Goal: Information Seeking & Learning: Learn about a topic

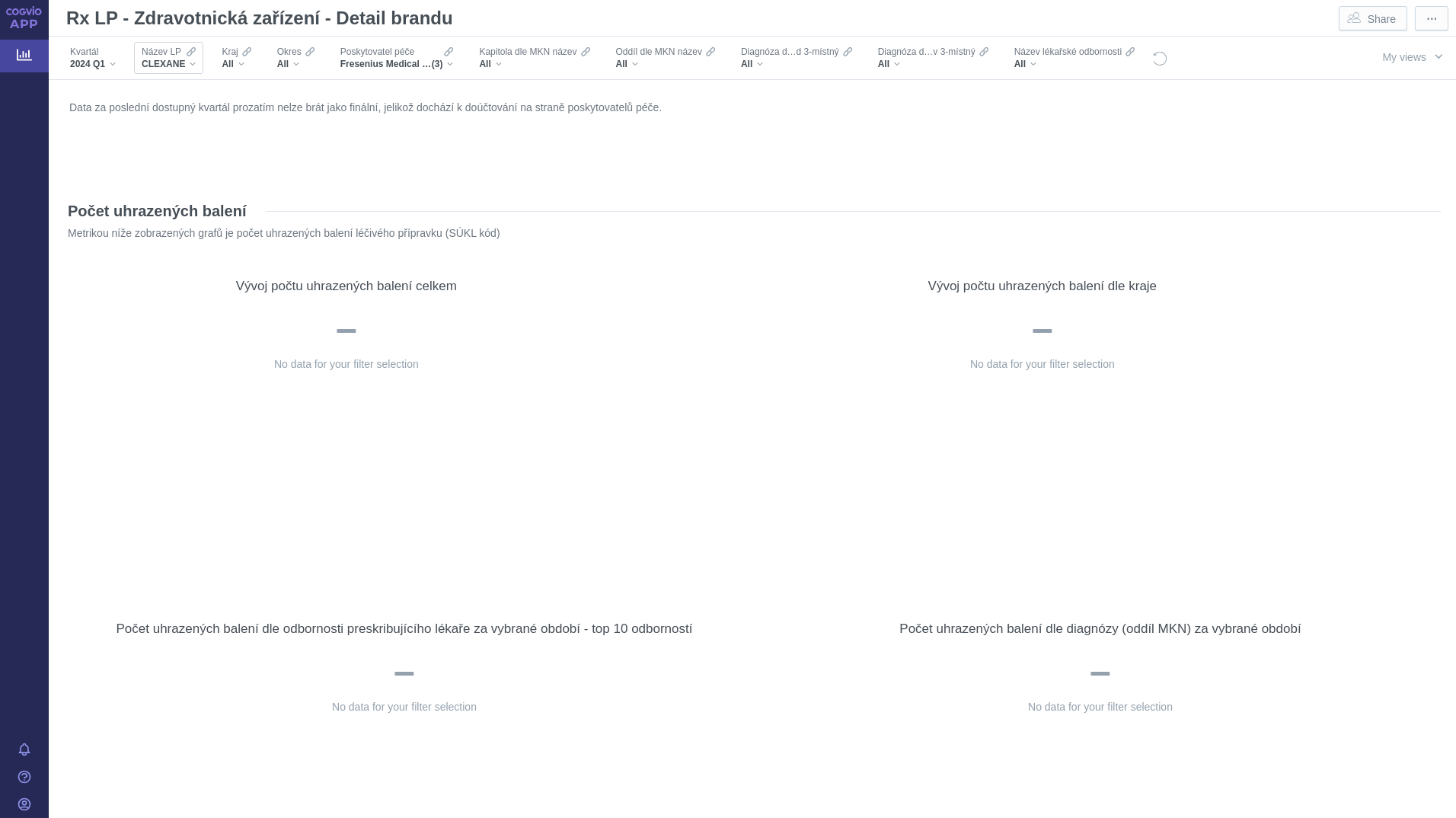
click at [184, 59] on span "CLEXANE" at bounding box center [163, 63] width 44 height 12
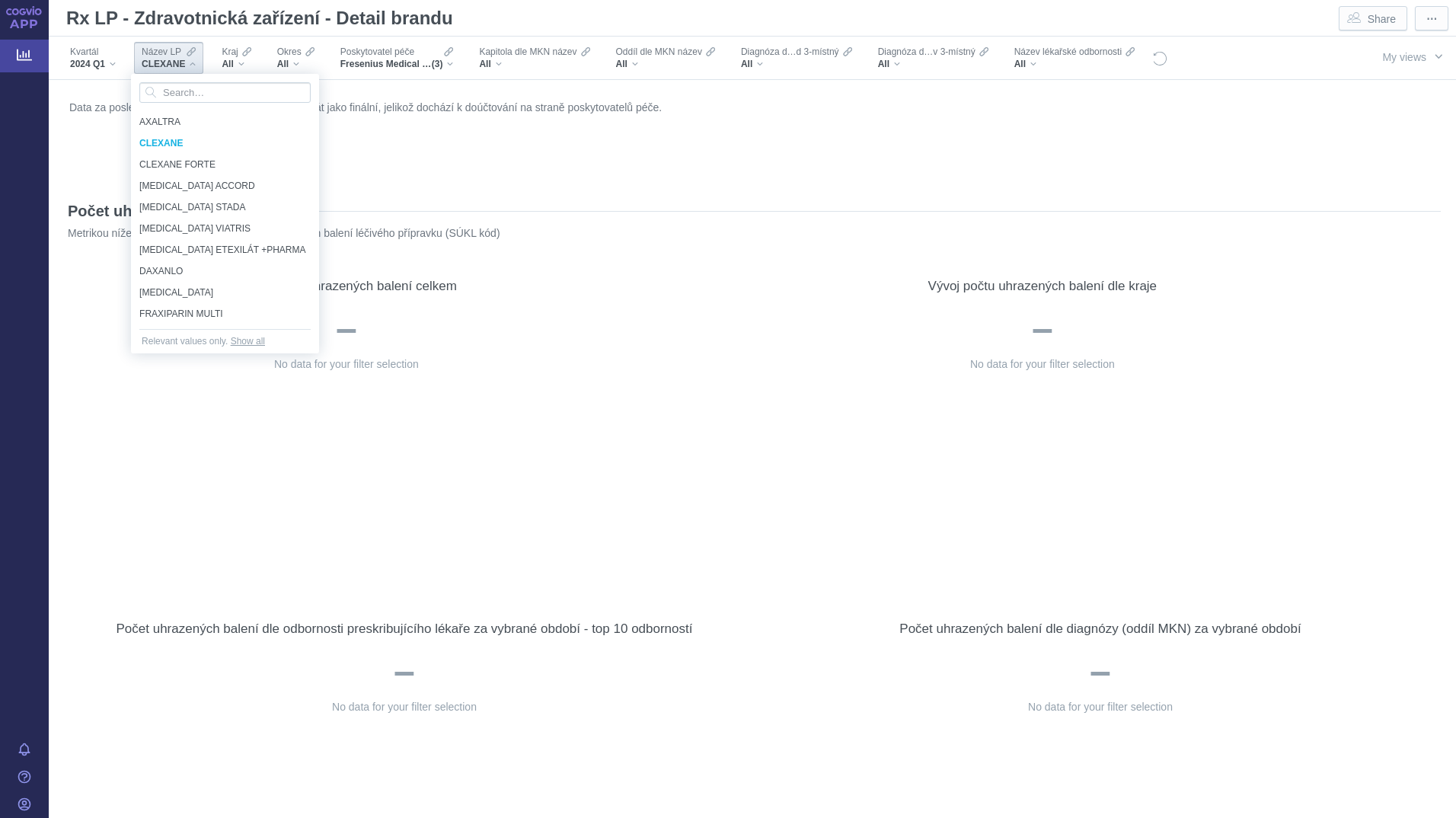
click at [463, 123] on div "Data za poslední dostupný kvartál prozatím nelze brát jako finální, jelikož doc…" at bounding box center [752, 137] width 1374 height 81
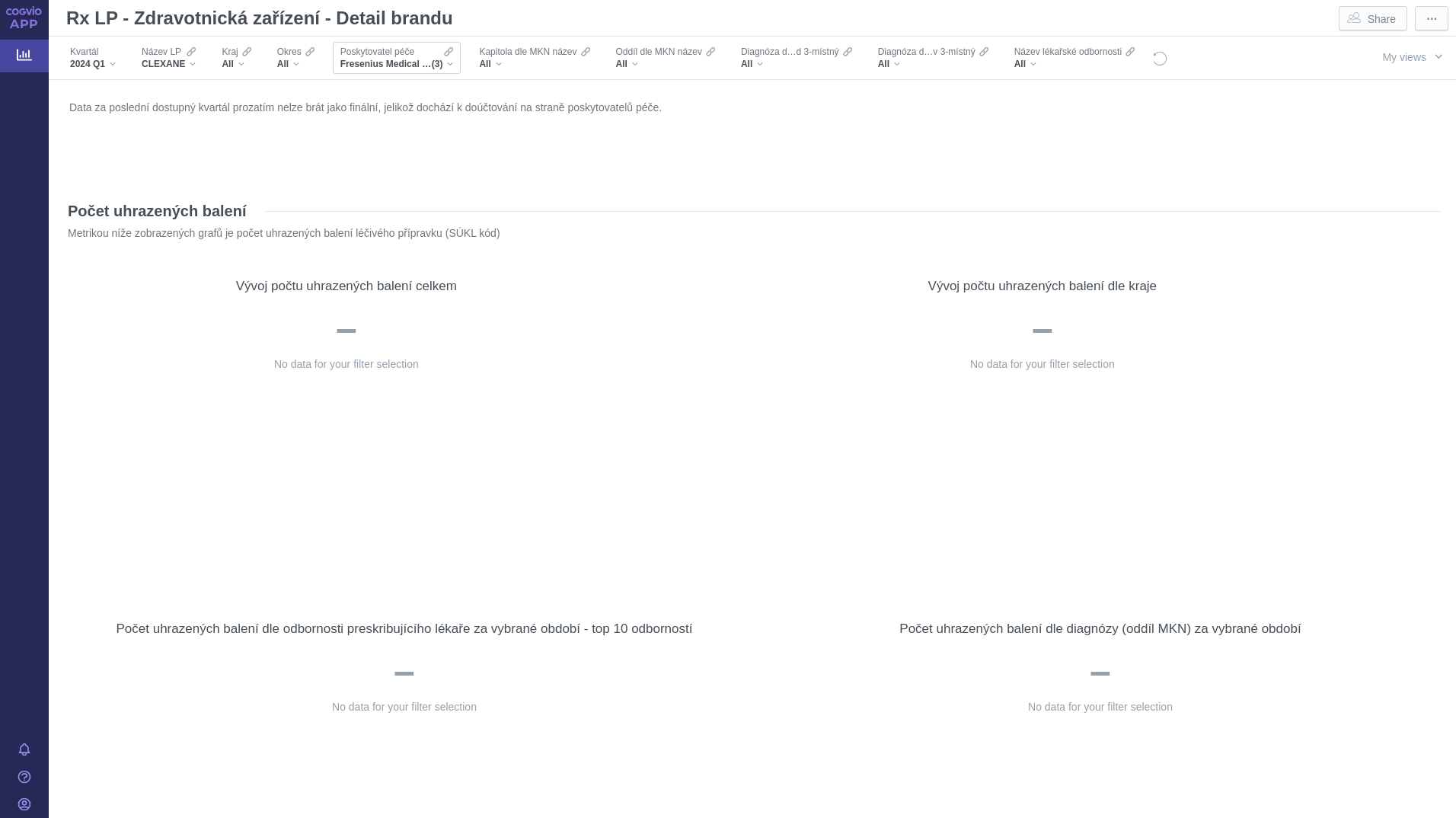
click at [442, 64] on span "(3)" at bounding box center [438, 63] width 12 height 12
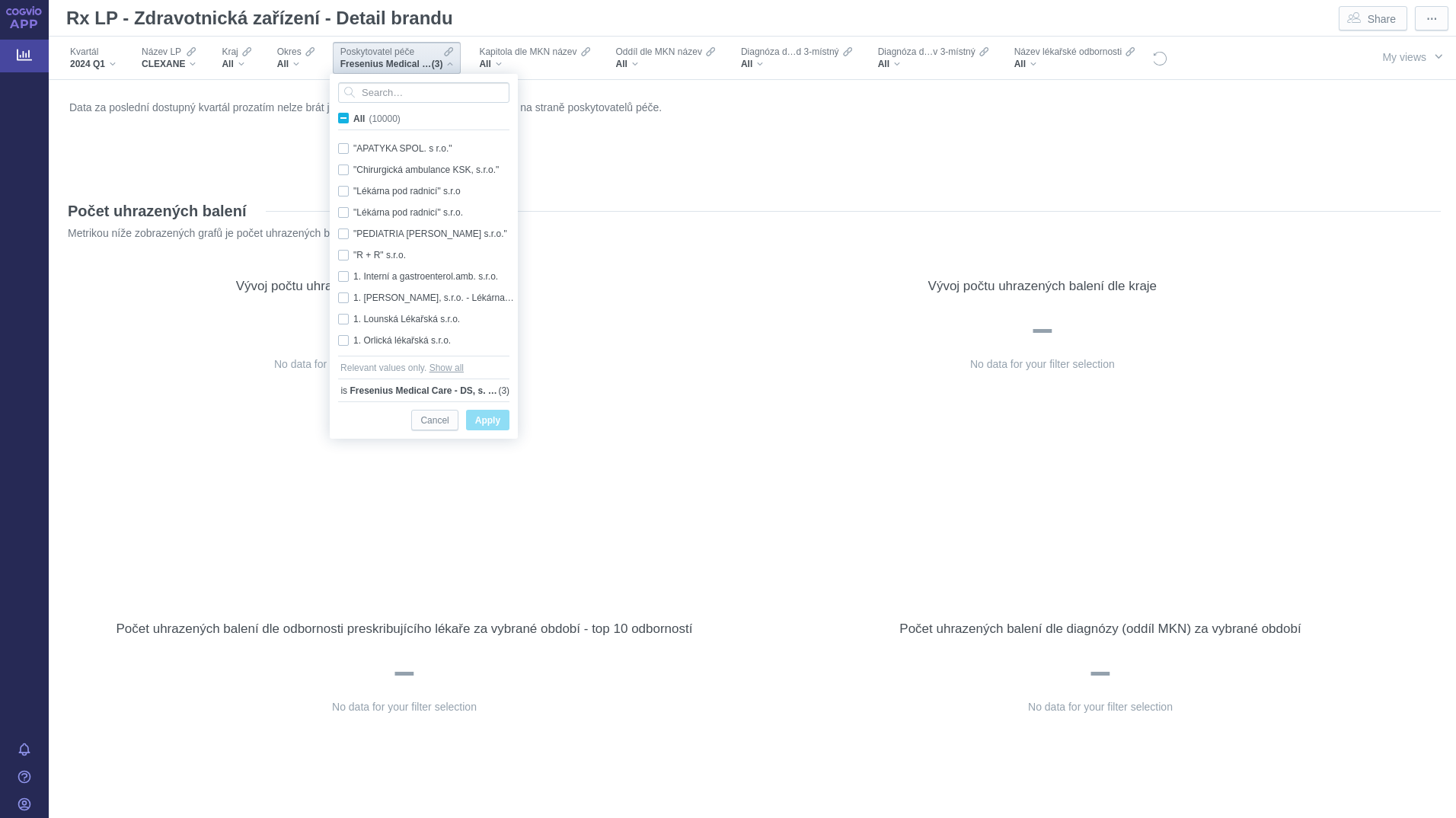
click at [368, 116] on span "All (10000)" at bounding box center [376, 119] width 47 height 11
click at [363, 116] on input "All (10000)" at bounding box center [358, 115] width 10 height 10
checkbox input "true"
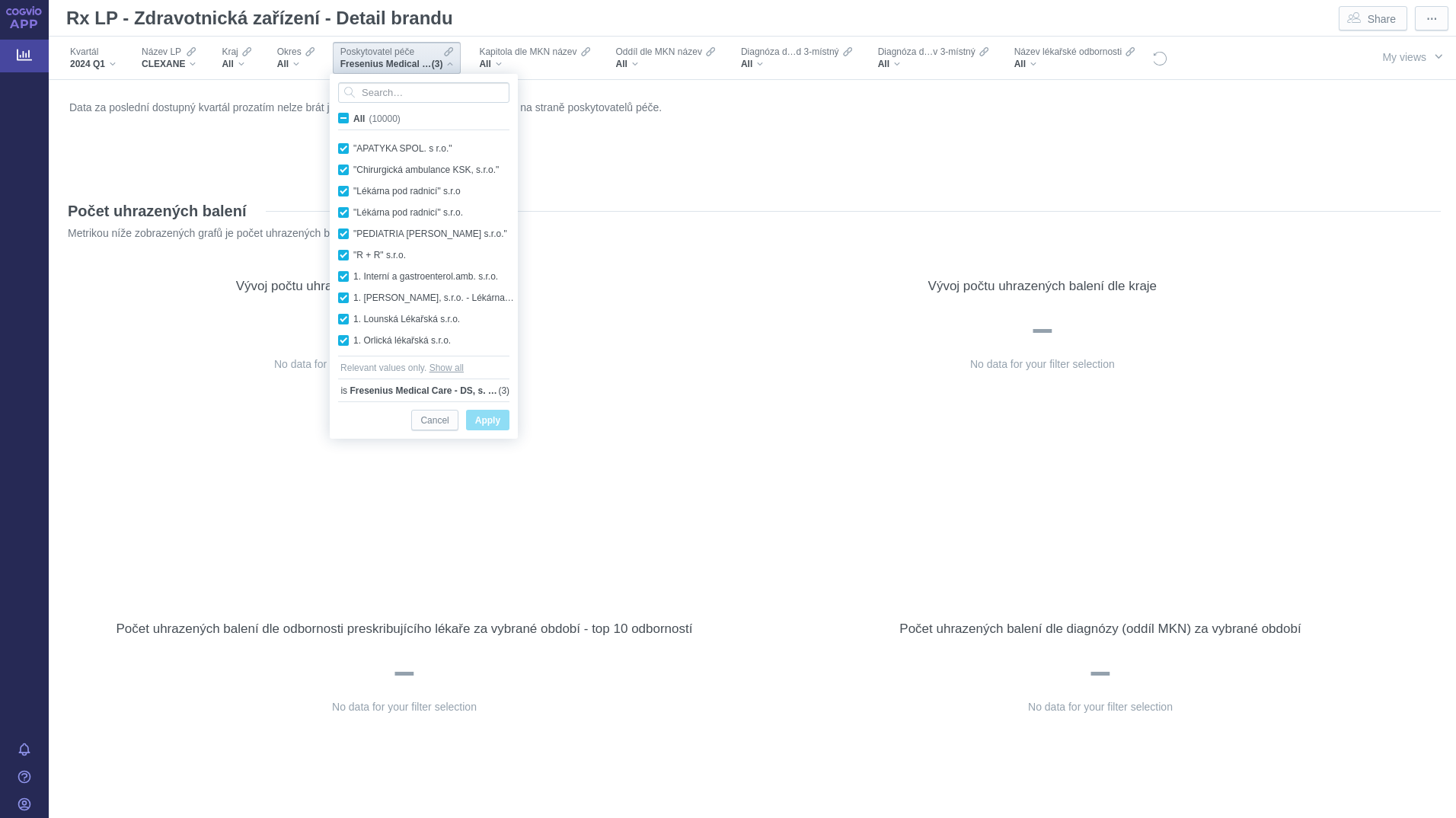
checkbox input "true"
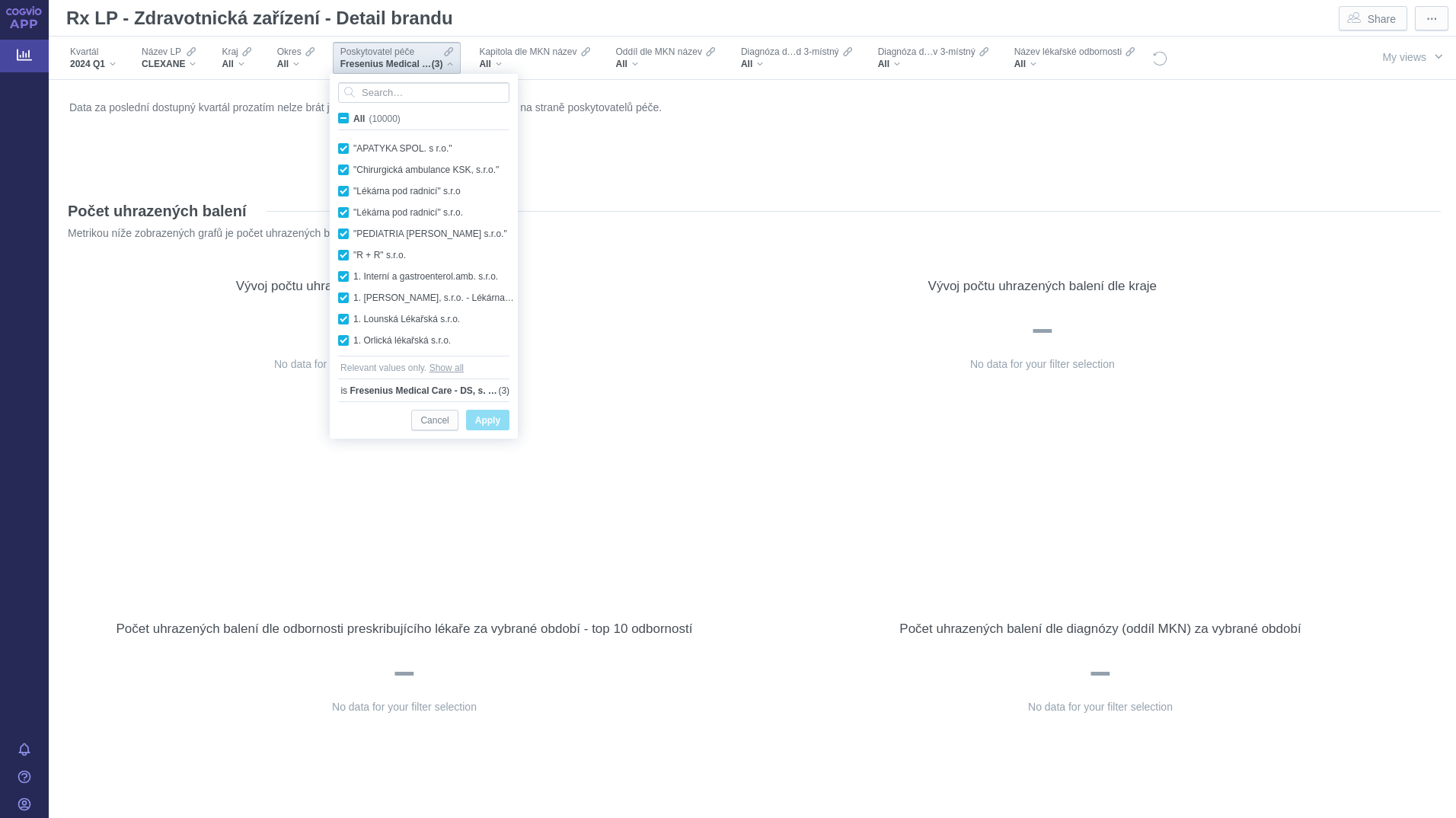
checkbox input "true"
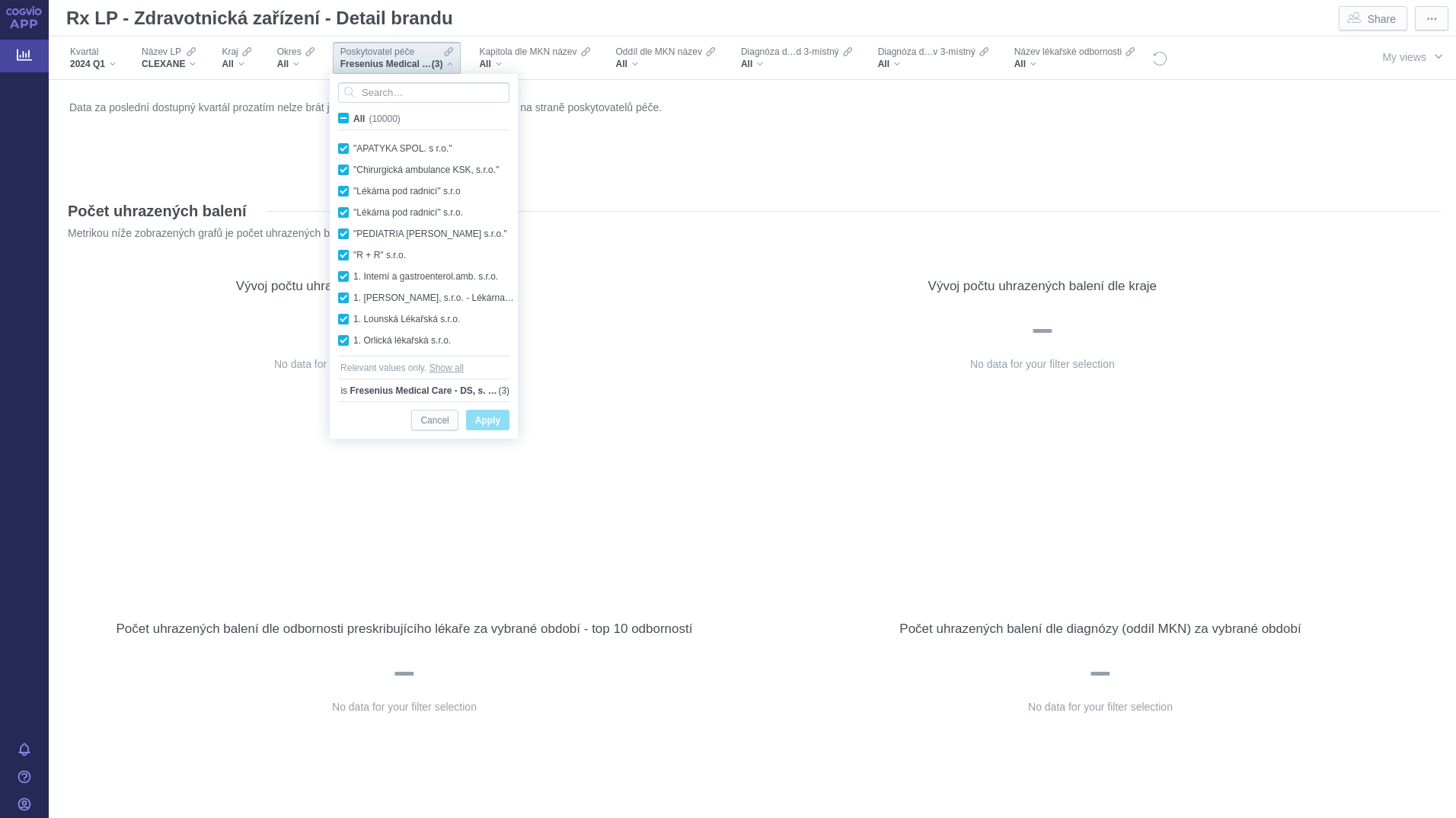
checkbox input "true"
click at [192, 61] on div "CLEXANE" at bounding box center [169, 63] width 54 height 12
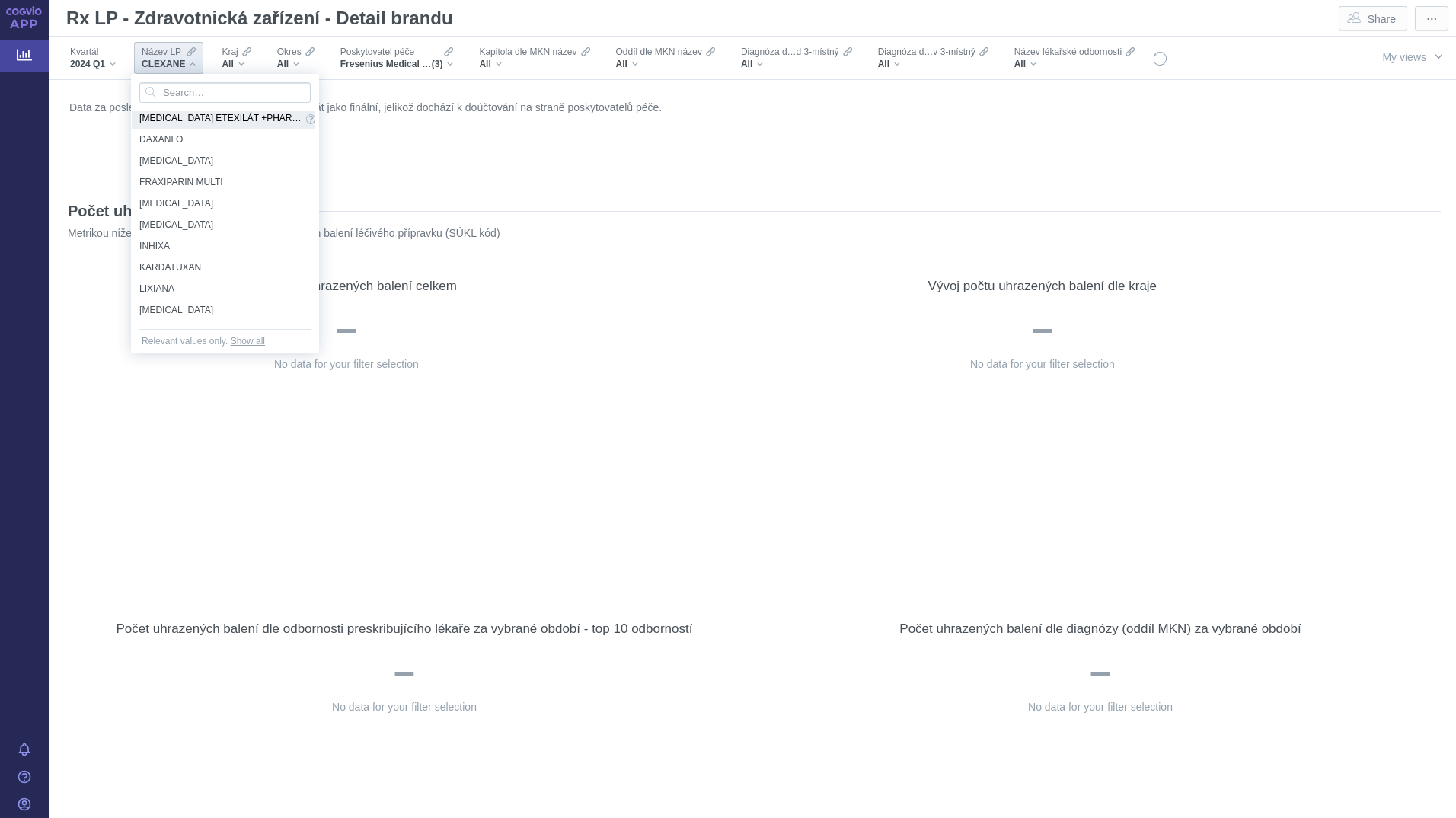
scroll to position [152, 0]
click at [226, 224] on span "INHIXA" at bounding box center [221, 225] width 163 height 16
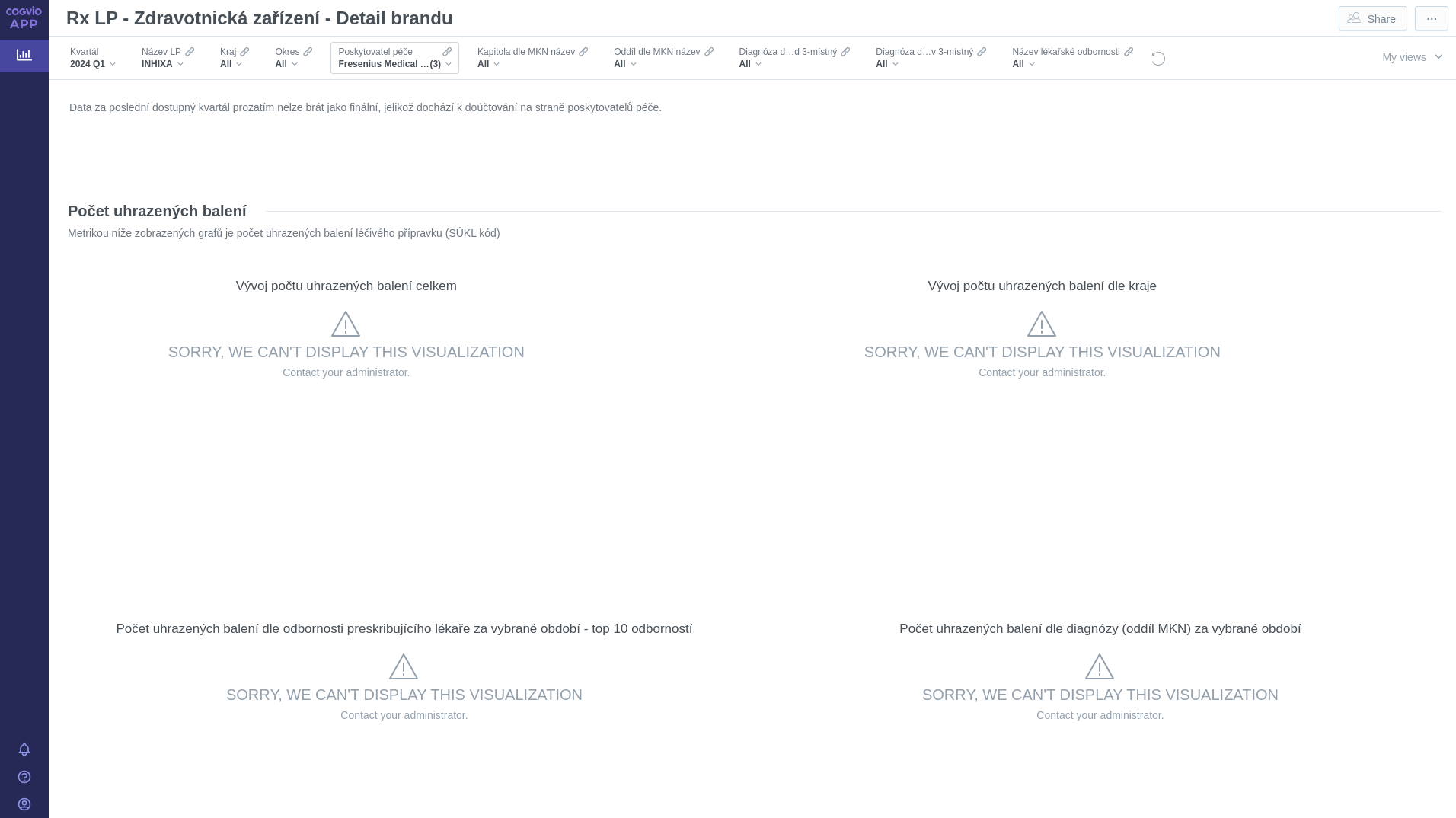
click at [434, 60] on span "(3)" at bounding box center [435, 63] width 12 height 12
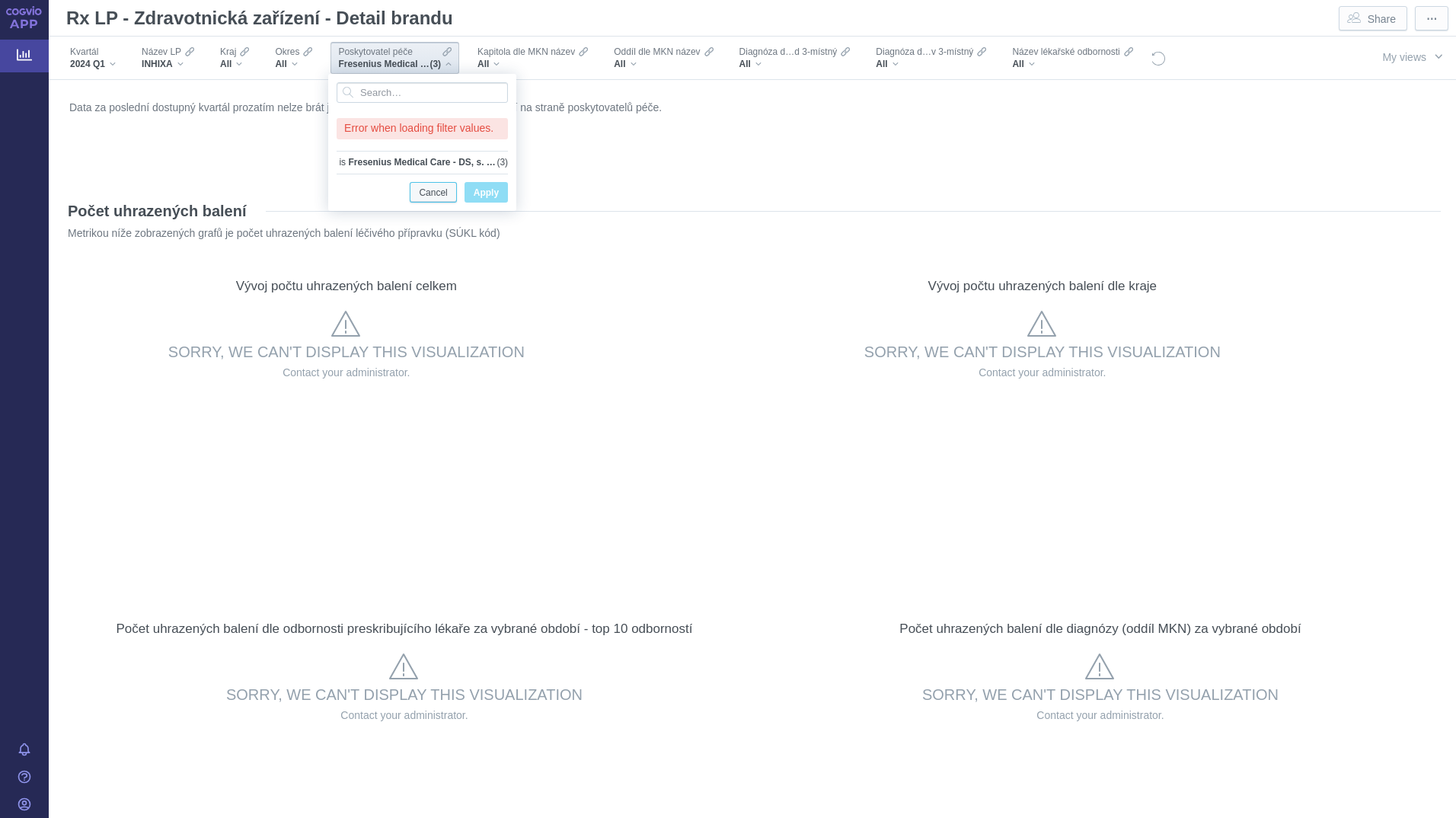
click at [432, 189] on span "Cancel" at bounding box center [433, 193] width 28 height 19
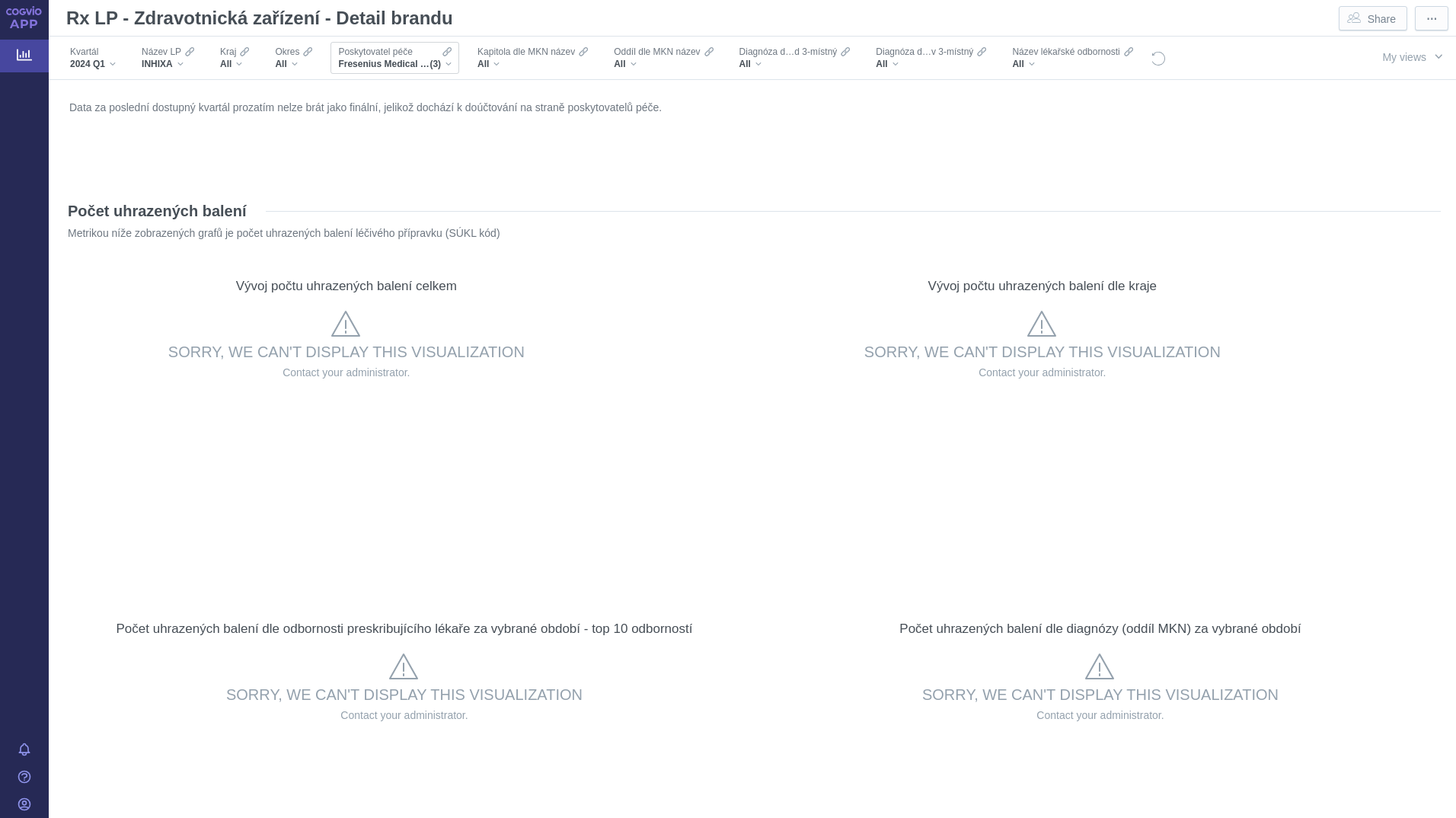
click at [444, 61] on div "Fresenius Medical Care - DS, s. r. o., Fresenius Medical Care - DS, s.r.o., Fre…" at bounding box center [395, 63] width 114 height 12
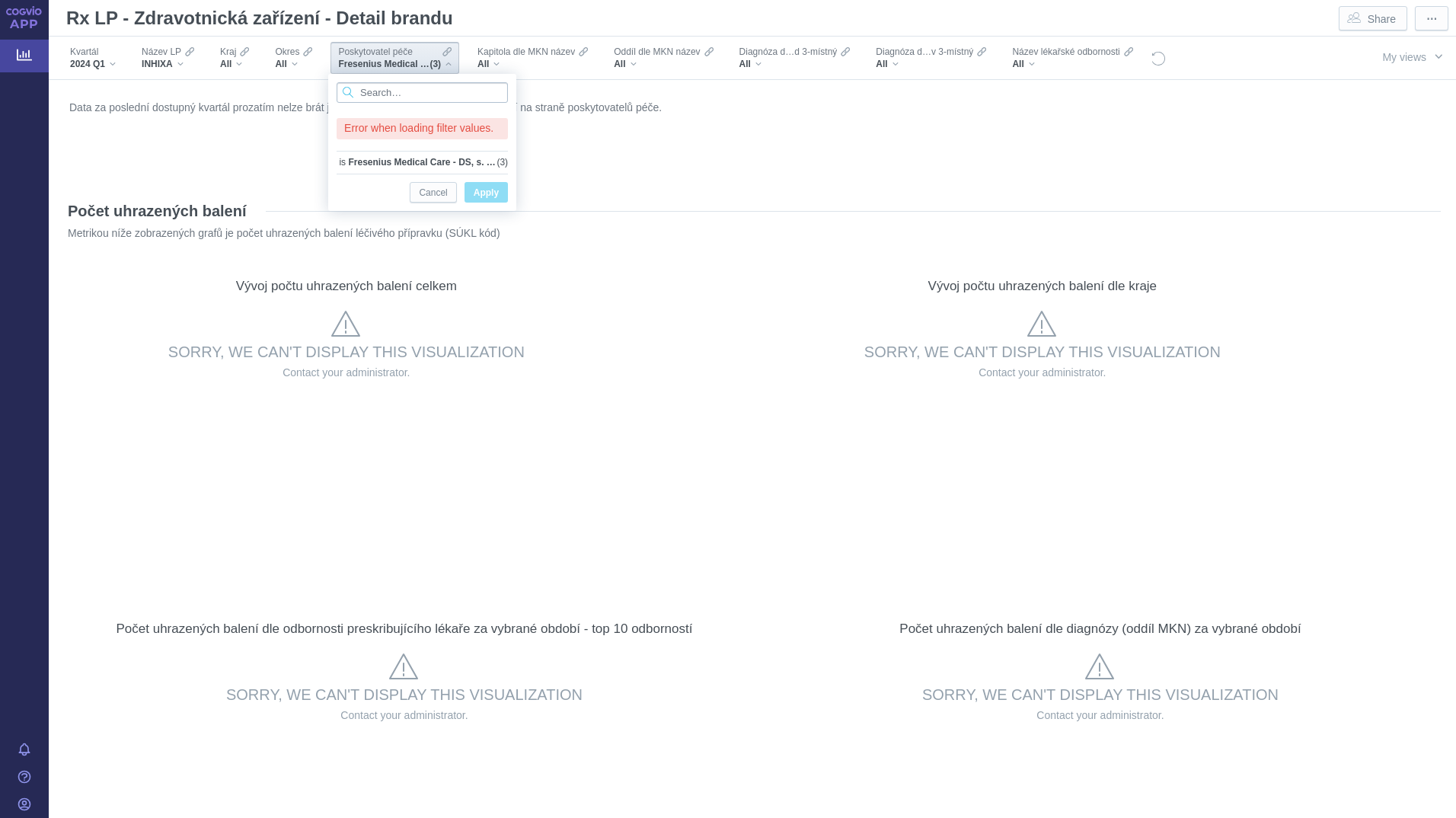
click at [438, 90] on input "Search attribute values" at bounding box center [422, 92] width 171 height 21
click at [444, 67] on div "Fresenius Medical Care - DS, s. r. o., Fresenius Medical Care - DS, s.r.o., Fre…" at bounding box center [395, 63] width 114 height 12
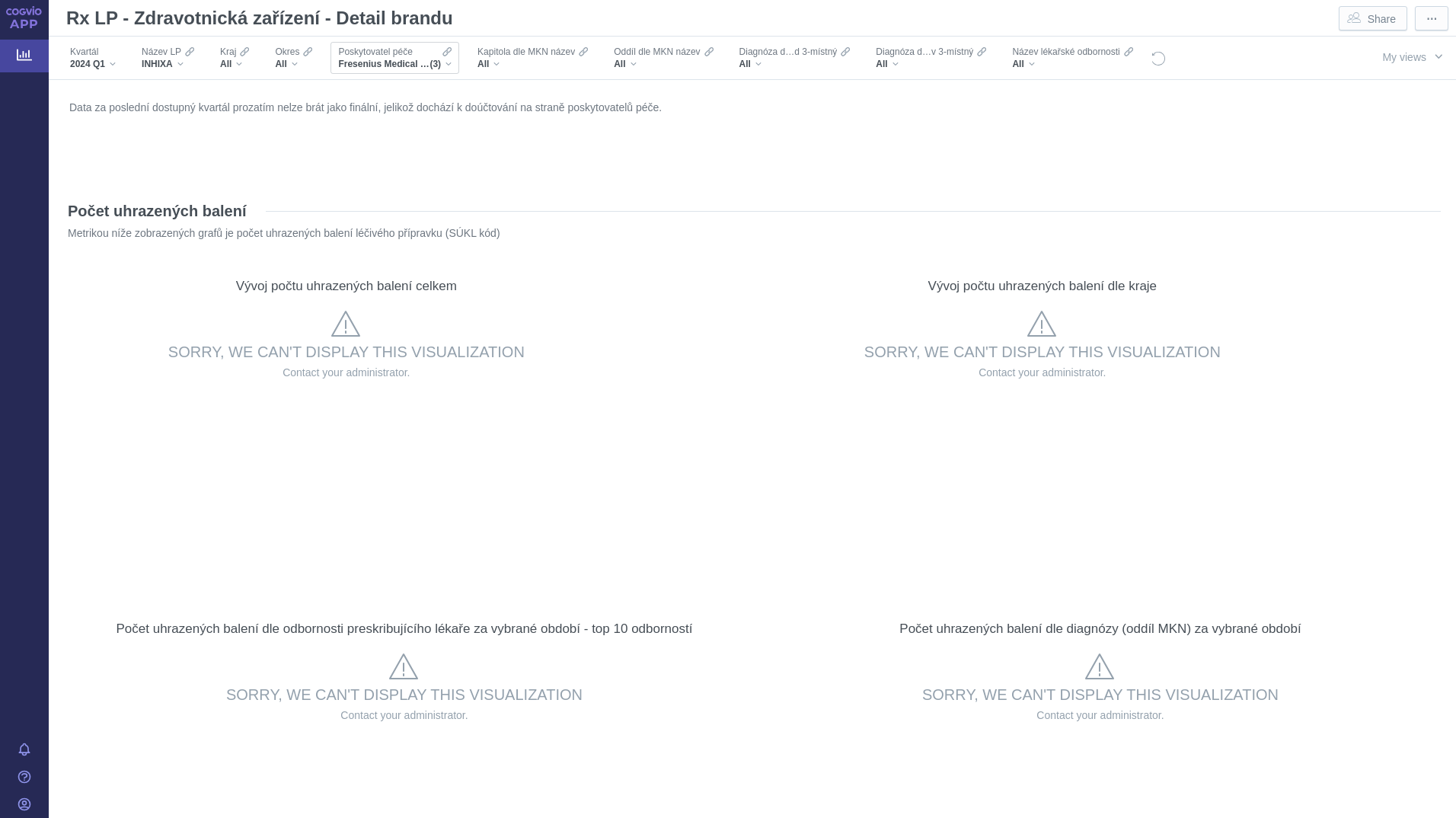
click at [445, 67] on div "Fresenius Medical Care - DS, s. r. o., Fresenius Medical Care - DS, s.r.o., Fre…" at bounding box center [395, 63] width 114 height 12
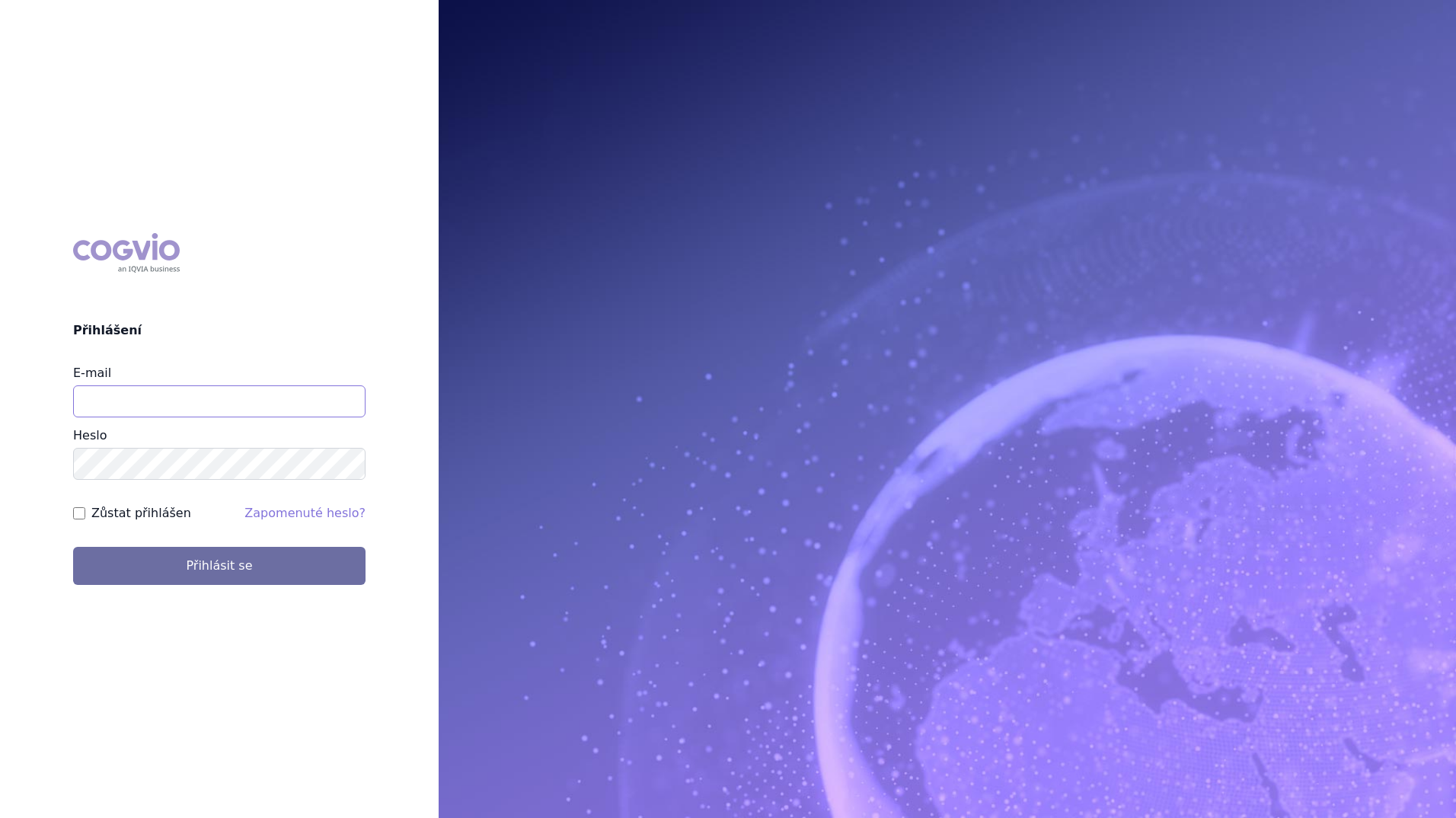
click at [137, 401] on input "E-mail" at bounding box center [219, 401] width 292 height 32
type input "[EMAIL_ADDRESS][DOMAIN_NAME]"
drag, startPoint x: 211, startPoint y: 556, endPoint x: 225, endPoint y: 564, distance: 16.1
click at [212, 555] on button "Přihlásit se" at bounding box center [219, 565] width 292 height 38
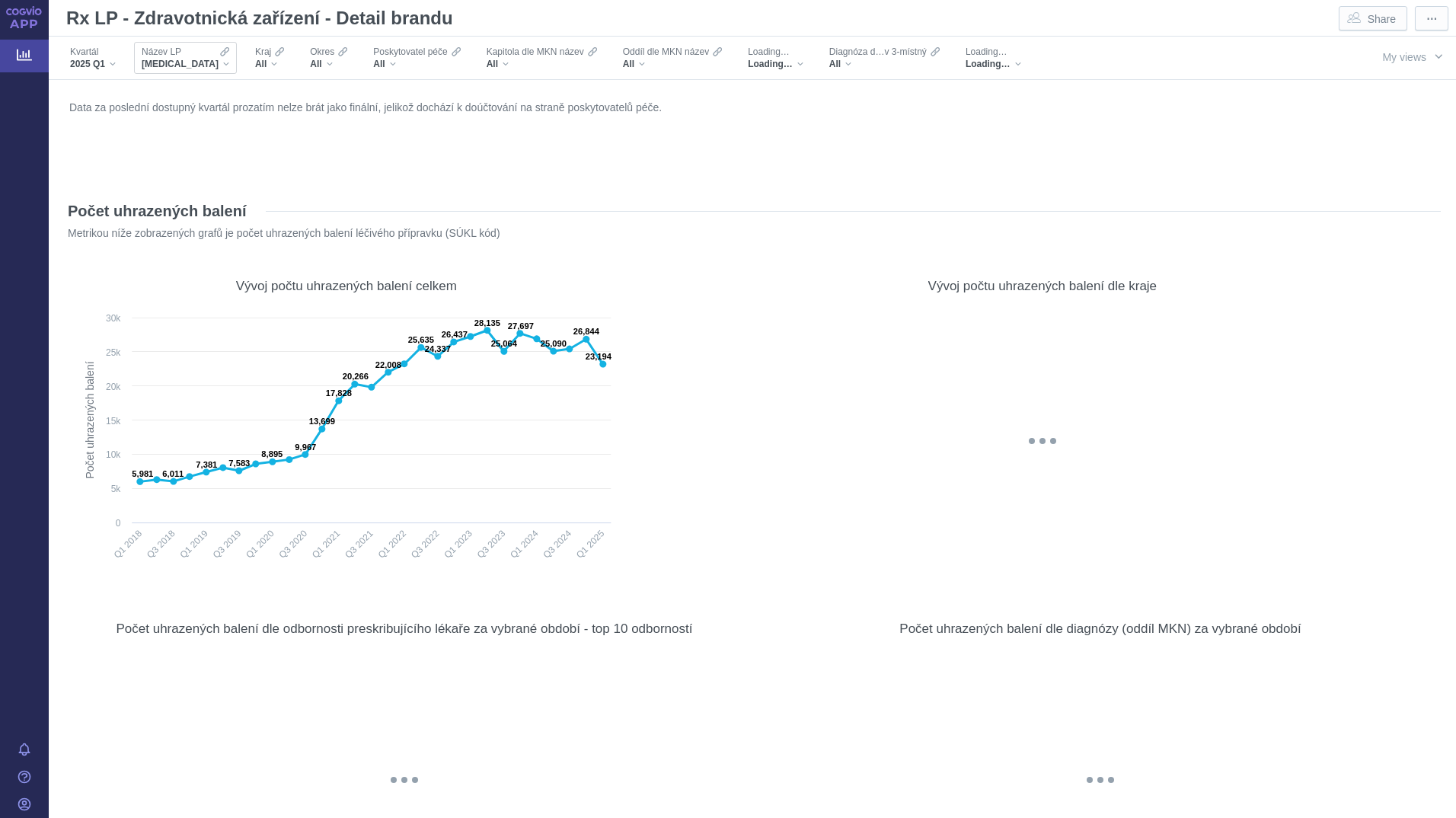
click at [220, 53] on icon "Filters" at bounding box center [224, 52] width 9 height 12
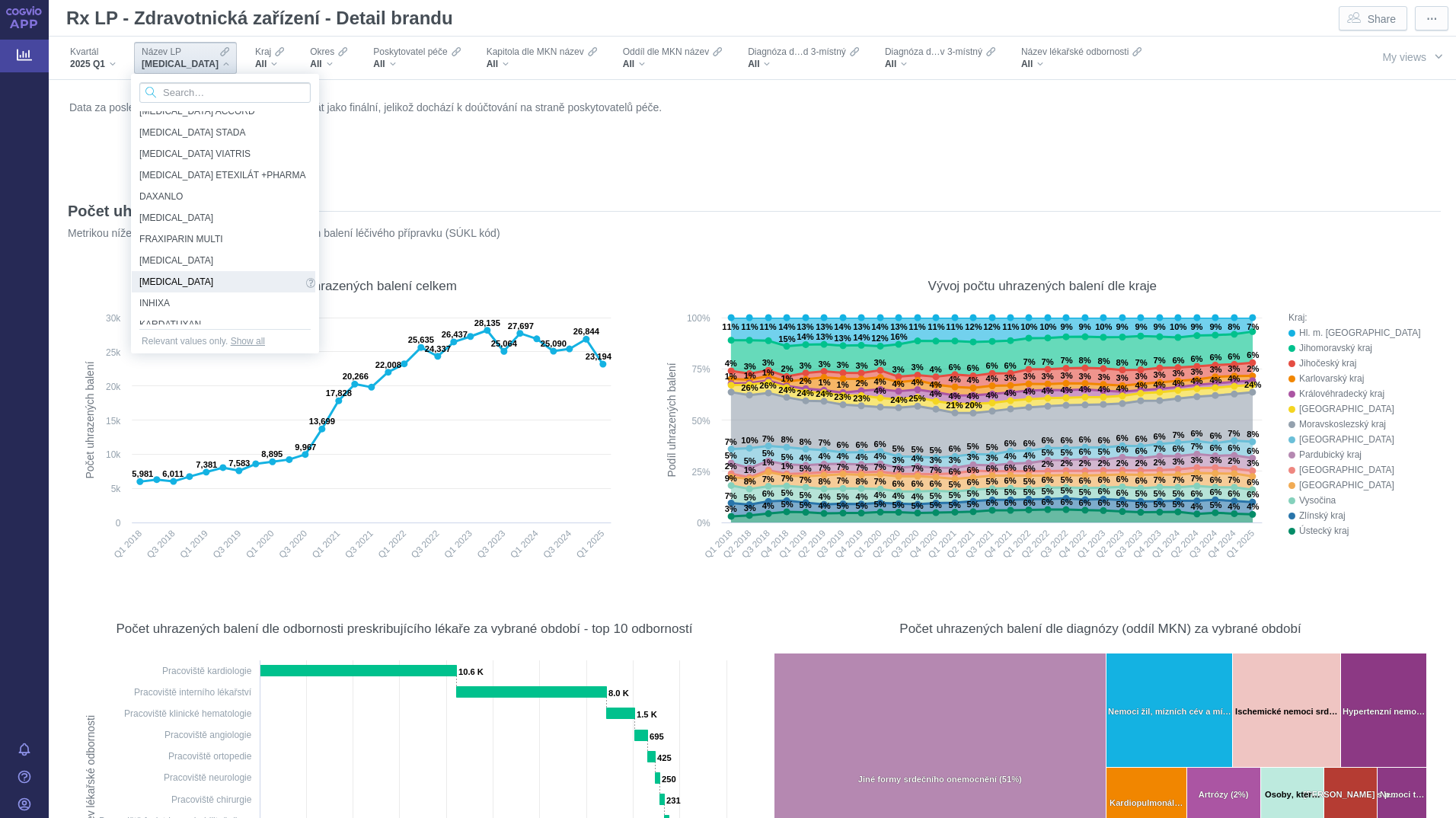
scroll to position [152, 0]
click at [207, 183] on span "[MEDICAL_DATA]" at bounding box center [221, 183] width 163 height 16
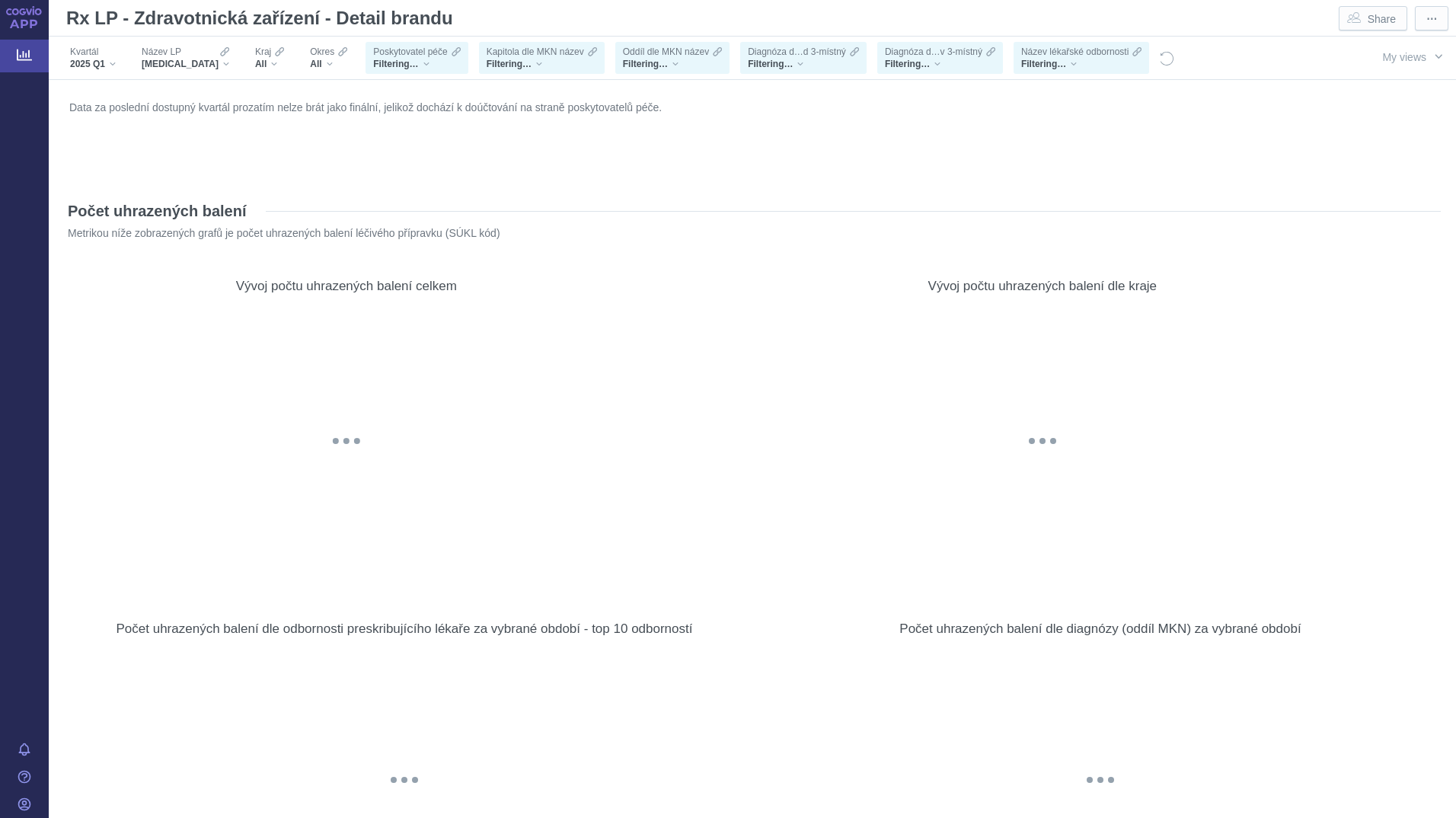
click at [196, 174] on div "Data za poslední dostupný kvartál prozatím nelze brát jako finální, jelikož doc…" at bounding box center [752, 137] width 1374 height 81
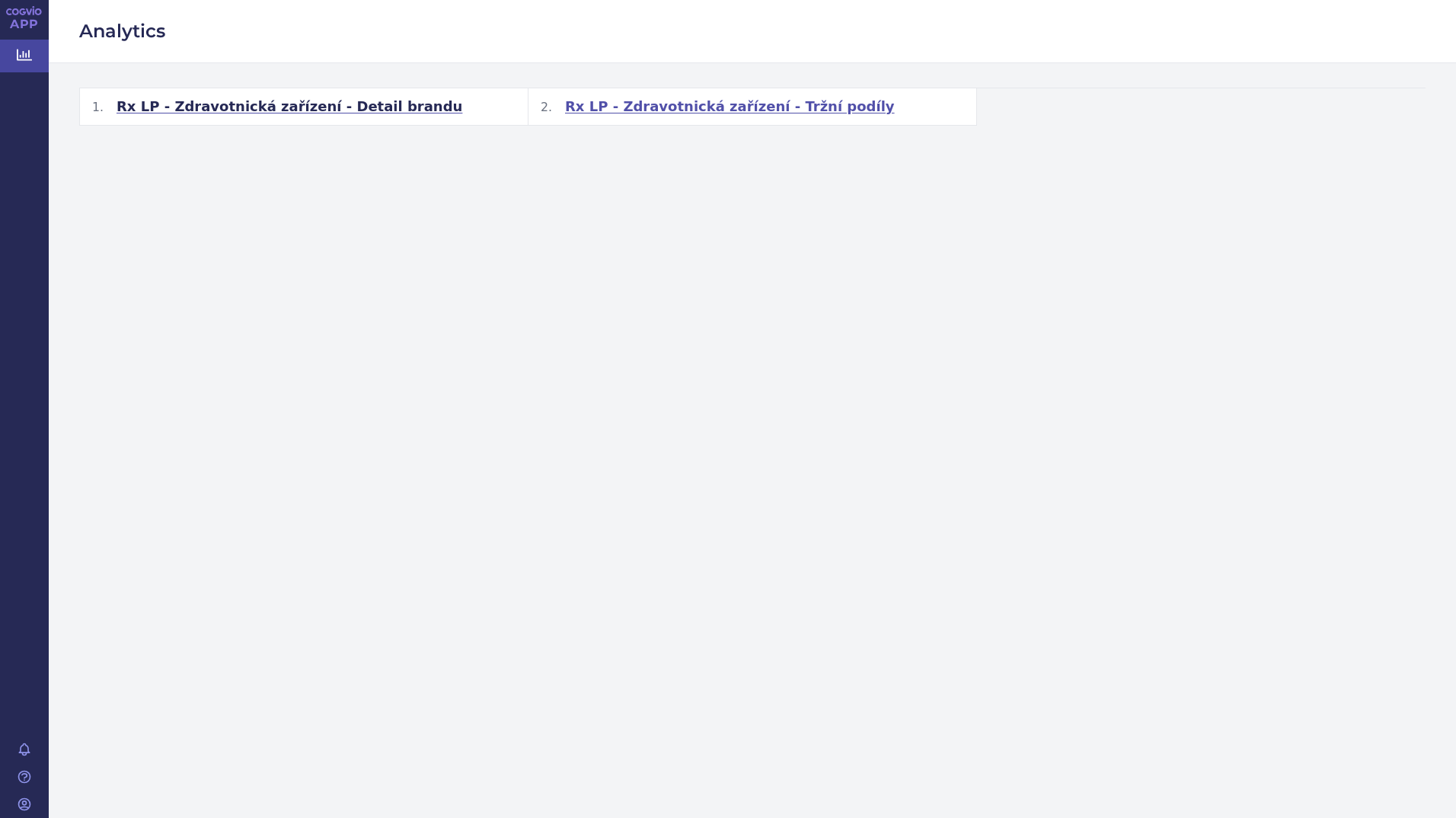
click at [681, 107] on span "Rx LP - Zdravotnická zařízení - Tržní podíly" at bounding box center [729, 106] width 330 height 18
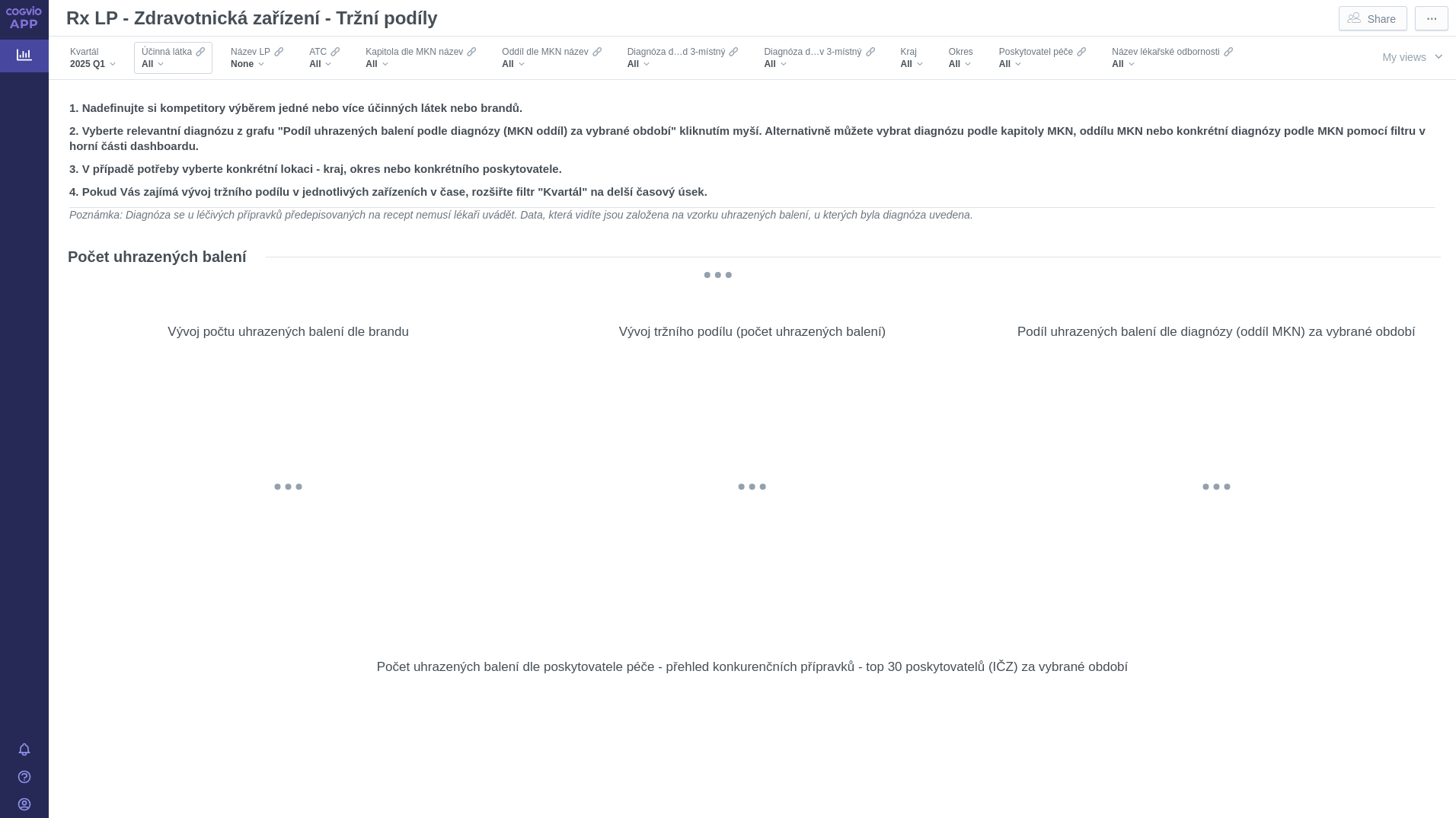
click at [179, 58] on div "All" at bounding box center [173, 63] width 63 height 12
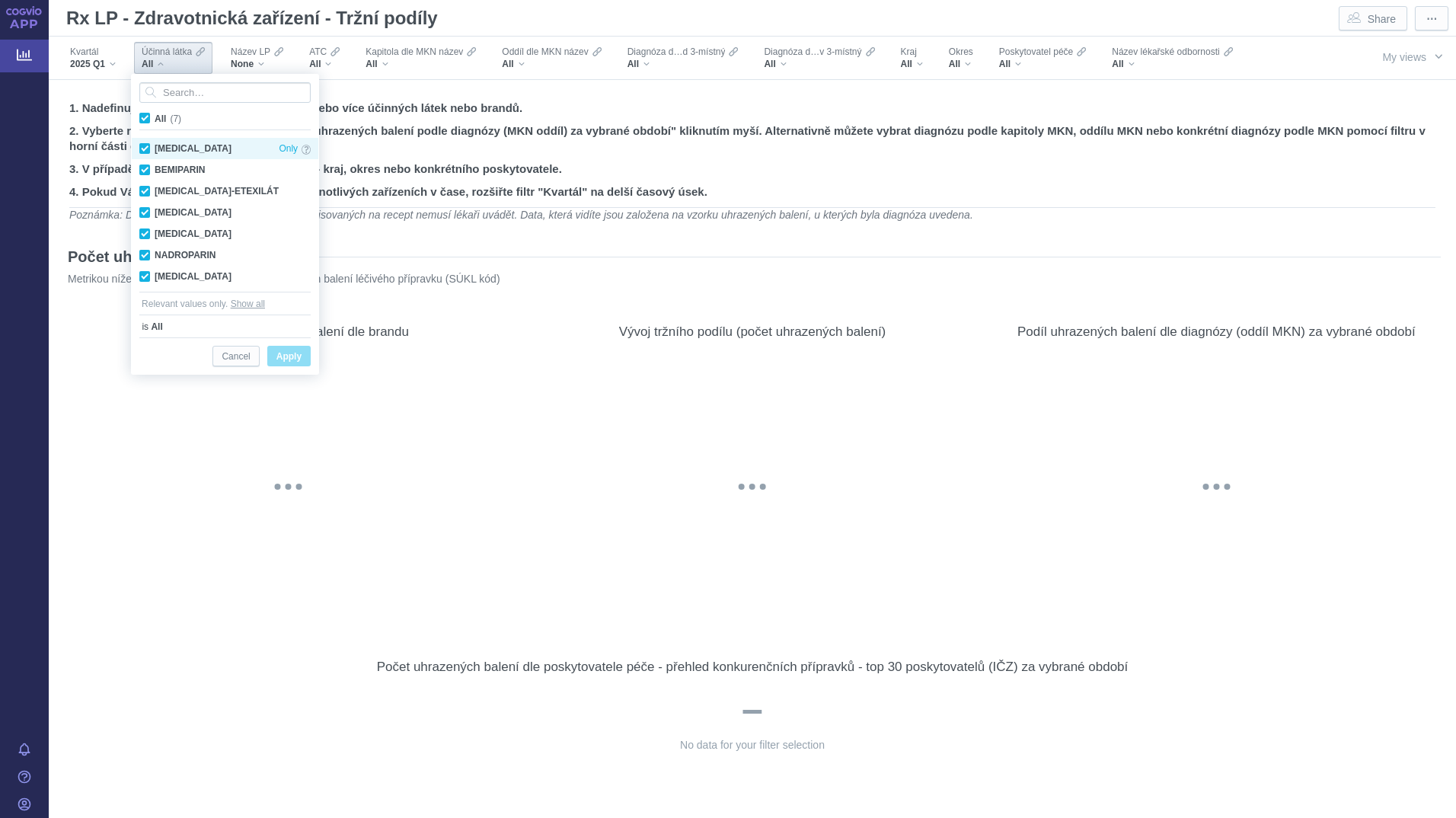
click at [188, 146] on div "[MEDICAL_DATA] Only" at bounding box center [225, 148] width 187 height 21
checkbox input "false"
click at [202, 190] on div "DABIGATRAN-ETEXILÁT Only" at bounding box center [225, 191] width 187 height 21
checkbox input "false"
click at [204, 207] on div "EDOXABAN Only" at bounding box center [225, 212] width 187 height 21
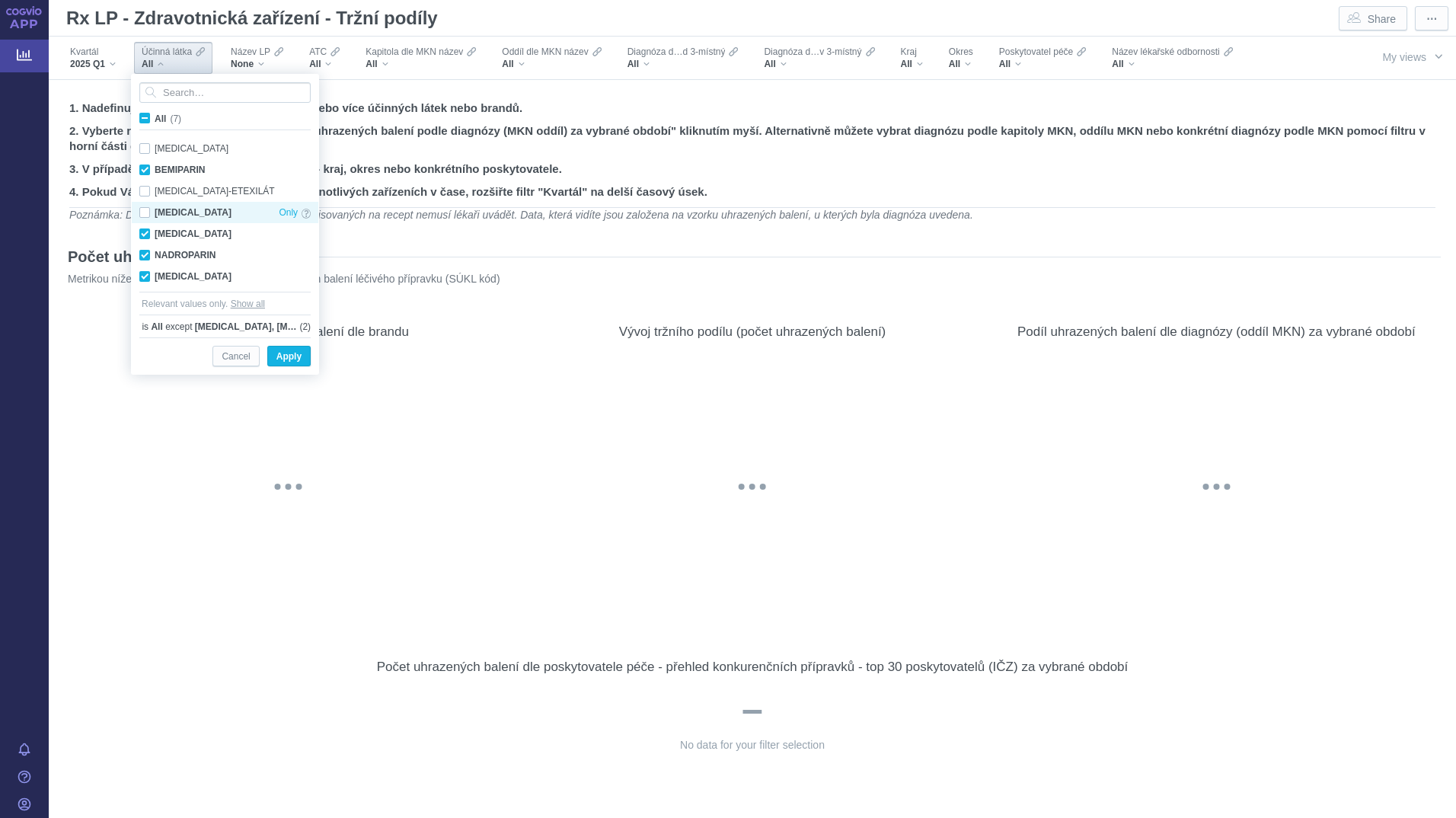
checkbox input "false"
click at [202, 274] on div "RIVAROXABAN Only" at bounding box center [225, 277] width 187 height 21
checkbox input "false"
click at [296, 358] on span "Apply" at bounding box center [289, 356] width 26 height 19
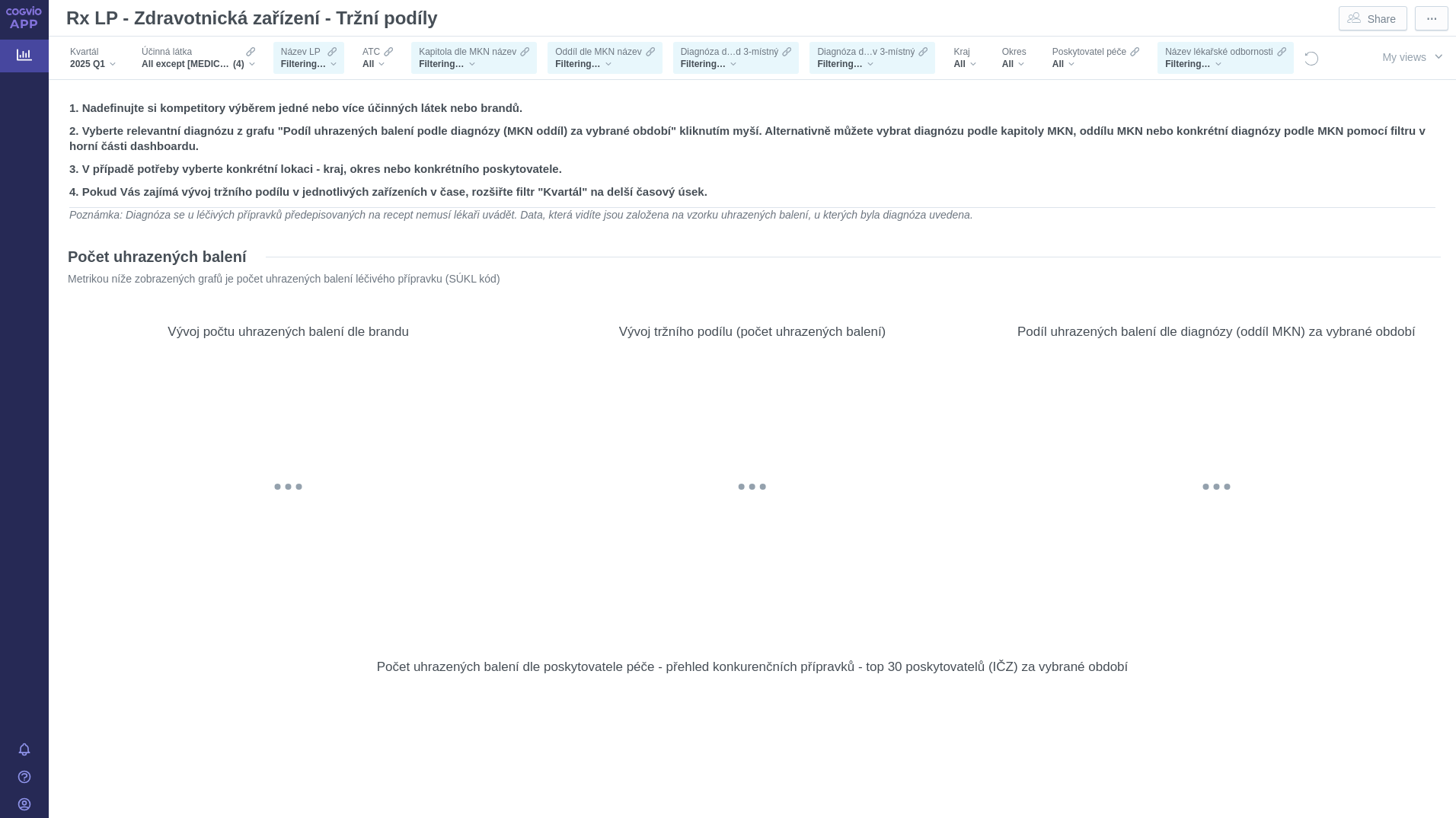
click at [309, 60] on span "Filtering…" at bounding box center [303, 63] width 45 height 12
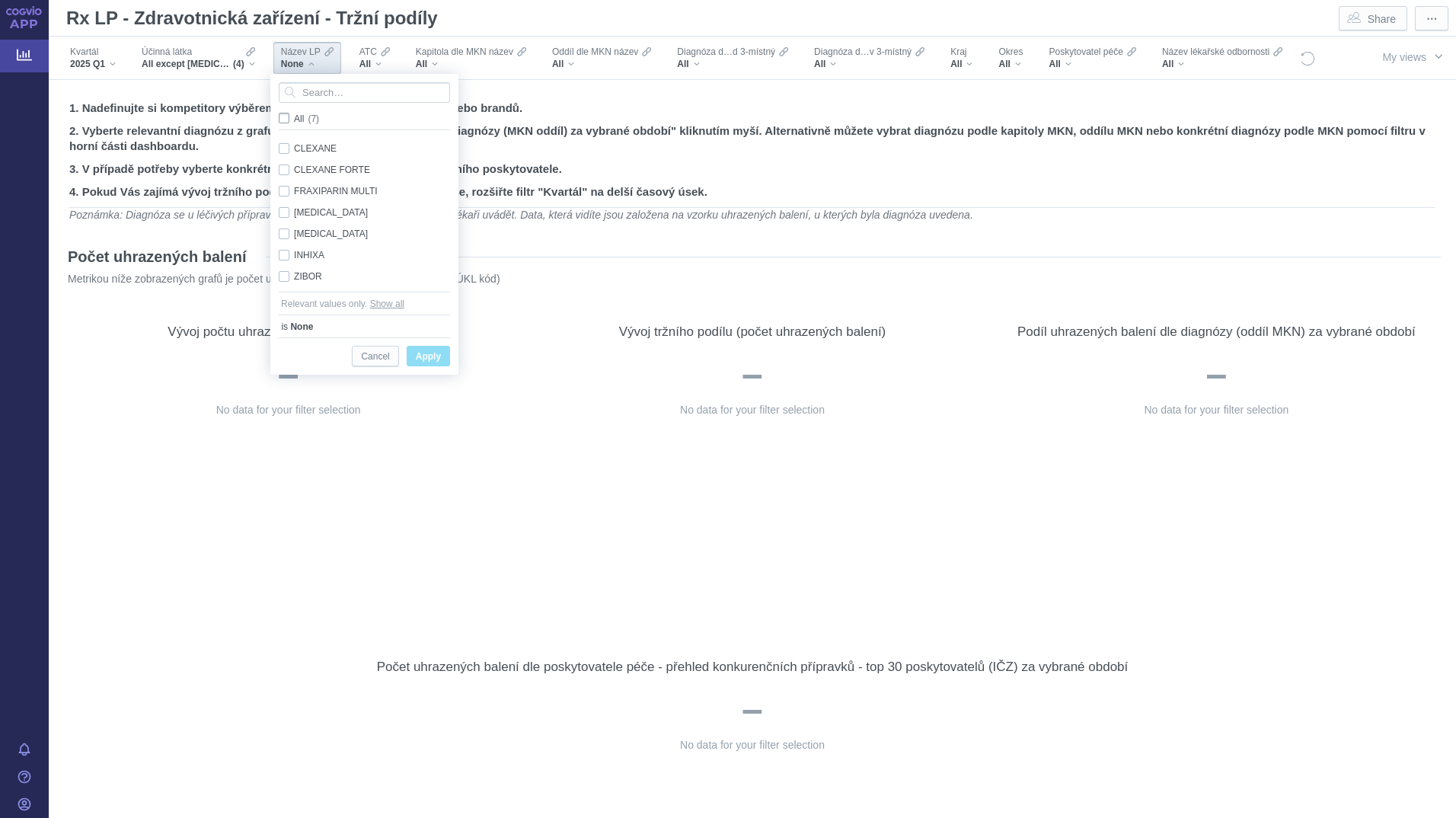
click at [294, 116] on span "All (7)" at bounding box center [306, 119] width 26 height 11
click at [294, 116] on input "All (7)" at bounding box center [299, 115] width 10 height 10
checkbox input "true"
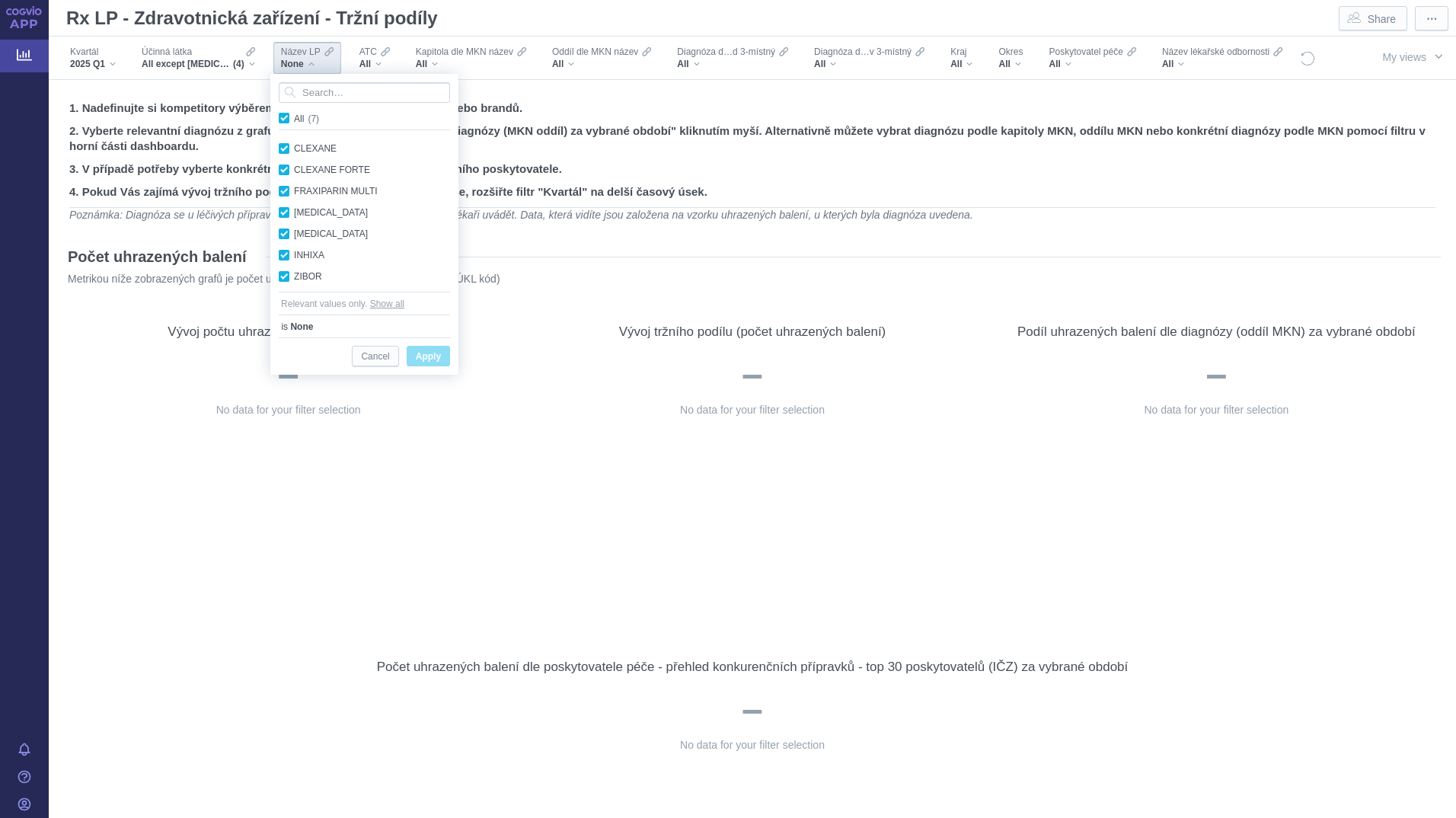
checkbox input "true"
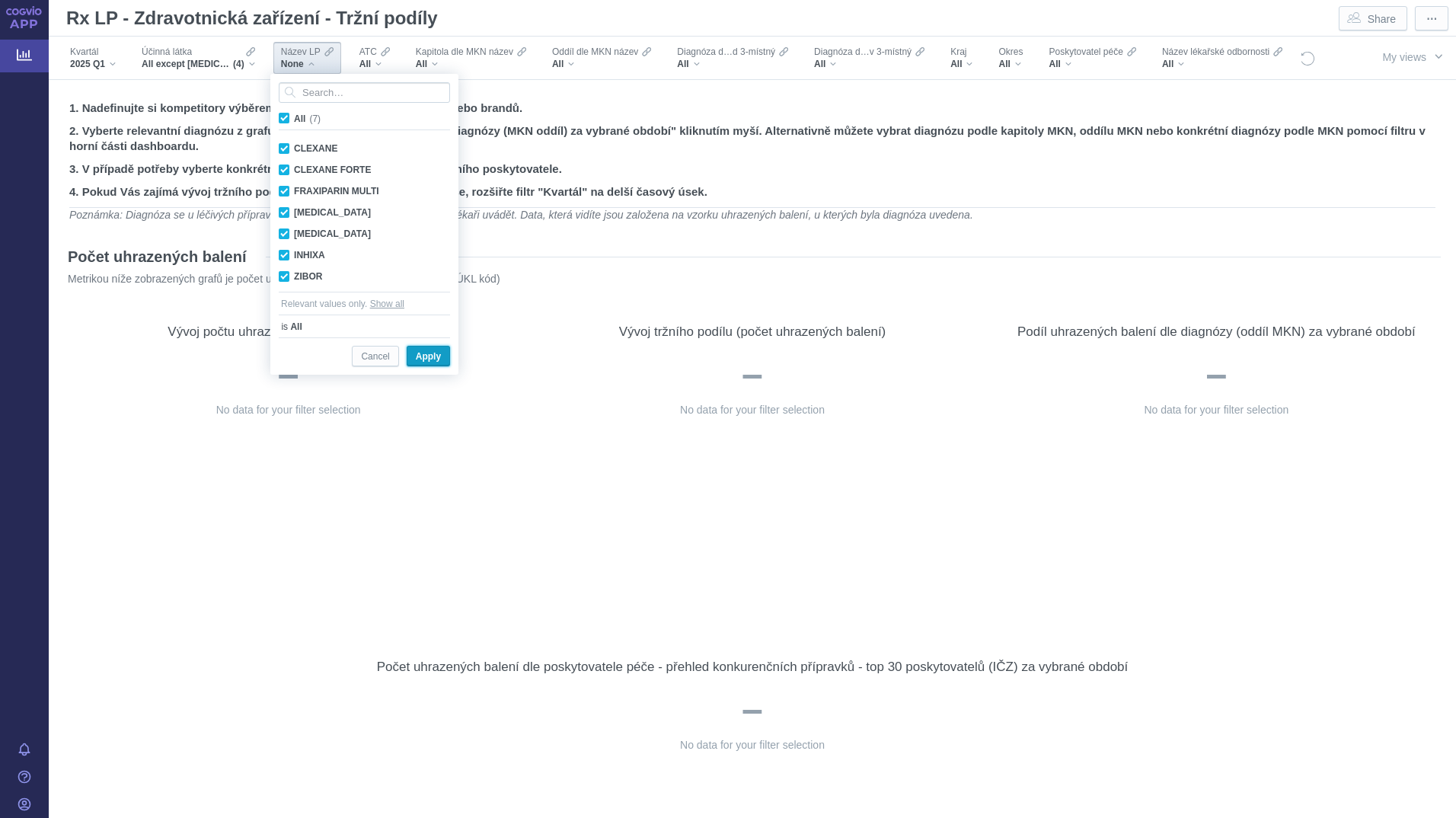
click at [433, 358] on span "Apply" at bounding box center [428, 356] width 26 height 19
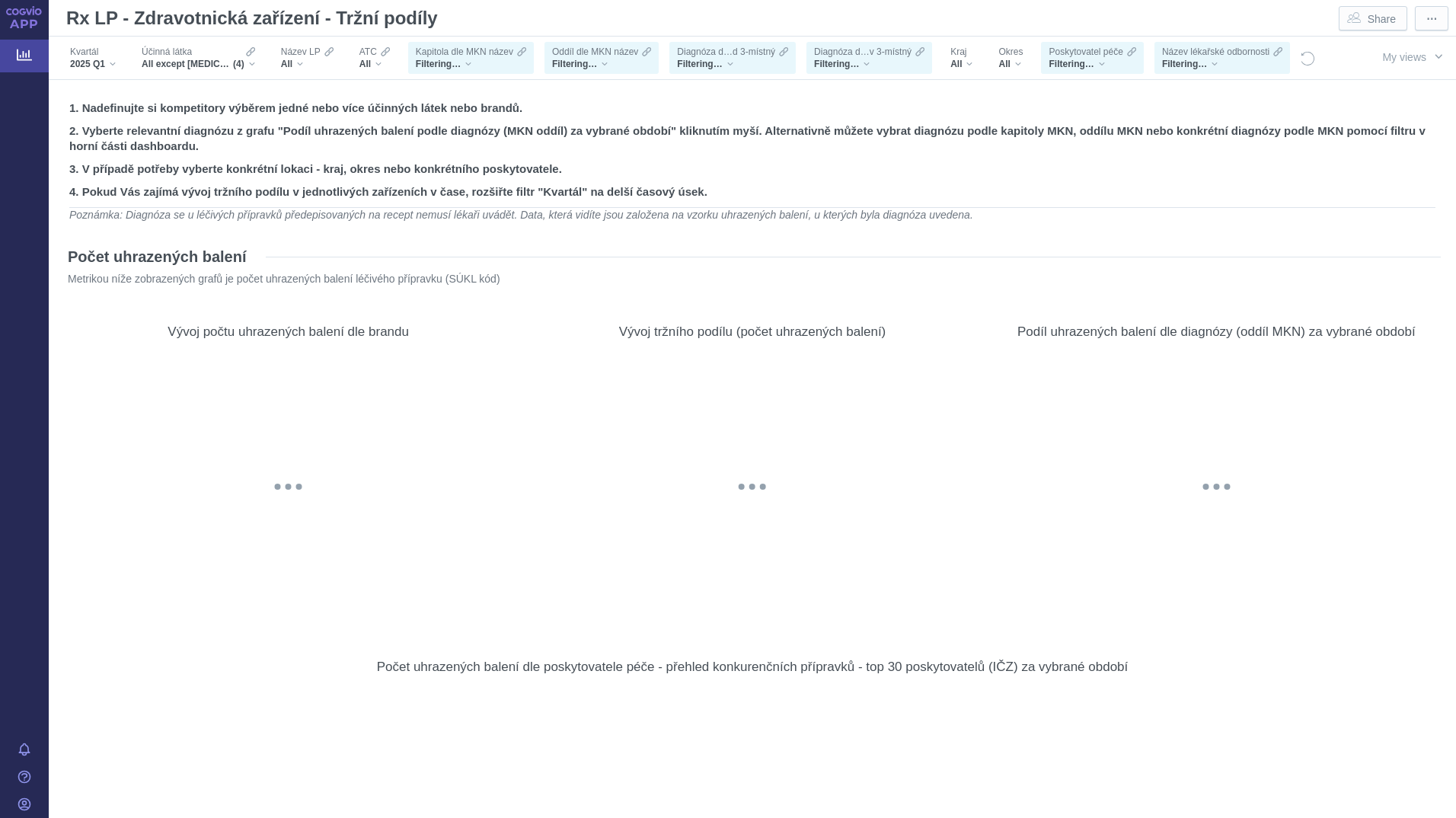
click at [1119, 62] on div "Filtering…" at bounding box center [1091, 63] width 86 height 12
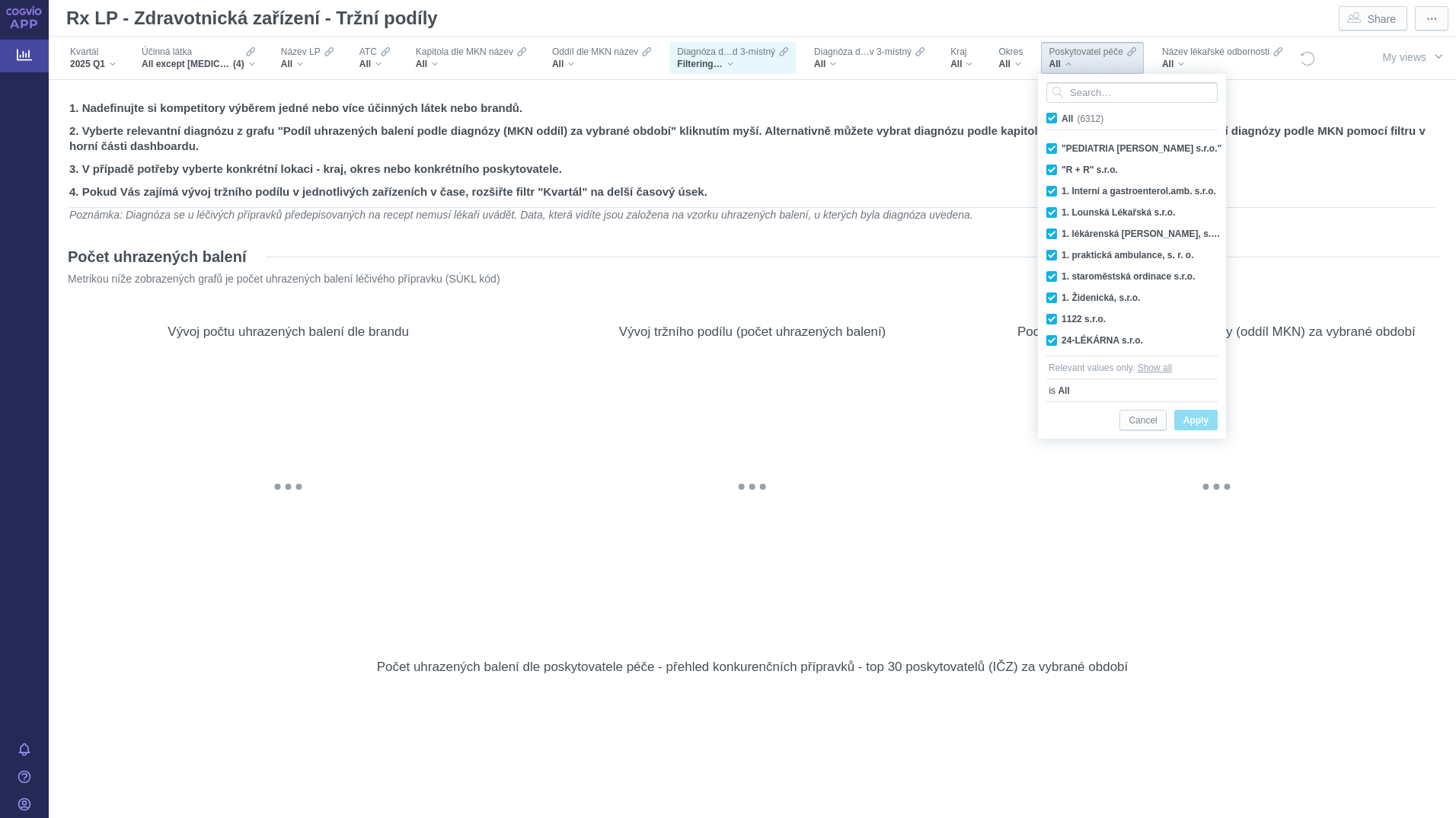
click at [1062, 116] on span "All (6312)" at bounding box center [1082, 119] width 42 height 11
click at [1062, 116] on input "All (6312)" at bounding box center [1067, 115] width 10 height 10
checkbox input "false"
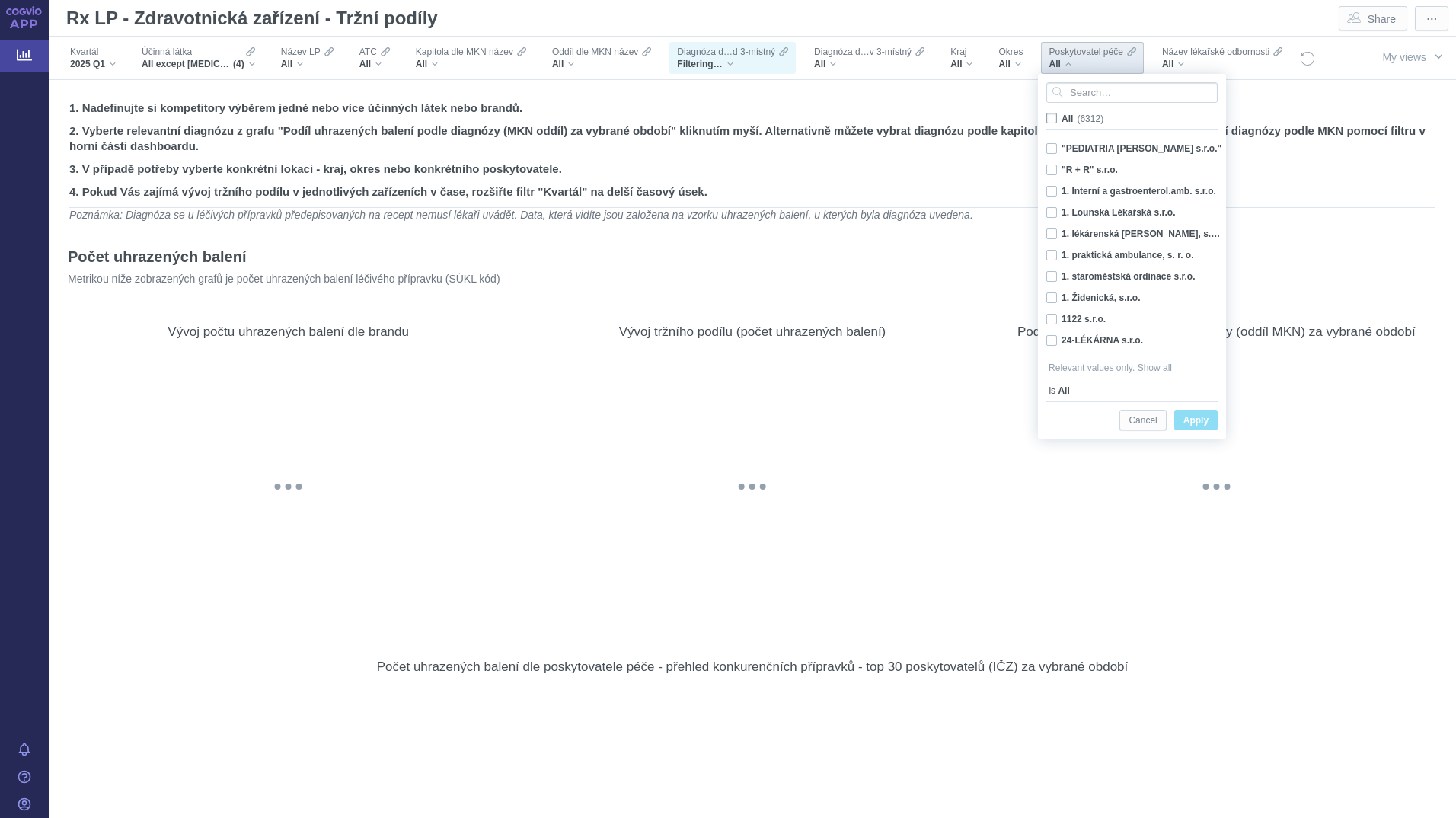
checkbox input "false"
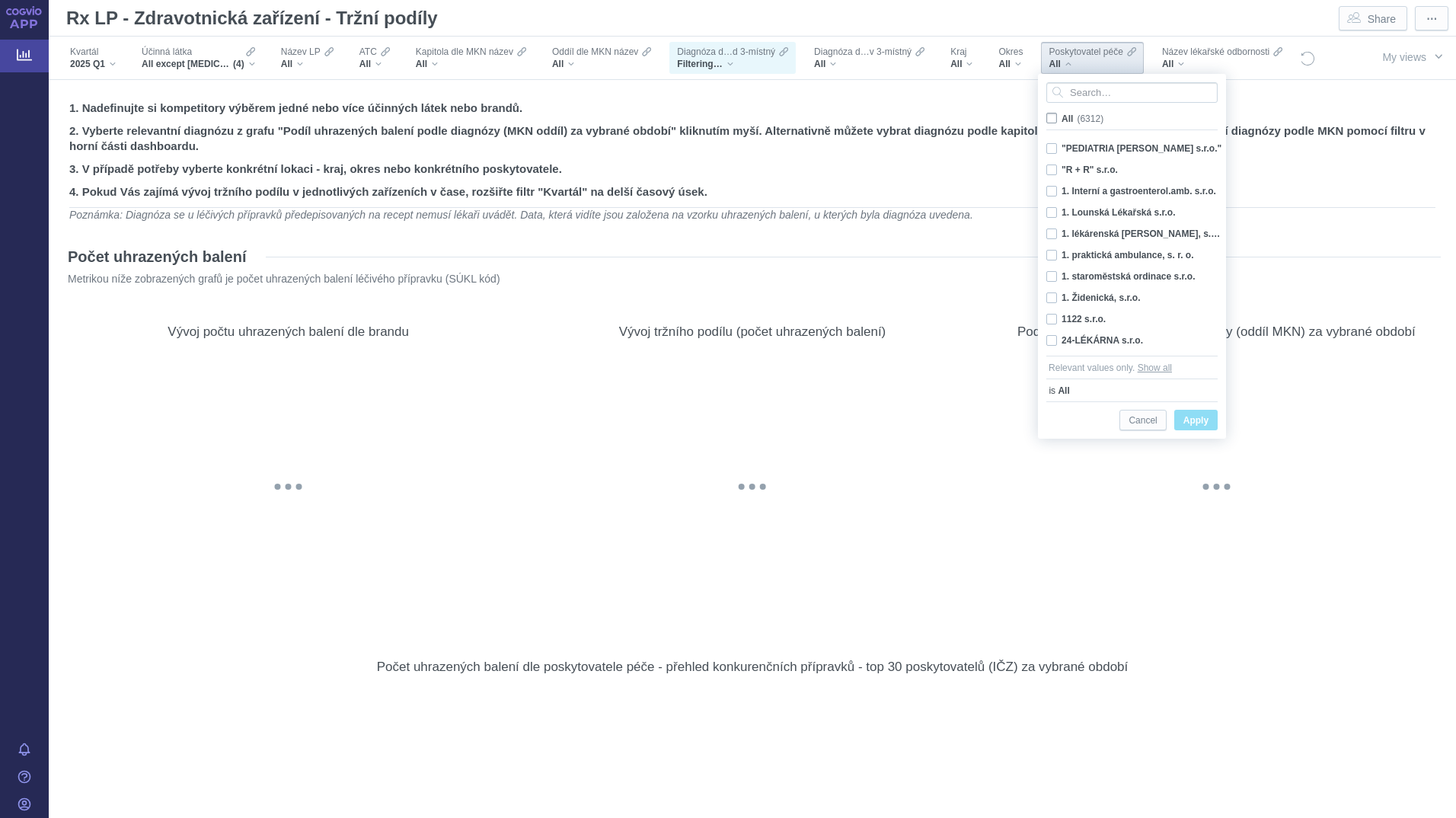
checkbox input "false"
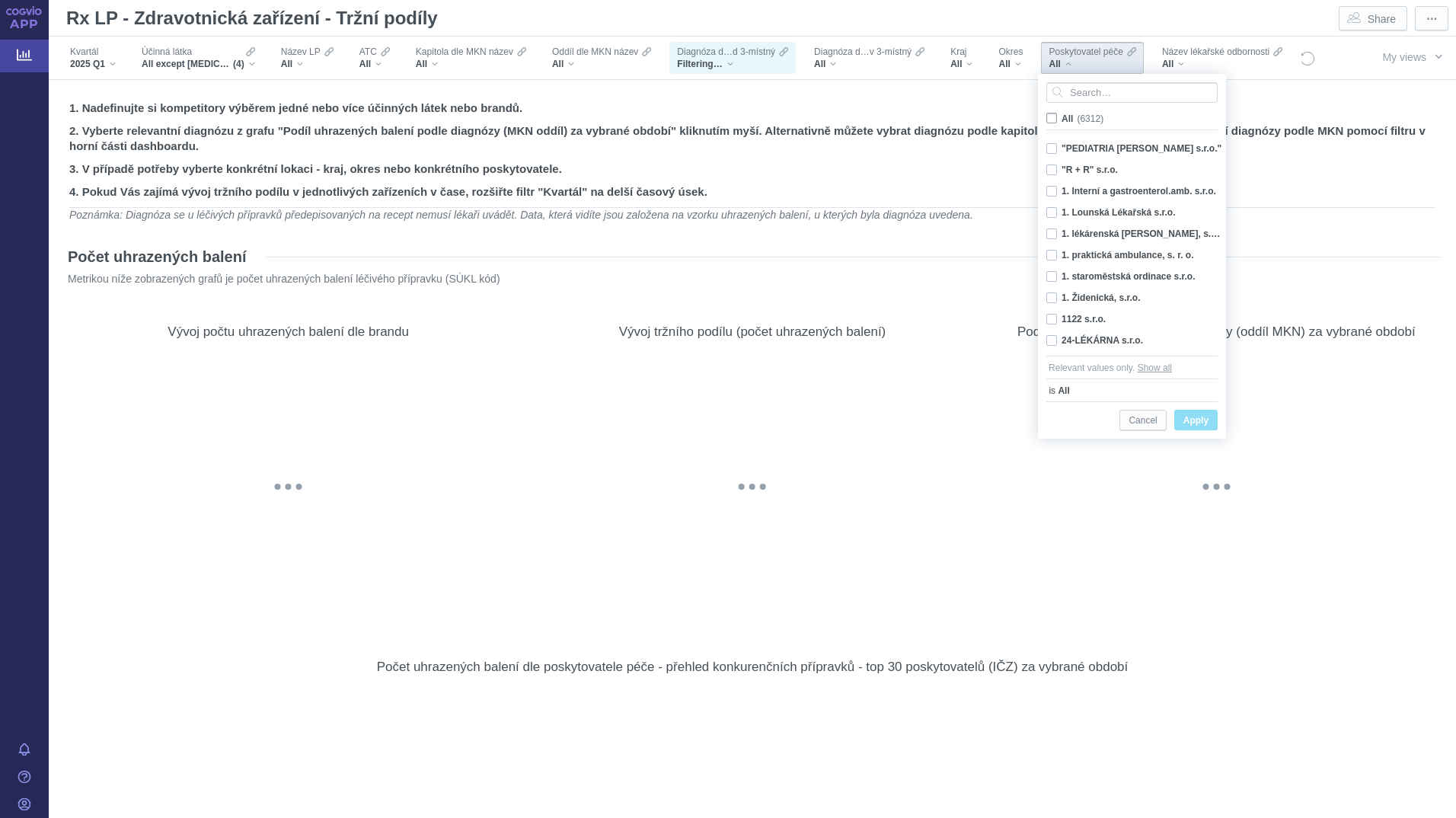
checkbox input "false"
click at [1076, 88] on input "Search attribute values" at bounding box center [1132, 92] width 171 height 21
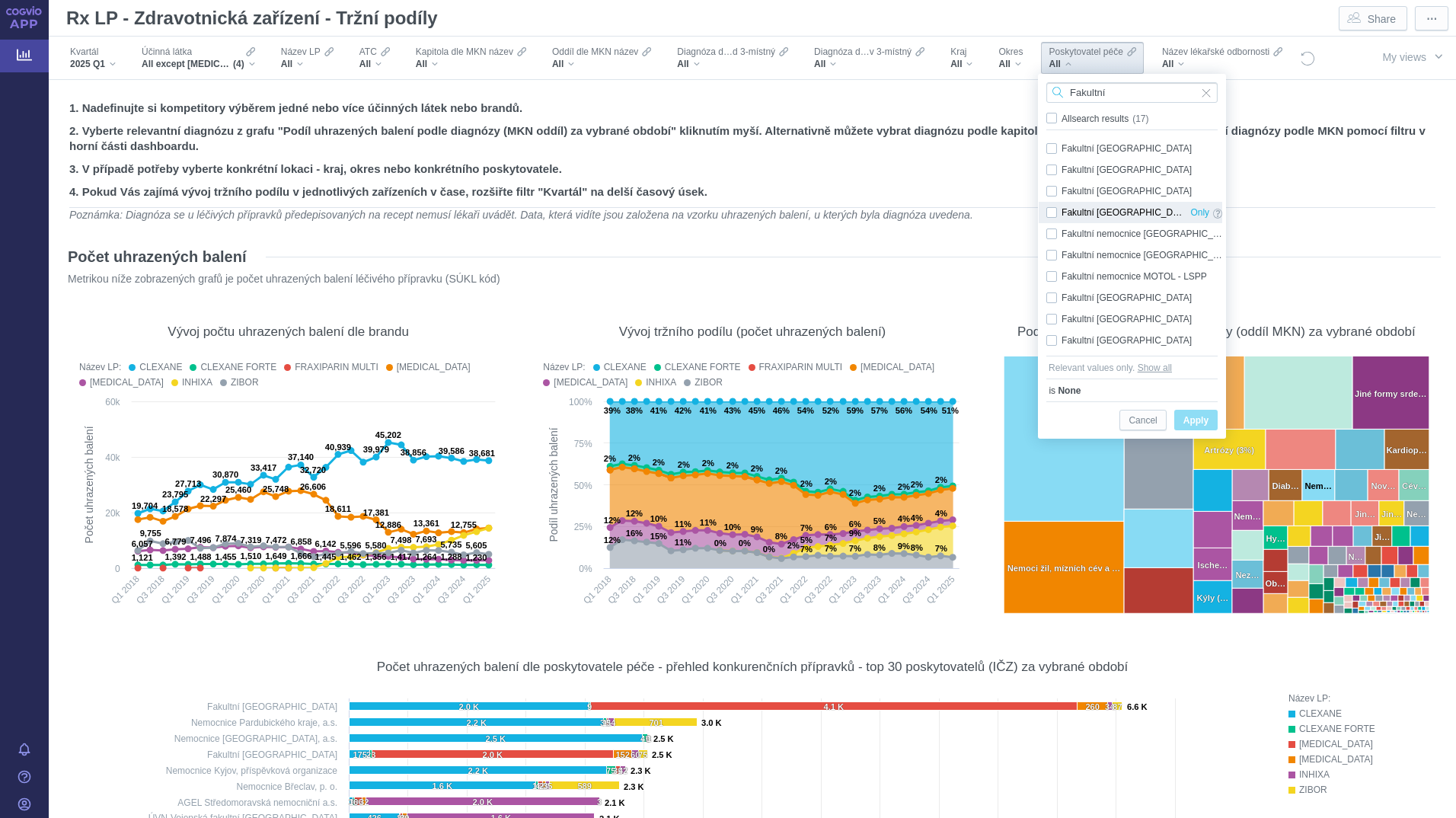
type input "Fakultní"
click at [1055, 211] on div "Fakultní nemocnice Hradec Králové Only" at bounding box center [1134, 212] width 191 height 21
checkbox input "true"
click at [1050, 232] on div "Fakultní nemocnice Hradec Králové - LSPP Only" at bounding box center [1134, 234] width 191 height 21
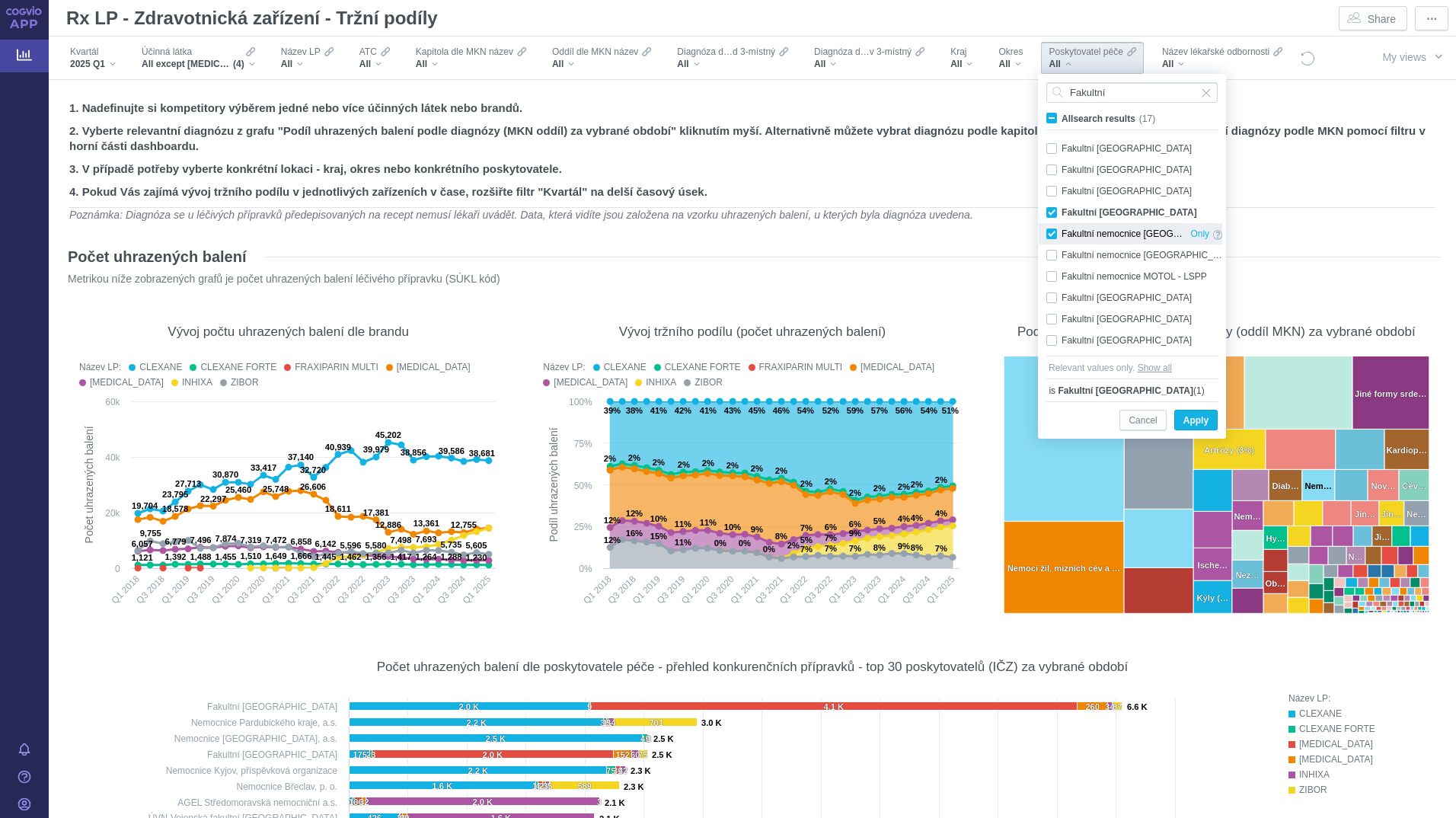
checkbox input "true"
click at [1193, 421] on span "Apply" at bounding box center [1196, 421] width 26 height 19
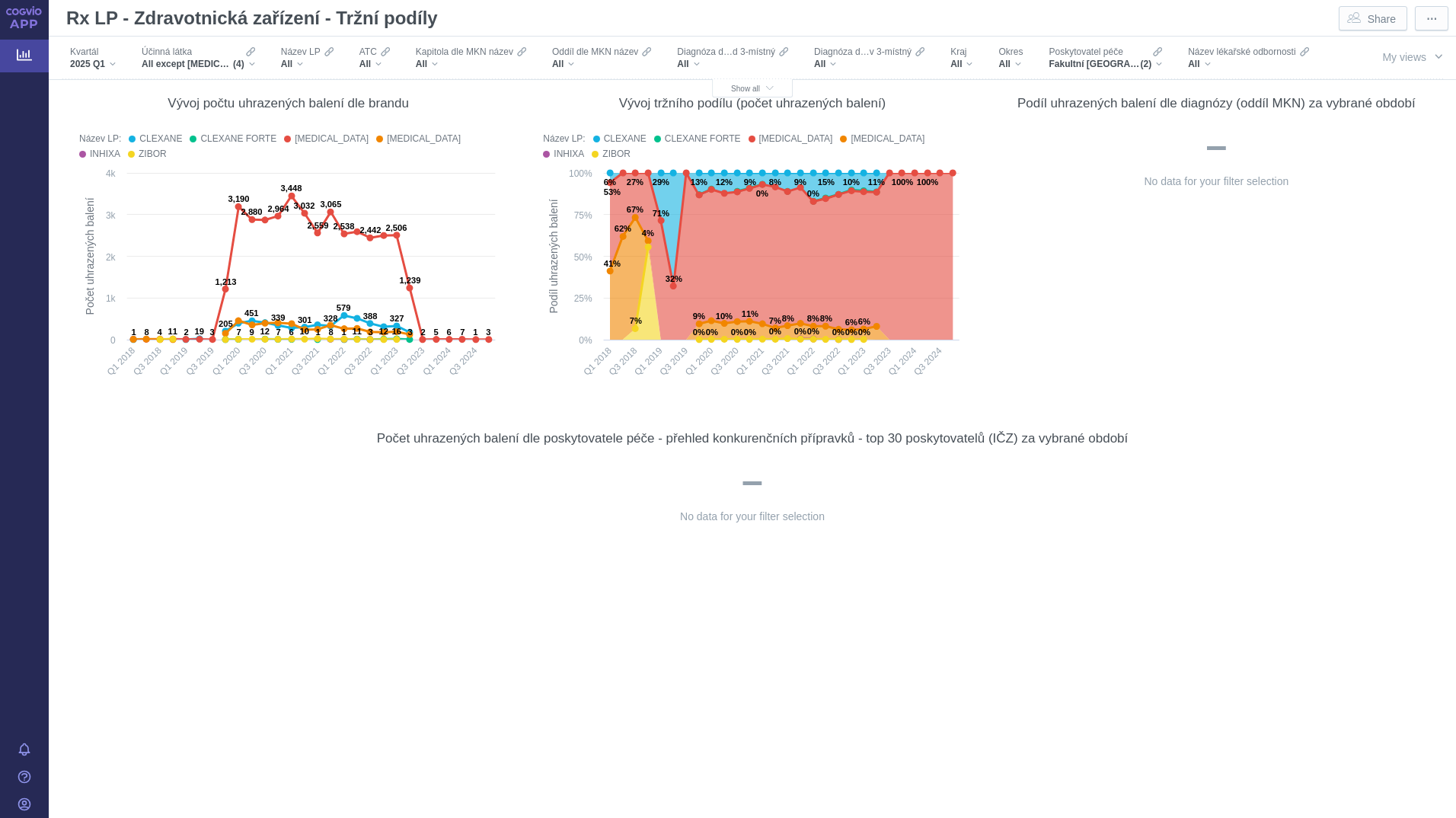
scroll to position [152, 0]
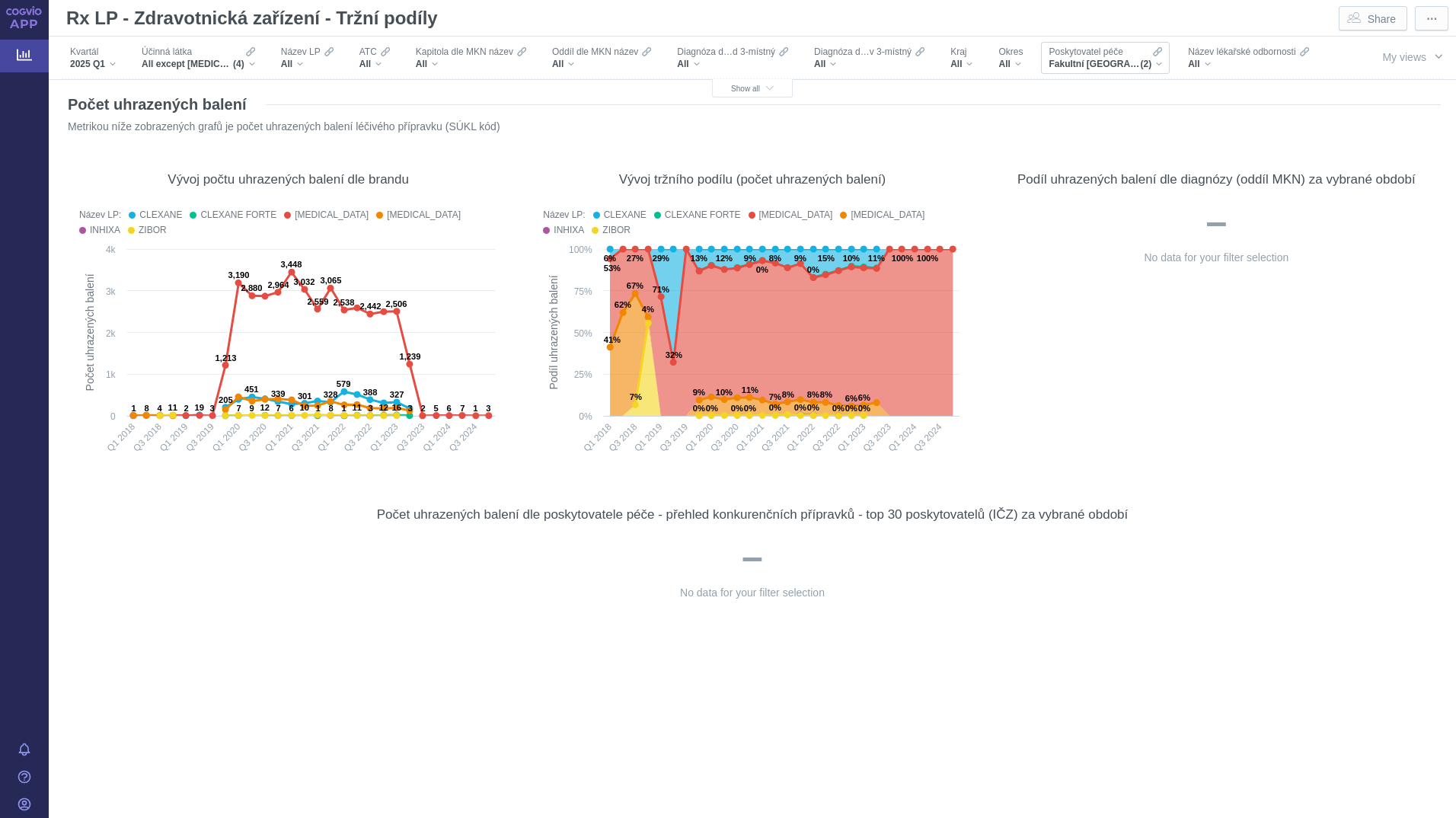
click at [1114, 61] on span "Fakultní nemocnice Hradec Králové, Fakultní nemocnice Hradec Králové - LSPP" at bounding box center [1094, 63] width 91 height 12
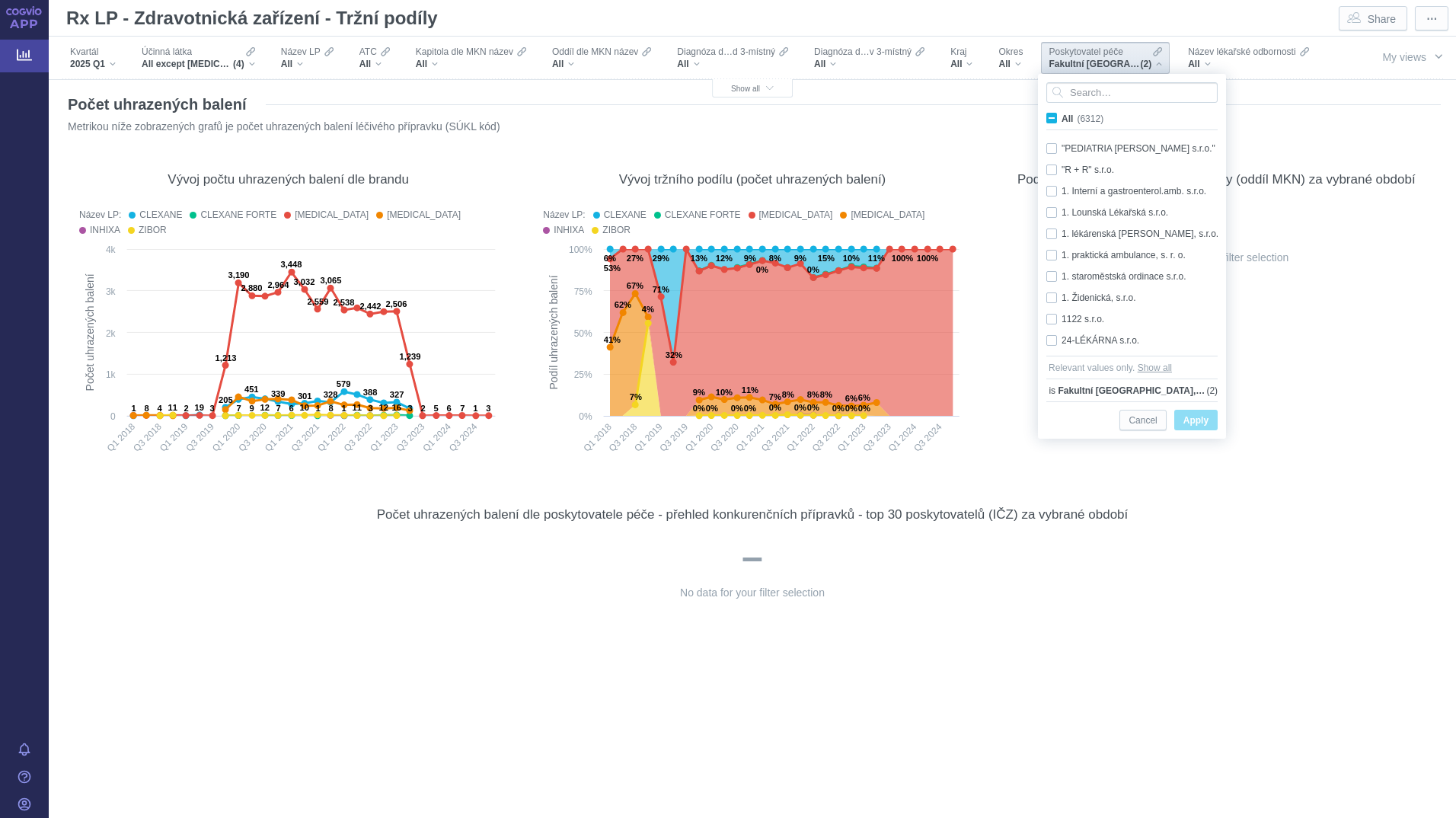
click at [1159, 61] on div "Fakultní nemocnice Hradec Králové, Fakultní nemocnice Hradec Králové - LSPP (2)" at bounding box center [1105, 63] width 114 height 12
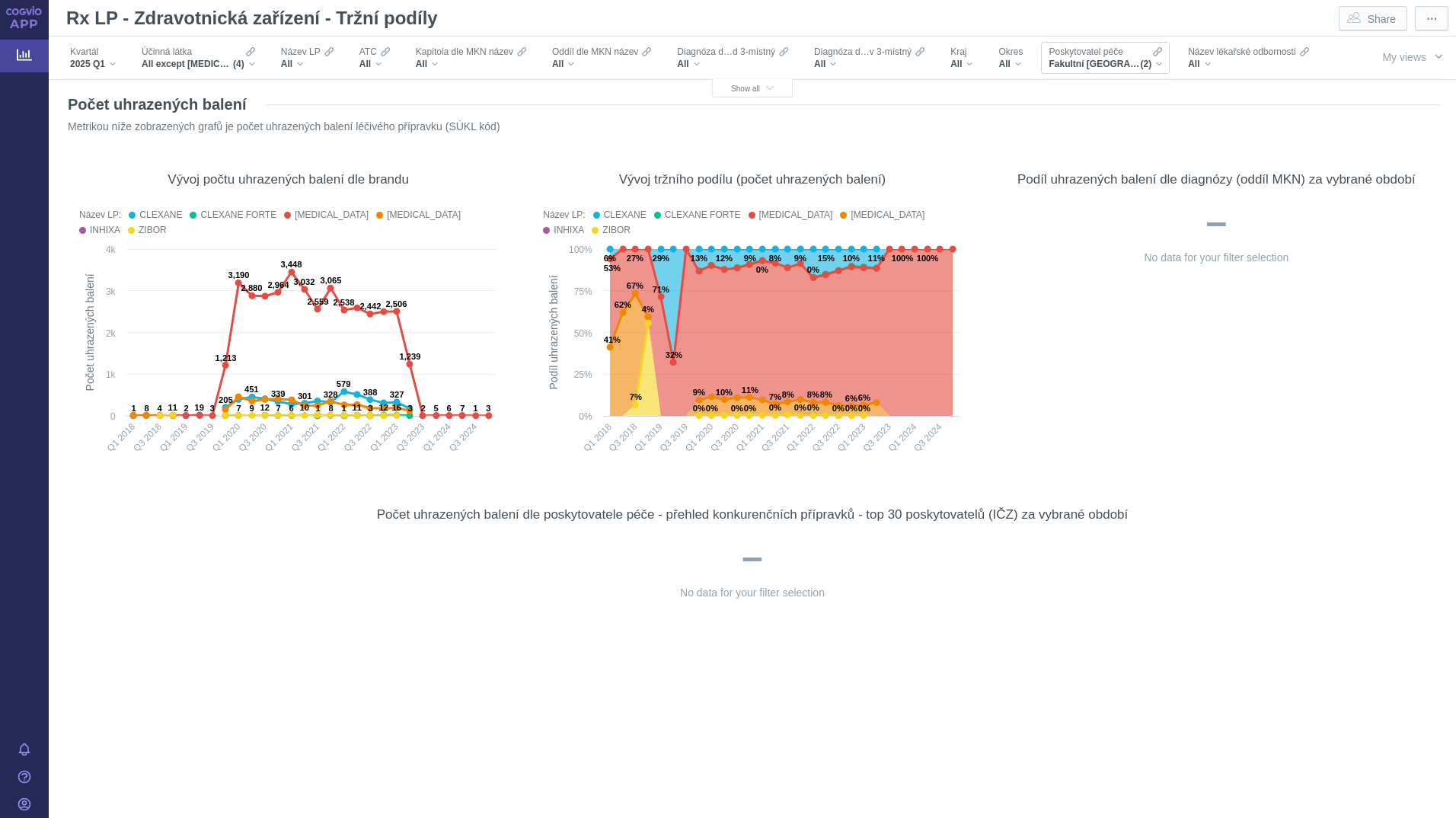
click at [1159, 61] on div "Fakultní nemocnice Hradec Králové, Fakultní nemocnice Hradec Králové - LSPP (2)" at bounding box center [1105, 63] width 114 height 12
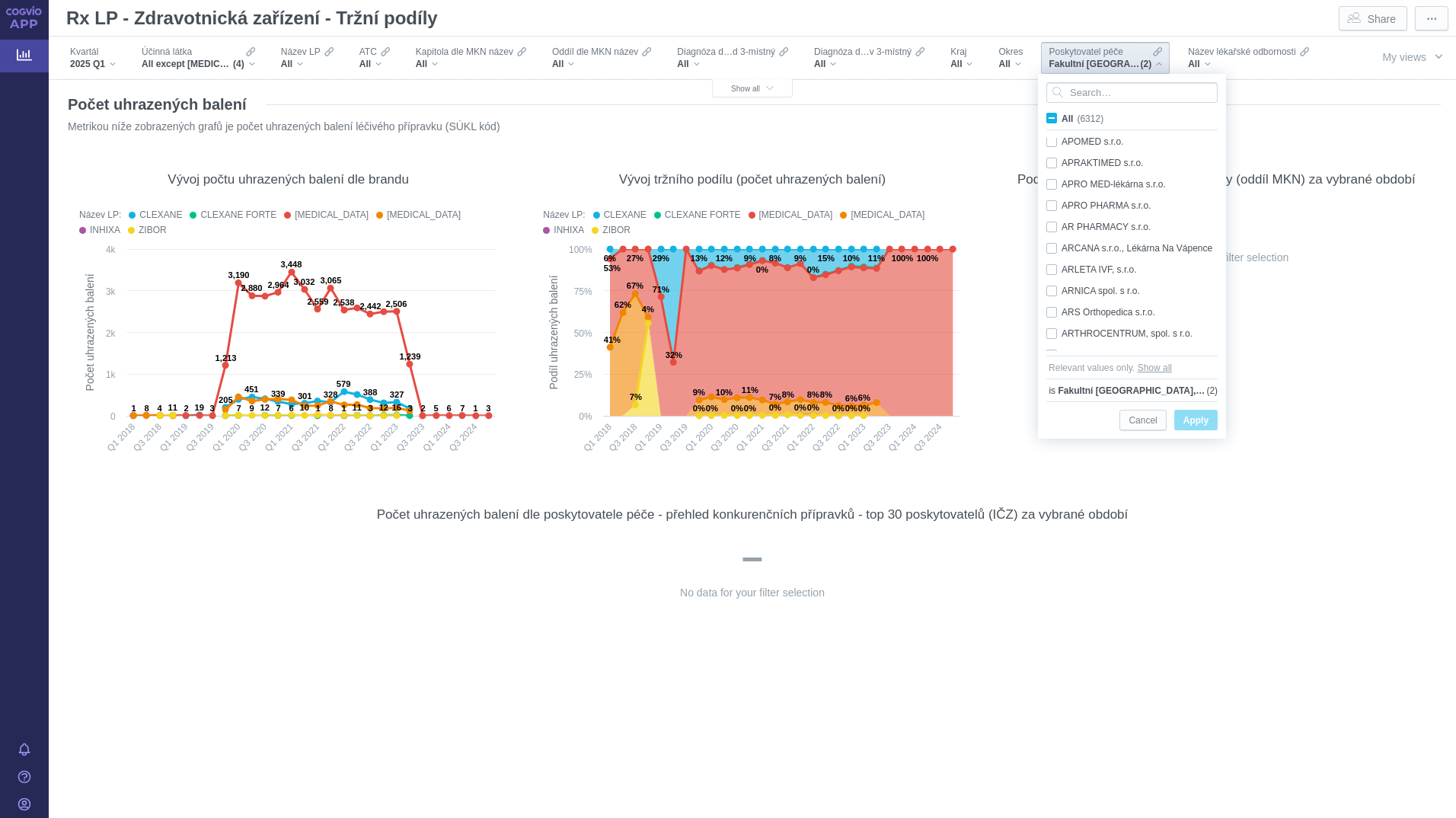
scroll to position [14142, 0]
click at [1305, 351] on div "No data for your filter selection" at bounding box center [1216, 330] width 433 height 262
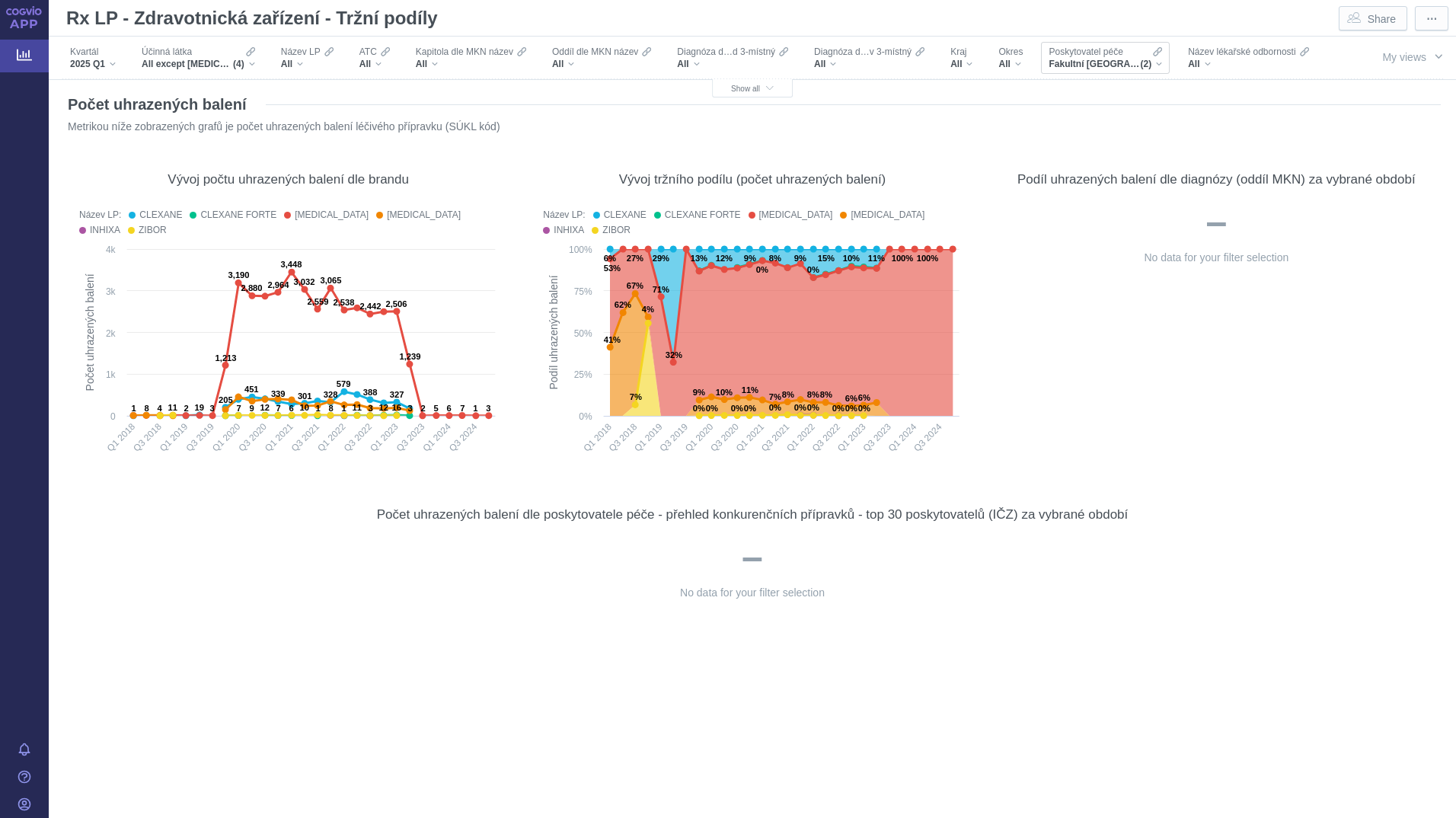
click at [1090, 56] on span "Poskytovatel péče" at bounding box center [1086, 52] width 74 height 12
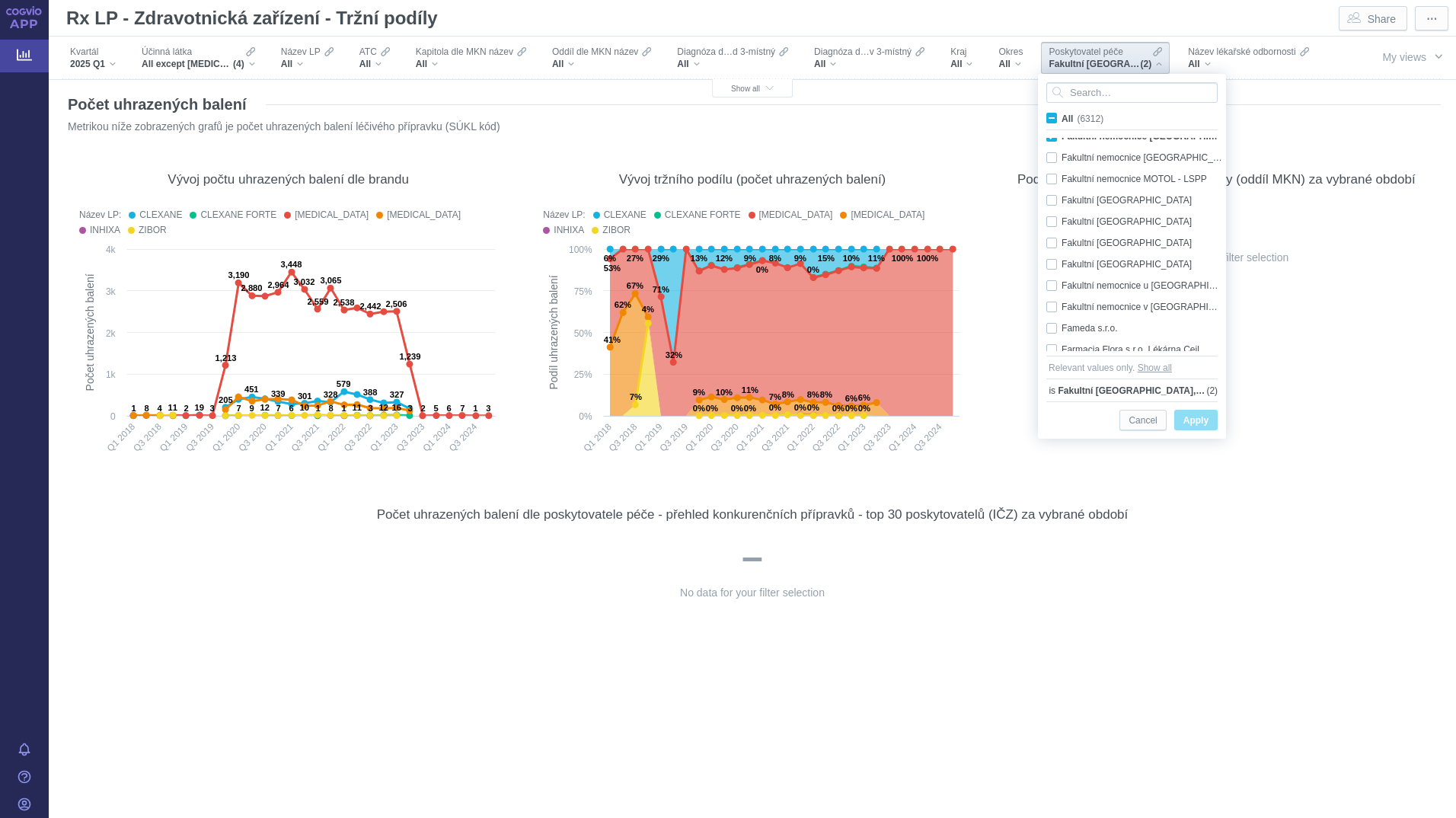
scroll to position [16905, 0]
click at [970, 63] on div "All" at bounding box center [961, 63] width 22 height 12
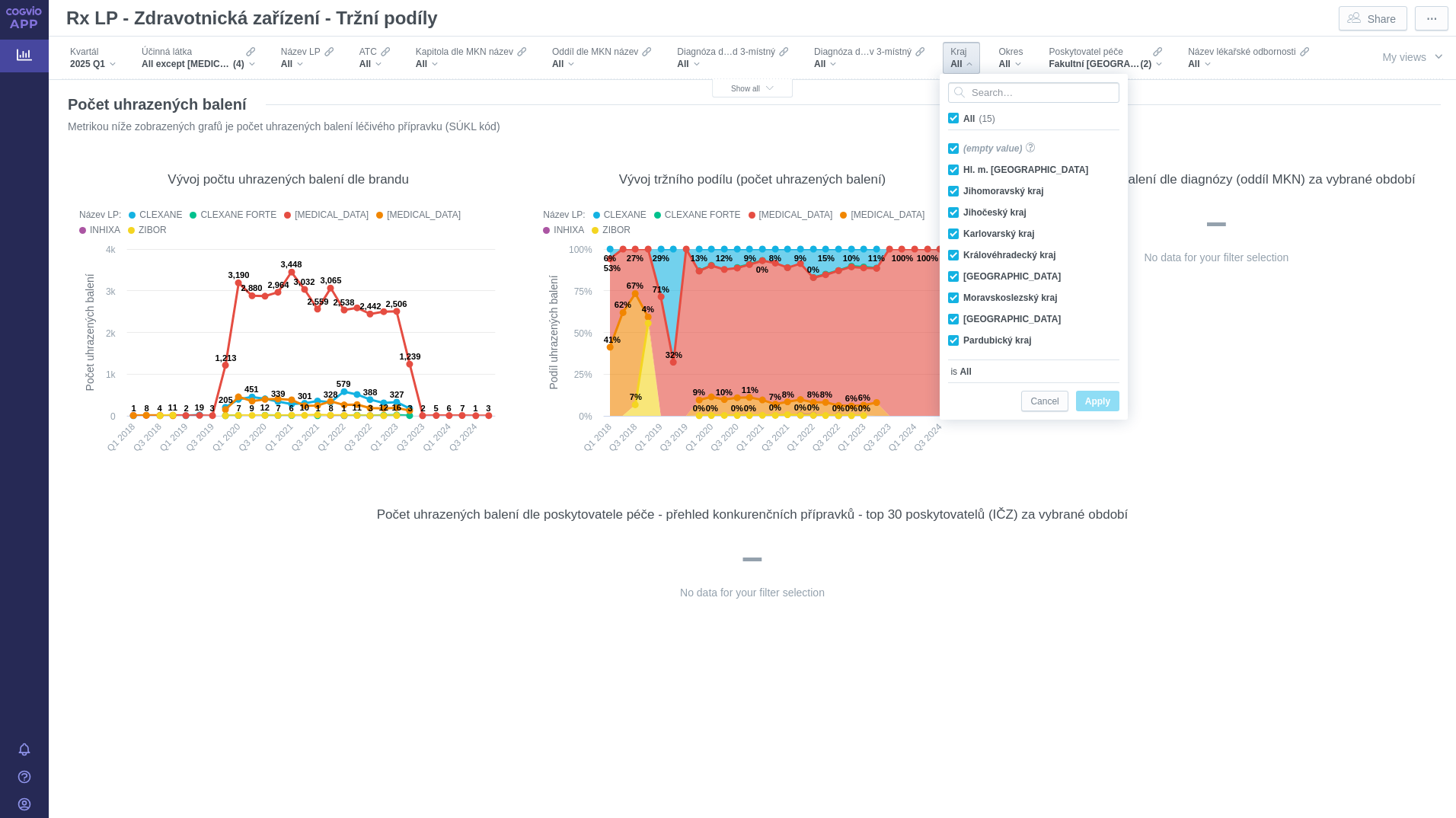
click at [963, 117] on span "All (15)" at bounding box center [979, 119] width 32 height 11
click at [963, 117] on input "All (15)" at bounding box center [968, 115] width 10 height 10
checkbox input "false"
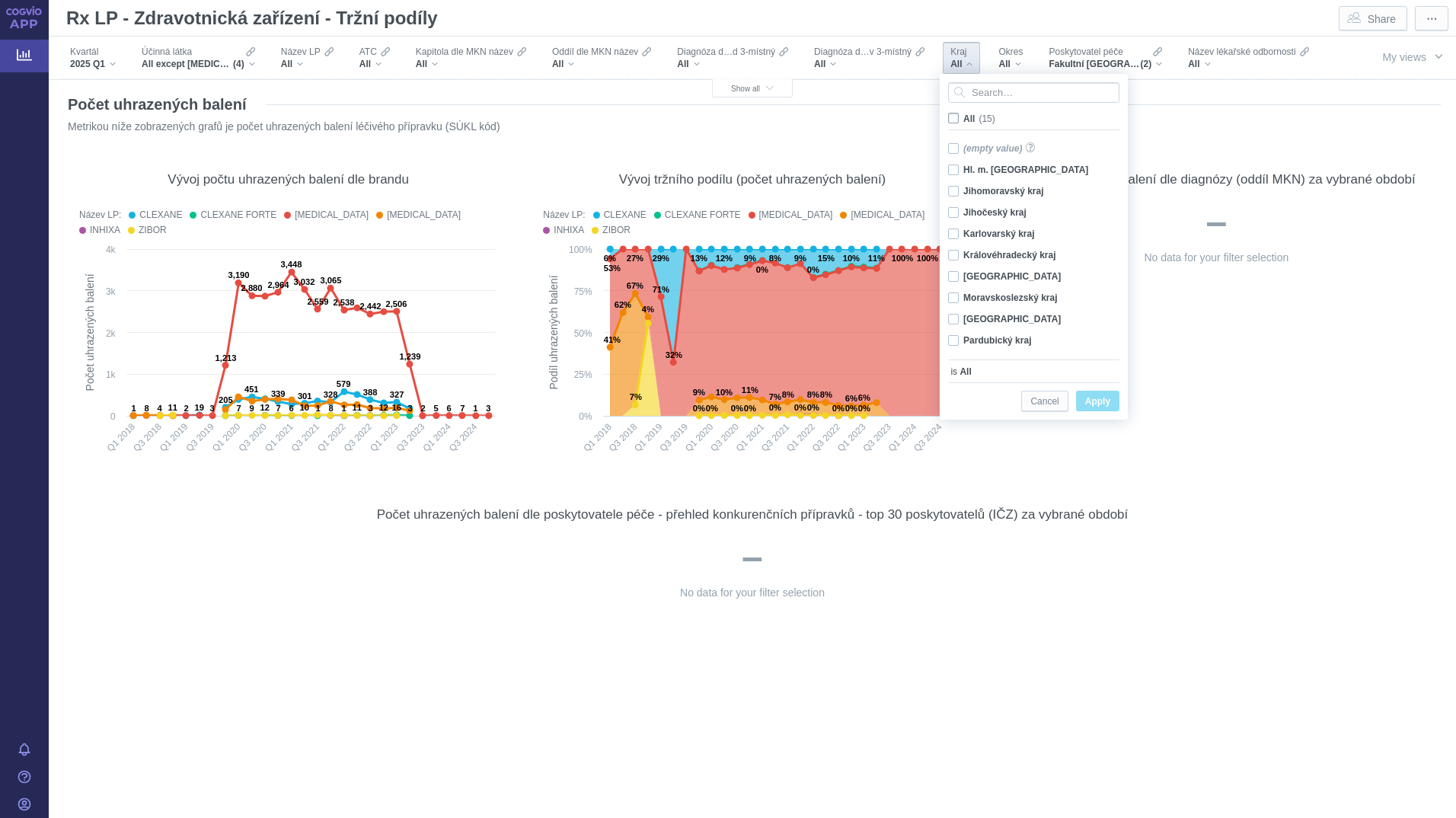
checkbox input "false"
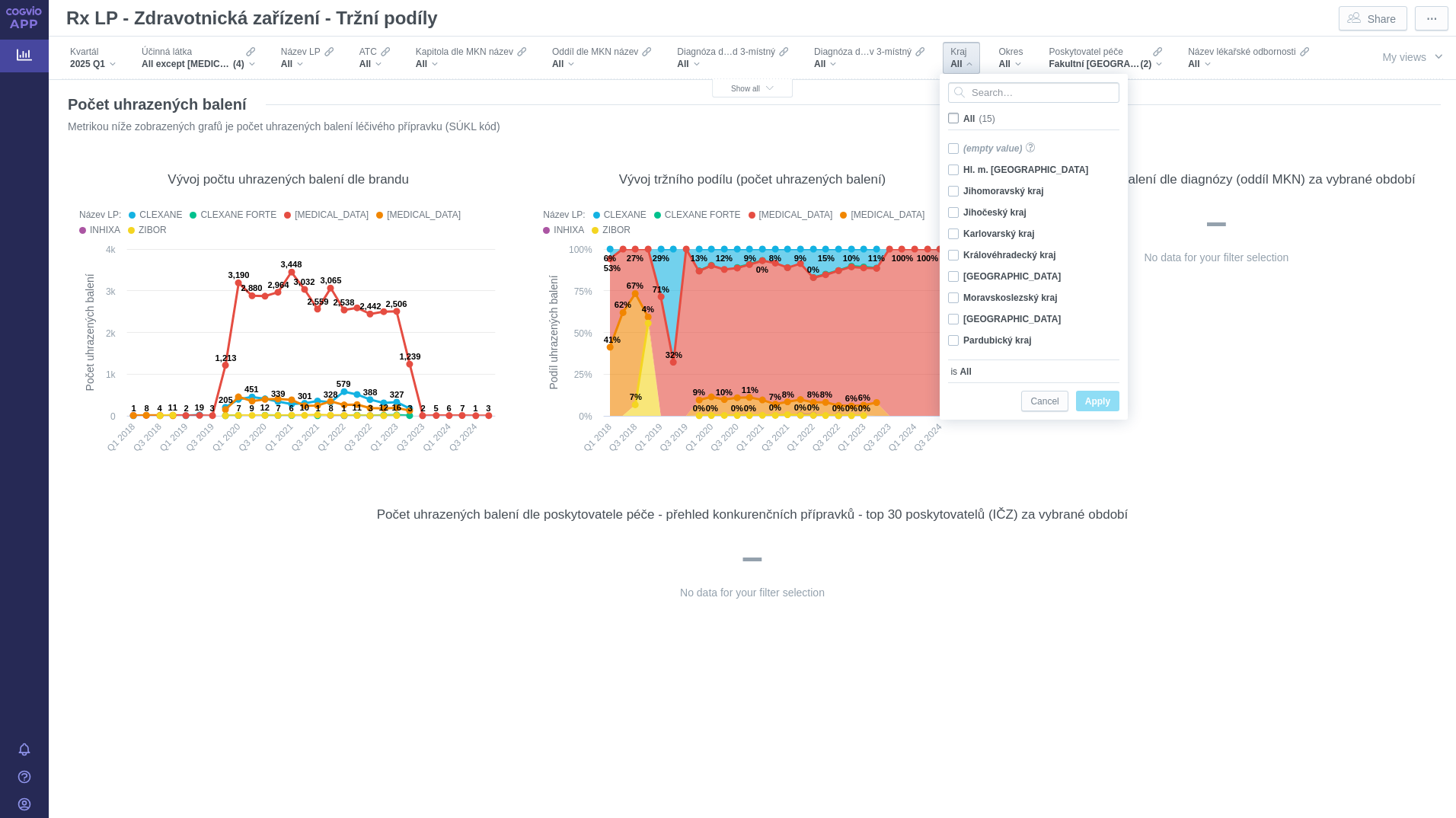
checkbox input "false"
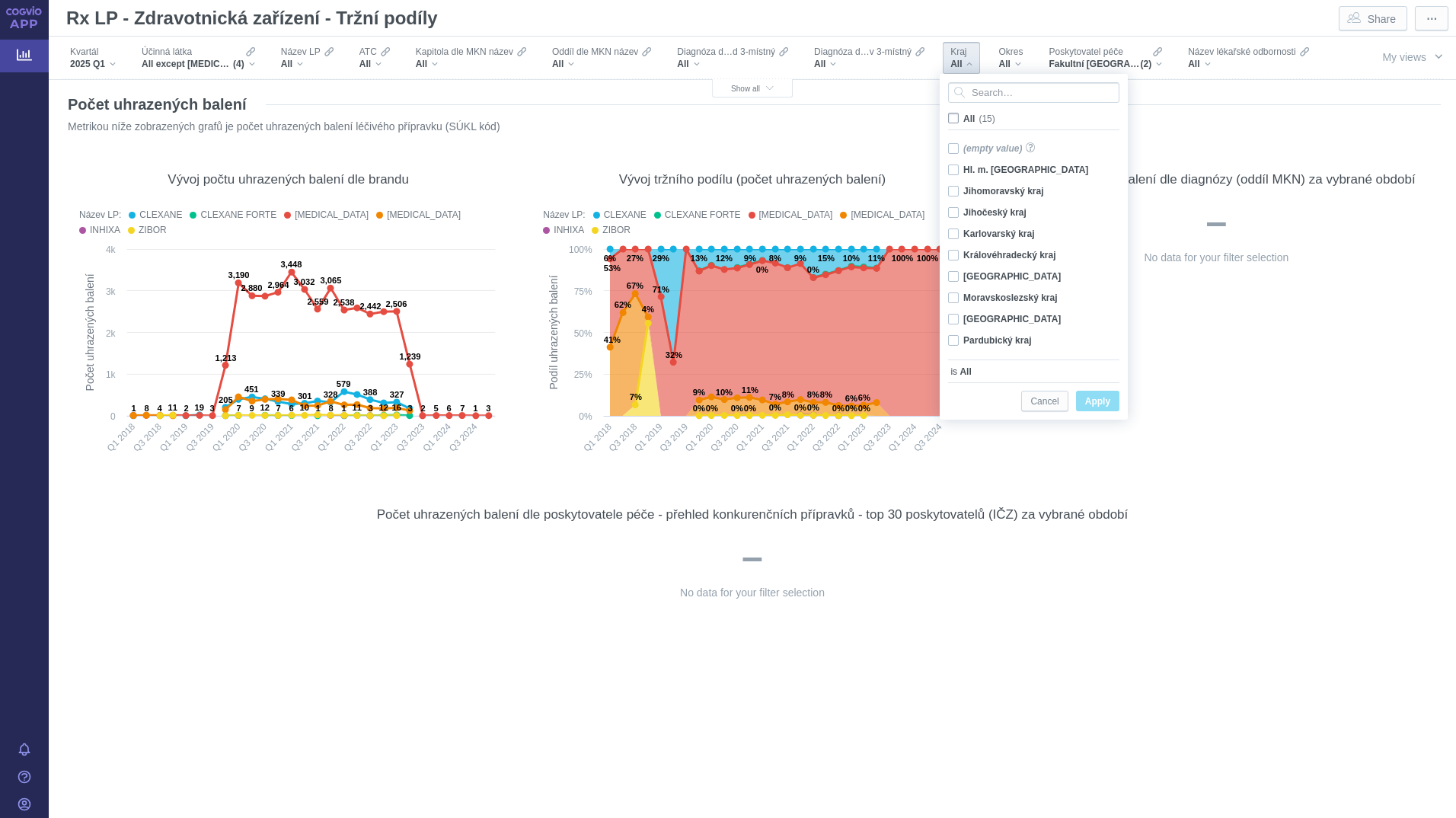
checkbox input "false"
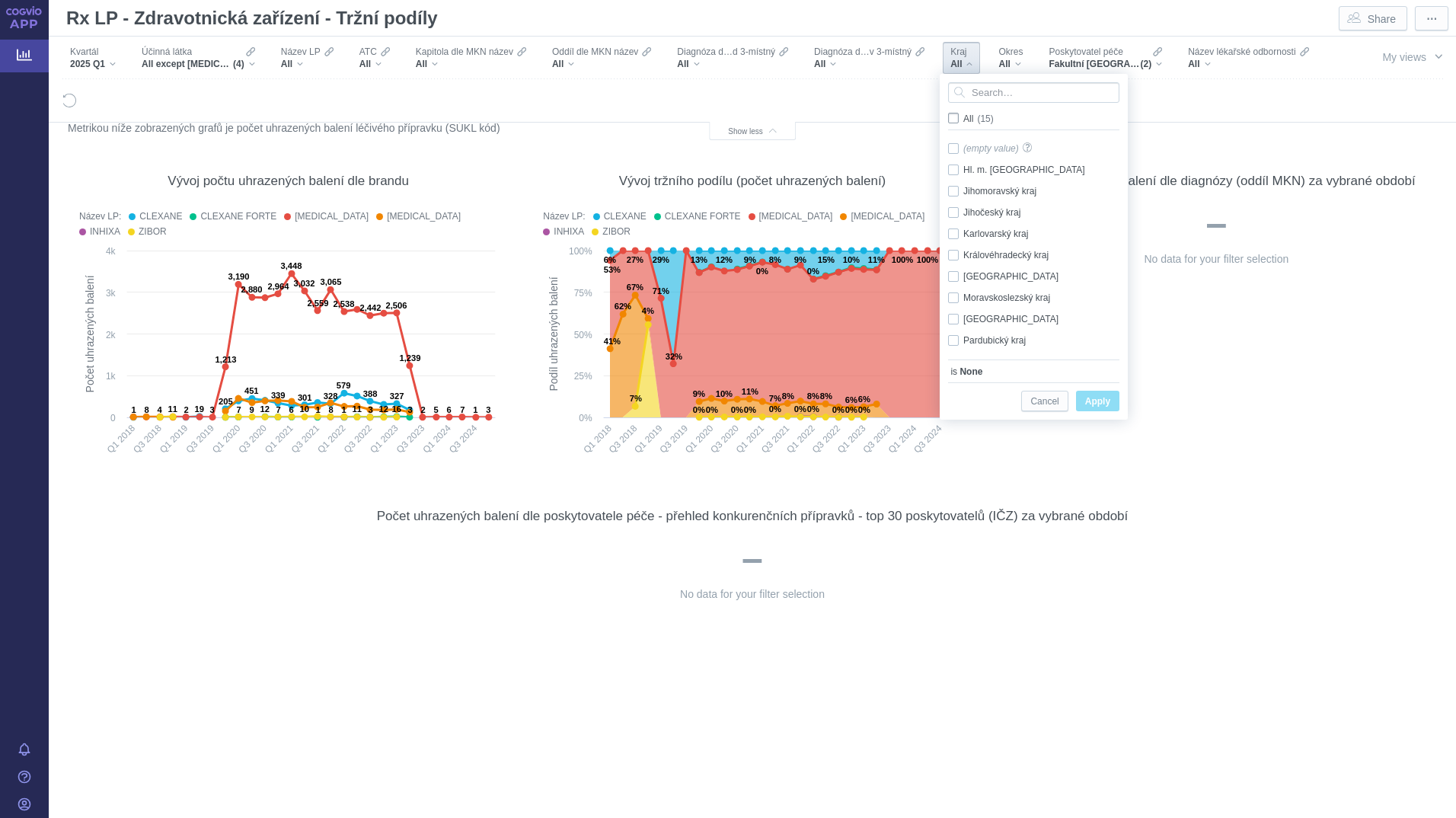
scroll to position [195, 0]
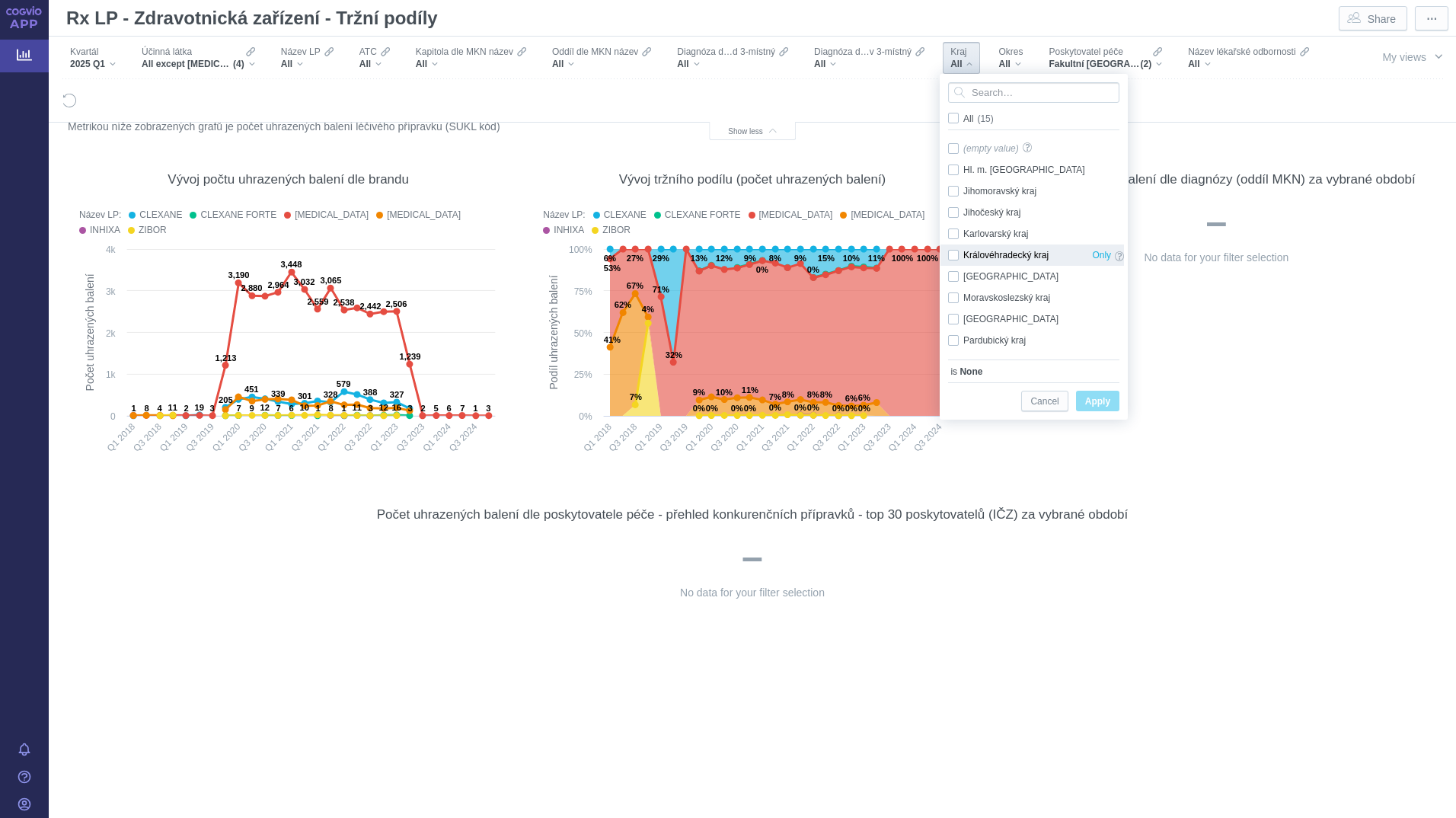
click at [997, 250] on div "Královéhradecký kraj Only" at bounding box center [1035, 255] width 191 height 21
checkbox input "true"
click at [1106, 401] on span "Apply" at bounding box center [1097, 401] width 26 height 19
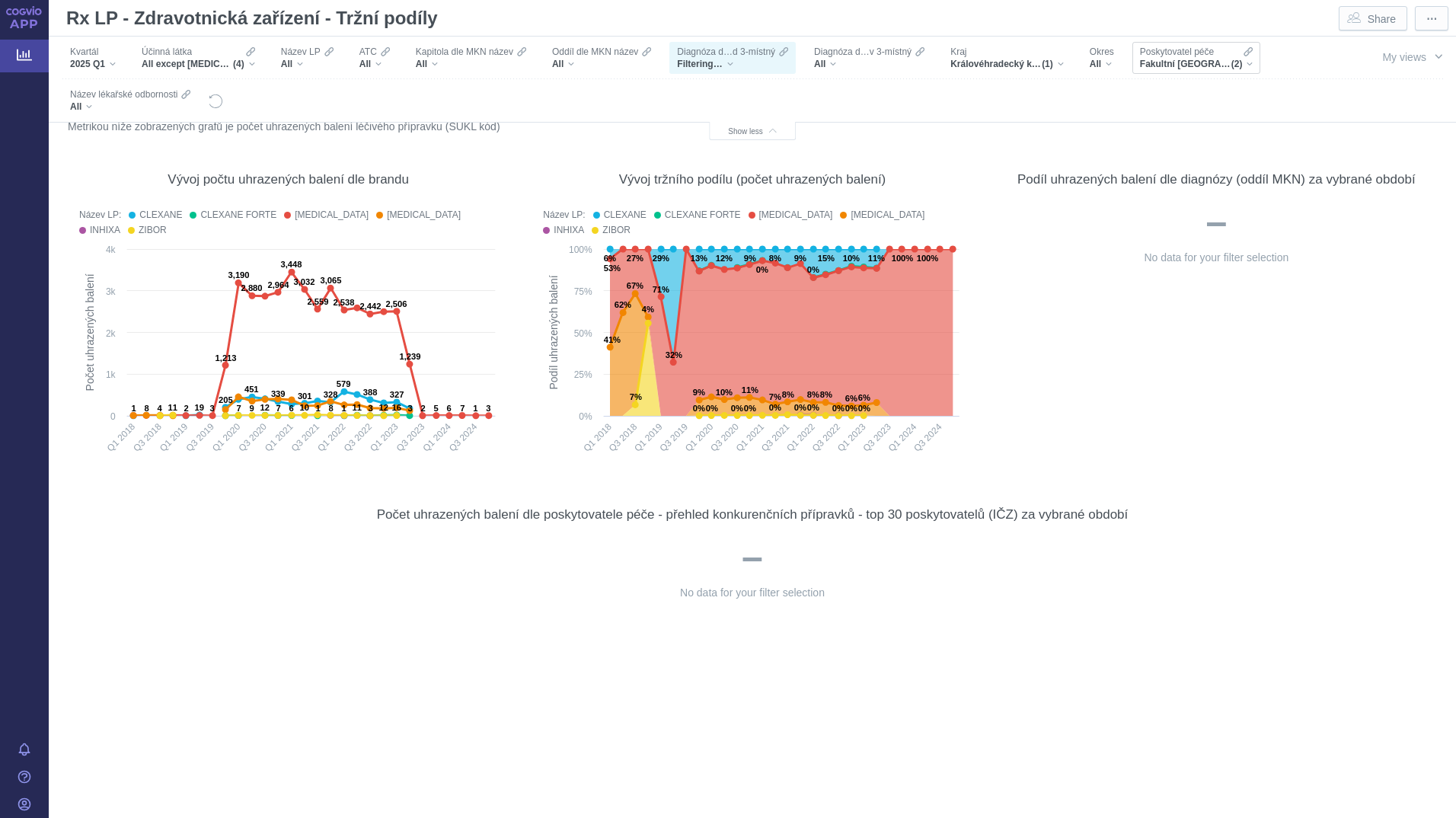
click at [1242, 62] on div "Fakultní nemocnice Hradec Králové, Fakultní nemocnice Hradec Králové - LSPP (2)" at bounding box center [1197, 63] width 114 height 12
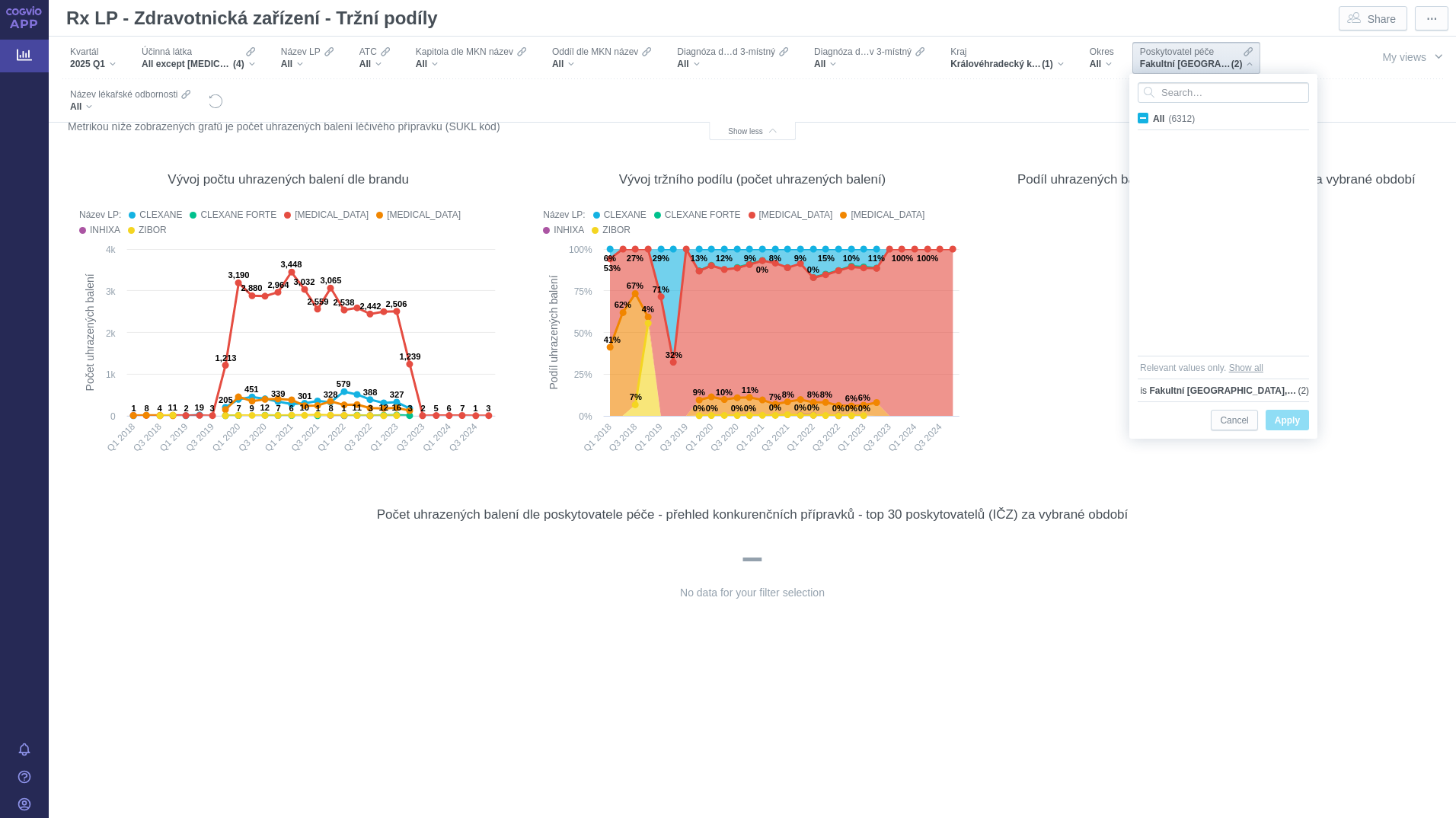
scroll to position [16828, 0]
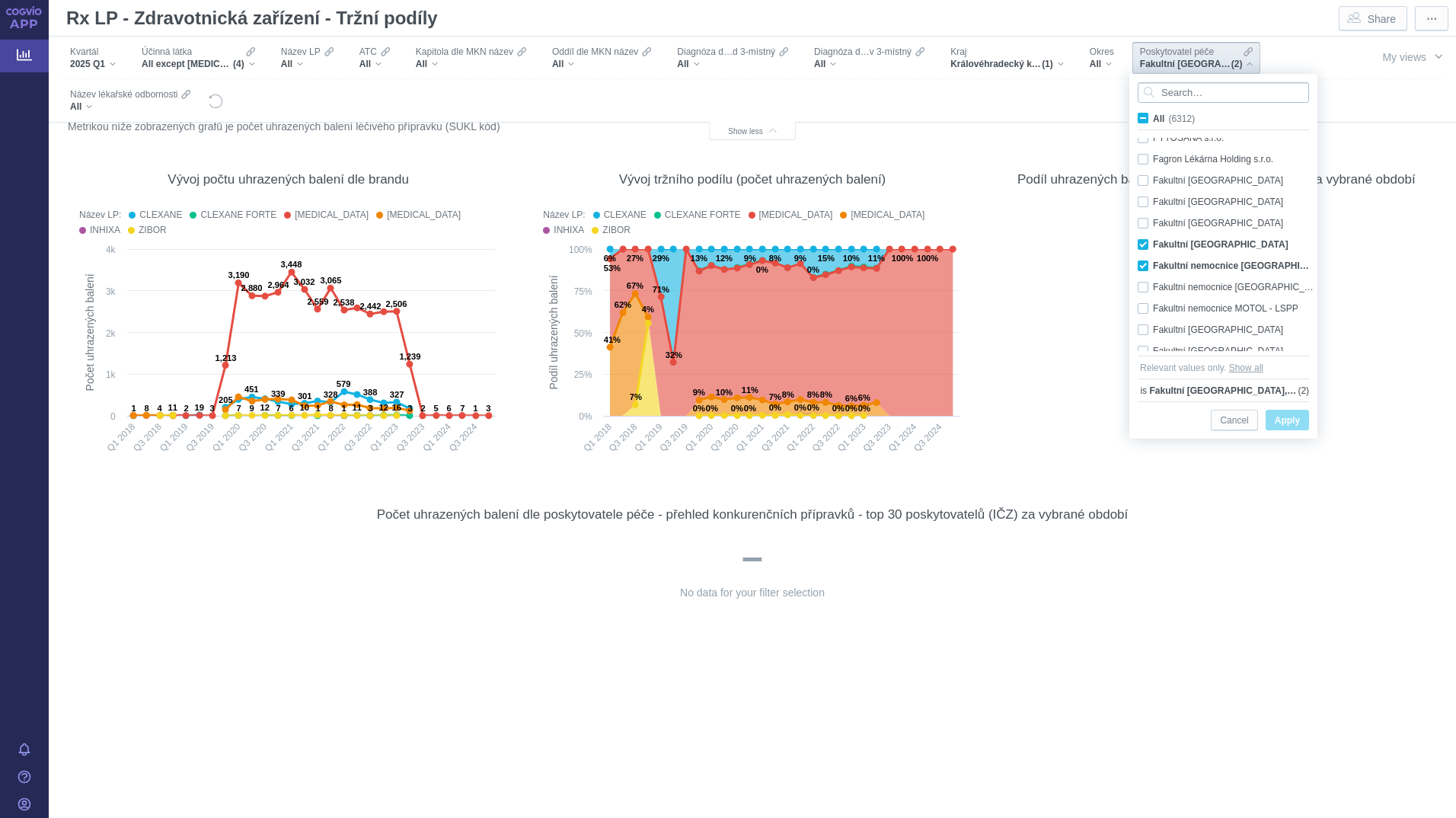
click at [1203, 92] on input "Search attribute values" at bounding box center [1223, 92] width 171 height 21
click at [1147, 242] on div "Fakultní nemocnice Hradec Králové Only" at bounding box center [1226, 244] width 191 height 21
checkbox input "false"
click at [1145, 259] on div "Fakultní nemocnice Hradec Králové - LSPP Only" at bounding box center [1226, 266] width 191 height 21
checkbox input "false"
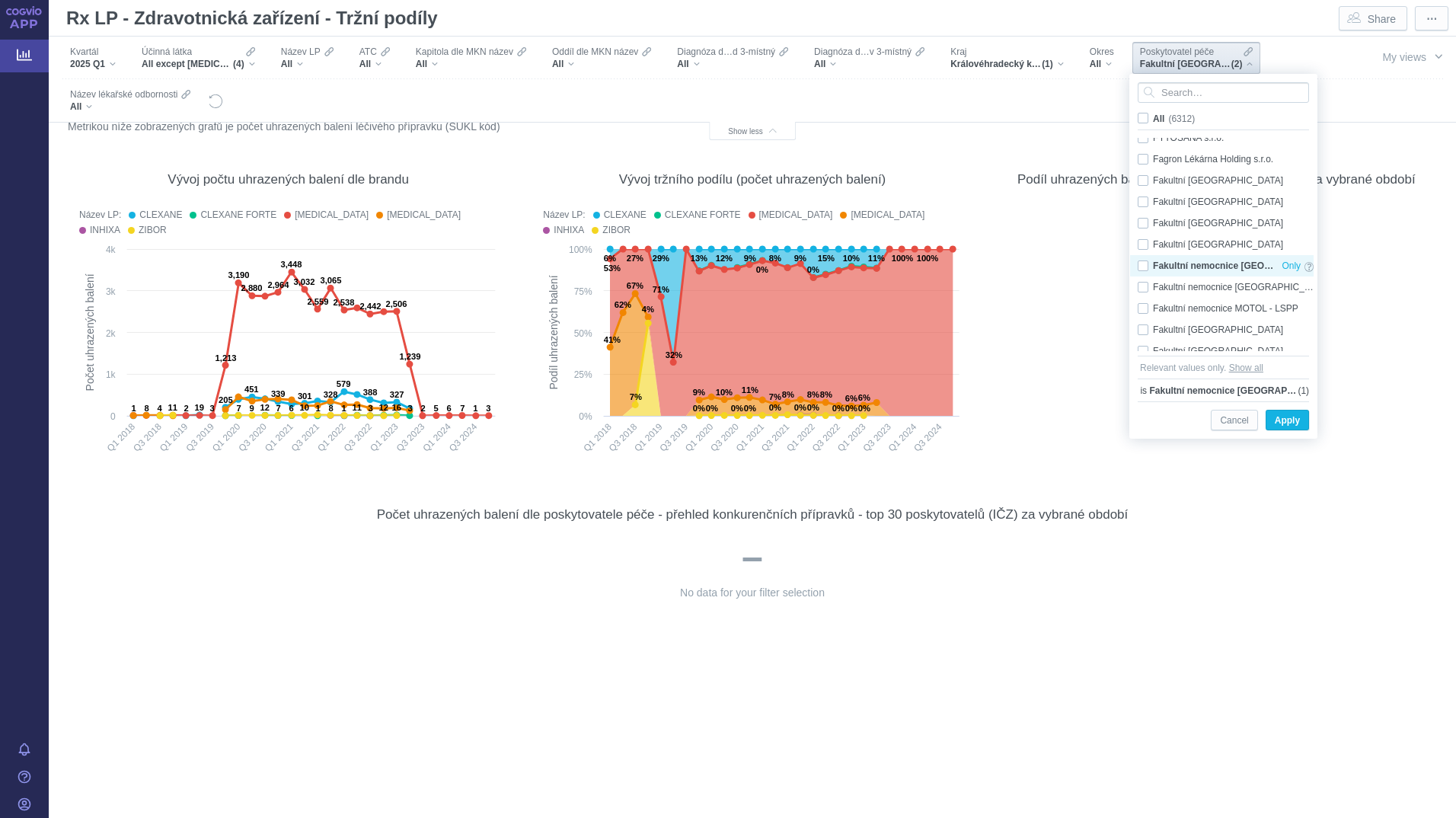
checkbox input "false"
click at [1157, 92] on input "Search attribute values" at bounding box center [1223, 92] width 171 height 21
type input "Fakultní nemocnice"
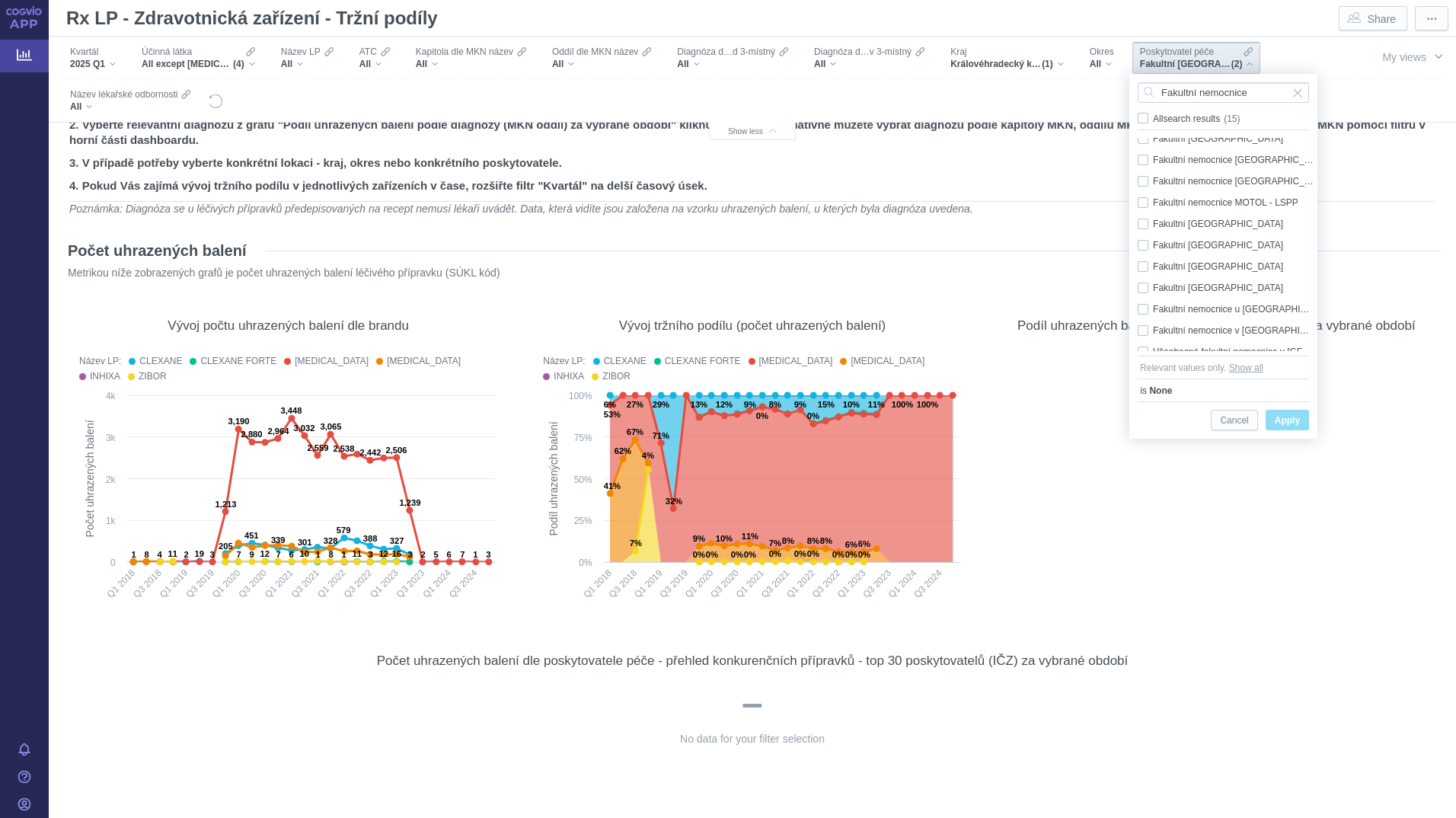
scroll to position [43, 0]
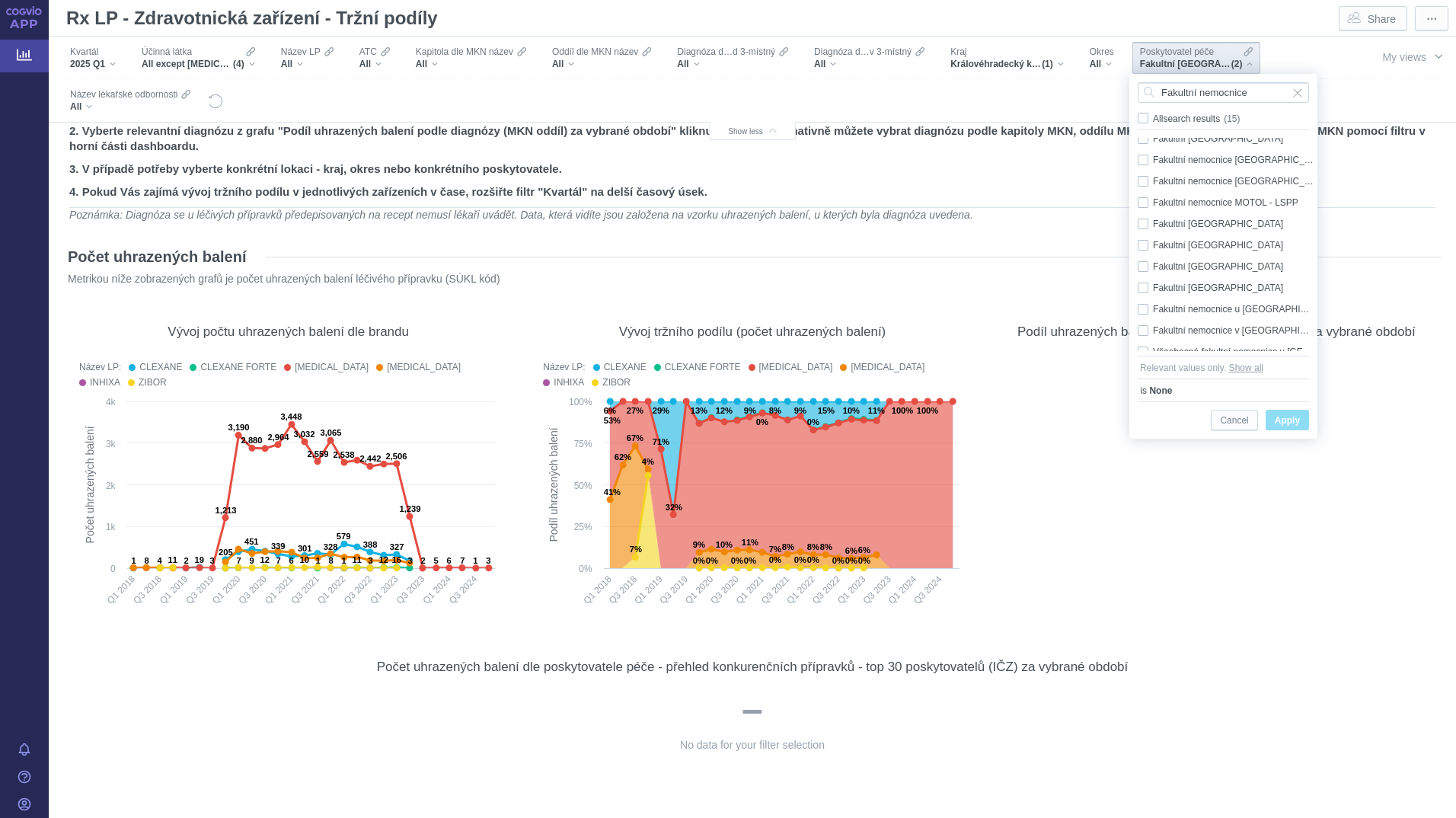
drag, startPoint x: 1309, startPoint y: 214, endPoint x: 1311, endPoint y: 198, distance: 16.1
click at [1311, 198] on div "Fakultní nemocnice Brno Only Fakultní nemocnice Bulovka Only Fakultní nemocnice…" at bounding box center [1221, 244] width 184 height 213
click at [1282, 161] on span "Only" at bounding box center [1291, 168] width 19 height 16
checkbox input "true"
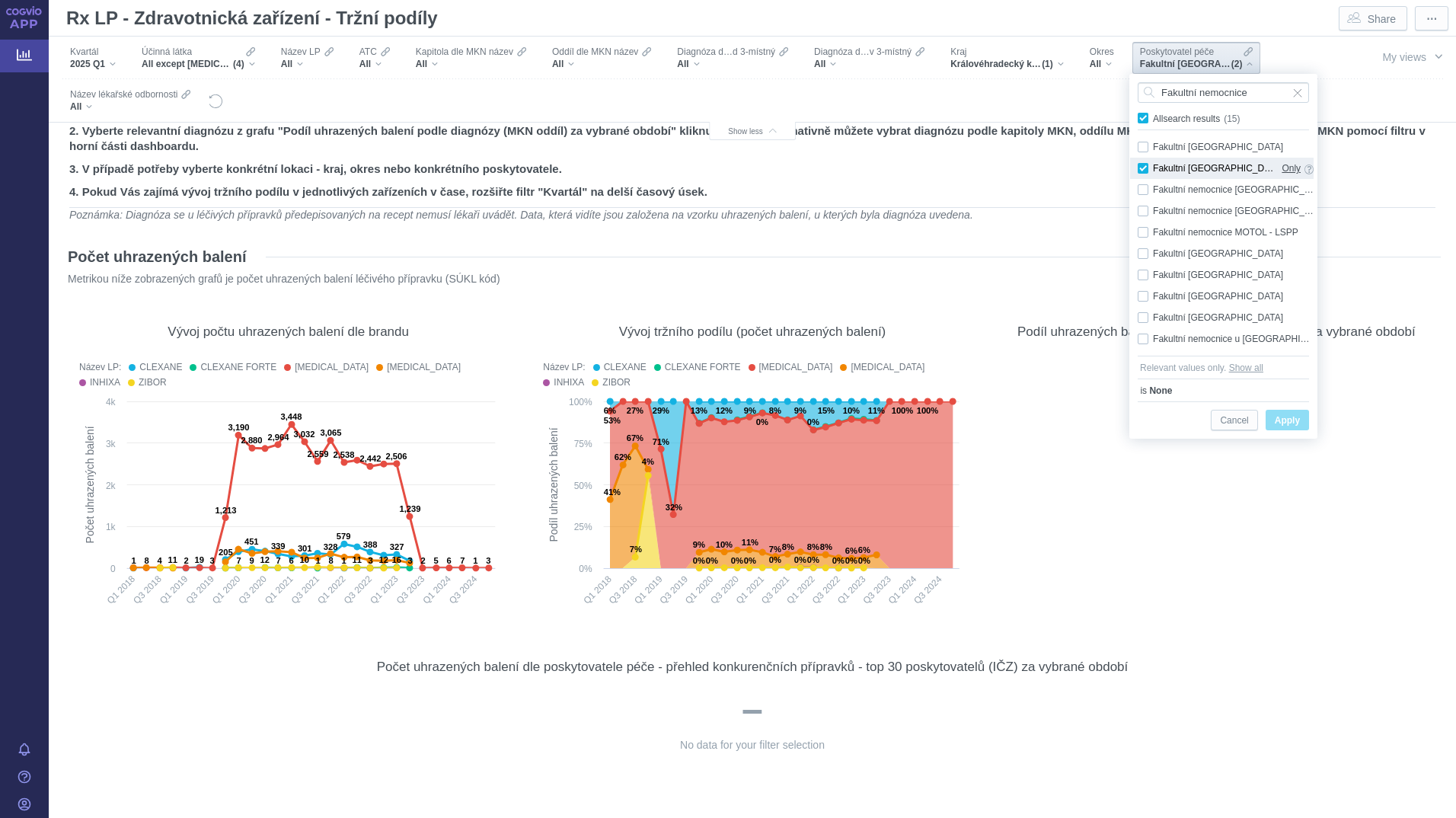
checkbox input "true"
click at [1271, 186] on div "Fakultní nemocnice Hradec Králové - LSPP Only" at bounding box center [1226, 189] width 191 height 21
checkbox input "true"
click at [1291, 420] on span "Apply" at bounding box center [1287, 421] width 26 height 19
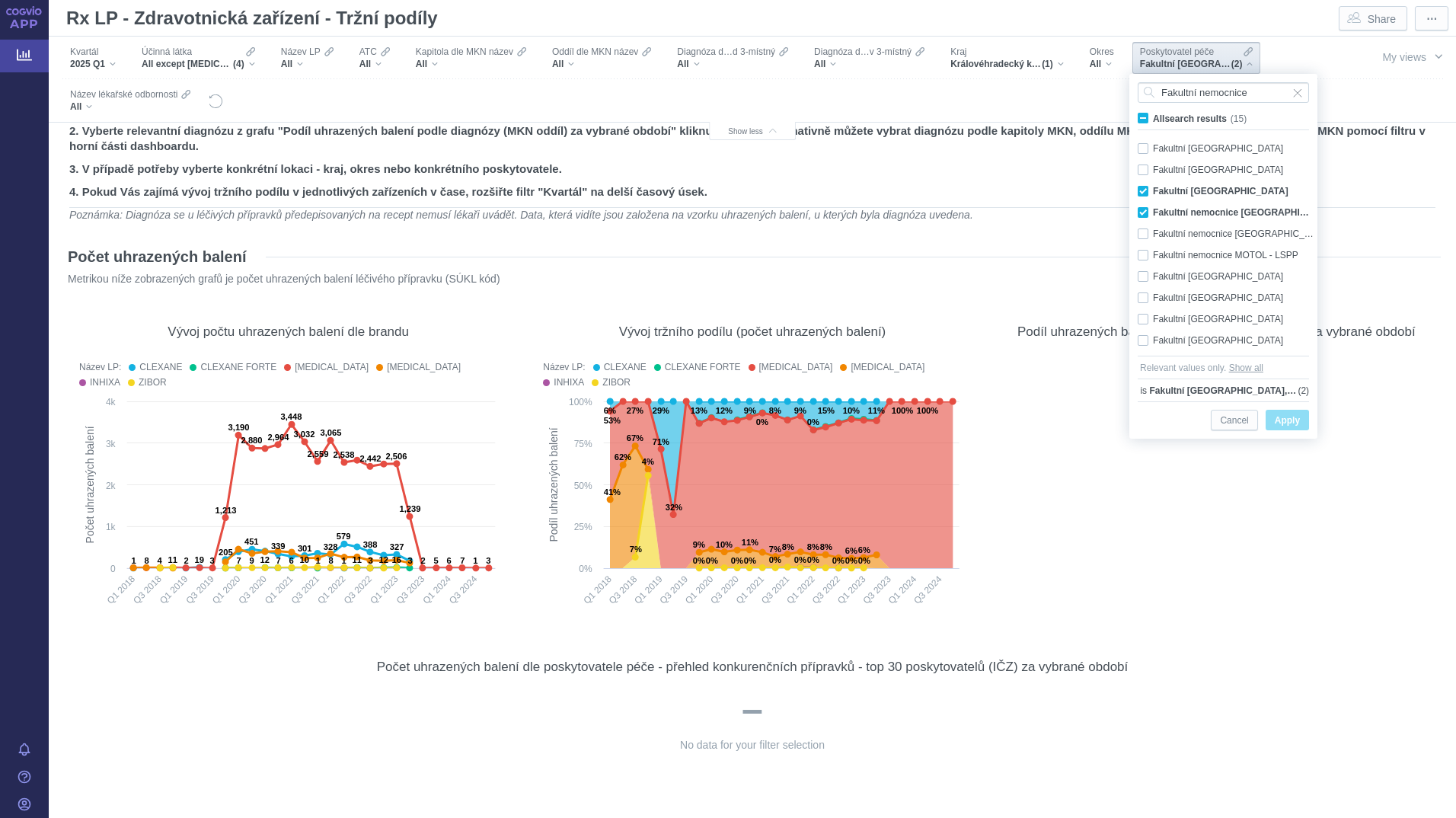
click at [1153, 115] on span "All search results (15)" at bounding box center [1200, 119] width 94 height 11
click at [1153, 115] on input "All search results (15)" at bounding box center [1158, 115] width 10 height 10
checkbox input "true"
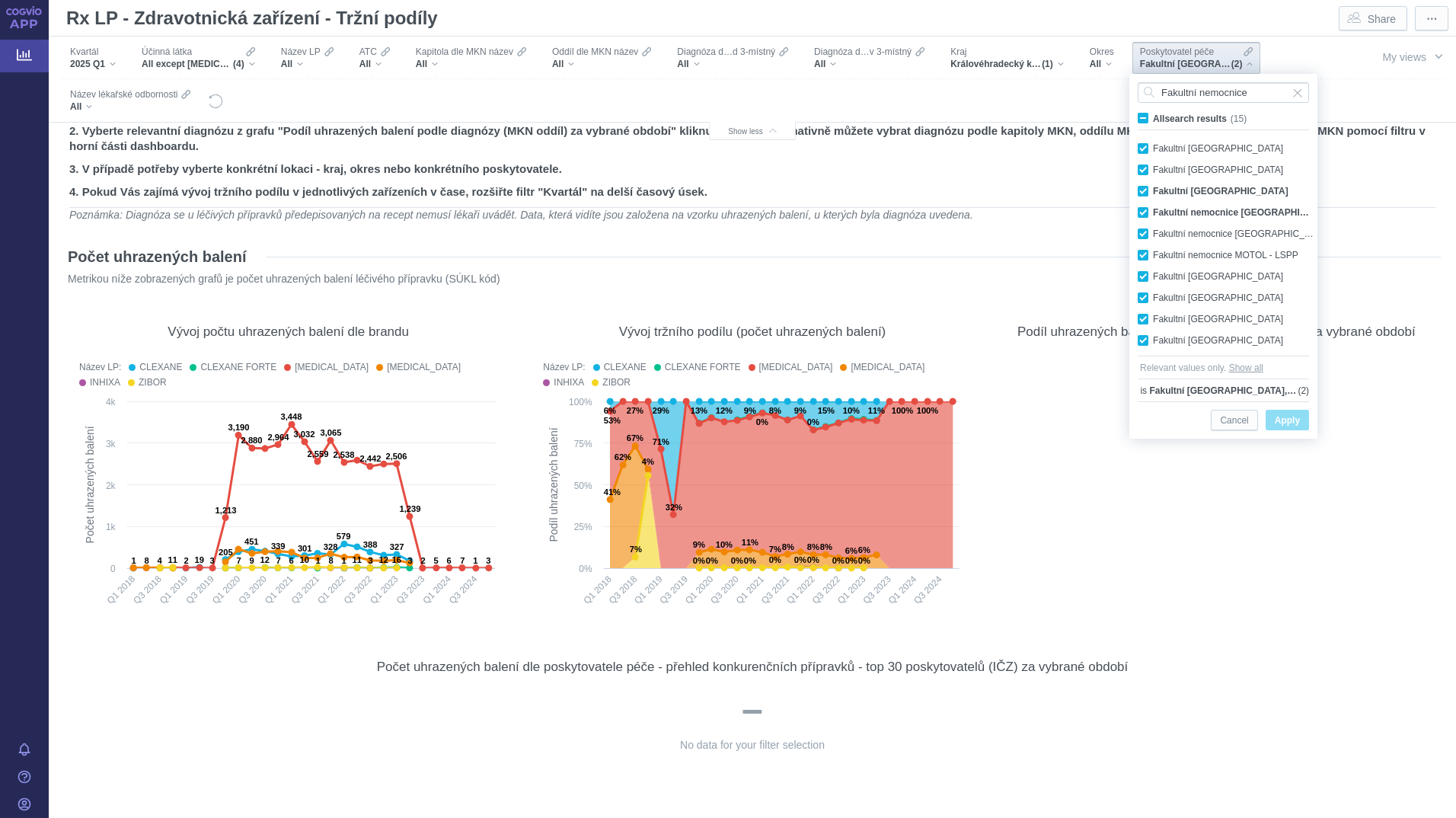
checkbox input "true"
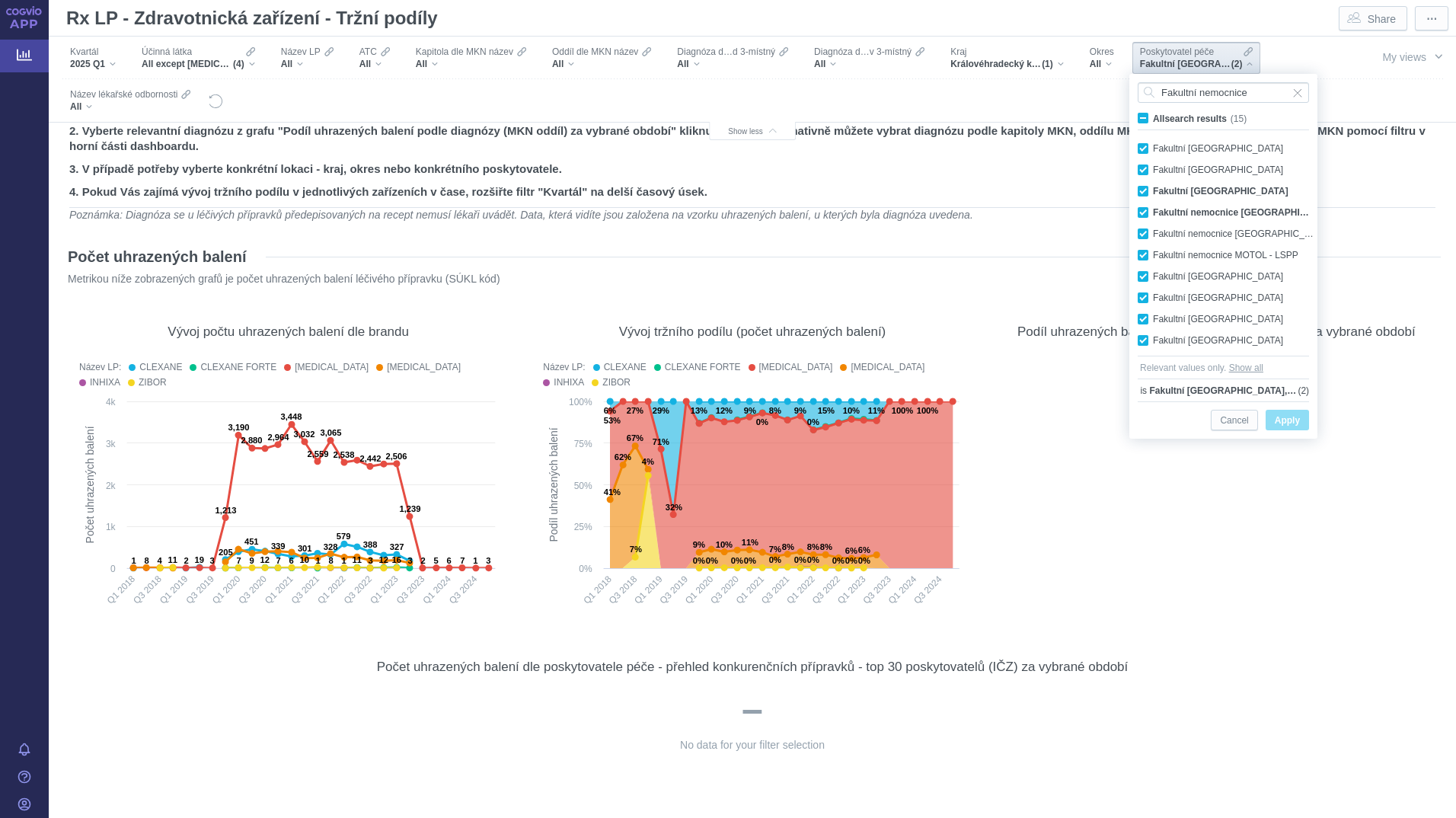
checkbox input "true"
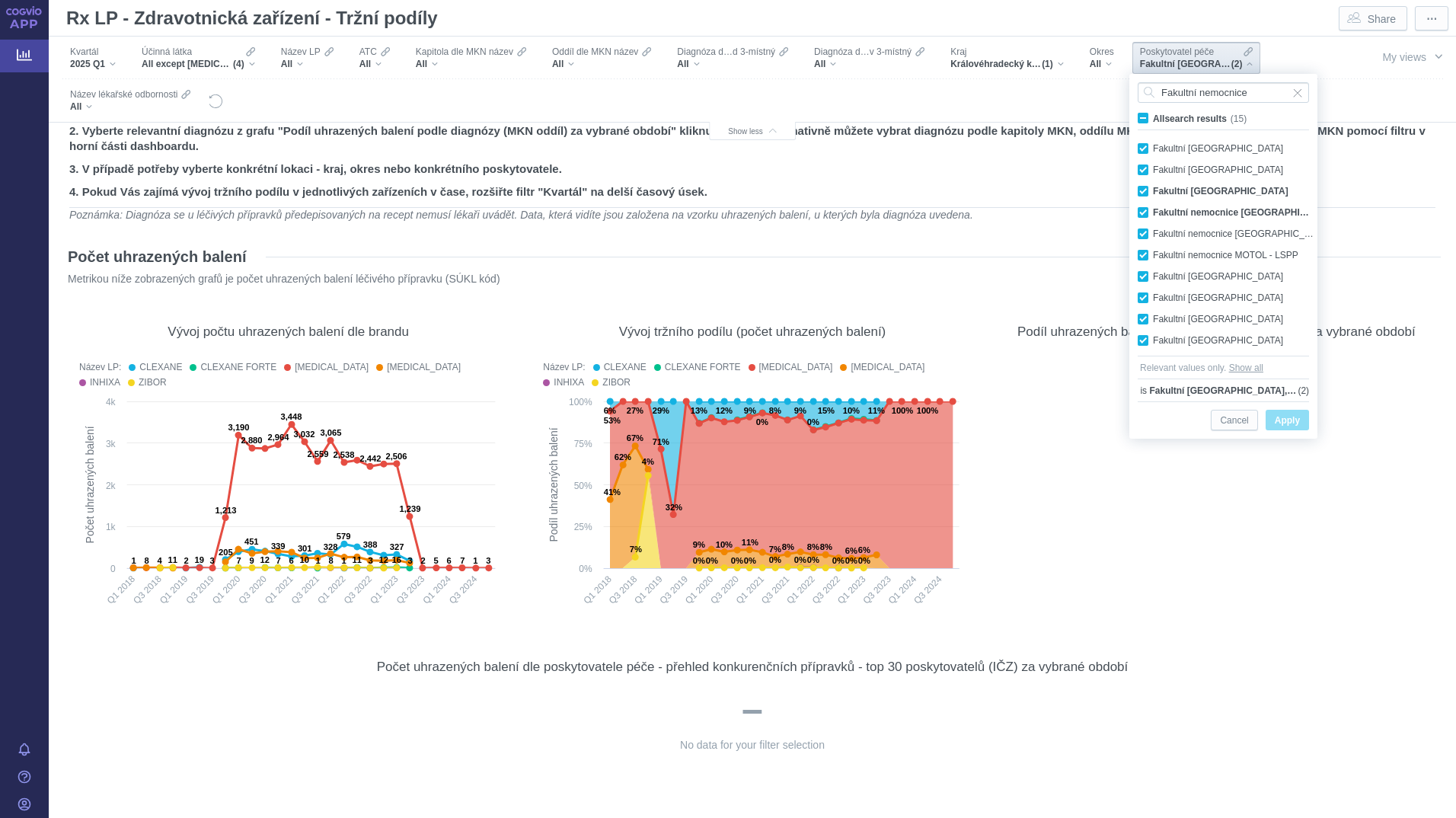
checkbox input "true"
click at [1153, 117] on span "All search results (15)" at bounding box center [1200, 119] width 94 height 11
click at [1153, 117] on input "All search results (15)" at bounding box center [1158, 115] width 10 height 10
checkbox input "false"
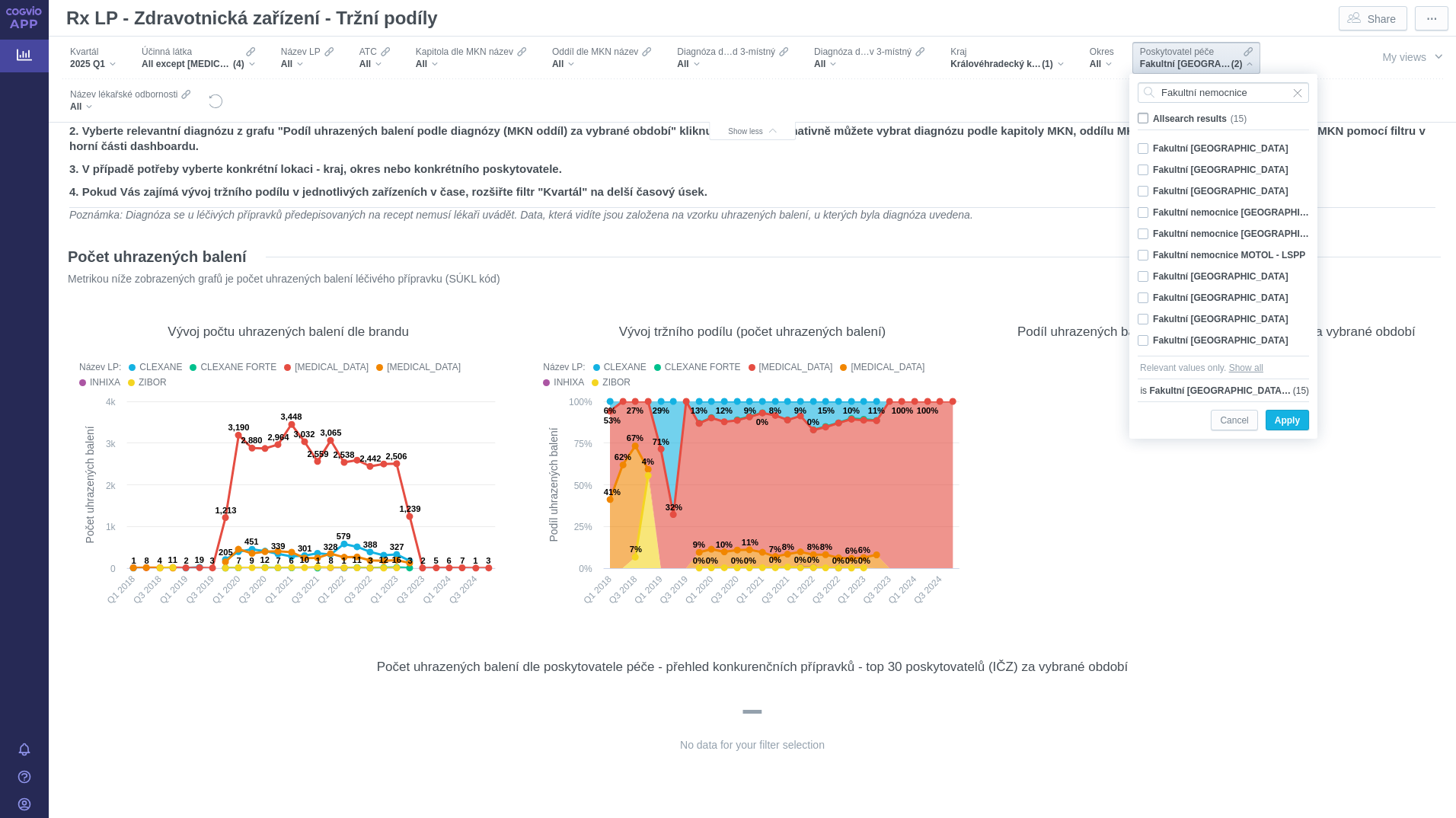
checkbox input "false"
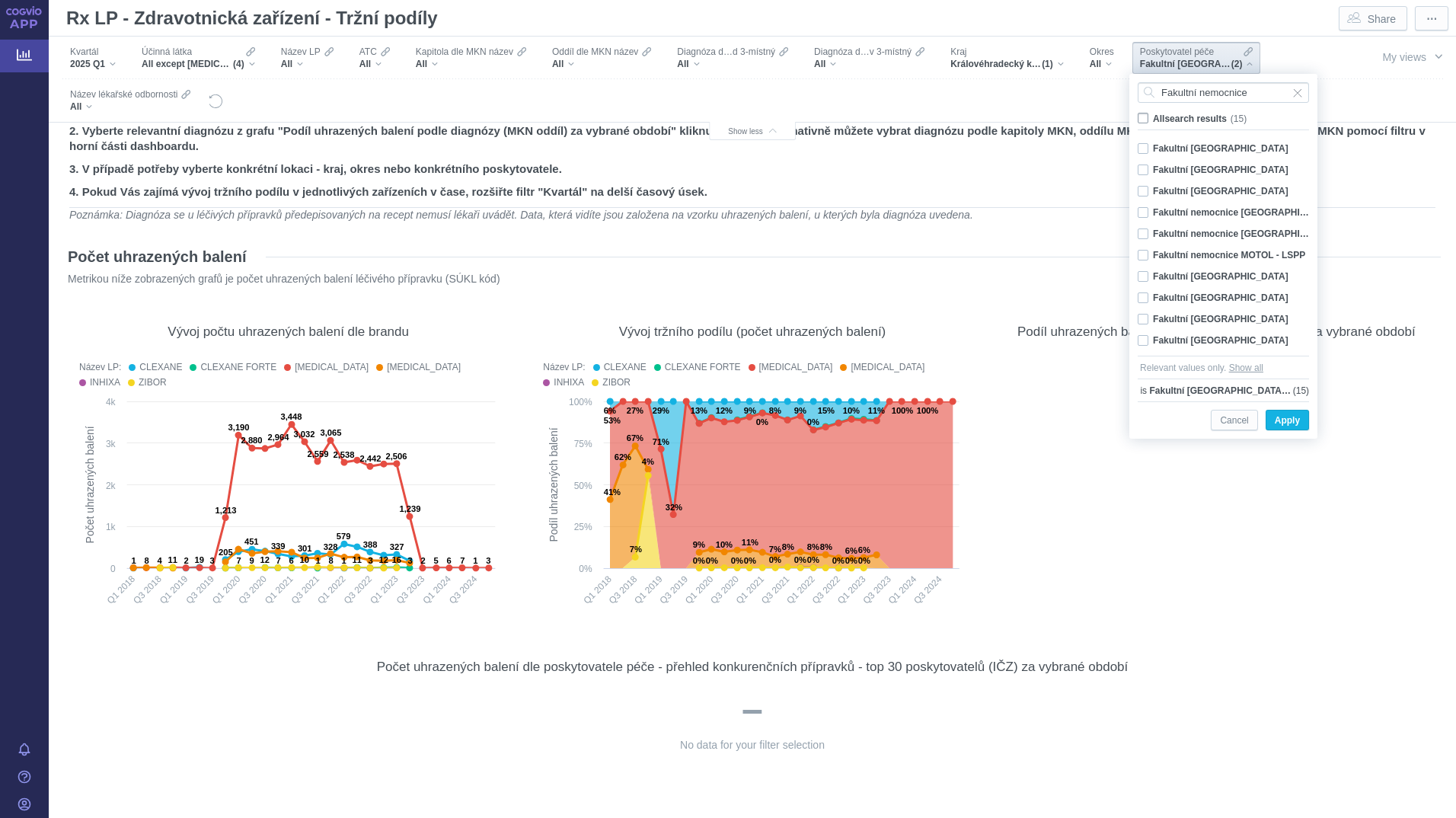
checkbox input "false"
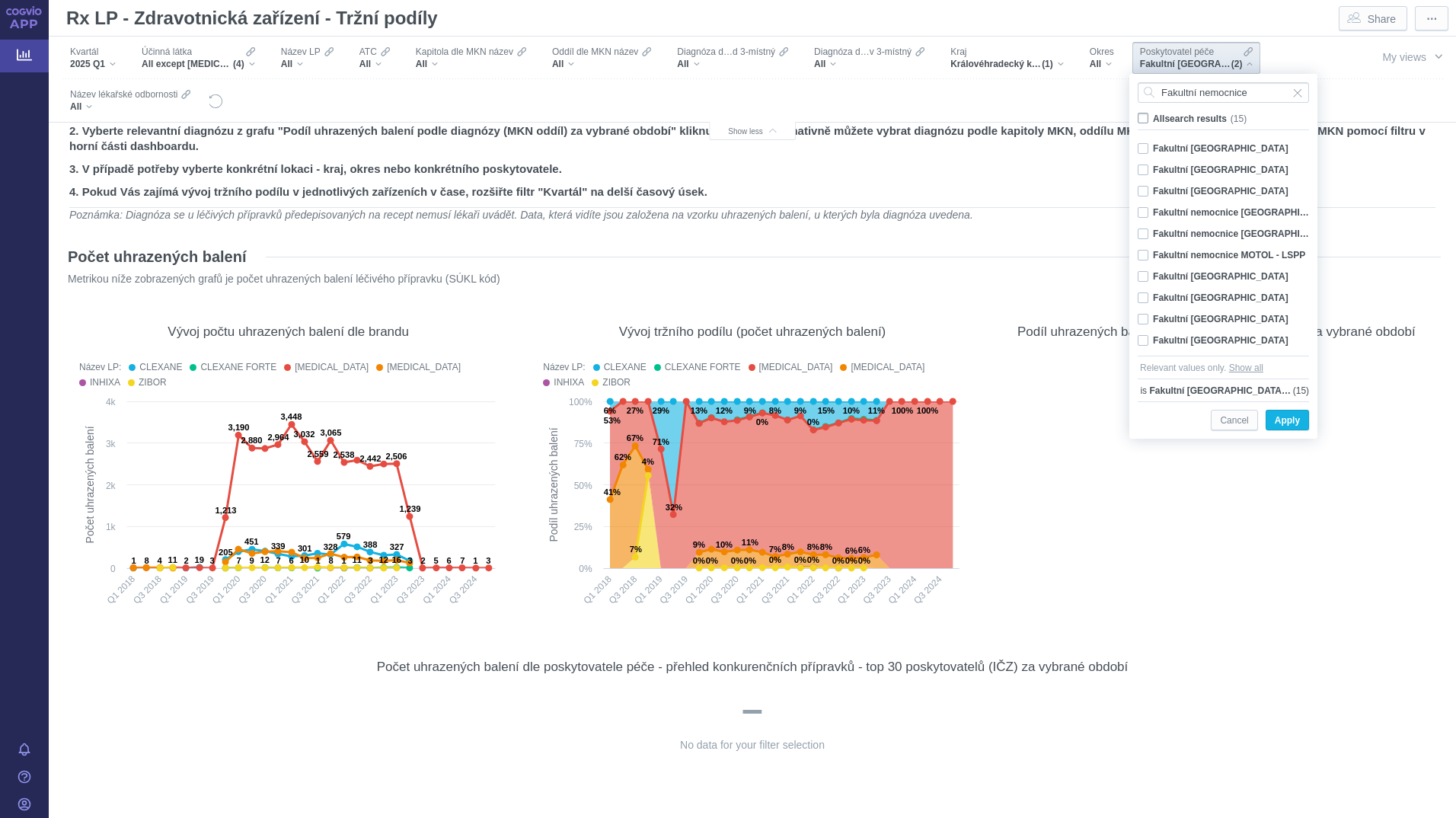
checkbox input "false"
click at [1145, 190] on div "Fakultní nemocnice Hradec Králové Only" at bounding box center [1226, 191] width 191 height 21
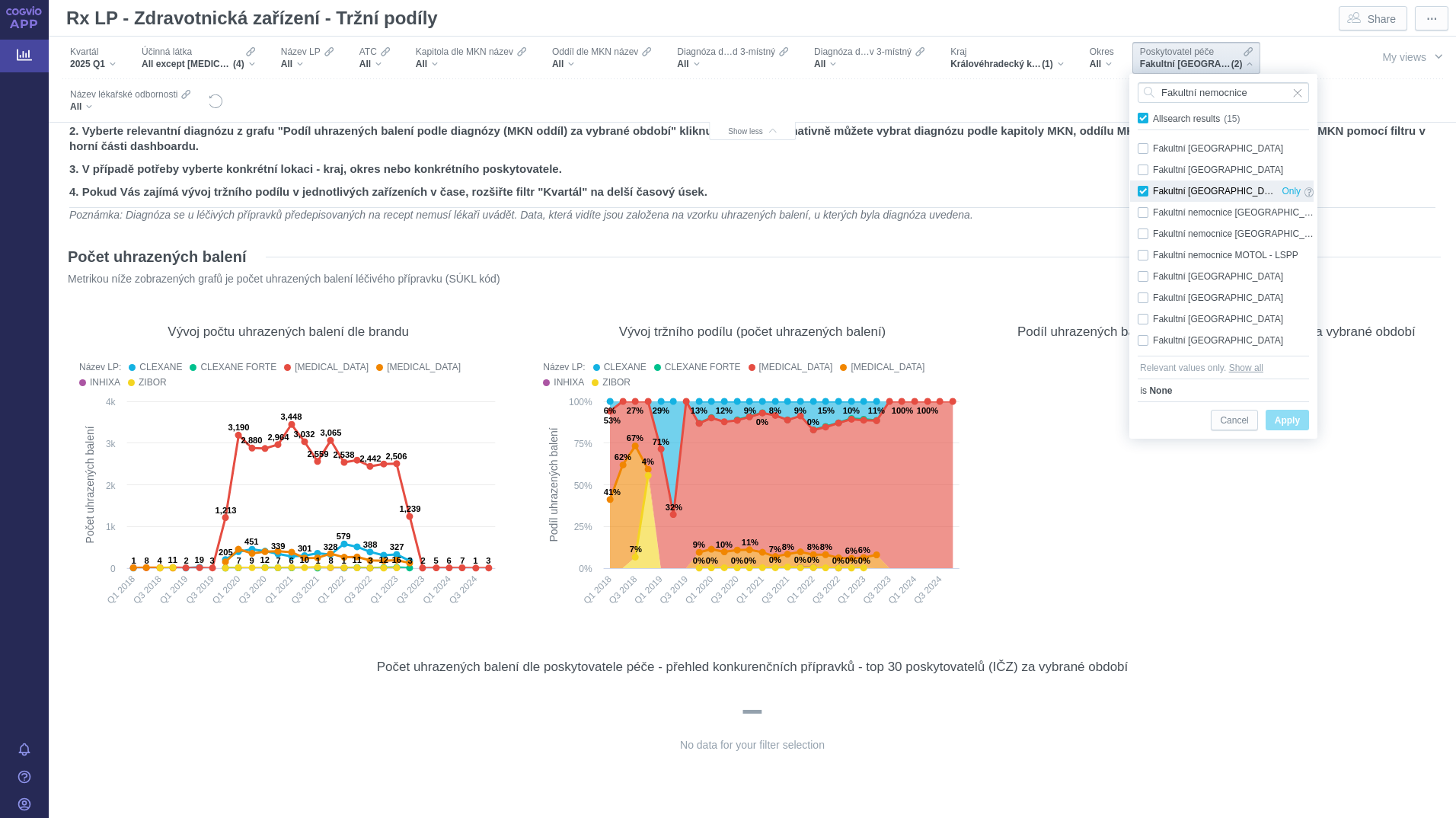
checkbox input "true"
click at [1147, 210] on div "Fakultní nemocnice Hradec Králové - LSPP Only" at bounding box center [1226, 212] width 191 height 21
checkbox input "true"
click at [1285, 421] on span "Apply" at bounding box center [1287, 421] width 26 height 19
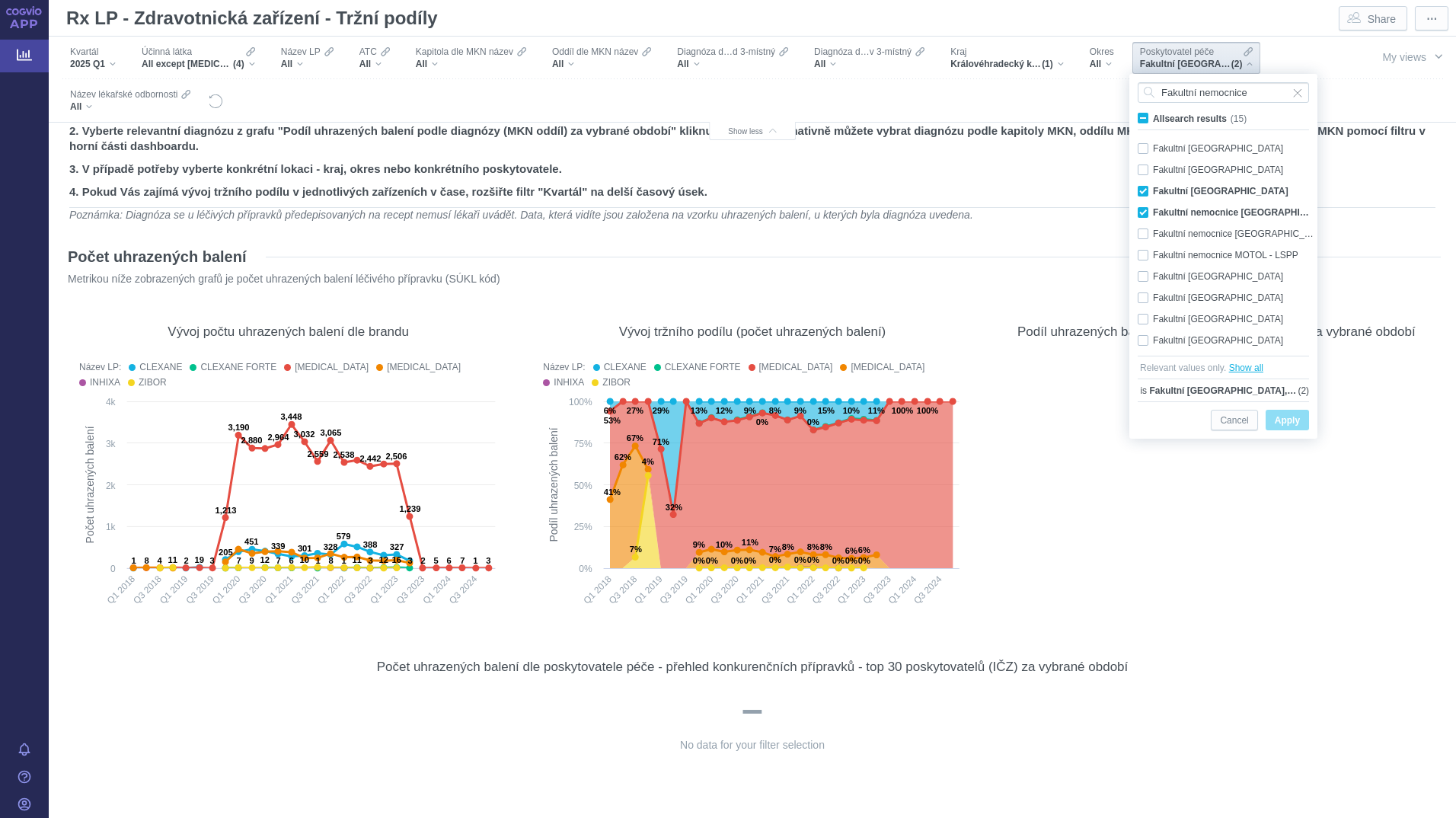
click at [1249, 367] on button "Show all" at bounding box center [1246, 368] width 35 height 16
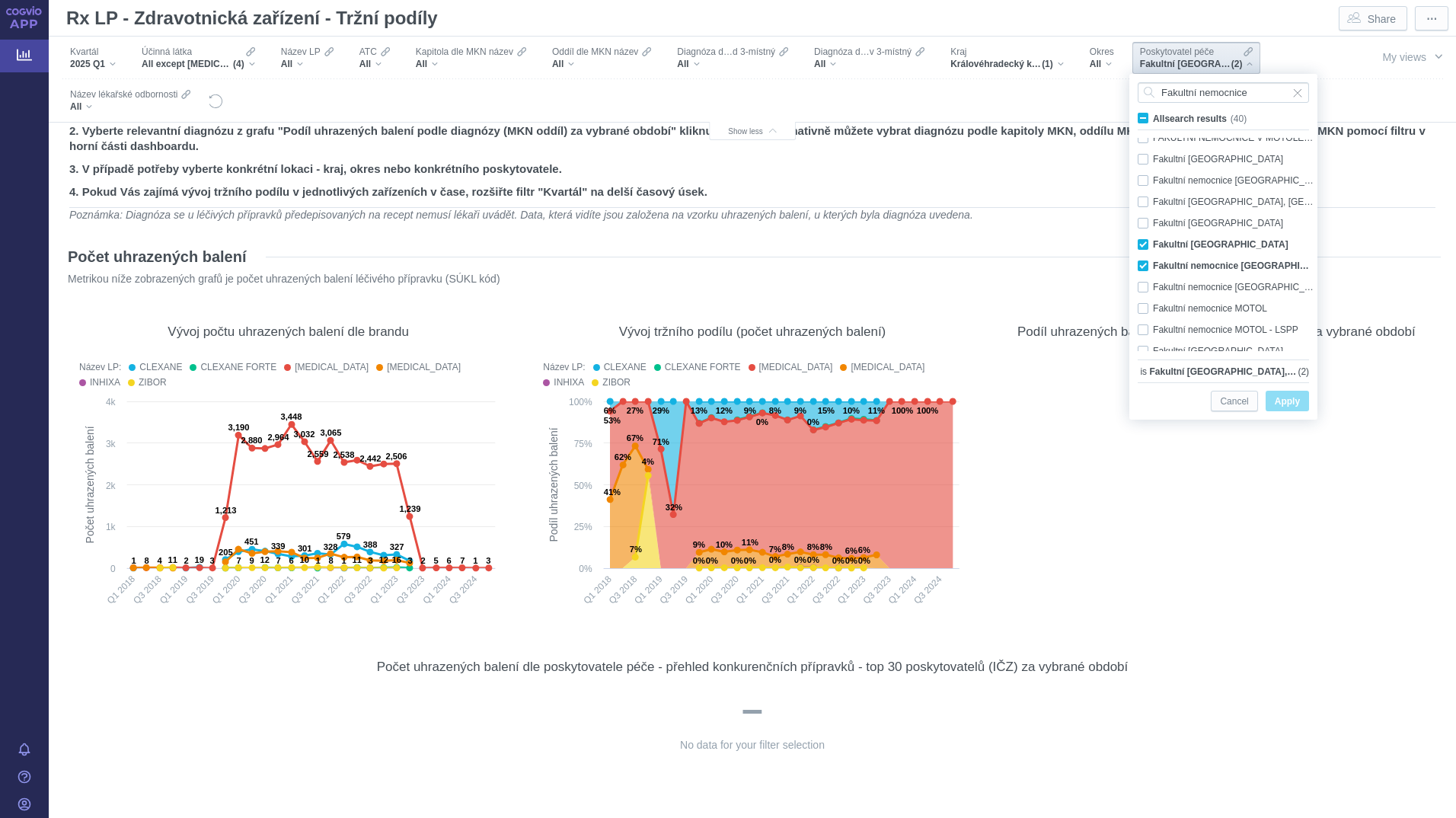
click at [1277, 402] on span "Apply" at bounding box center [1287, 401] width 26 height 19
click at [1197, 218] on div "Fakultní nemocnice Bulovka Only" at bounding box center [1226, 223] width 191 height 21
click at [1196, 218] on div "Fakultní nemocnice Bulovka Only" at bounding box center [1226, 223] width 191 height 21
checkbox input "false"
click at [1296, 91] on span "Input clear" at bounding box center [1297, 92] width 11 height 21
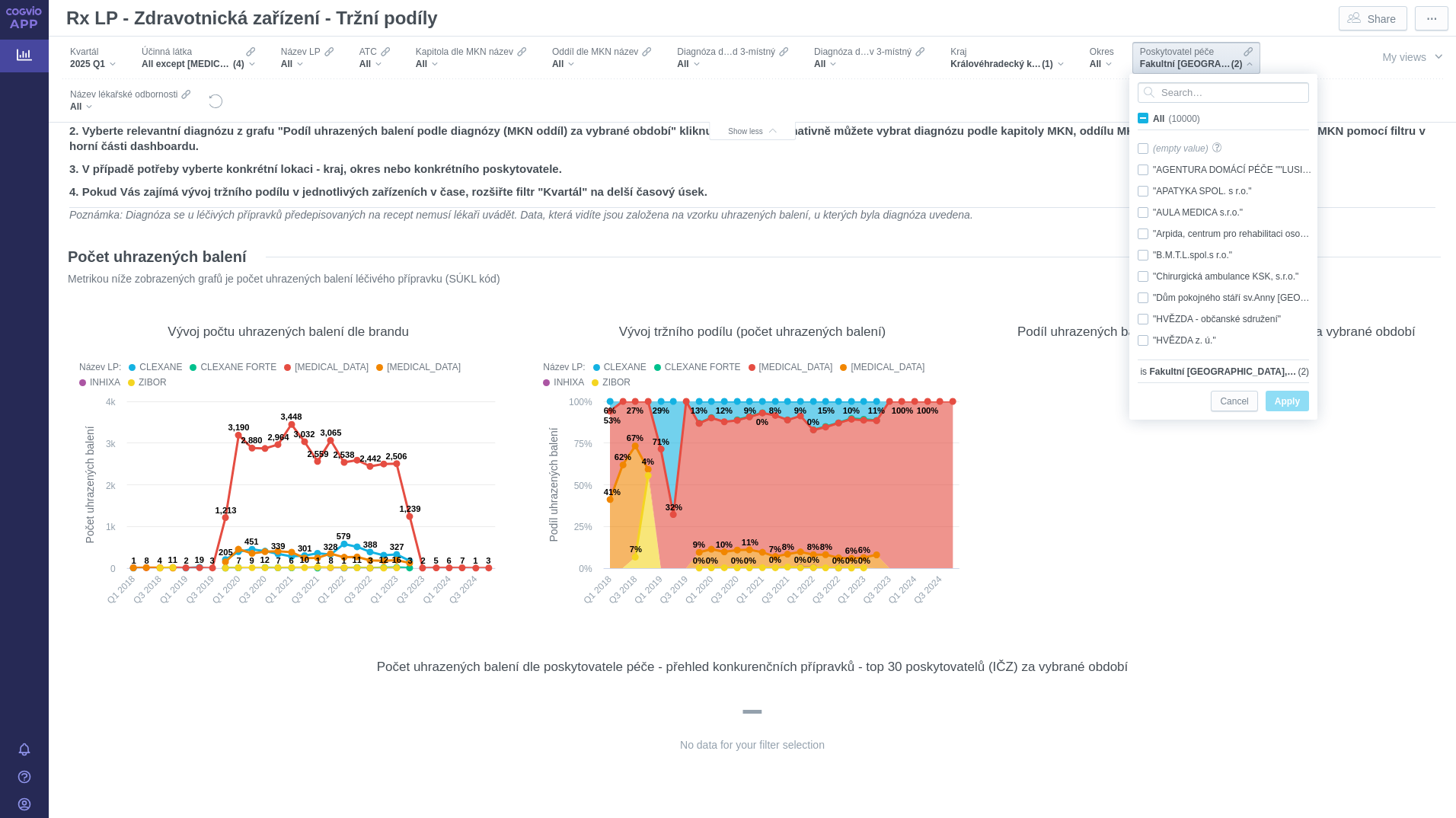
click at [1180, 117] on span "(10000)" at bounding box center [1184, 119] width 31 height 11
click at [1163, 117] on input "All (10000)" at bounding box center [1158, 115] width 10 height 10
checkbox input "true"
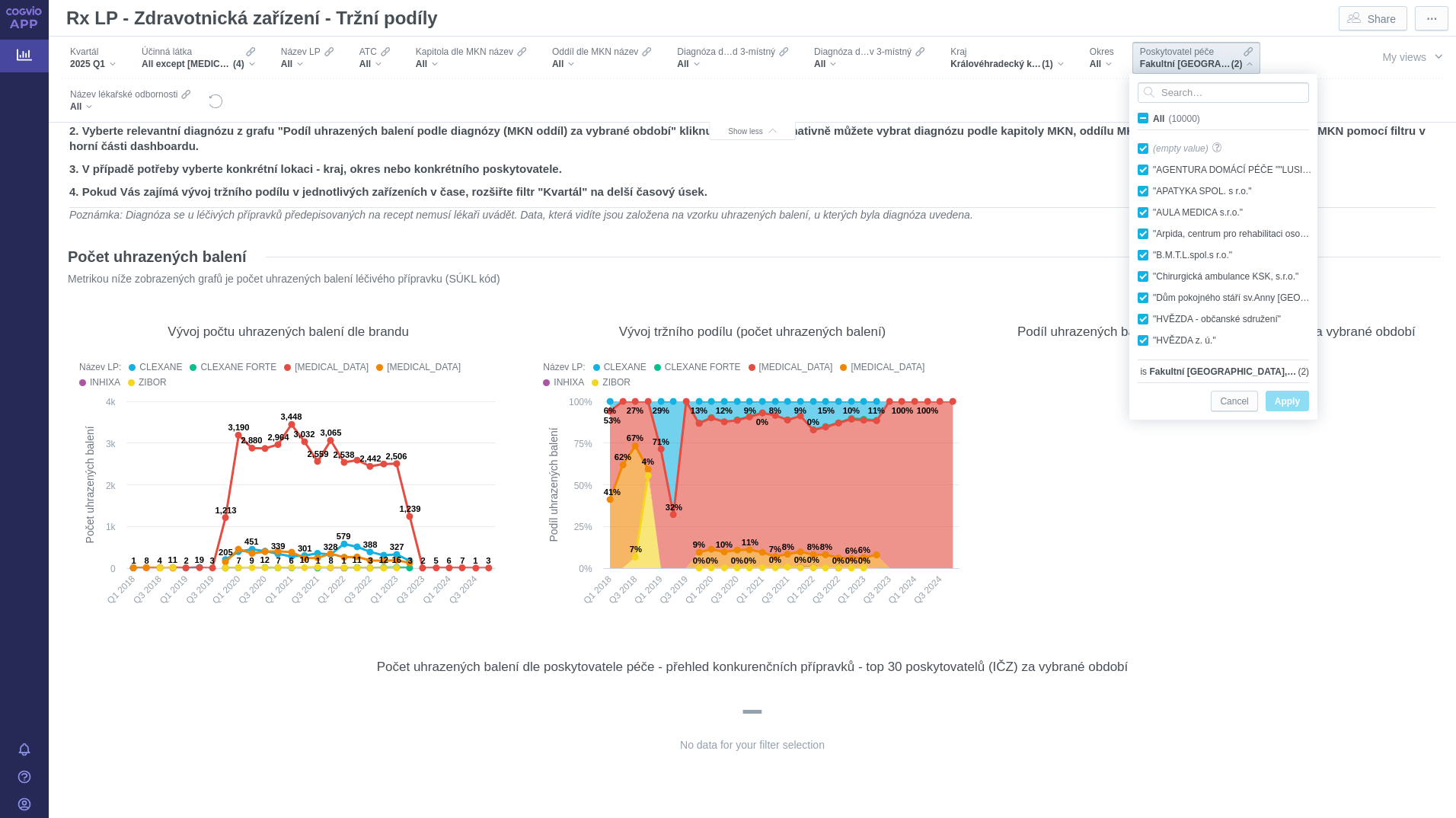
checkbox input "true"
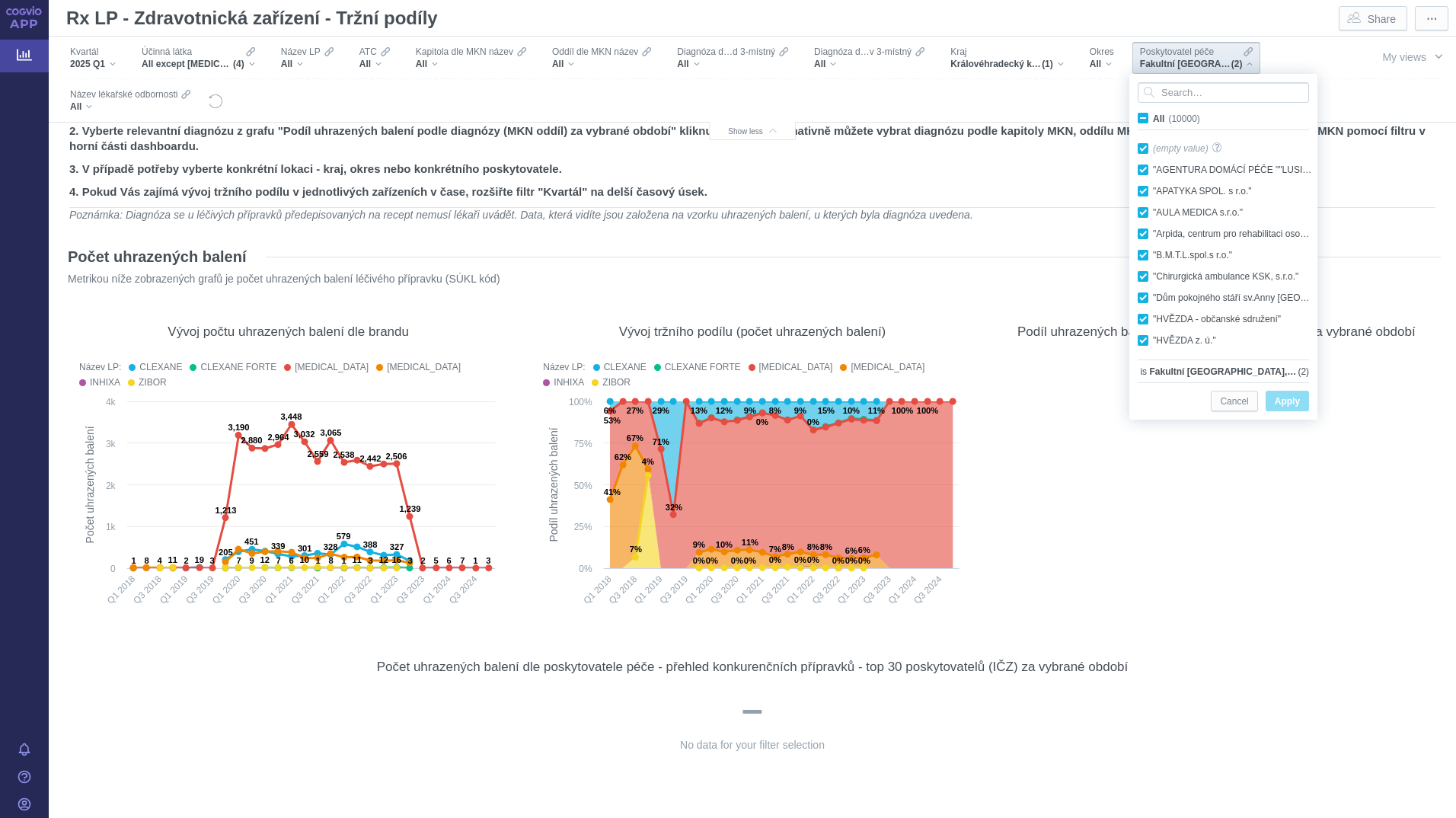
checkbox input "true"
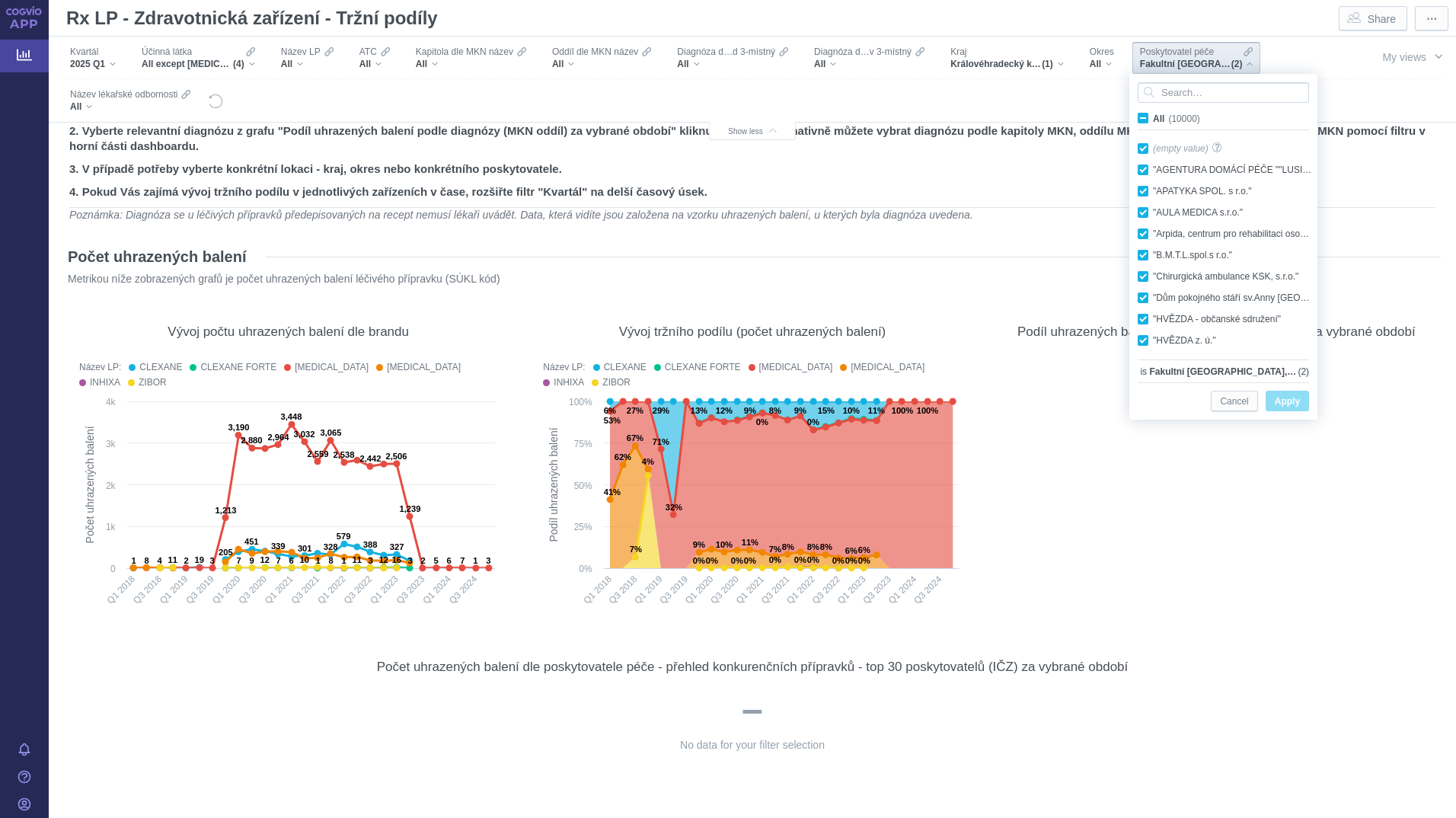
checkbox input "true"
click at [1343, 490] on div "No data for your filter selection" at bounding box center [1216, 482] width 433 height 262
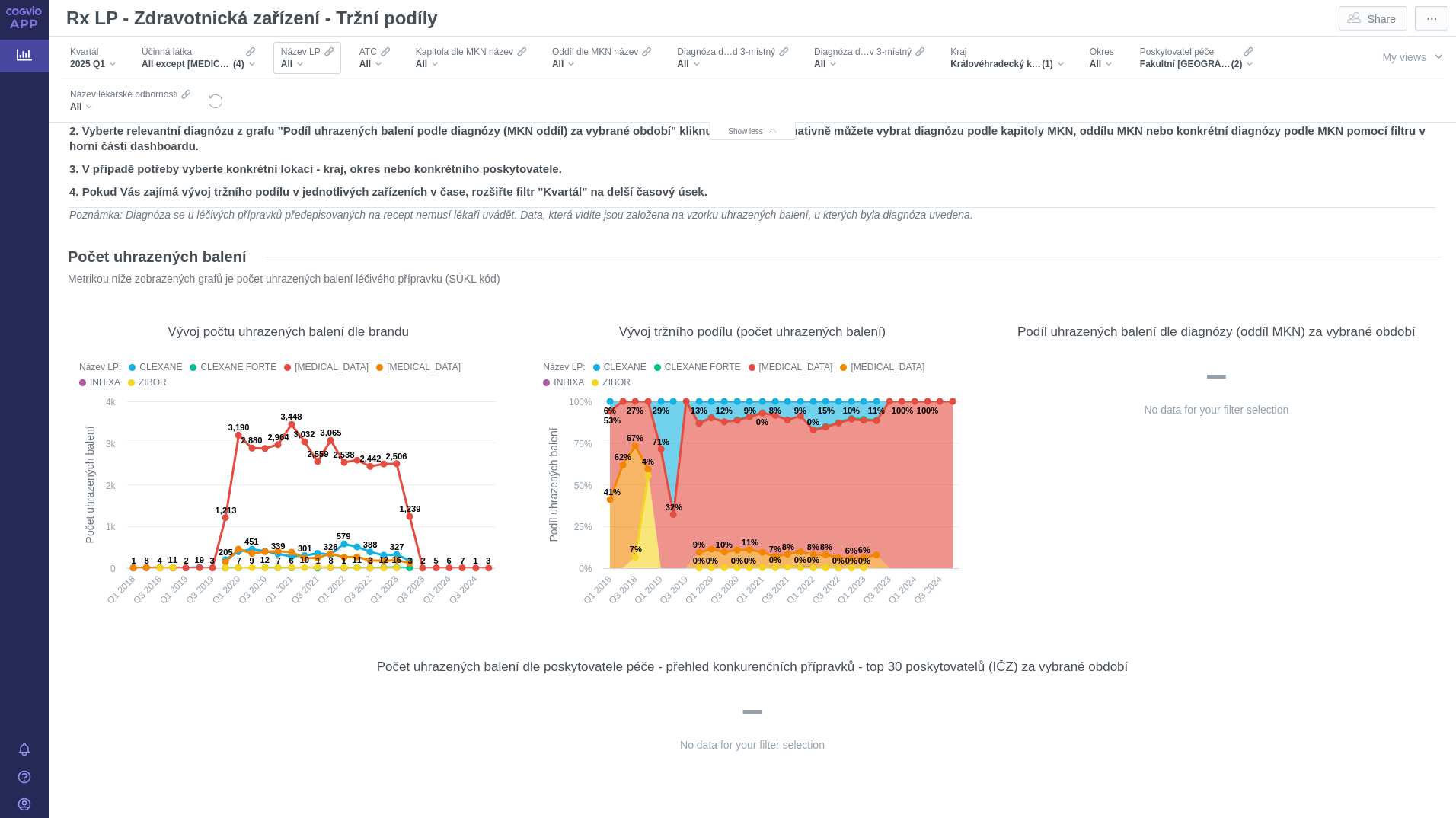
click at [302, 66] on div "All" at bounding box center [307, 63] width 53 height 12
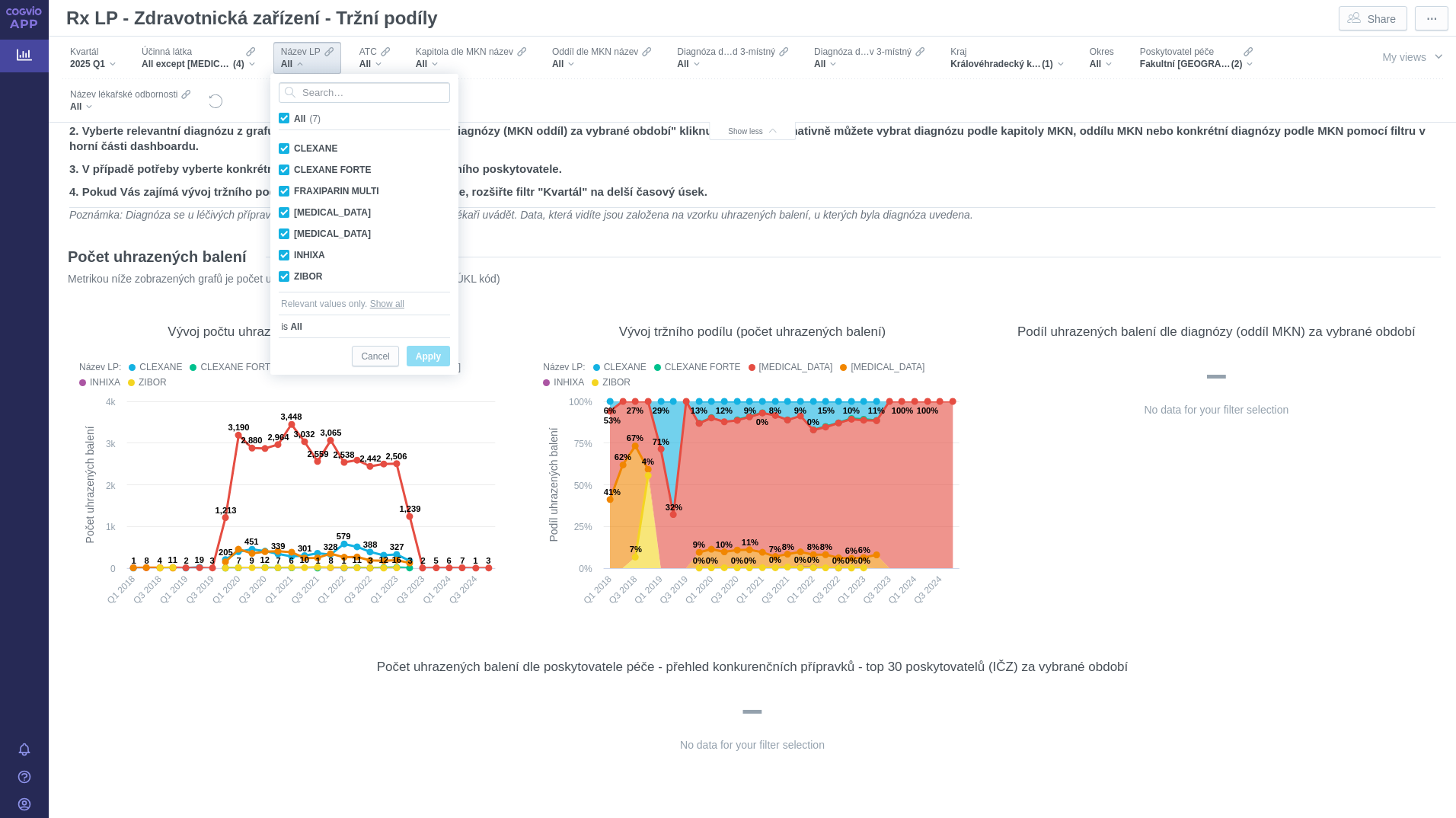
click at [495, 247] on div "Počet uhrazených balení" at bounding box center [752, 257] width 1376 height 25
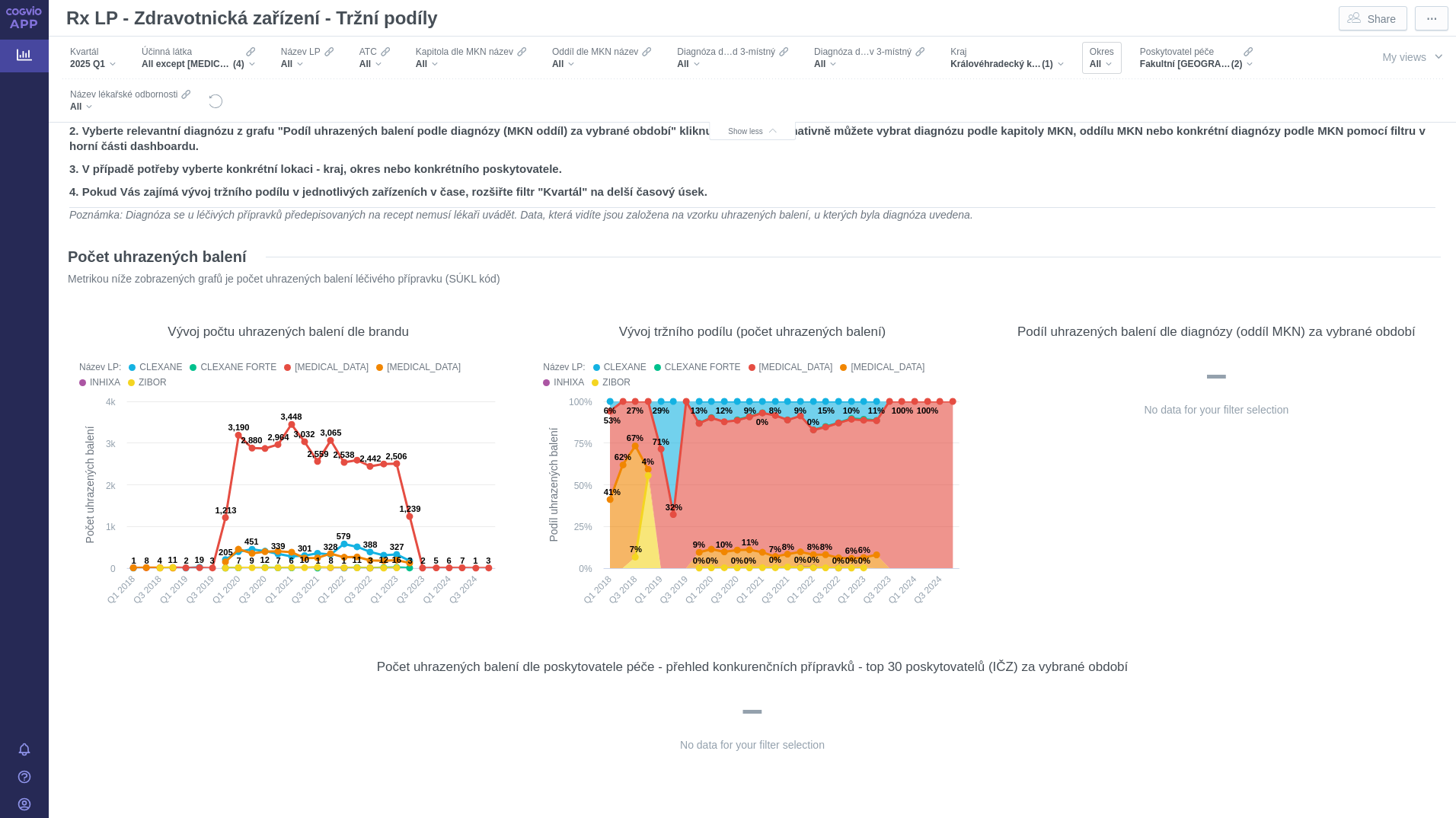
click at [1110, 65] on div "All" at bounding box center [1102, 63] width 25 height 12
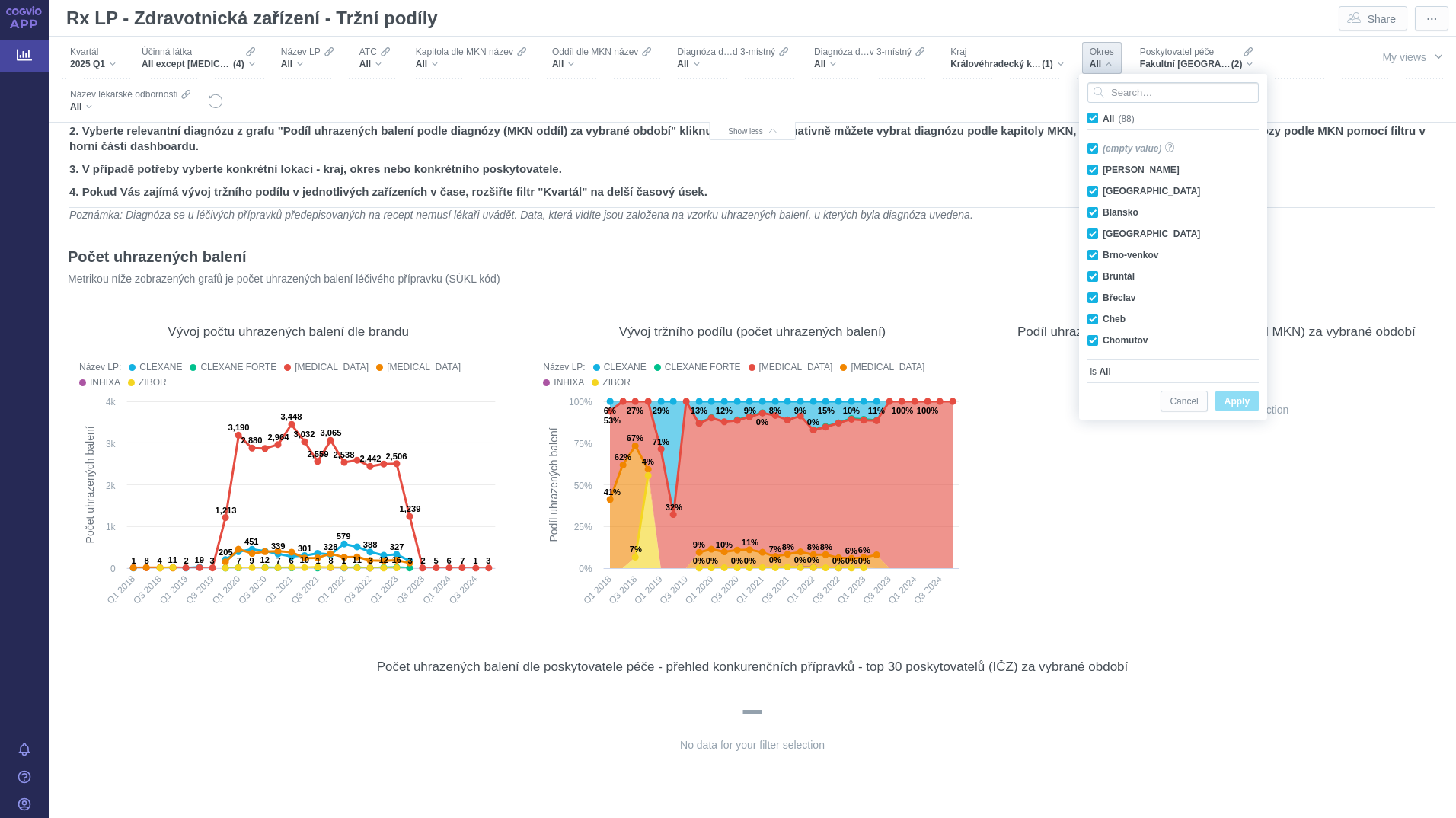
click at [1091, 112] on label "All (88)" at bounding box center [1113, 118] width 57 height 16
click at [1102, 112] on input "All (88)" at bounding box center [1107, 115] width 10 height 10
checkbox input "false"
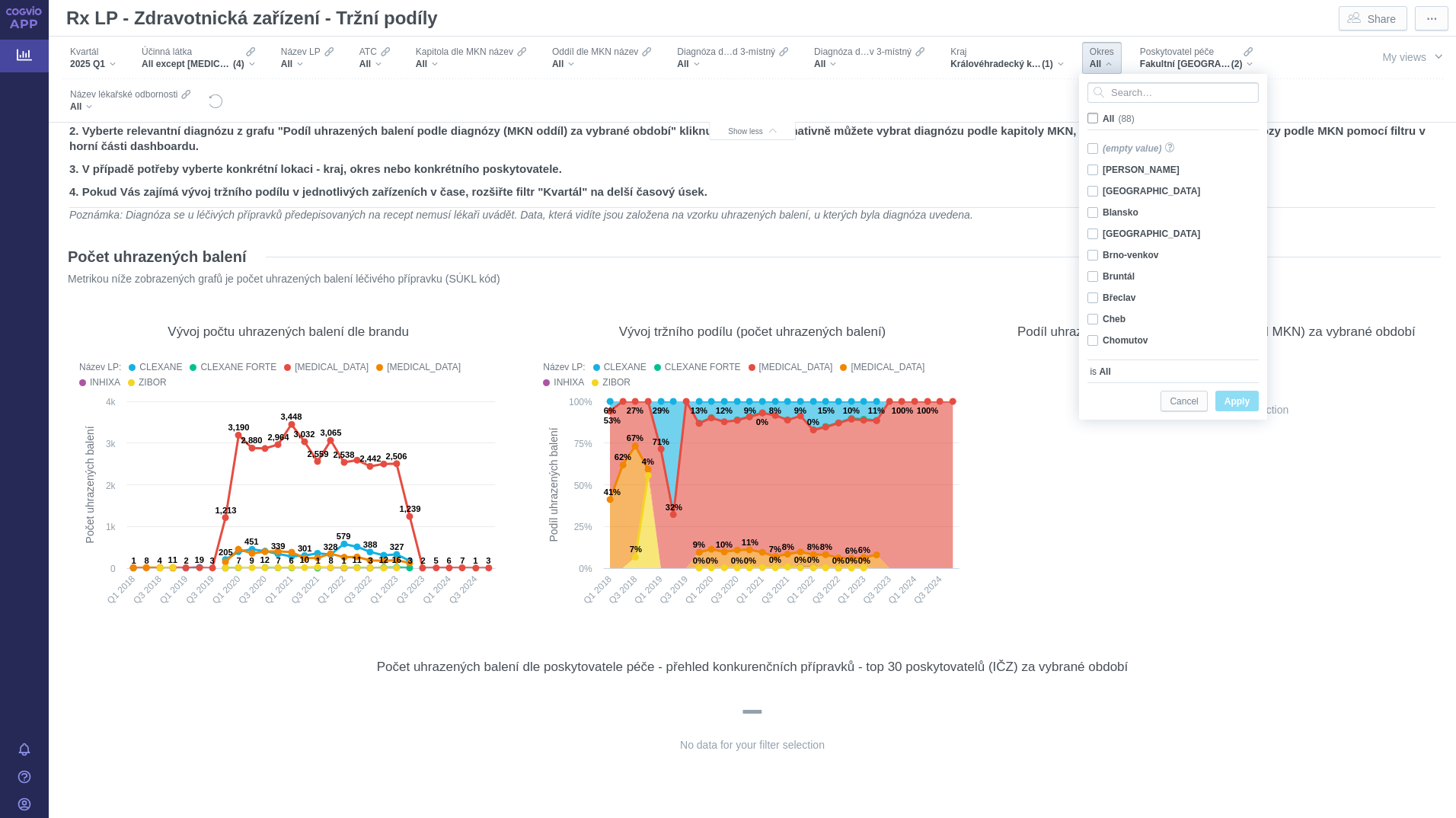
checkbox input "false"
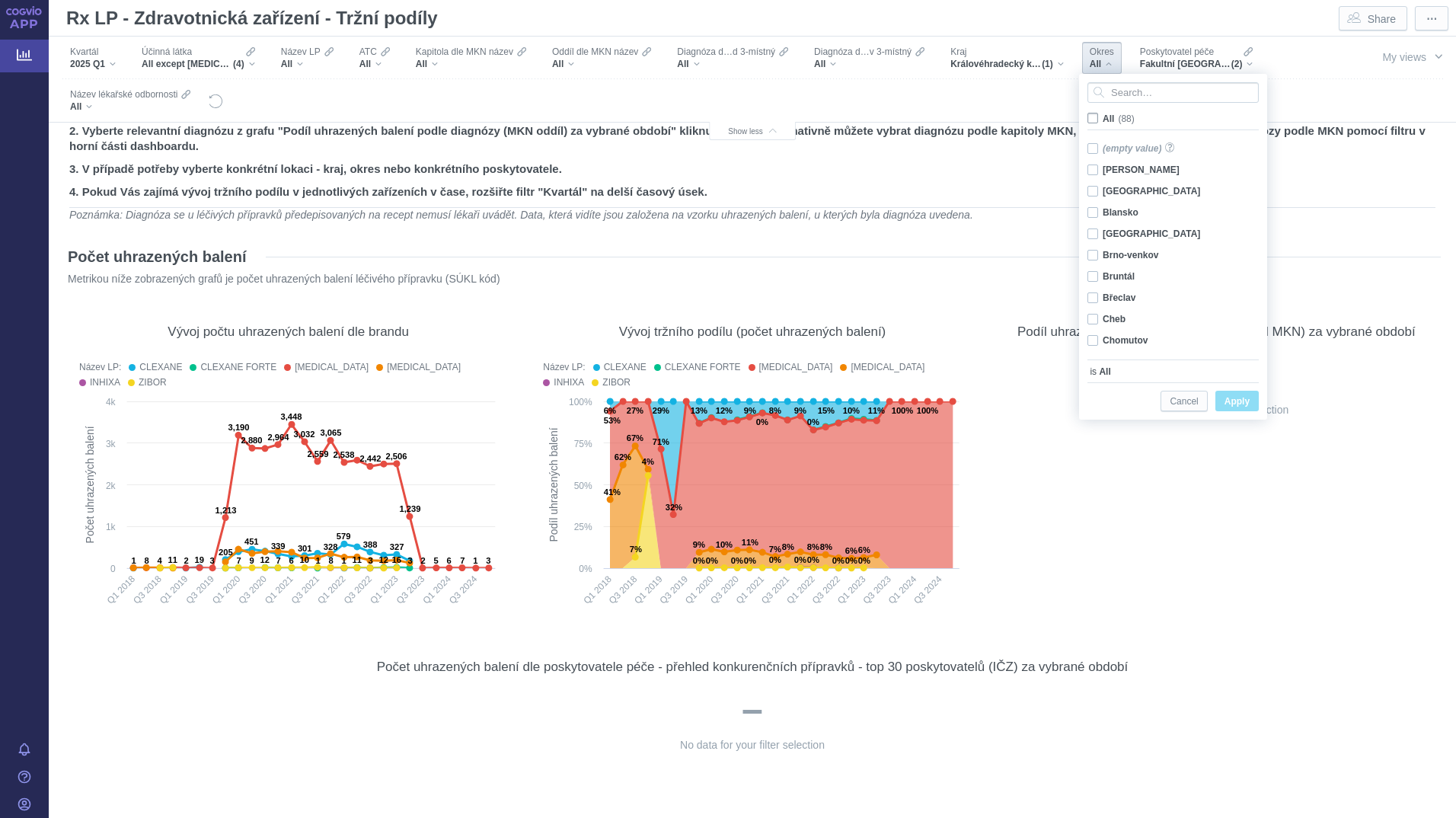
checkbox input "false"
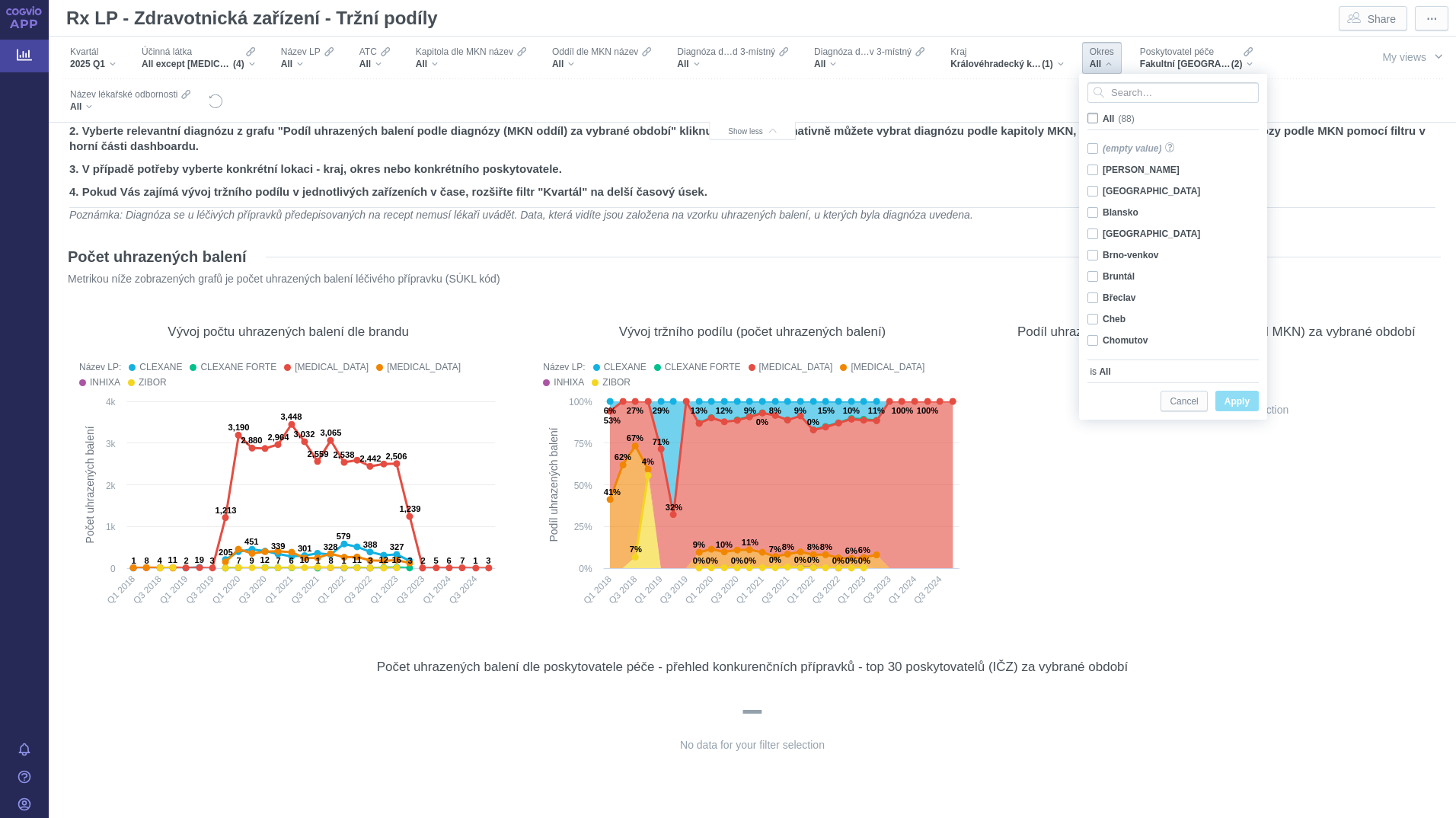
checkbox input "false"
click at [1138, 179] on div "Hradec Králové Only" at bounding box center [1175, 185] width 191 height 21
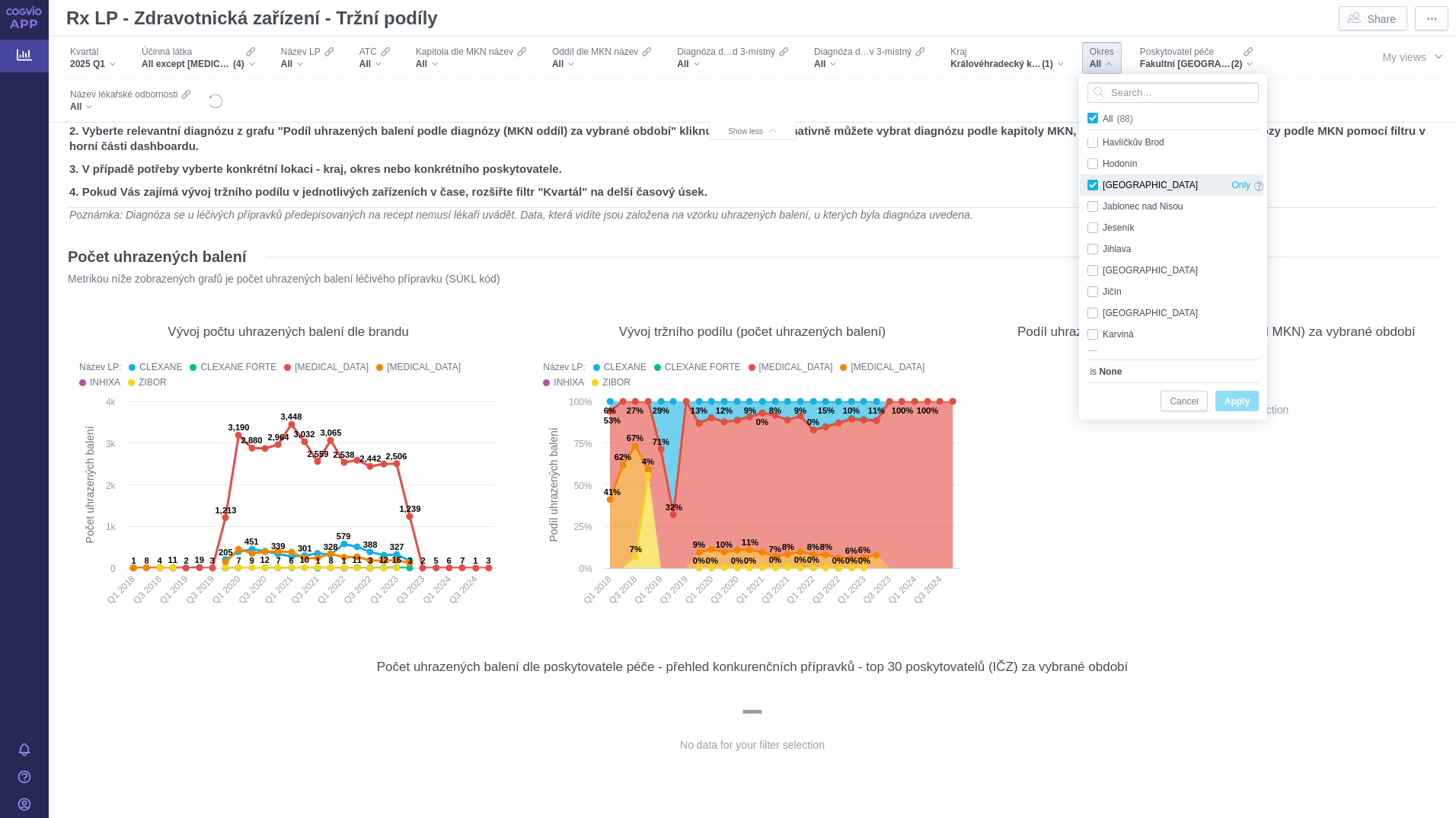
checkbox input "true"
click at [1234, 399] on span "Apply" at bounding box center [1236, 401] width 26 height 19
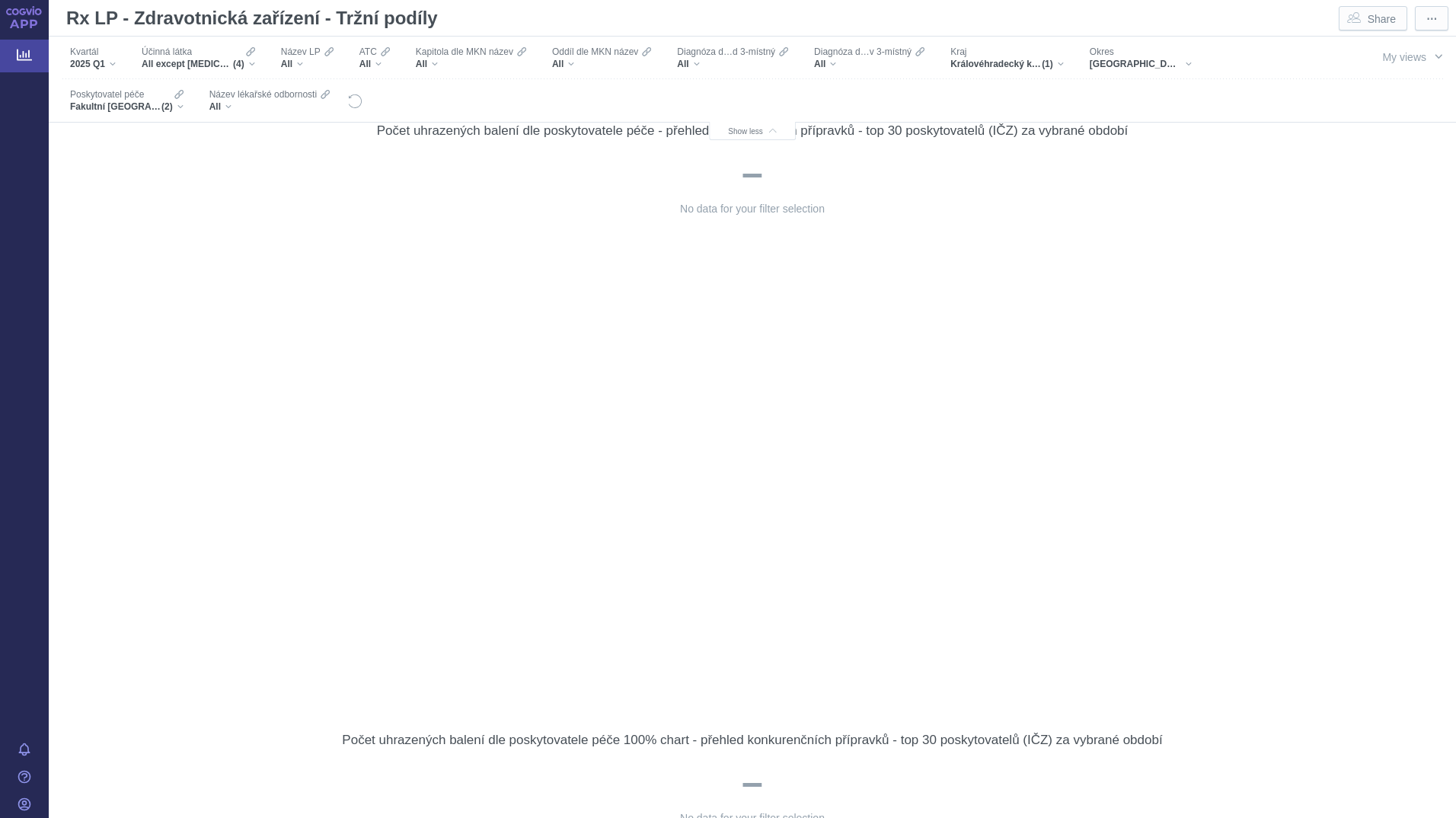
scroll to position [195, 0]
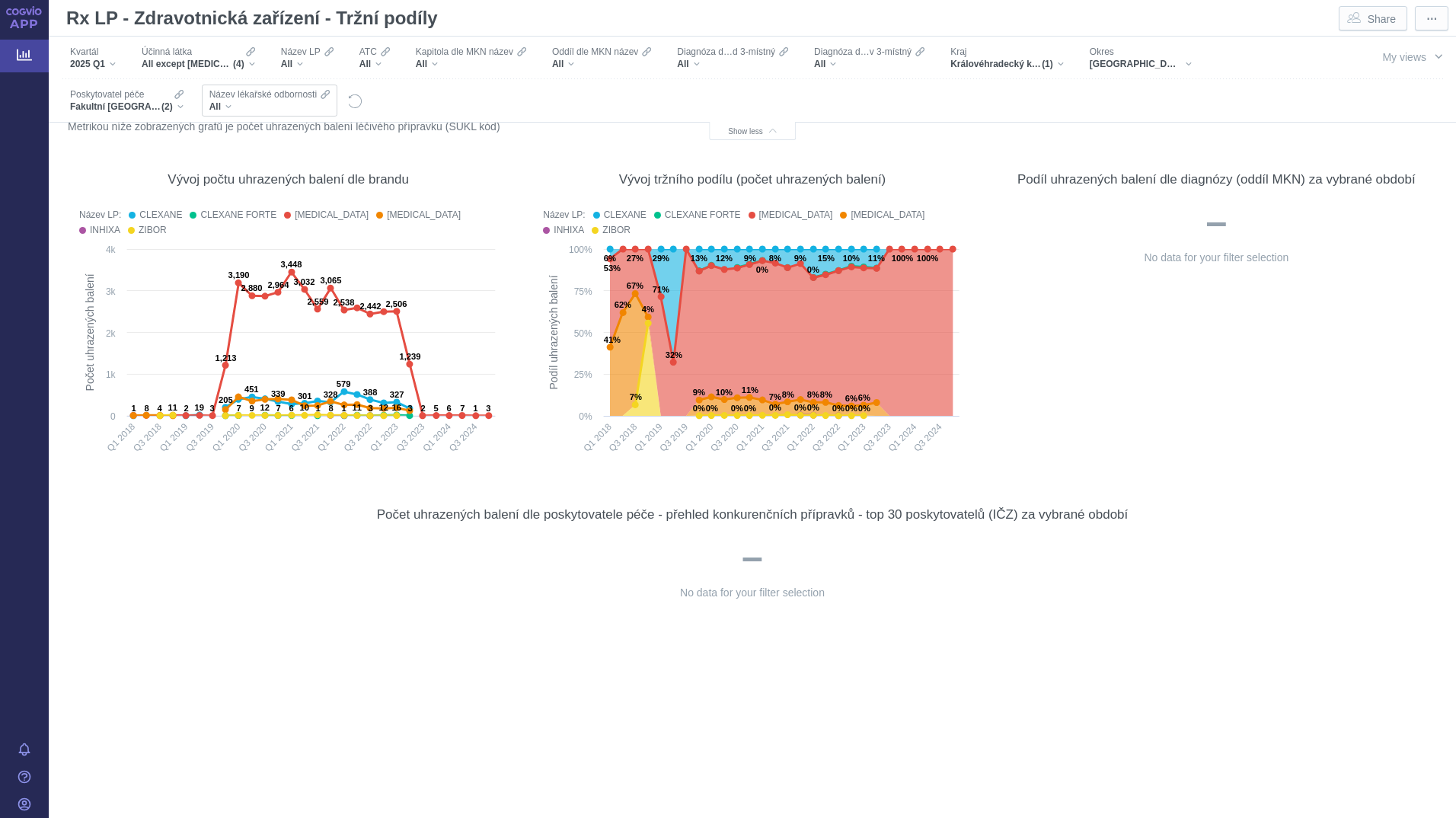
click at [221, 110] on div "All" at bounding box center [269, 106] width 120 height 12
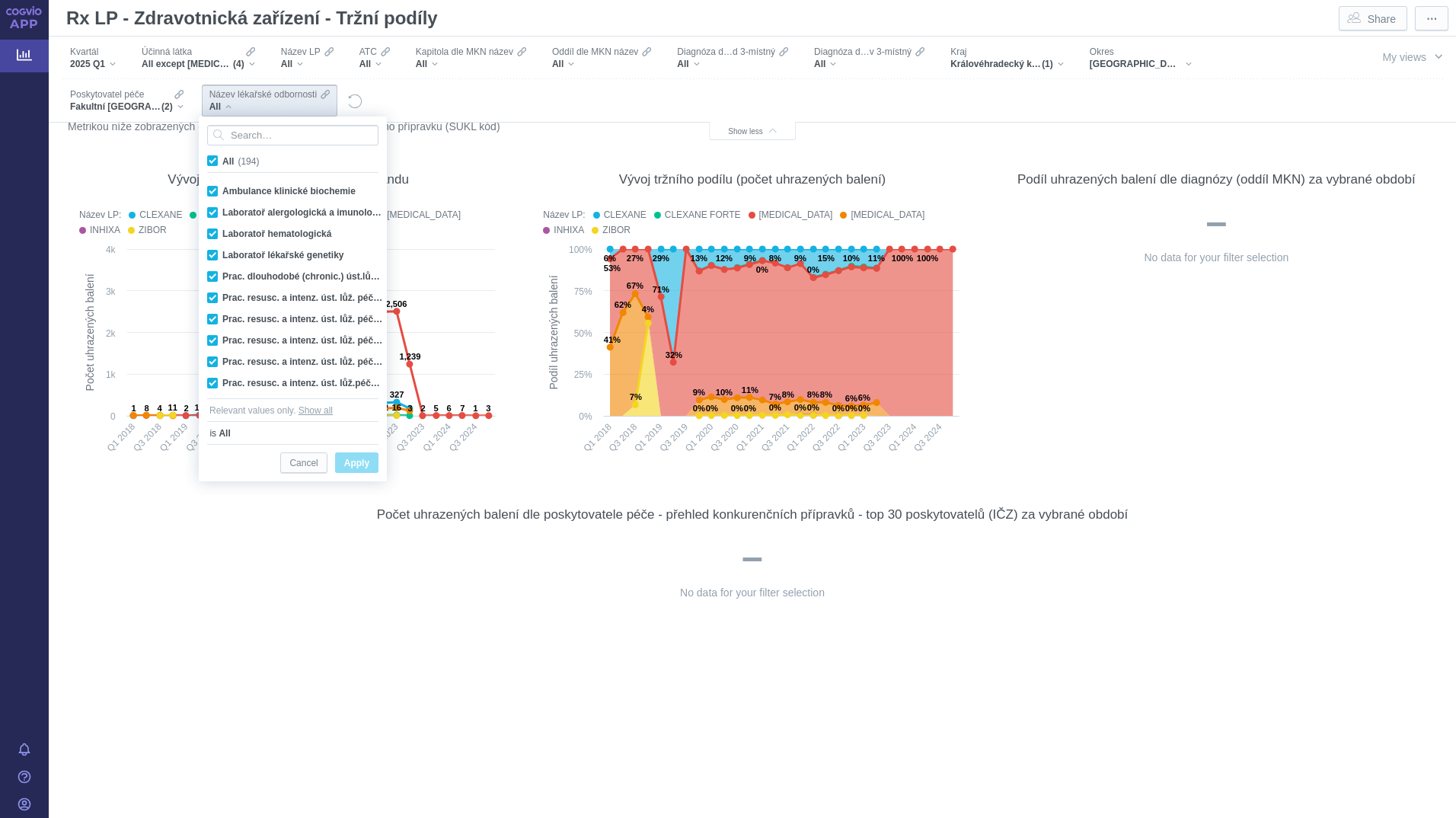
click at [222, 158] on span "All (194)" at bounding box center [240, 161] width 36 height 11
click at [222, 158] on input "All (194)" at bounding box center [227, 158] width 10 height 10
checkbox input "false"
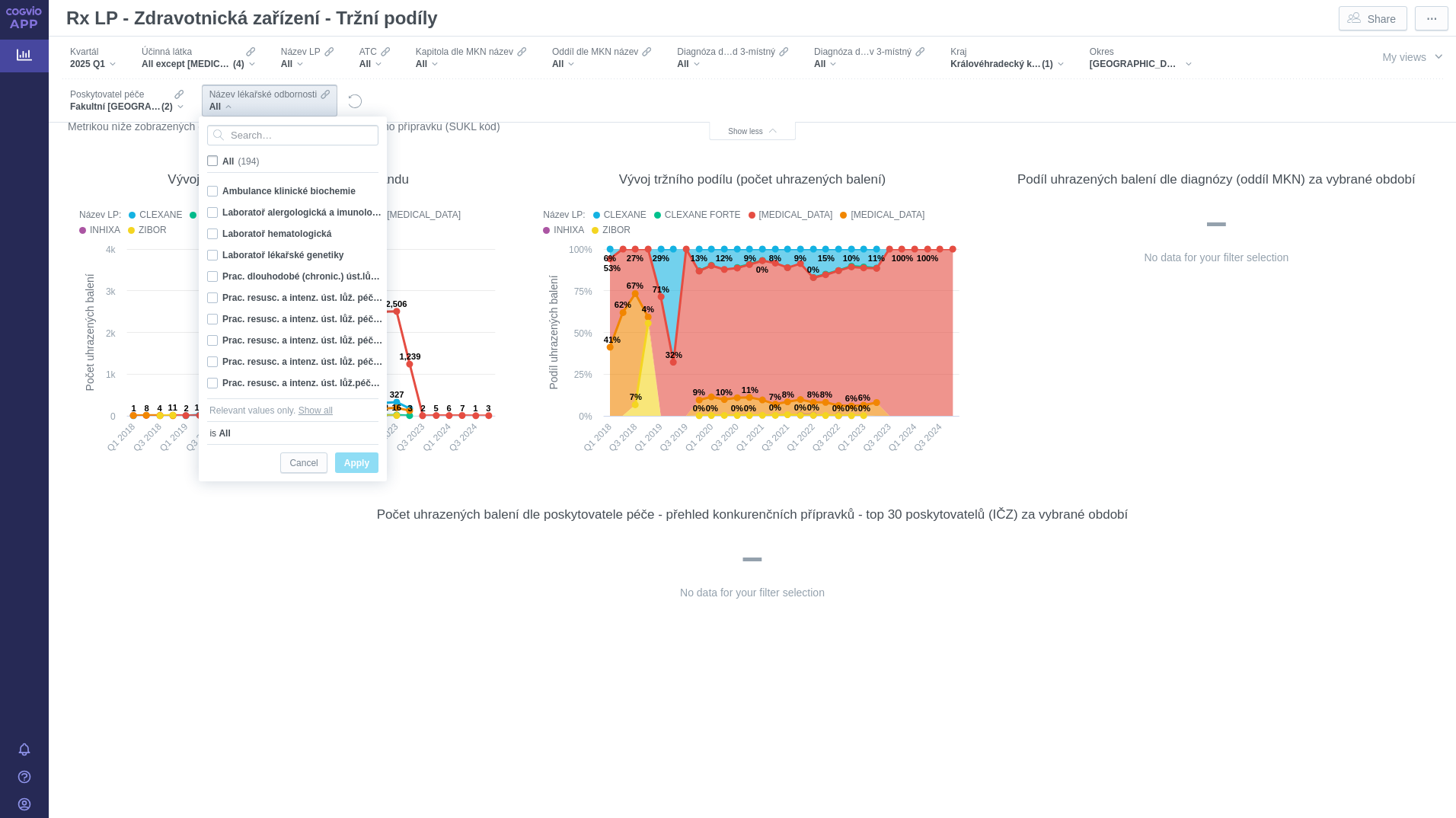
checkbox input "false"
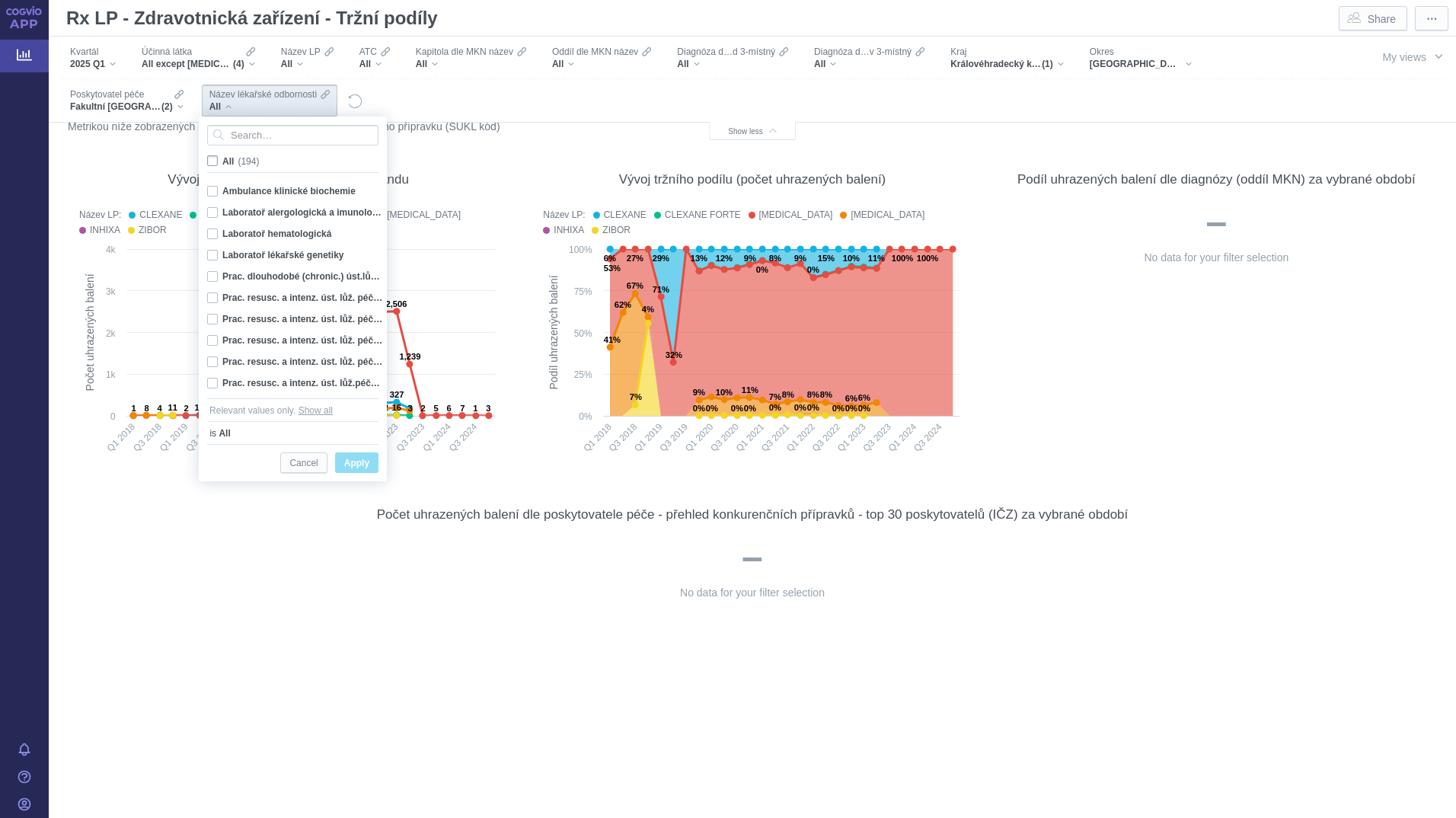
checkbox input "false"
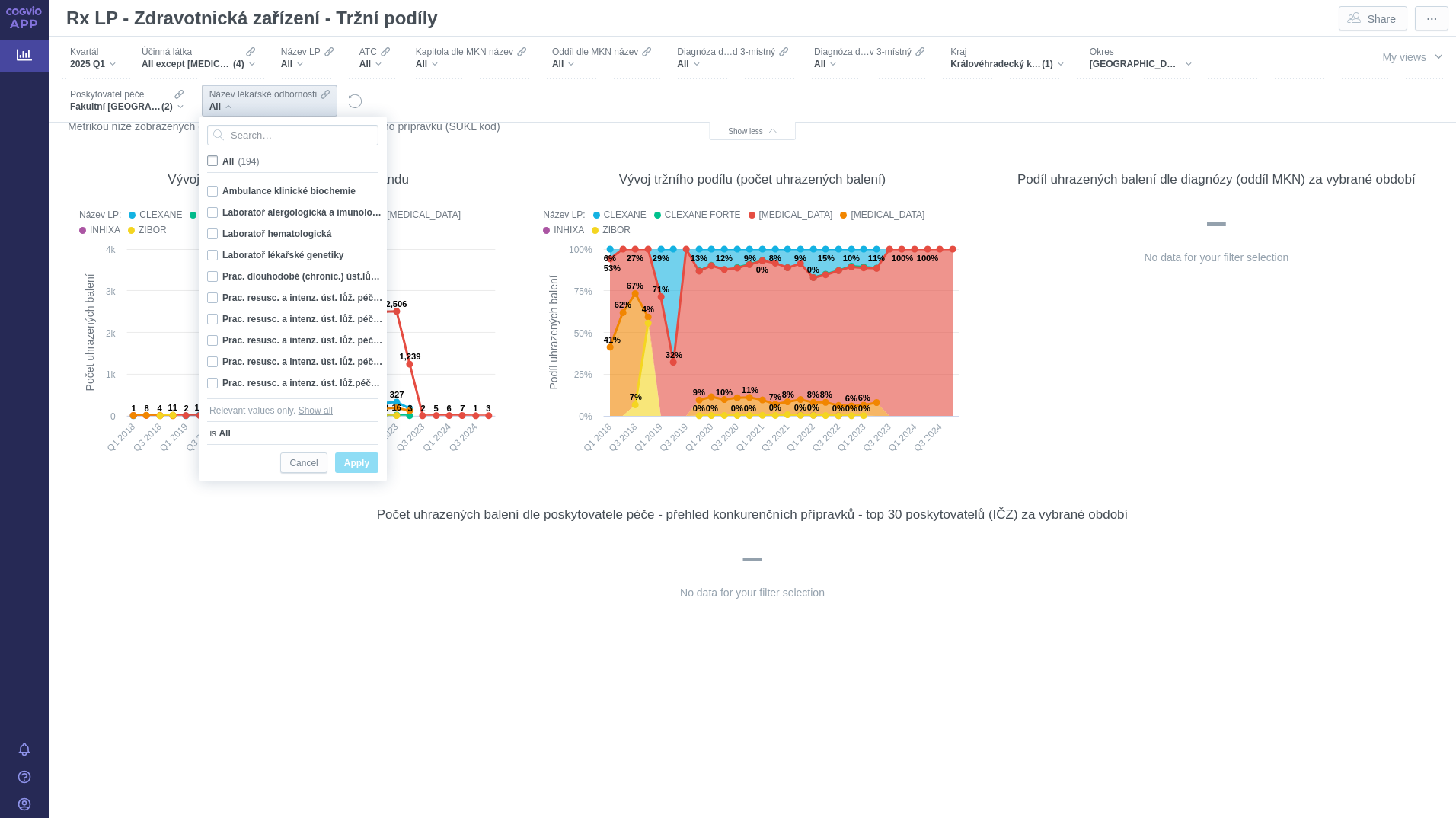
checkbox input "false"
click at [325, 411] on button "Show all" at bounding box center [316, 410] width 35 height 16
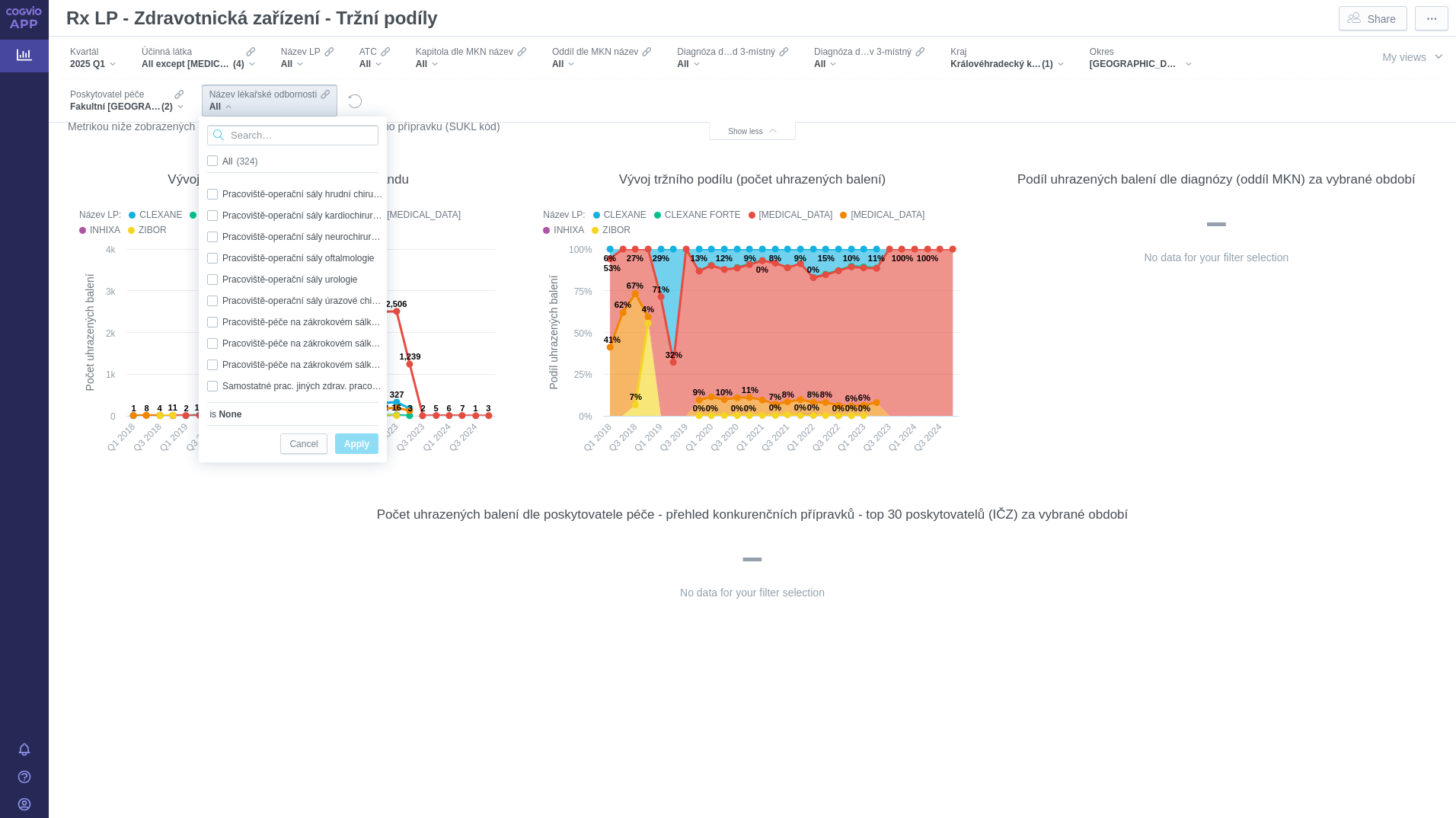
scroll to position [6693, 0]
click at [445, 569] on div at bounding box center [752, 556] width 1361 height 44
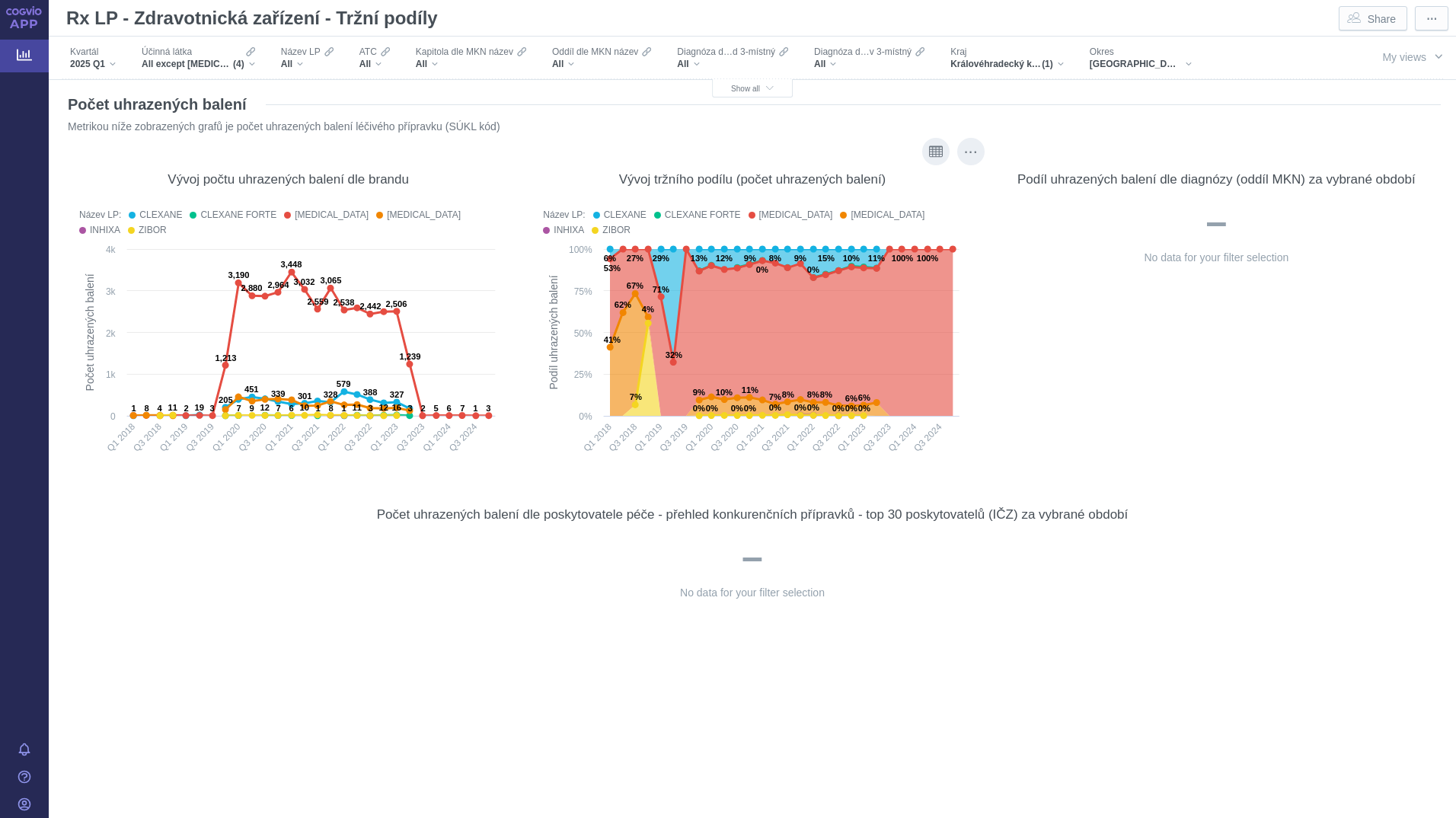
scroll to position [0, 0]
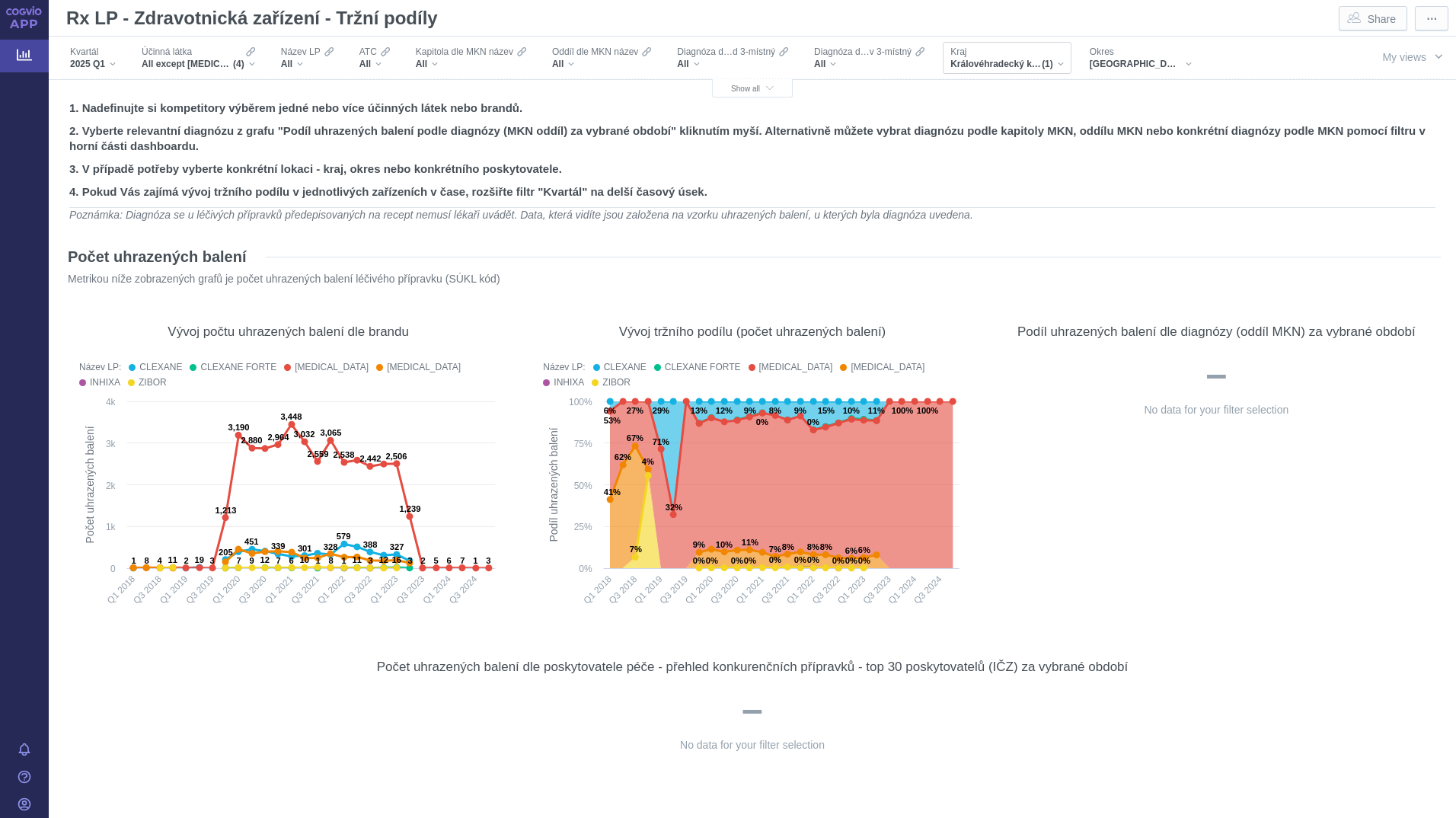
click at [1044, 58] on span "(1)" at bounding box center [1047, 63] width 12 height 12
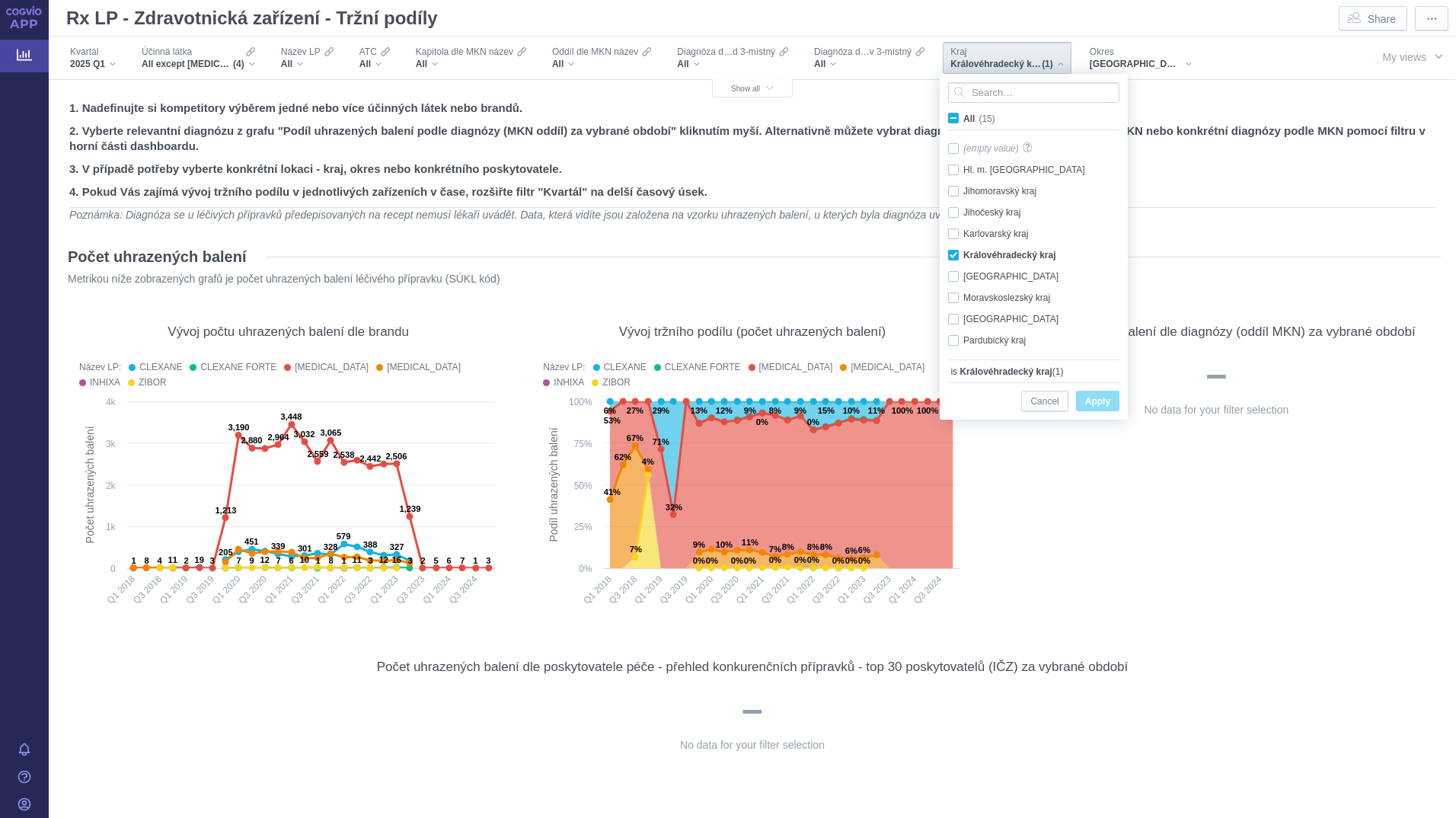
scroll to position [11, 0]
click at [963, 114] on span "All (15)" at bounding box center [979, 119] width 32 height 11
click at [963, 113] on input "All (15)" at bounding box center [968, 115] width 10 height 10
checkbox input "true"
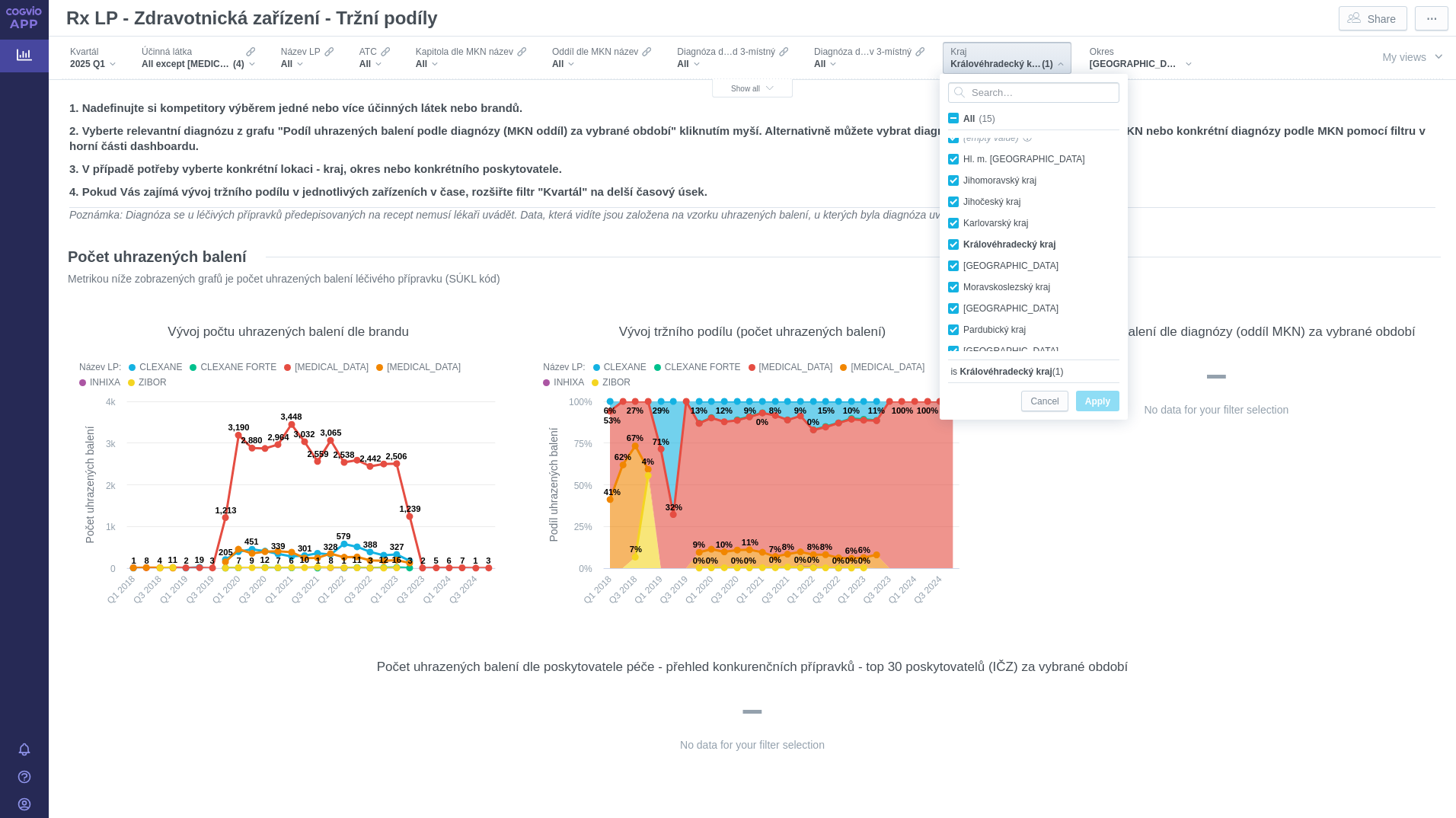
checkbox input "true"
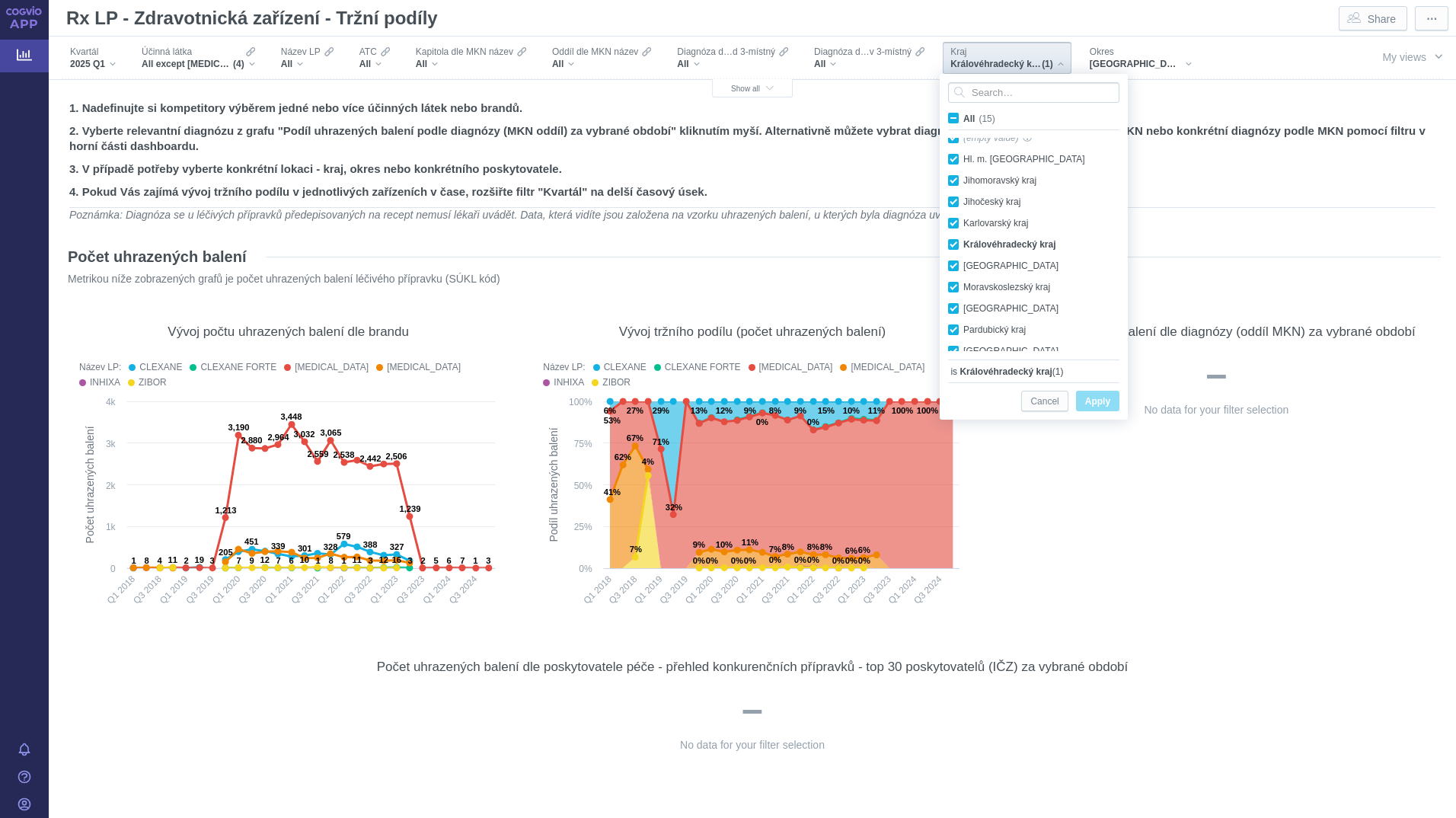
checkbox input "true"
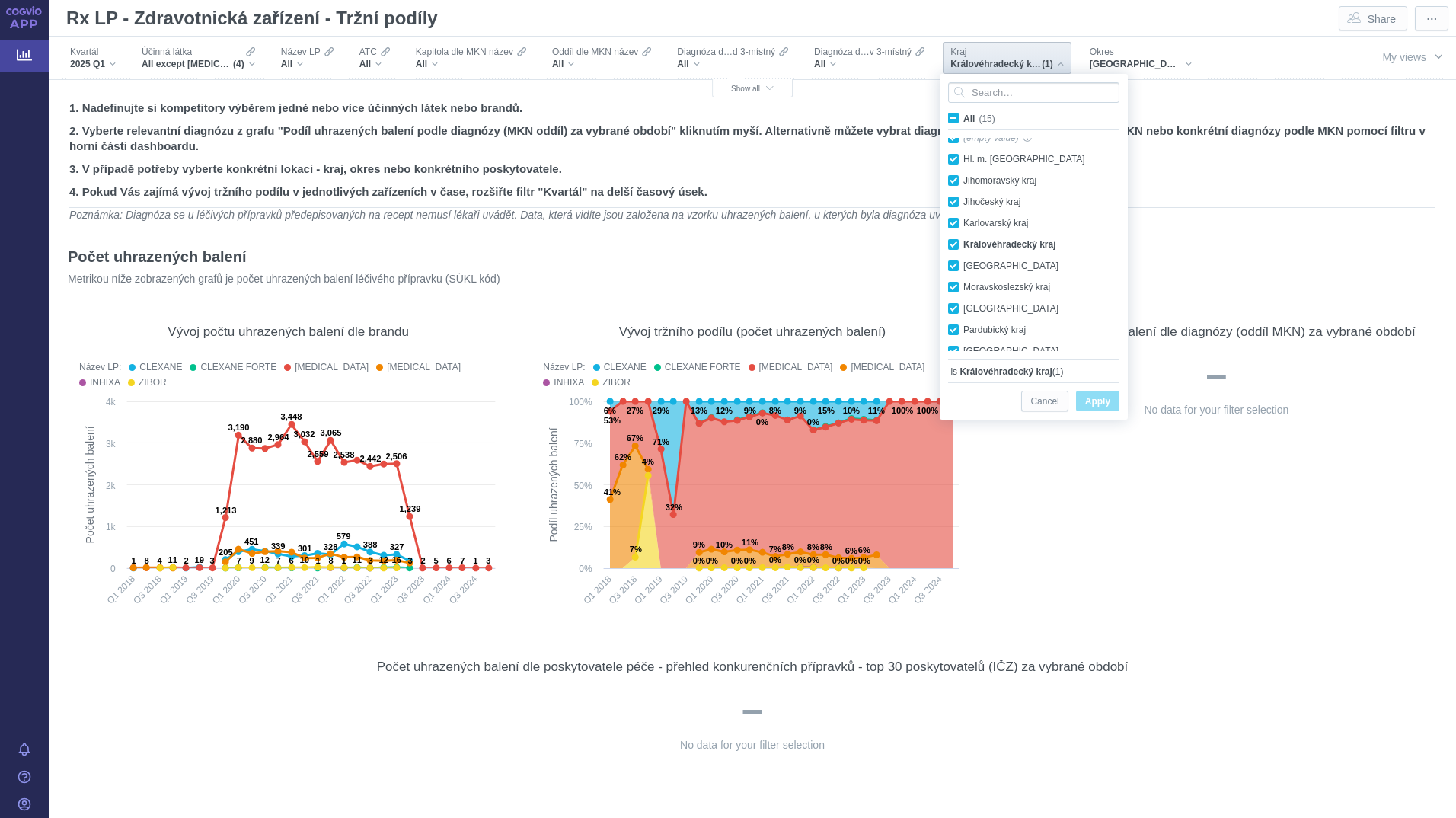
checkbox input "true"
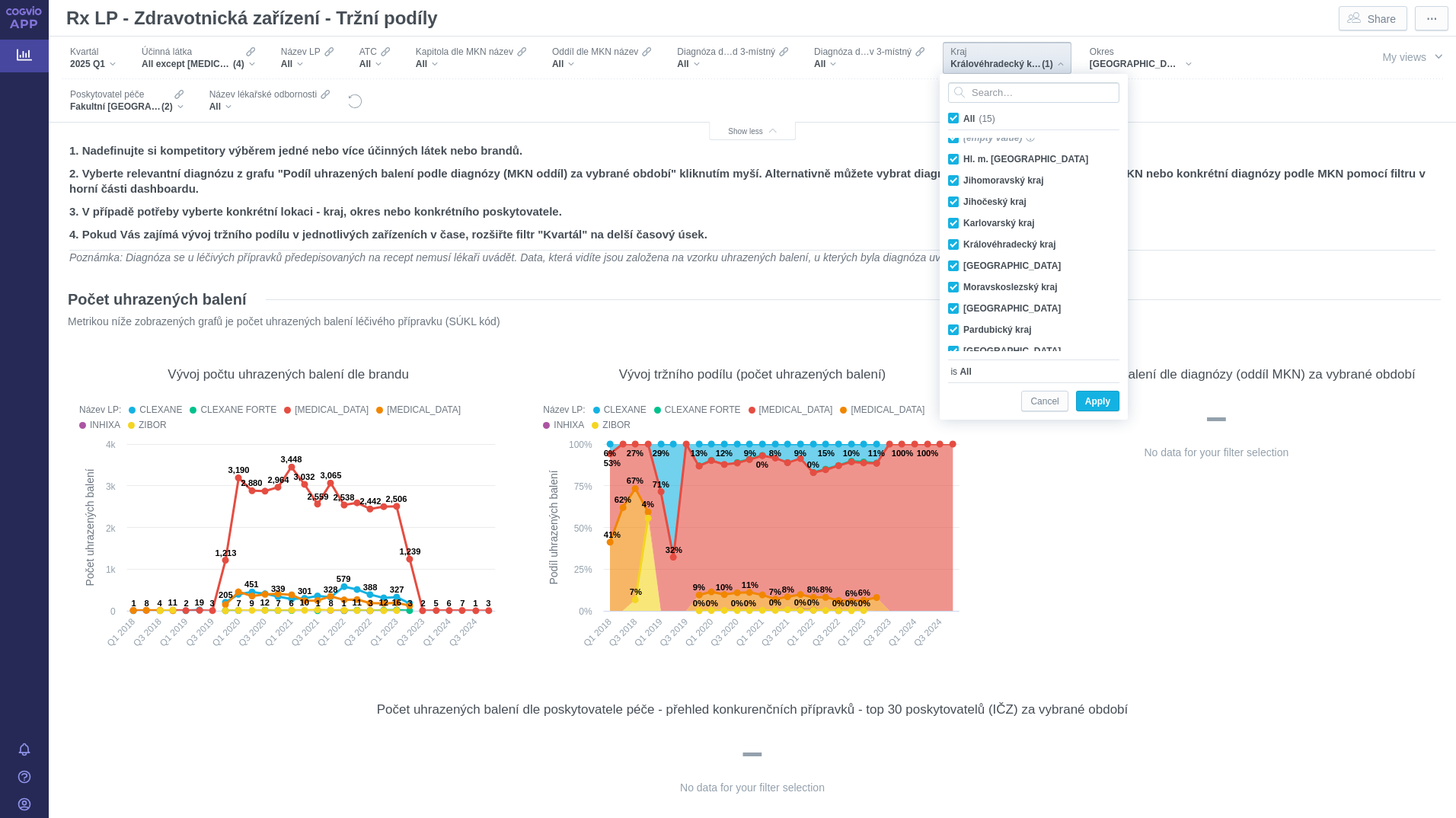
click at [963, 117] on span "All (15)" at bounding box center [979, 119] width 32 height 11
click at [963, 117] on input "All (15)" at bounding box center [968, 115] width 10 height 10
checkbox input "false"
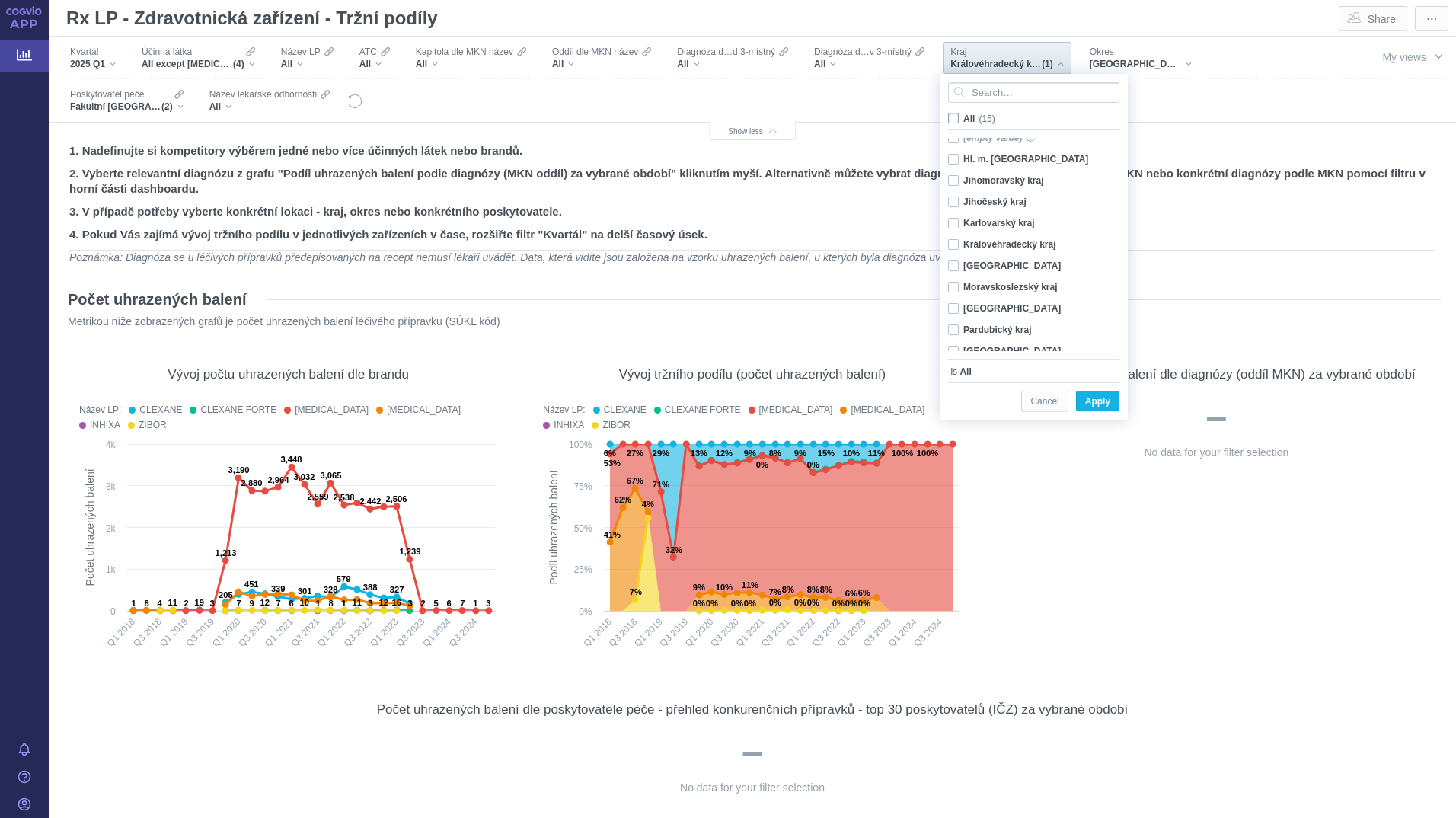
checkbox input "false"
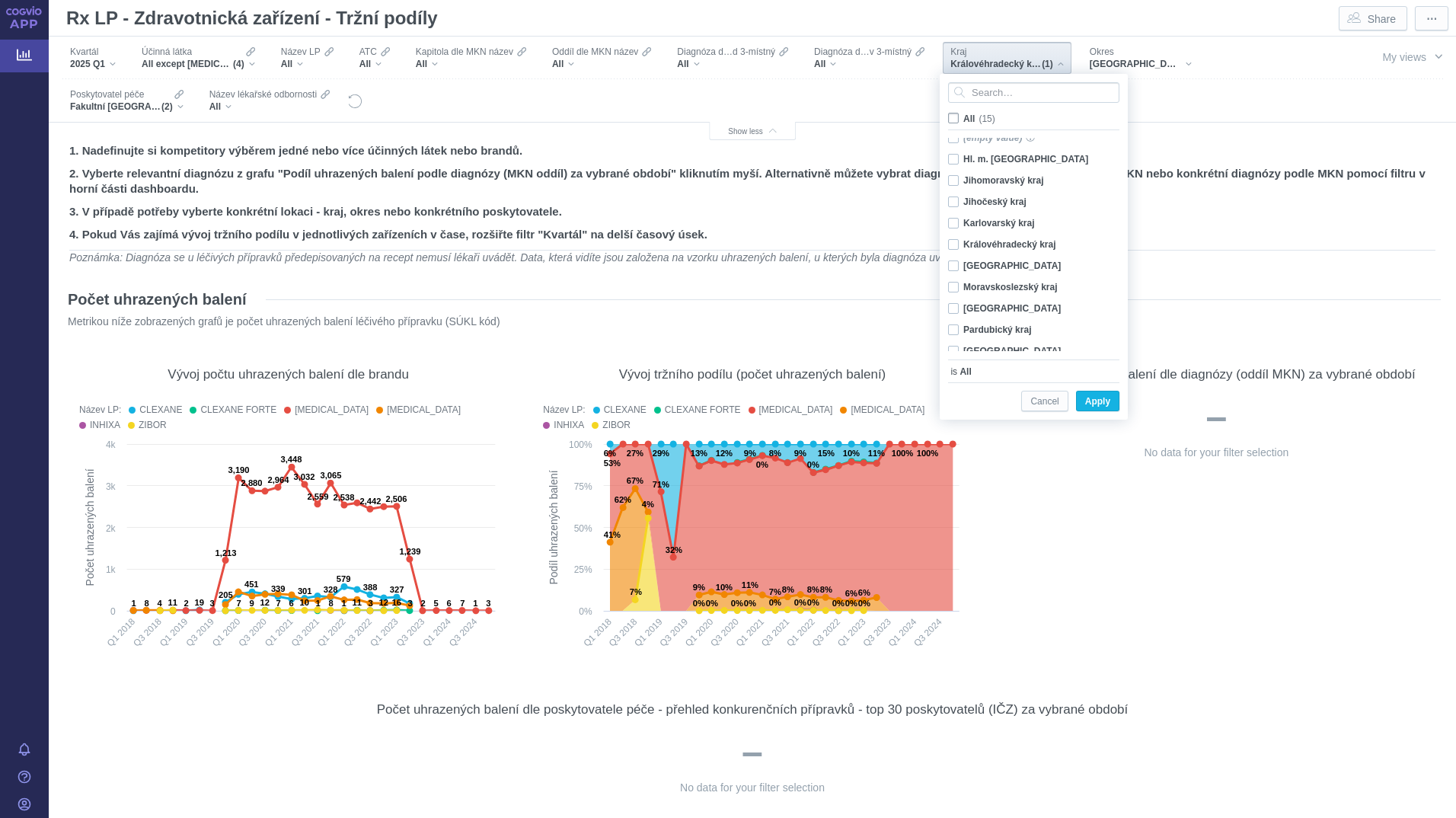
checkbox input "false"
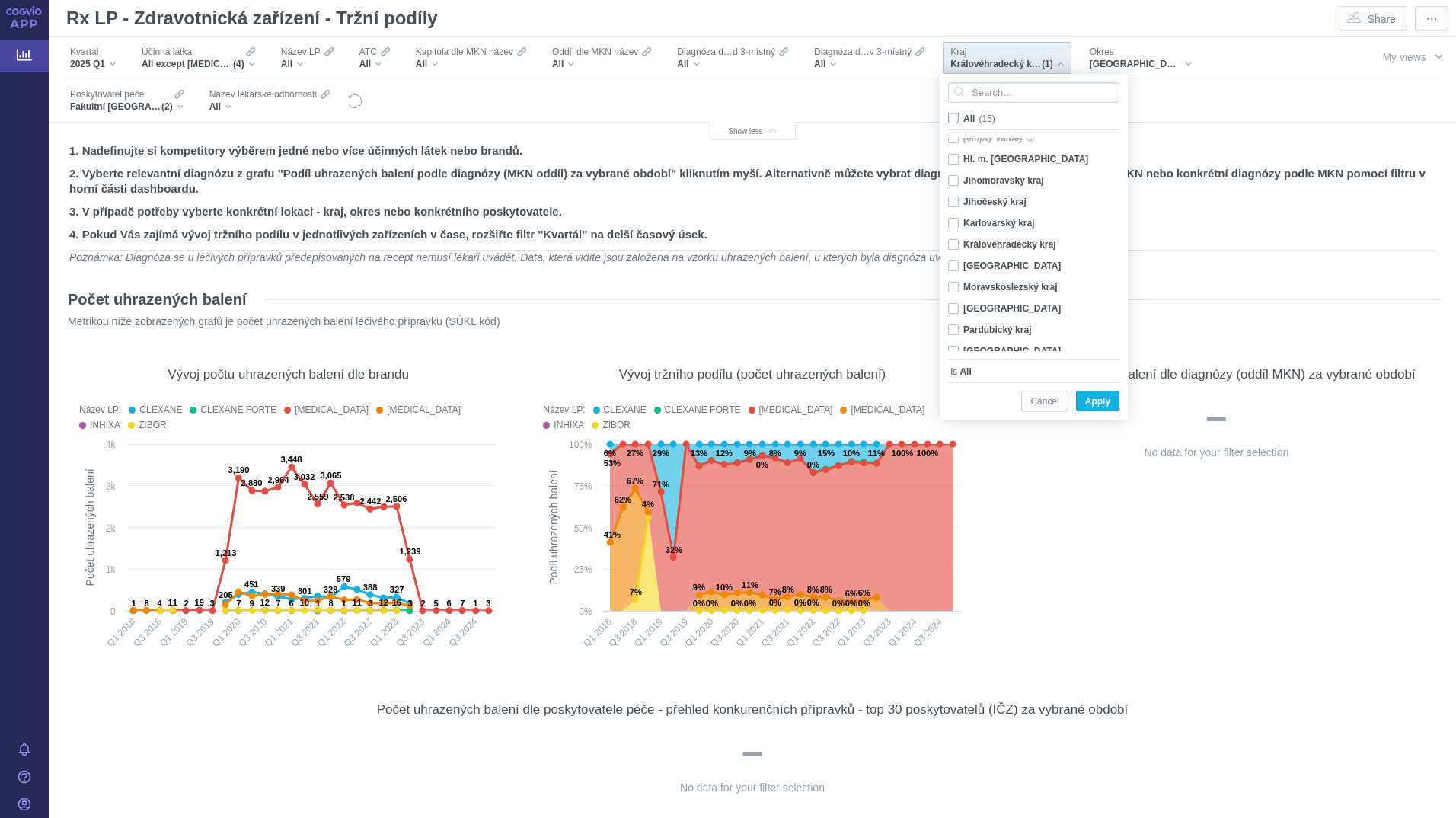
checkbox input "false"
click at [960, 245] on div "Královéhradecký kraj Only" at bounding box center [1035, 244] width 191 height 21
checkbox input "true"
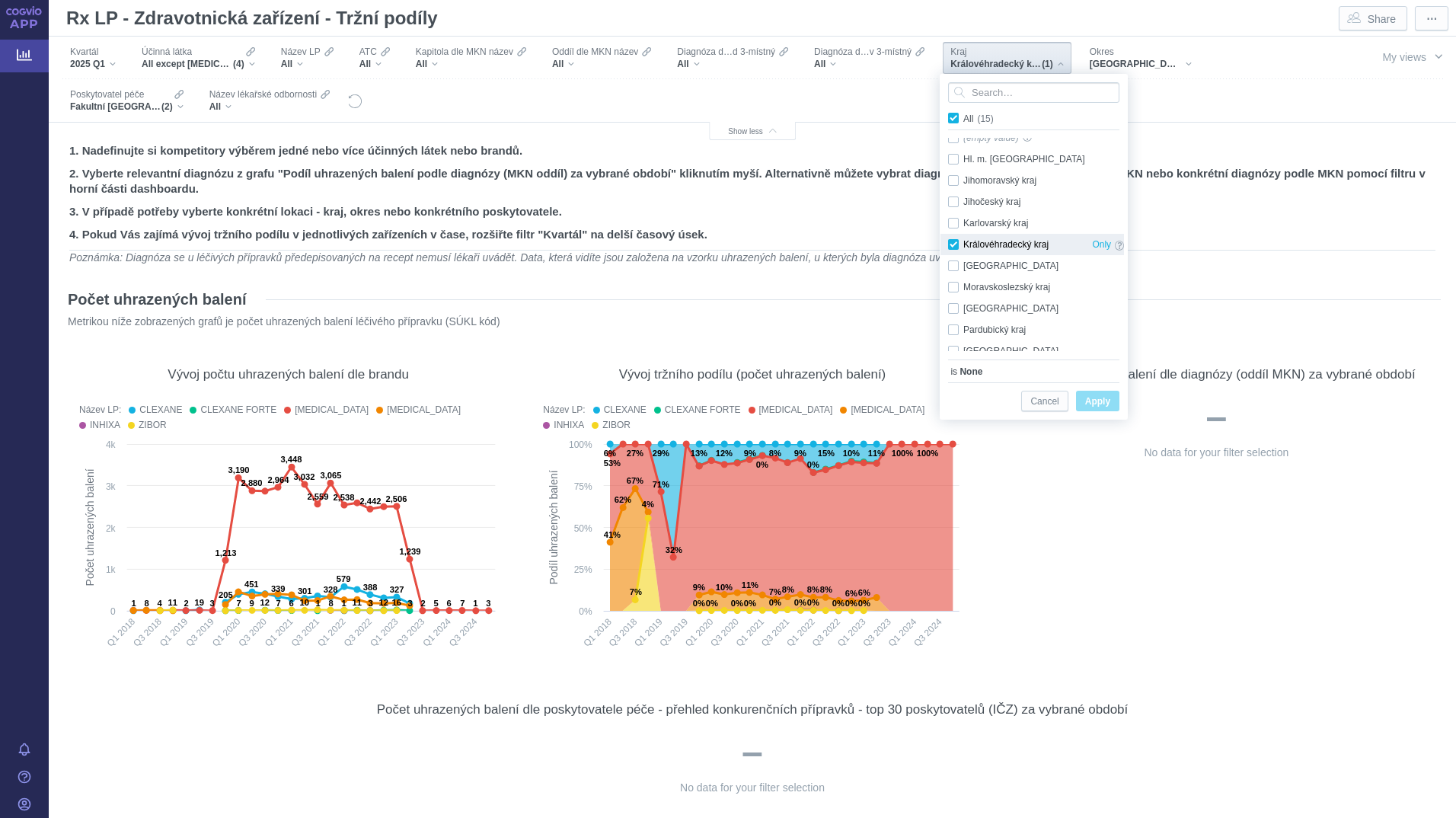
checkbox input "true"
click at [963, 117] on span "All (15)" at bounding box center [979, 119] width 32 height 11
click at [963, 117] on input "All (15)" at bounding box center [968, 115] width 10 height 10
checkbox input "true"
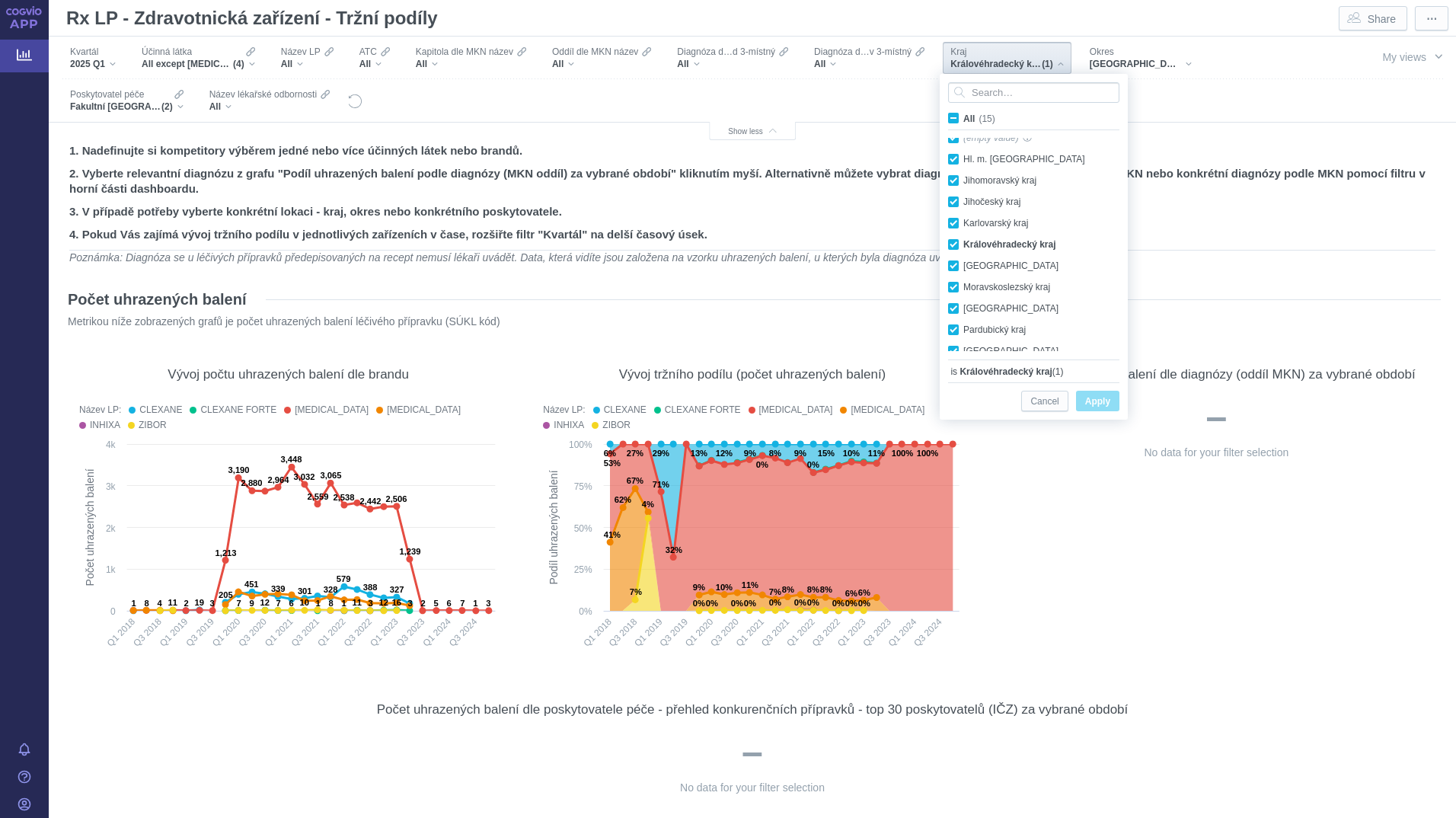
checkbox input "true"
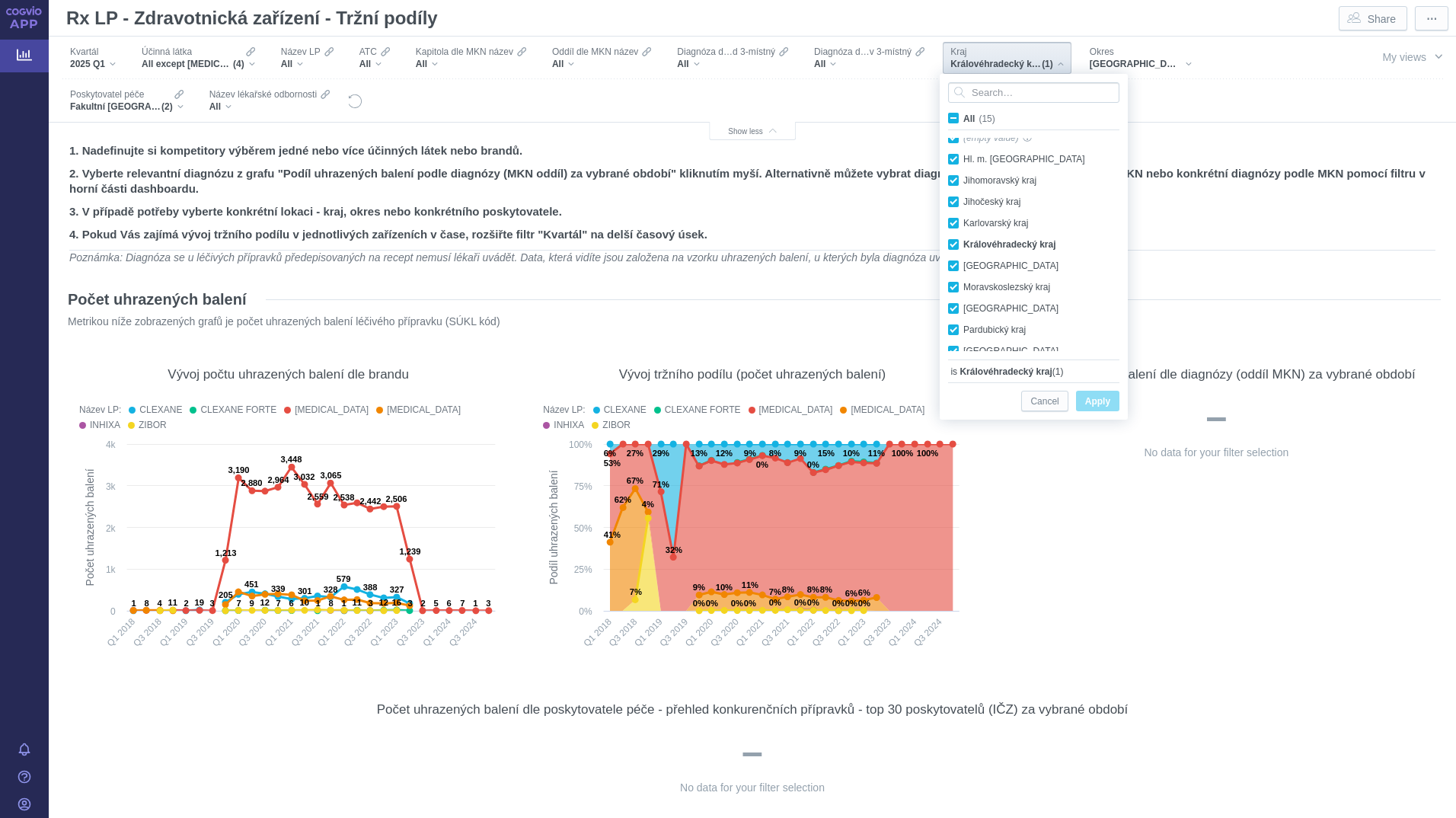
checkbox input "true"
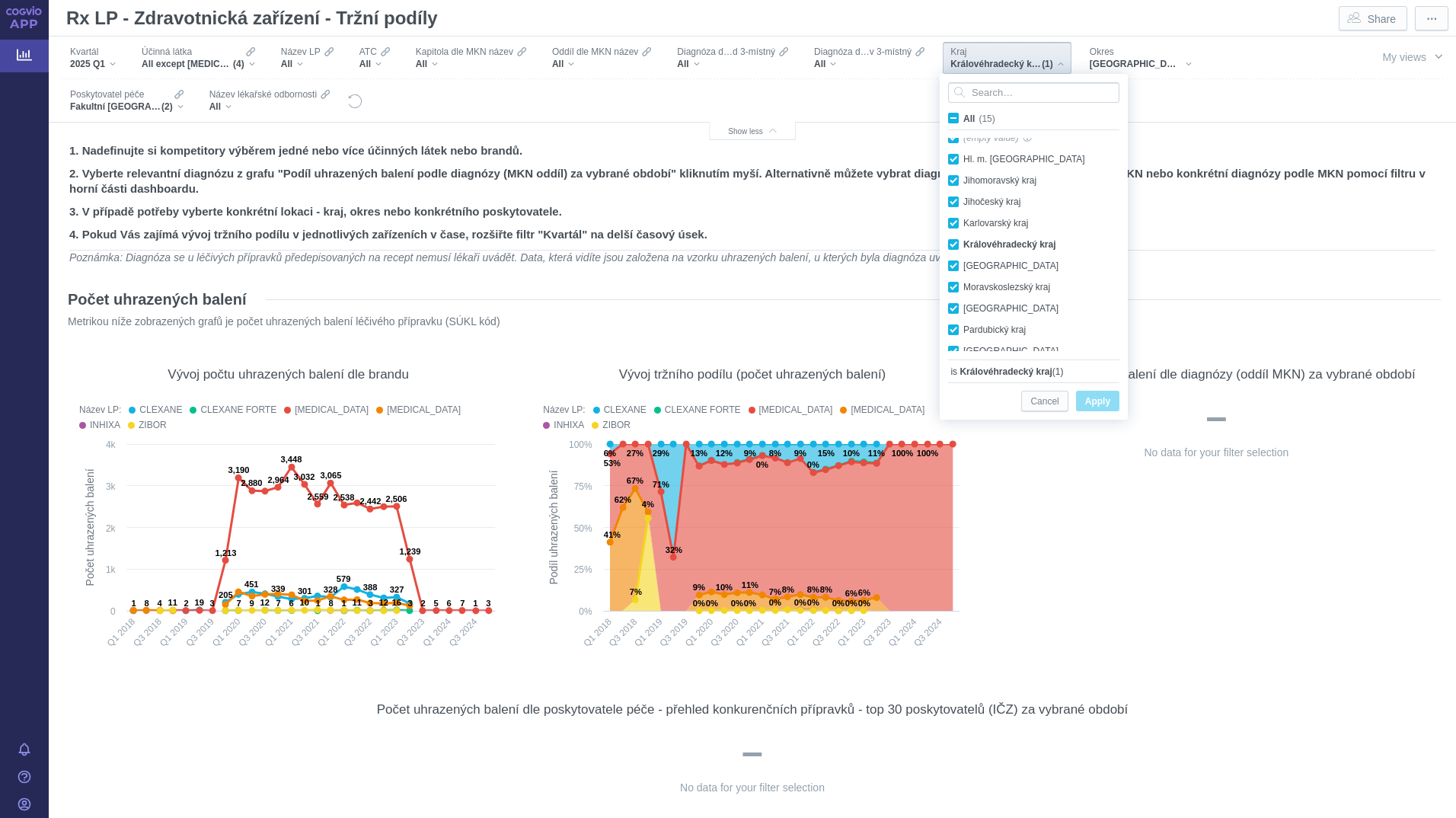
checkbox input "true"
click at [1107, 401] on span "Apply" at bounding box center [1097, 401] width 26 height 19
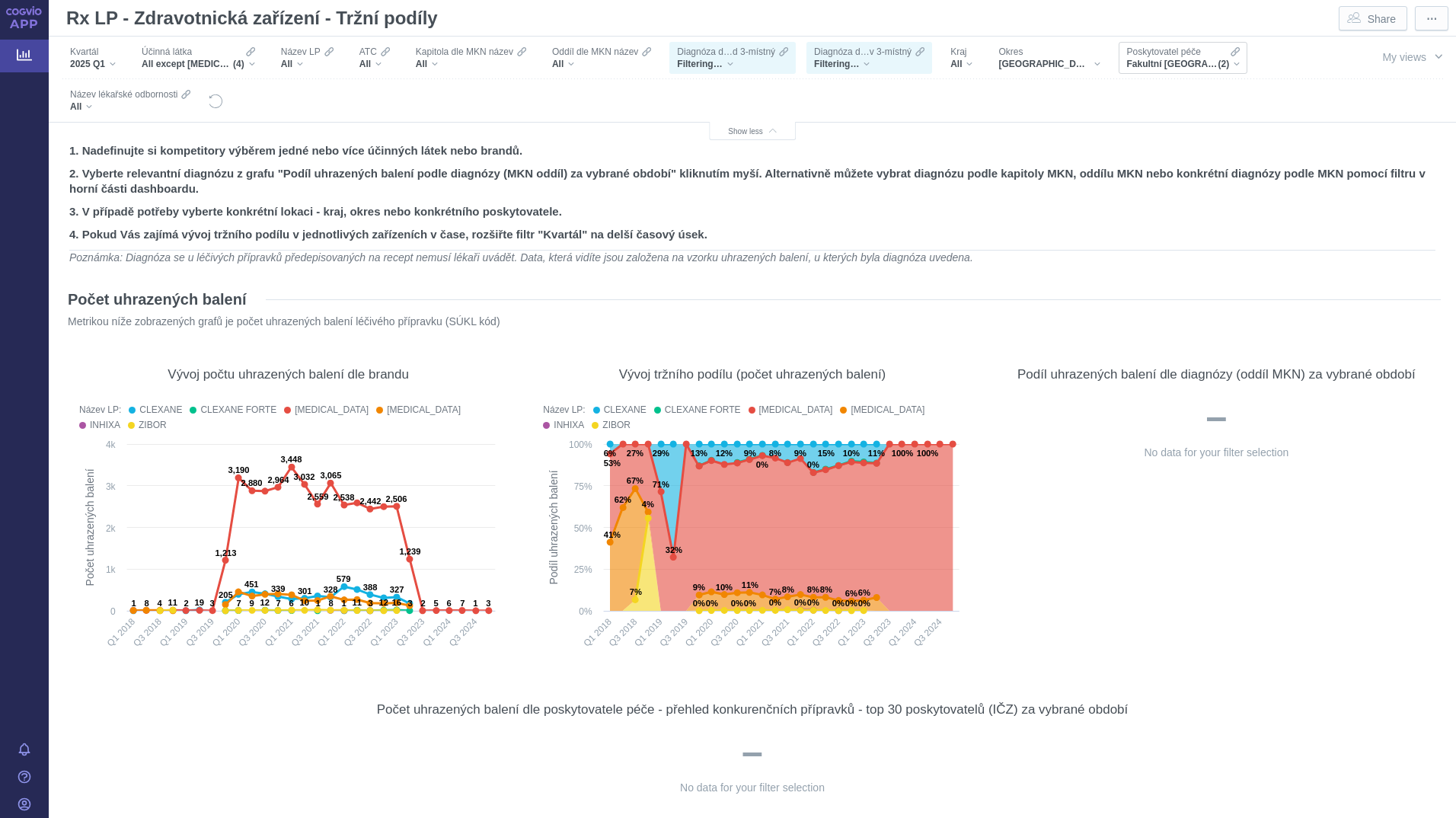
click at [1217, 63] on span "(2)" at bounding box center [1223, 63] width 12 height 12
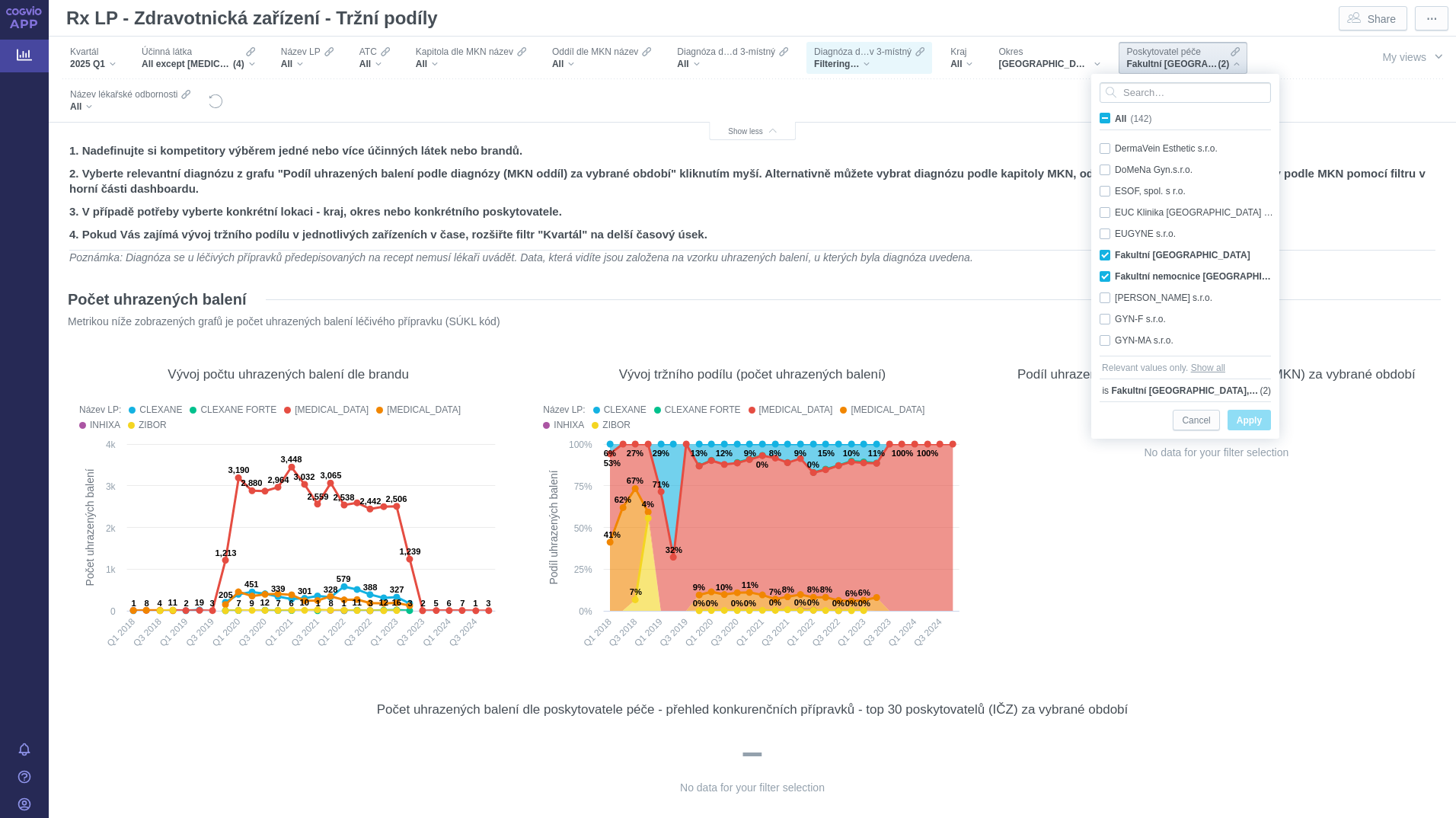
scroll to position [267, 0]
click at [1124, 115] on input "All (142)" at bounding box center [1119, 115] width 10 height 10
checkbox input "true"
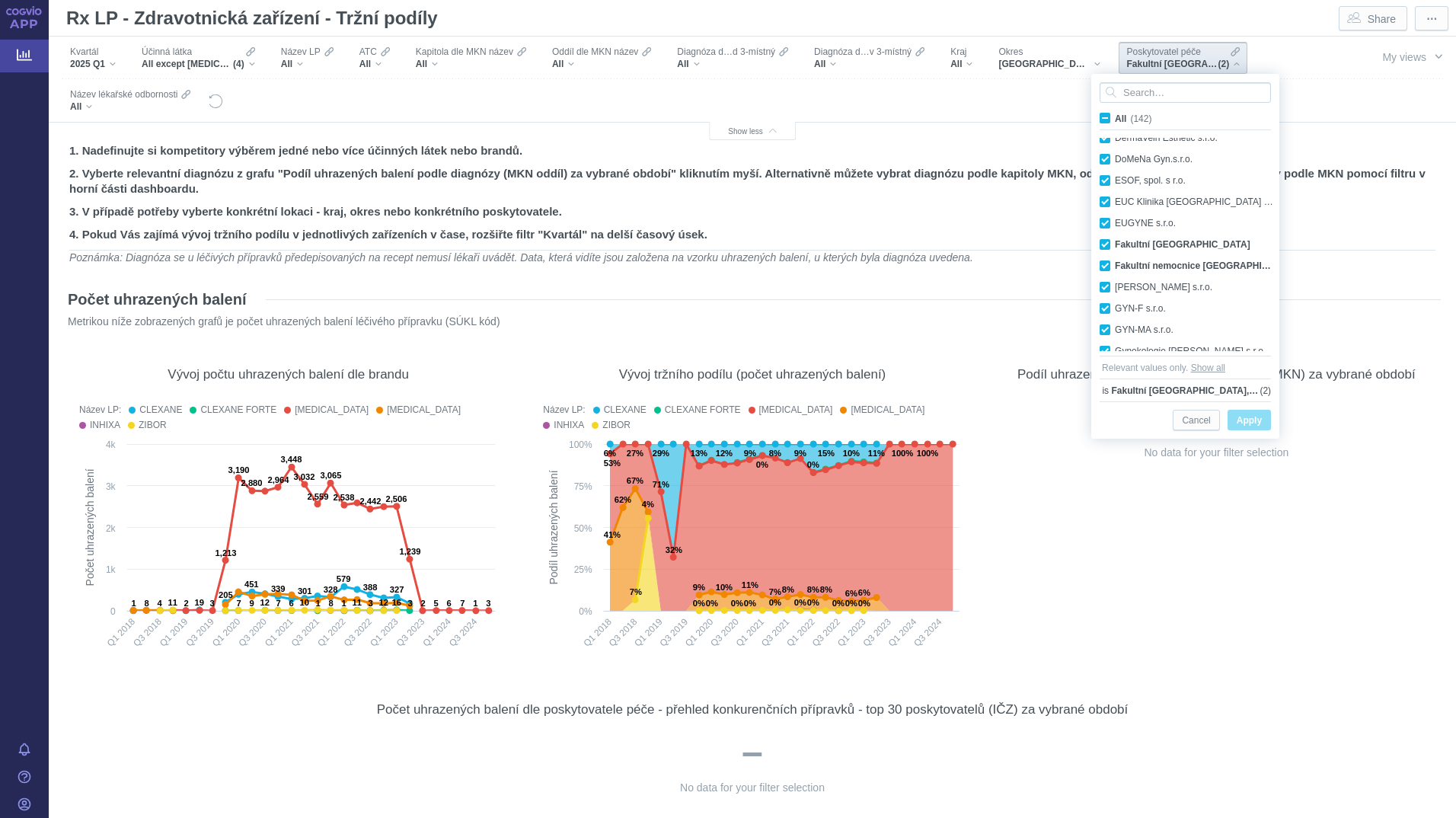
checkbox input "true"
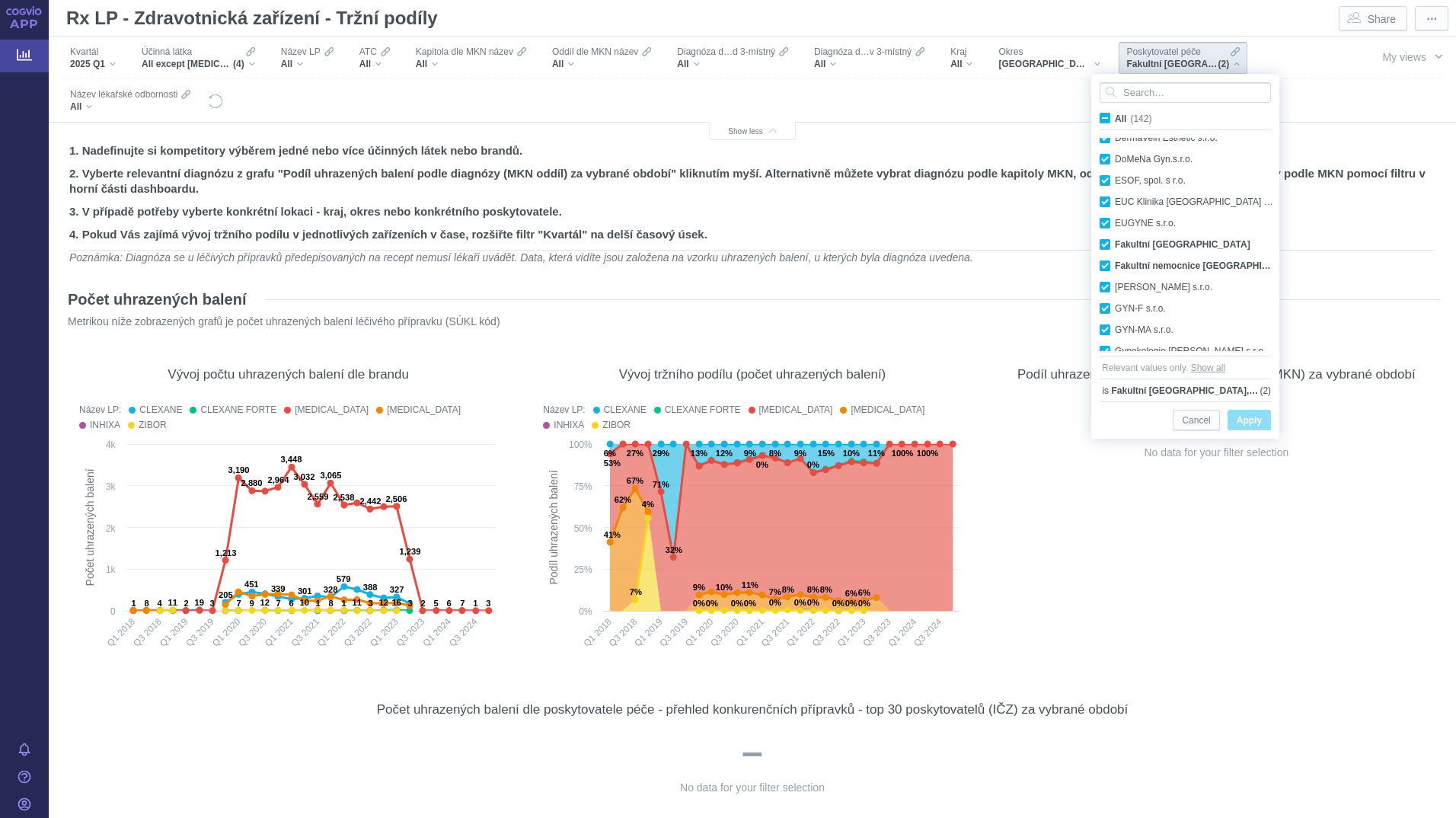
checkbox input "true"
click at [1254, 419] on span "Apply" at bounding box center [1249, 421] width 26 height 19
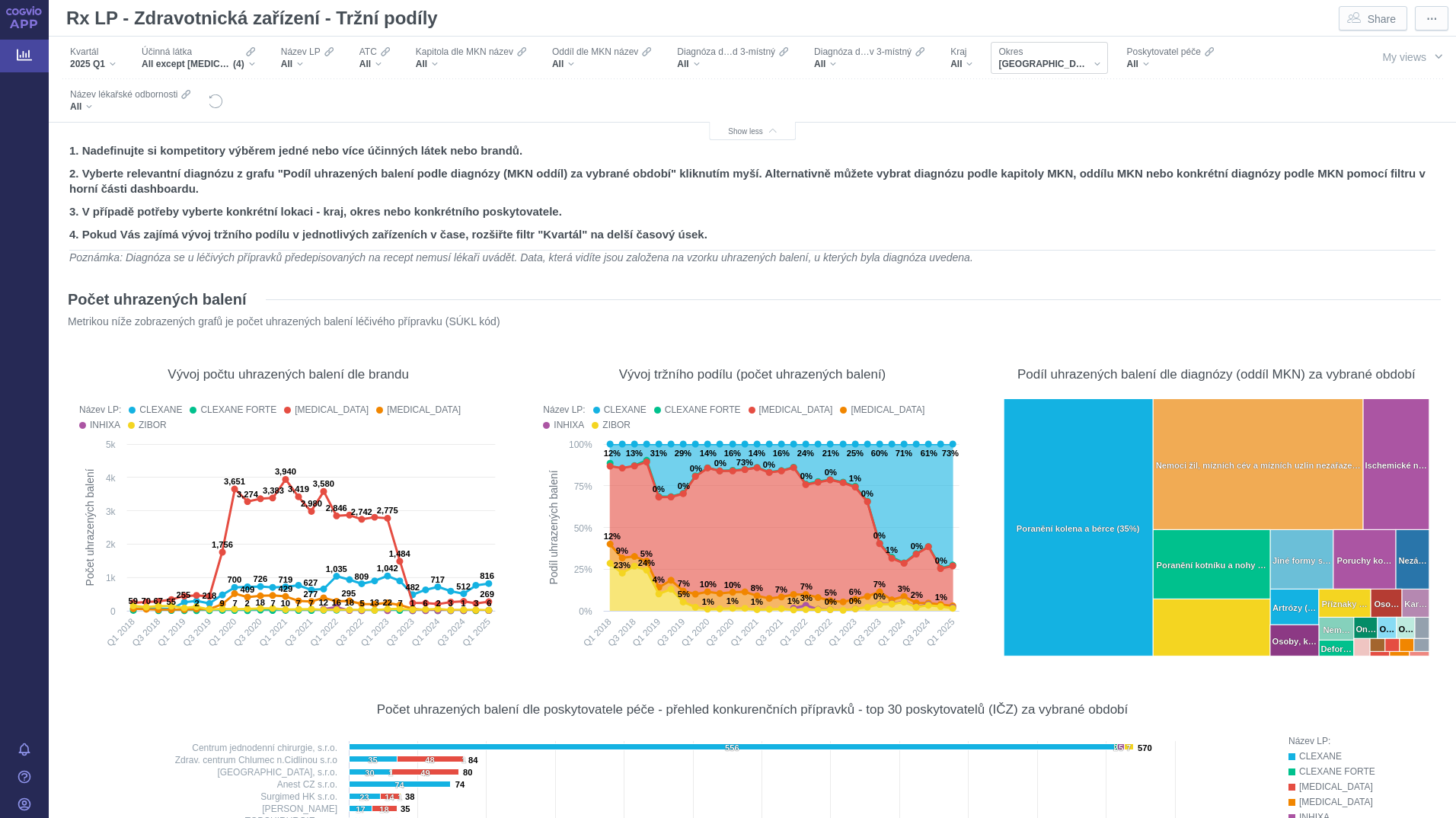
click at [1068, 59] on div "Hradec Králové" at bounding box center [1049, 63] width 102 height 12
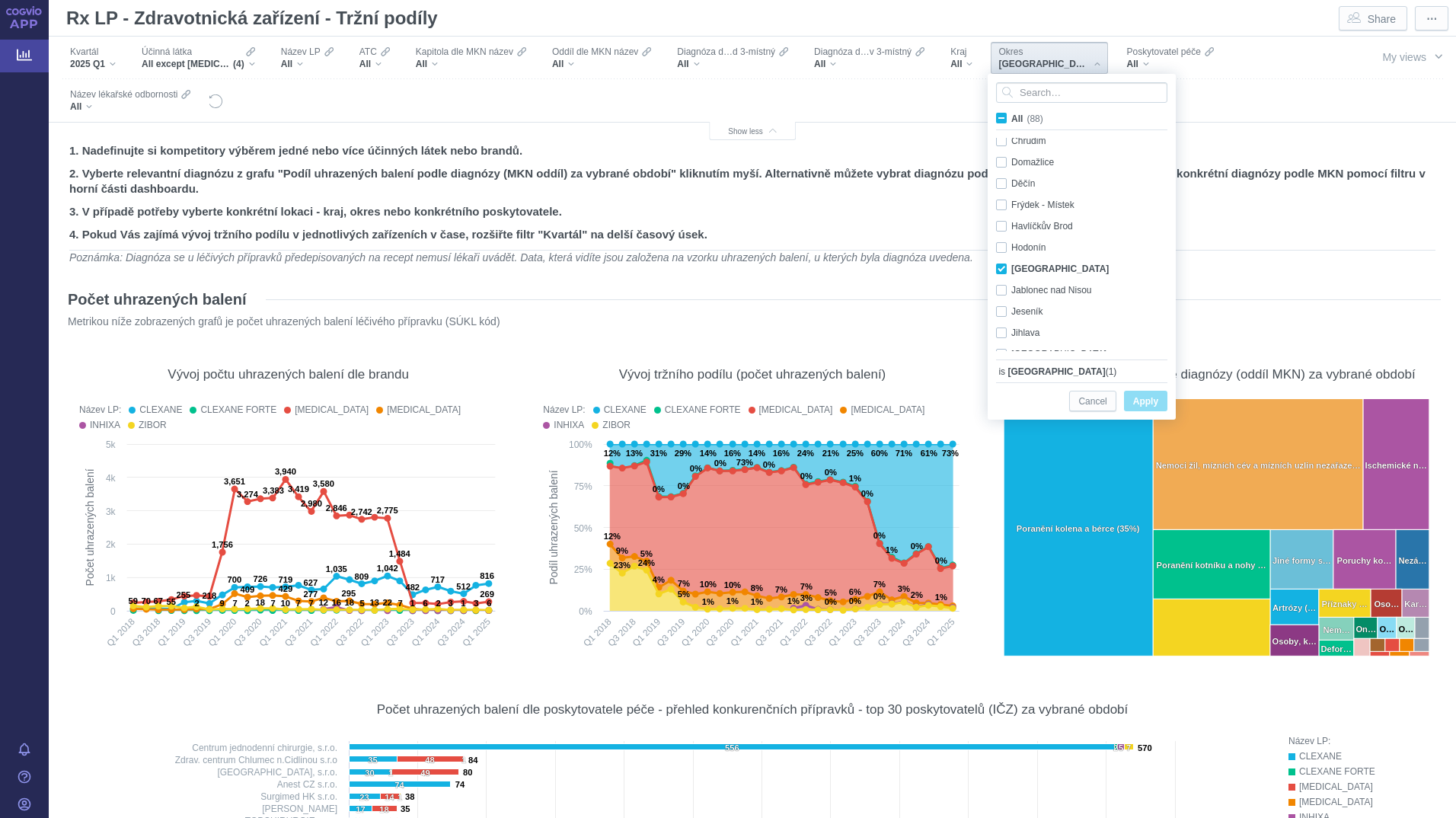
scroll to position [245, 0]
click at [1056, 245] on div "Hradec Králové Only" at bounding box center [1084, 244] width 191 height 21
click at [1011, 118] on span "All (88)" at bounding box center [1026, 119] width 30 height 11
click at [1011, 118] on input "All (88)" at bounding box center [1016, 115] width 10 height 10
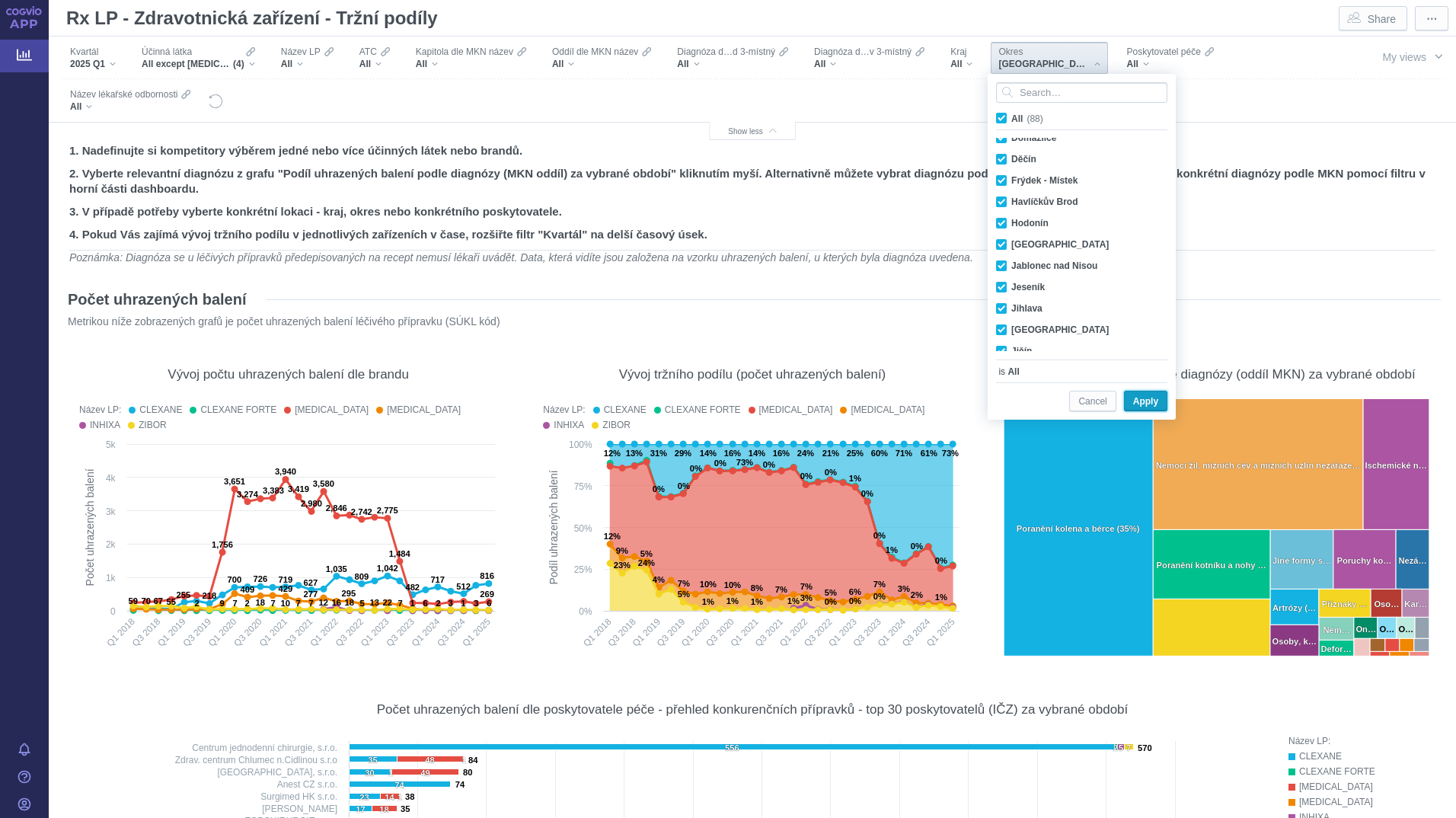
click at [1151, 401] on span "Apply" at bounding box center [1145, 401] width 26 height 19
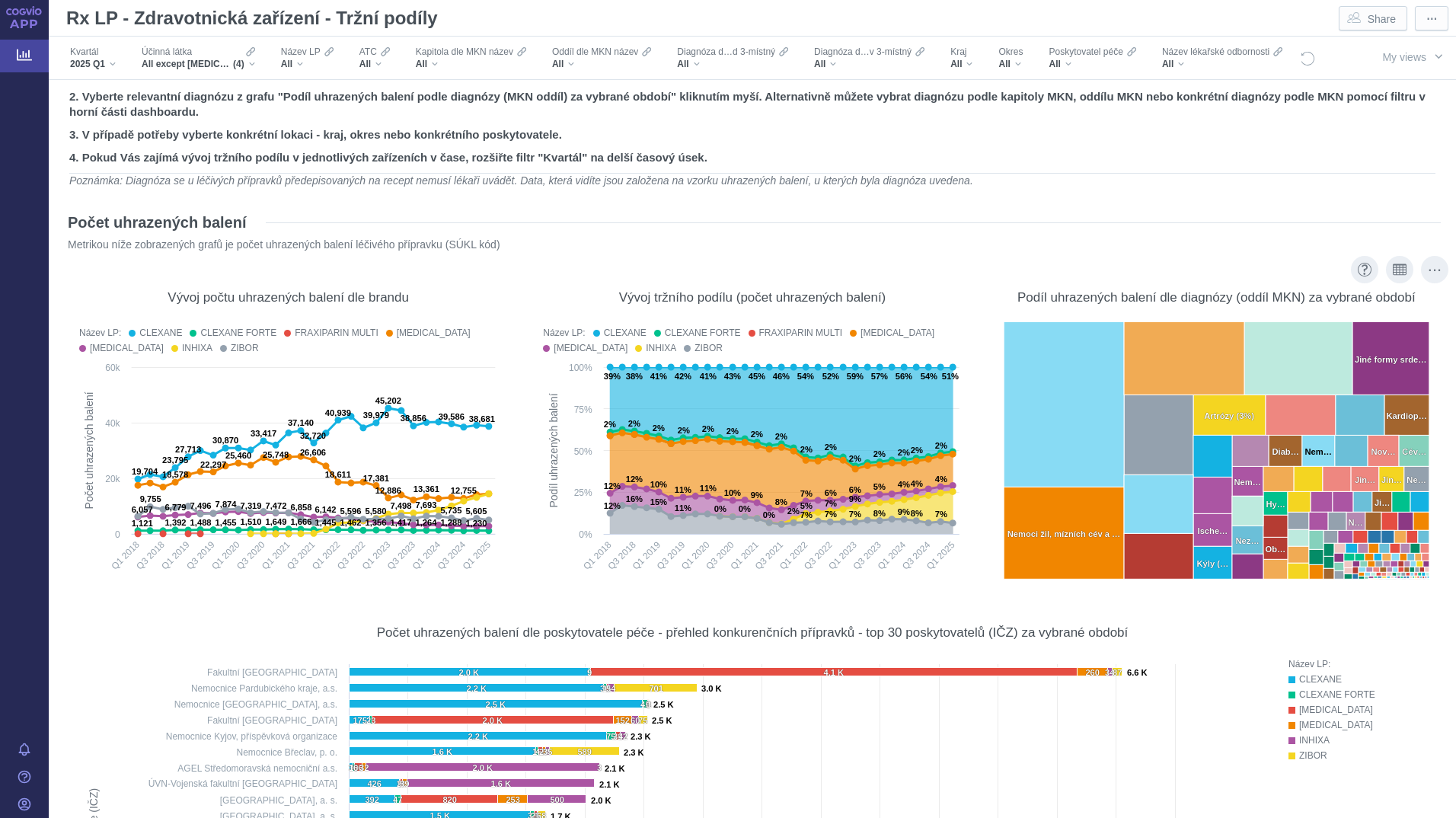
scroll to position [0, 0]
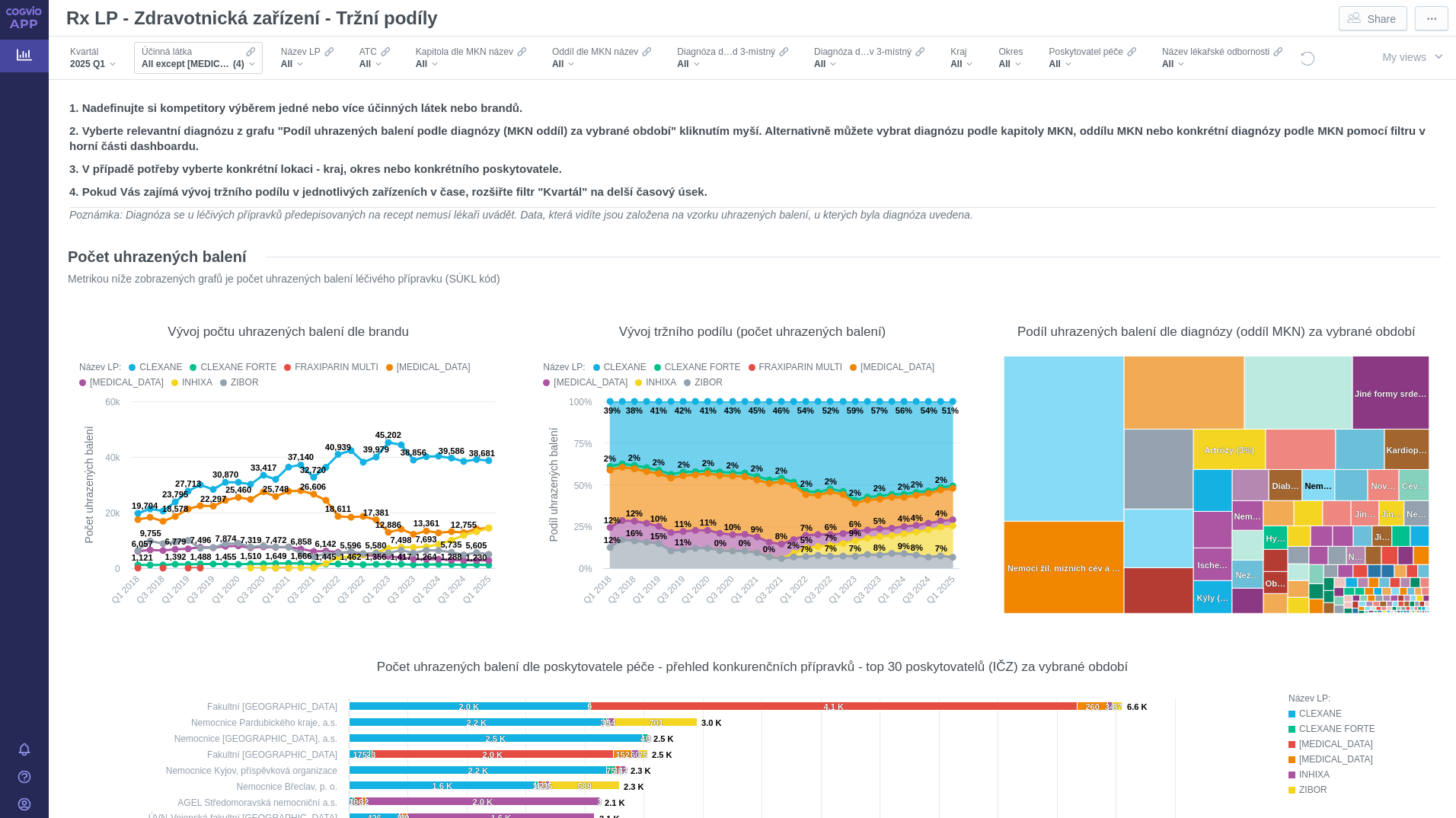
click at [251, 61] on div "All except APIXABAN, DABIGATRAN-ETEXILÁT, EDOXABAN, RIVAROXABAN (4)" at bounding box center [198, 63] width 114 height 12
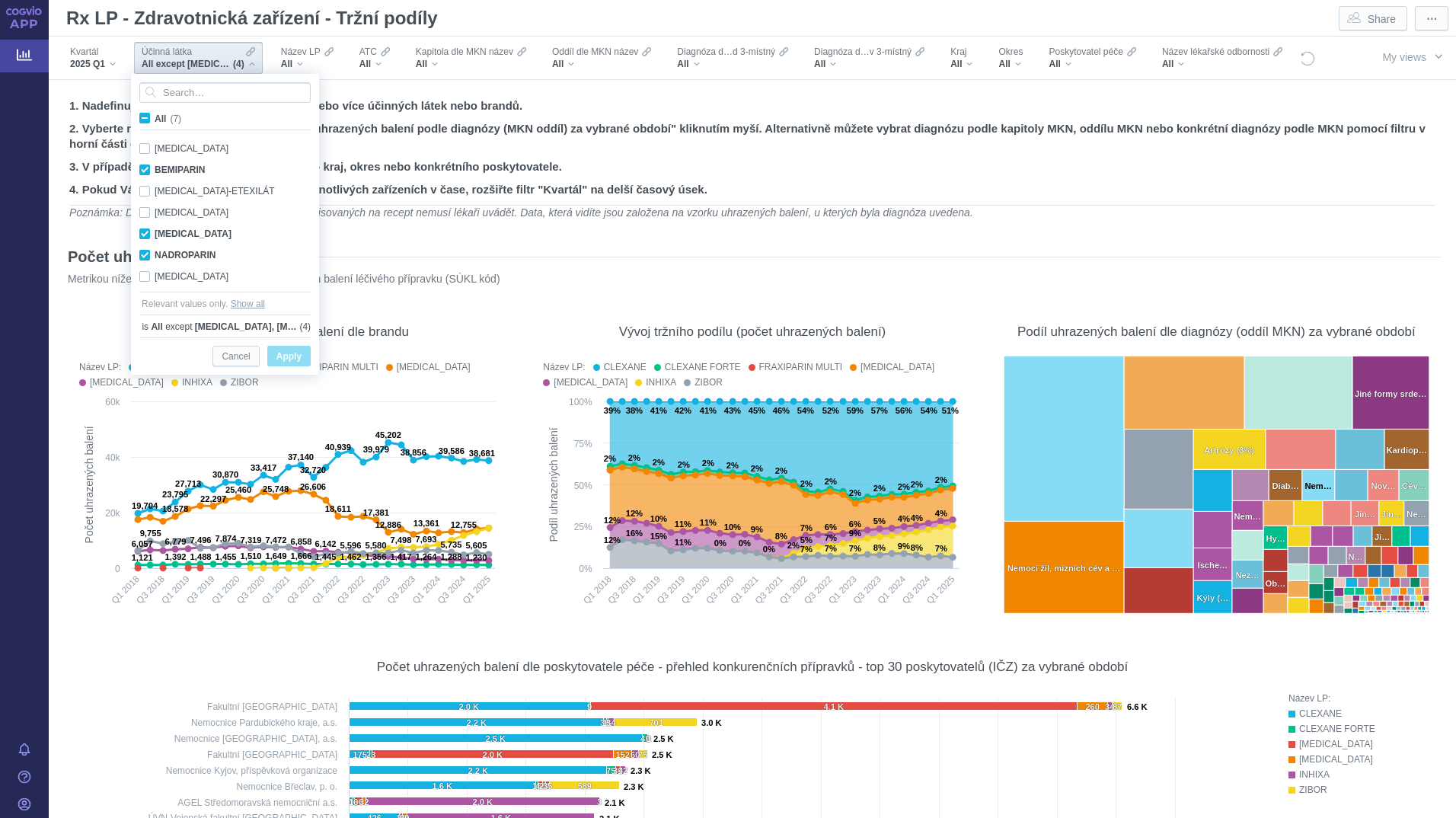
scroll to position [3, 0]
click at [708, 268] on div "Počet uhrazených balení" at bounding box center [752, 257] width 1376 height 25
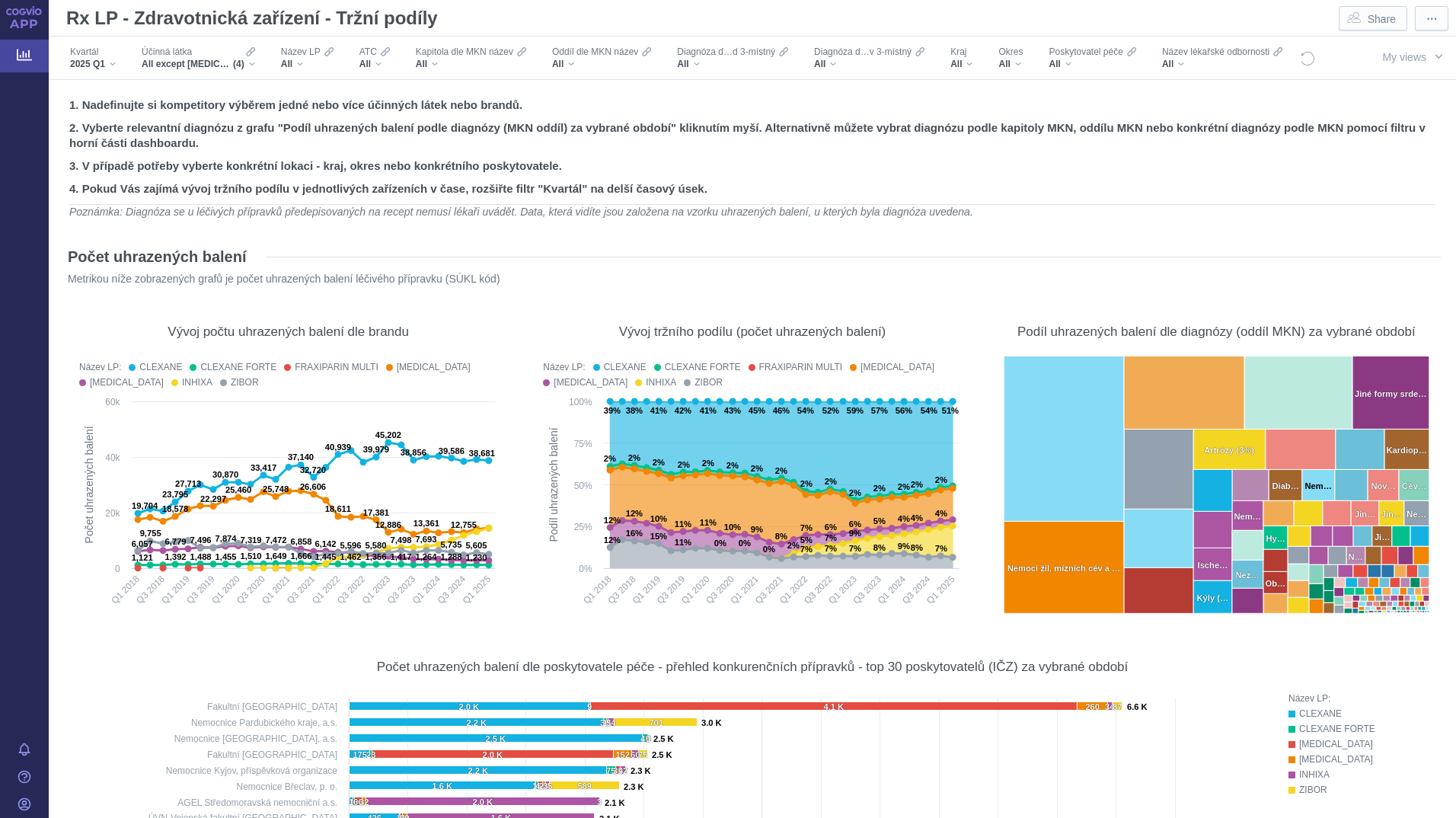
scroll to position [0, 0]
click at [247, 63] on div "All except APIXABAN, DABIGATRAN-ETEXILÁT, EDOXABAN, RIVAROXABAN (4)" at bounding box center [198, 63] width 114 height 12
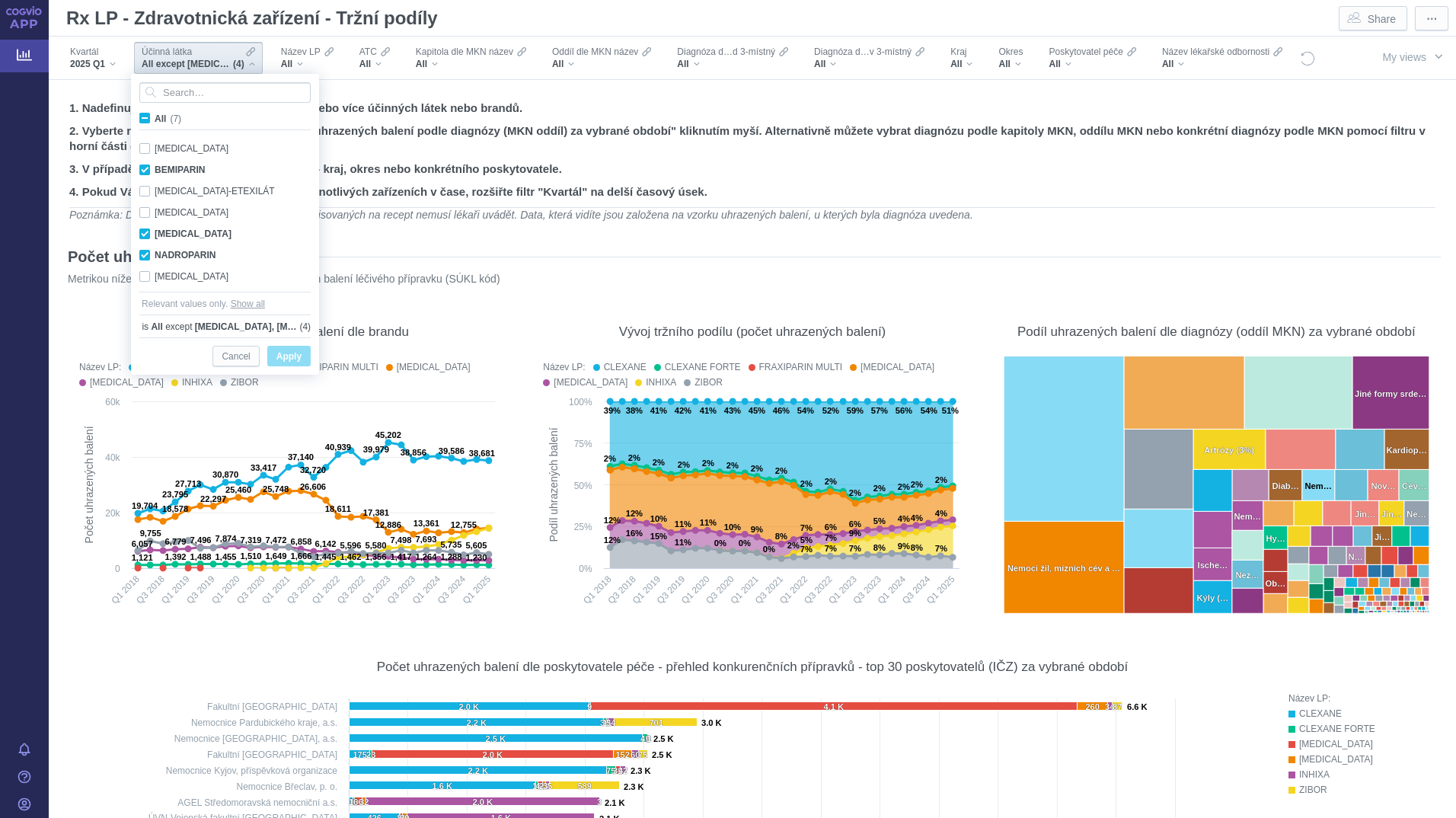
click at [164, 114] on input "All (7)" at bounding box center [160, 115] width 10 height 10
click at [285, 355] on span "Apply" at bounding box center [289, 356] width 26 height 19
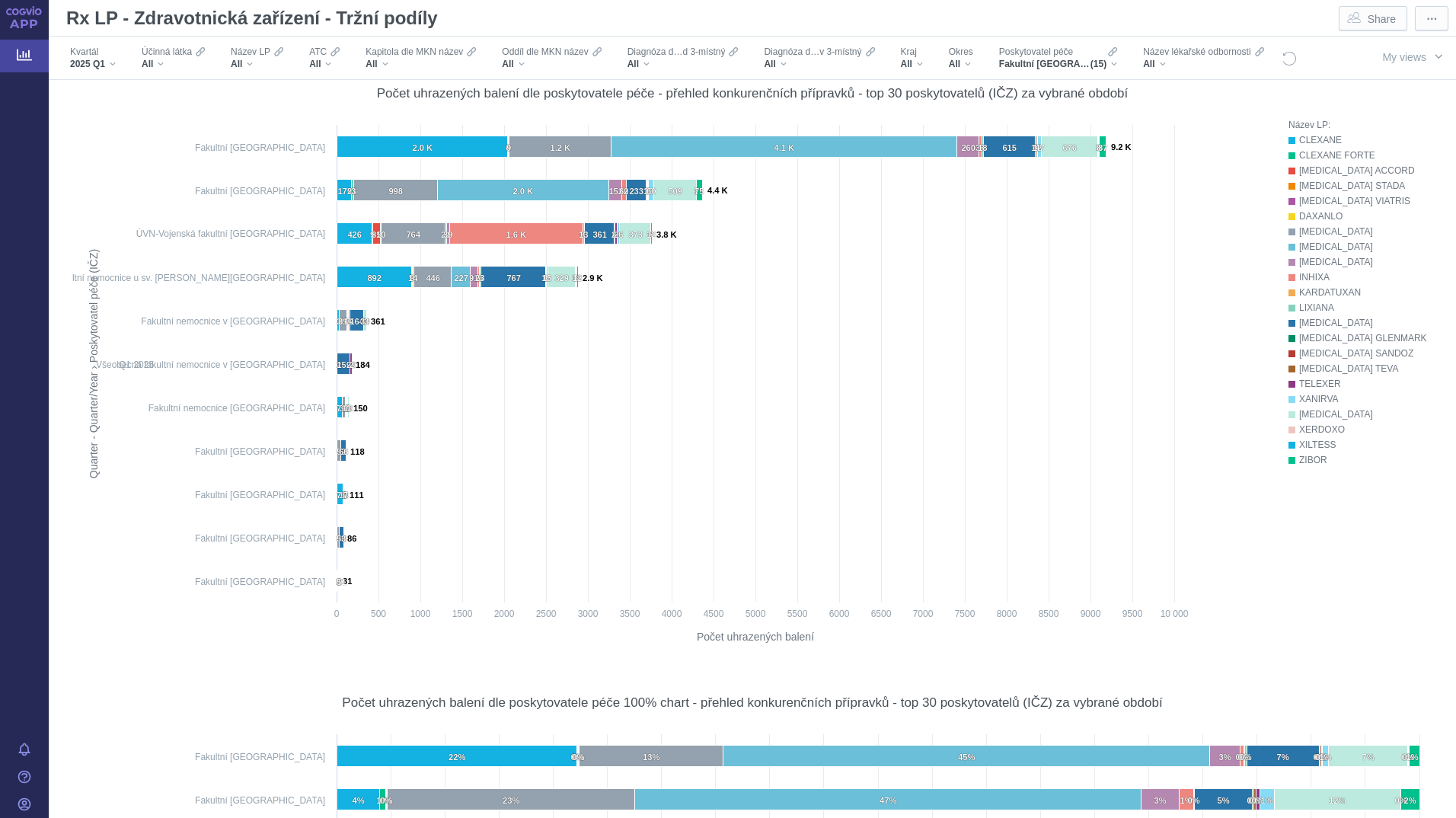
scroll to position [533, 0]
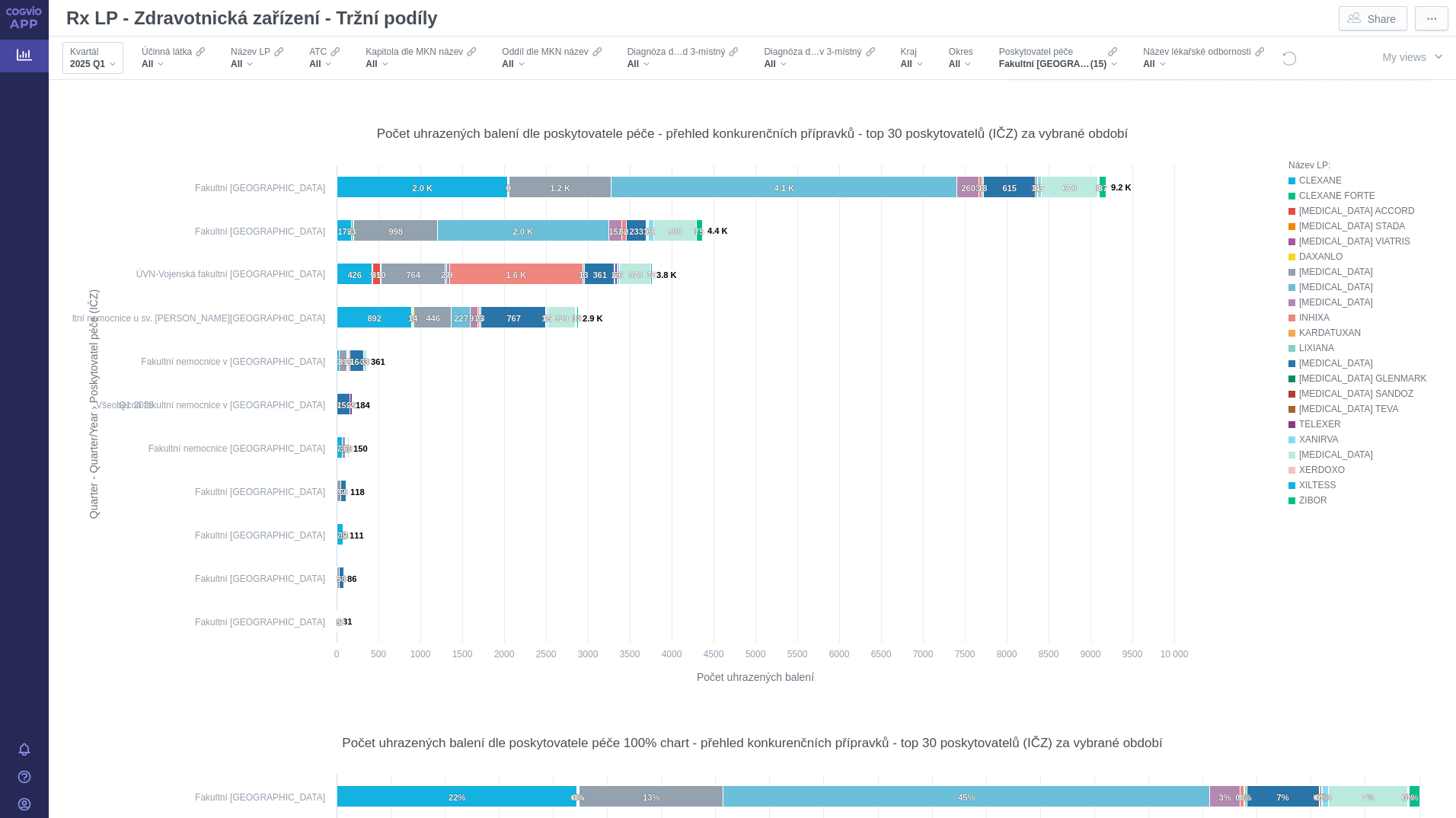
click at [109, 63] on div "2025 Q1" at bounding box center [93, 63] width 46 height 12
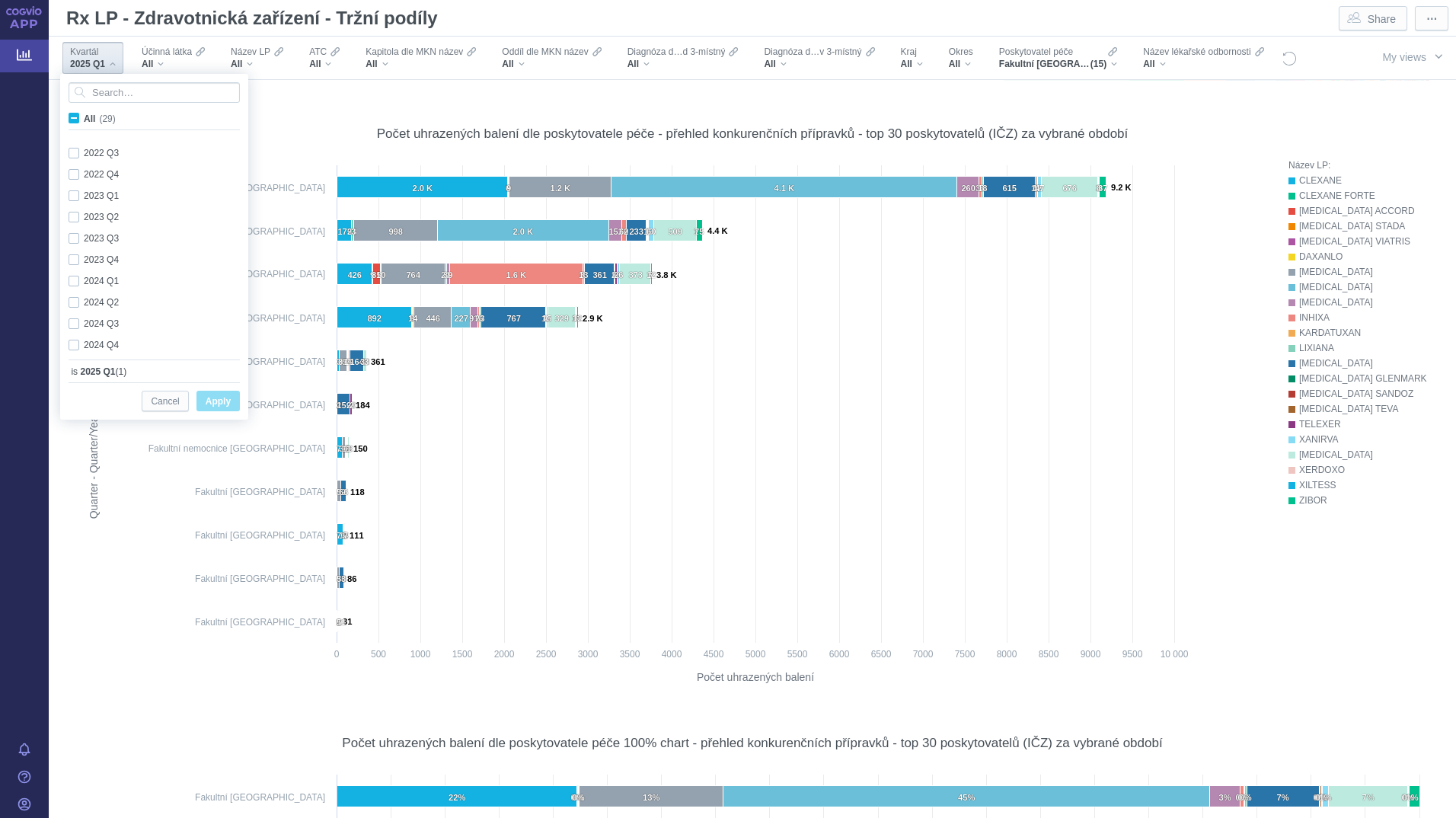
scroll to position [405, 0]
click at [74, 337] on div "2025 Q1 Only" at bounding box center [156, 341] width 191 height 21
checkbox input "false"
click at [75, 293] on div "2024 Q3 Only" at bounding box center [156, 298] width 191 height 21
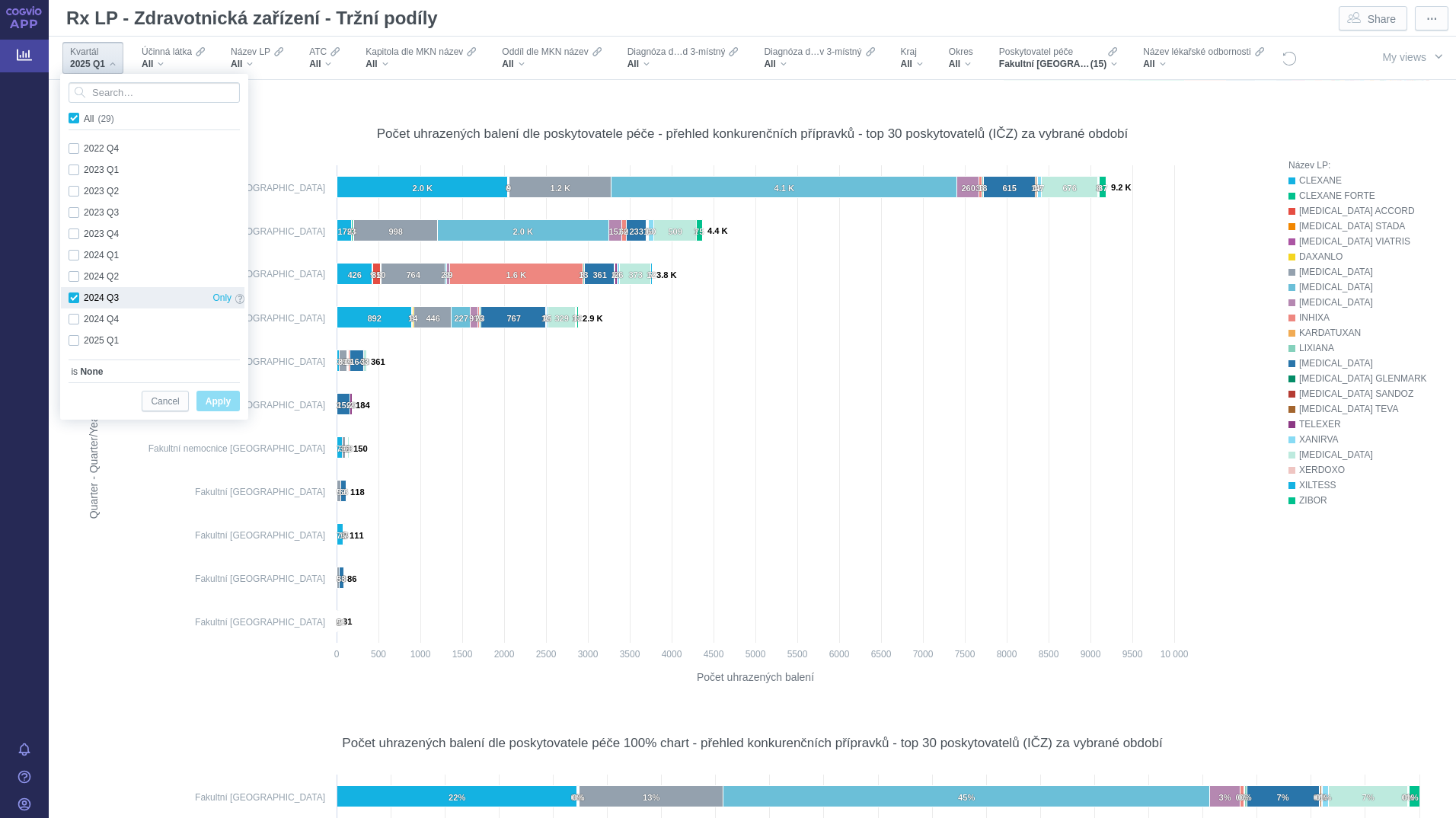
checkbox input "true"
click at [224, 398] on span "Apply" at bounding box center [218, 401] width 26 height 19
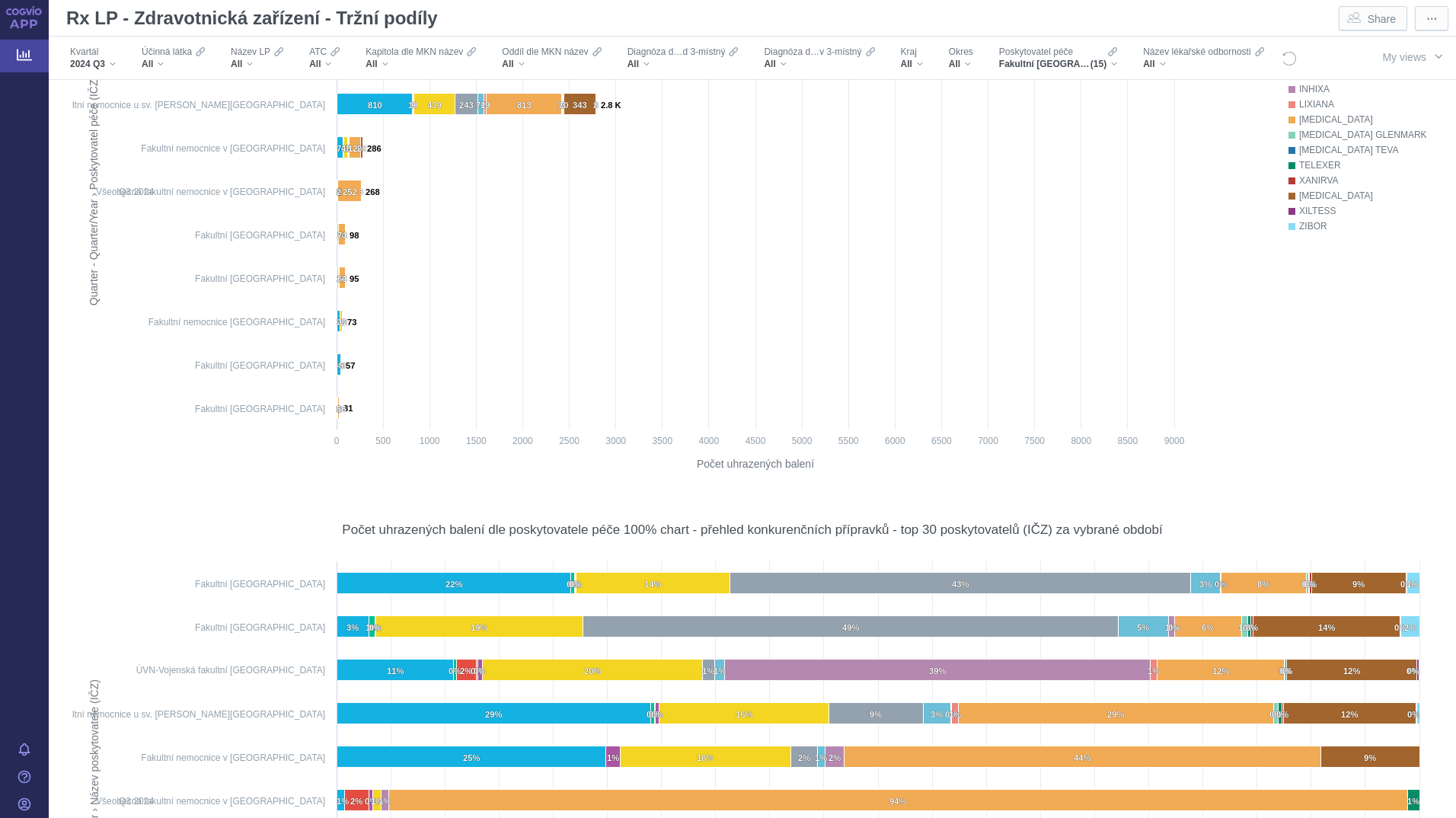
scroll to position [761, 0]
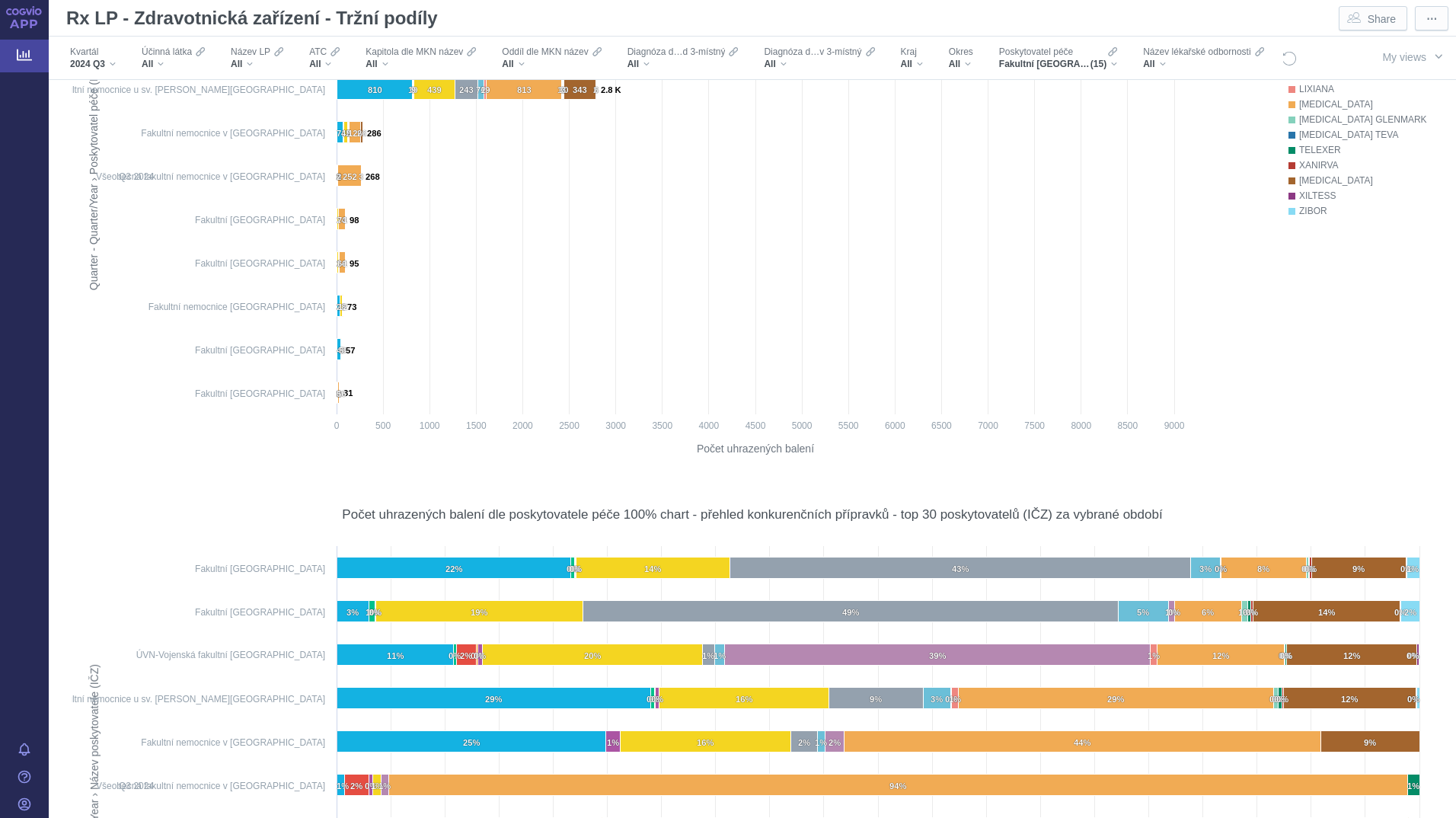
click at [202, 472] on figure "Pomocí volby "Kvartál" ve filtru můžete určit, které časové období bude zobraze…" at bounding box center [752, 176] width 1376 height 609
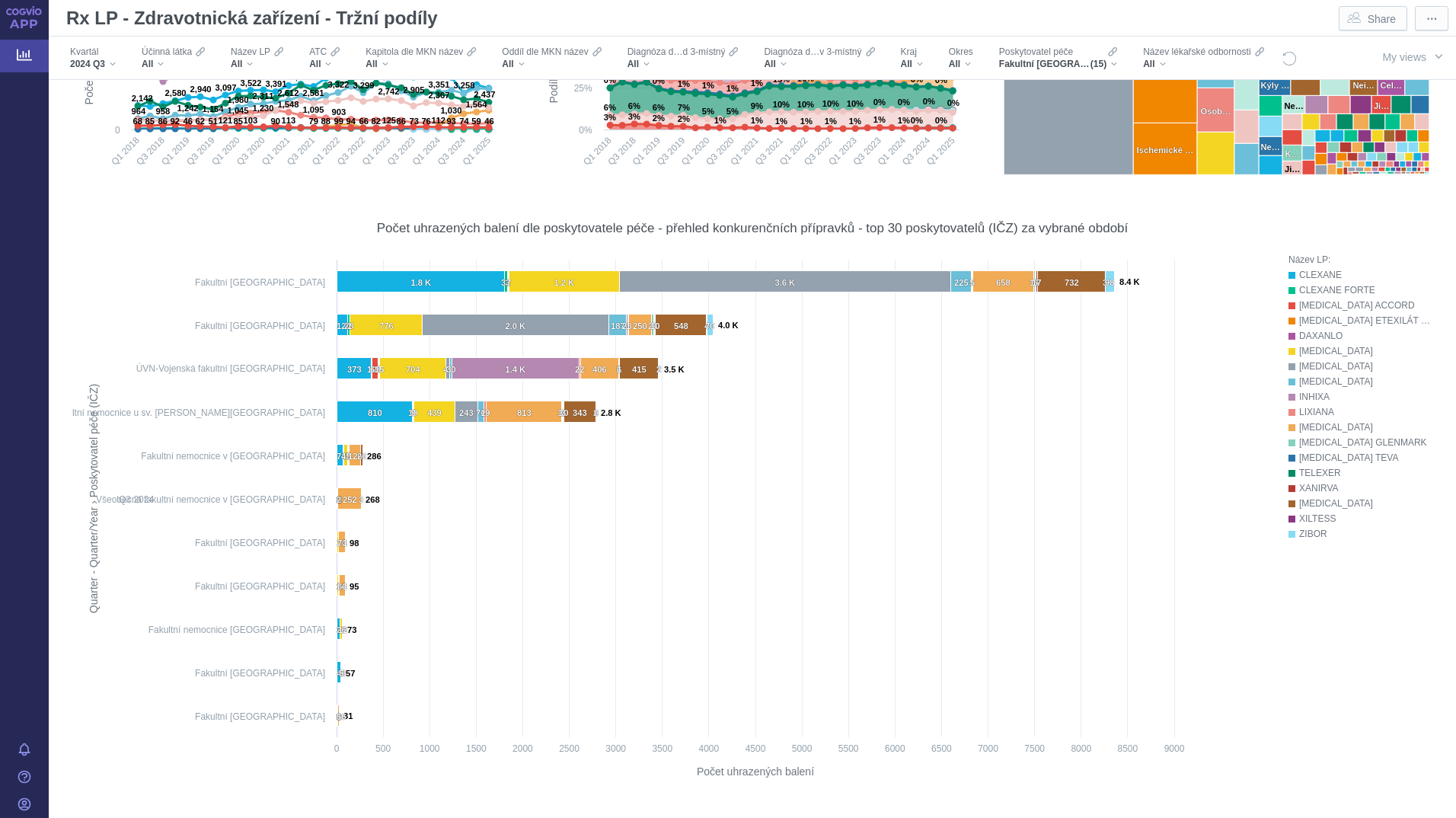
scroll to position [304, 0]
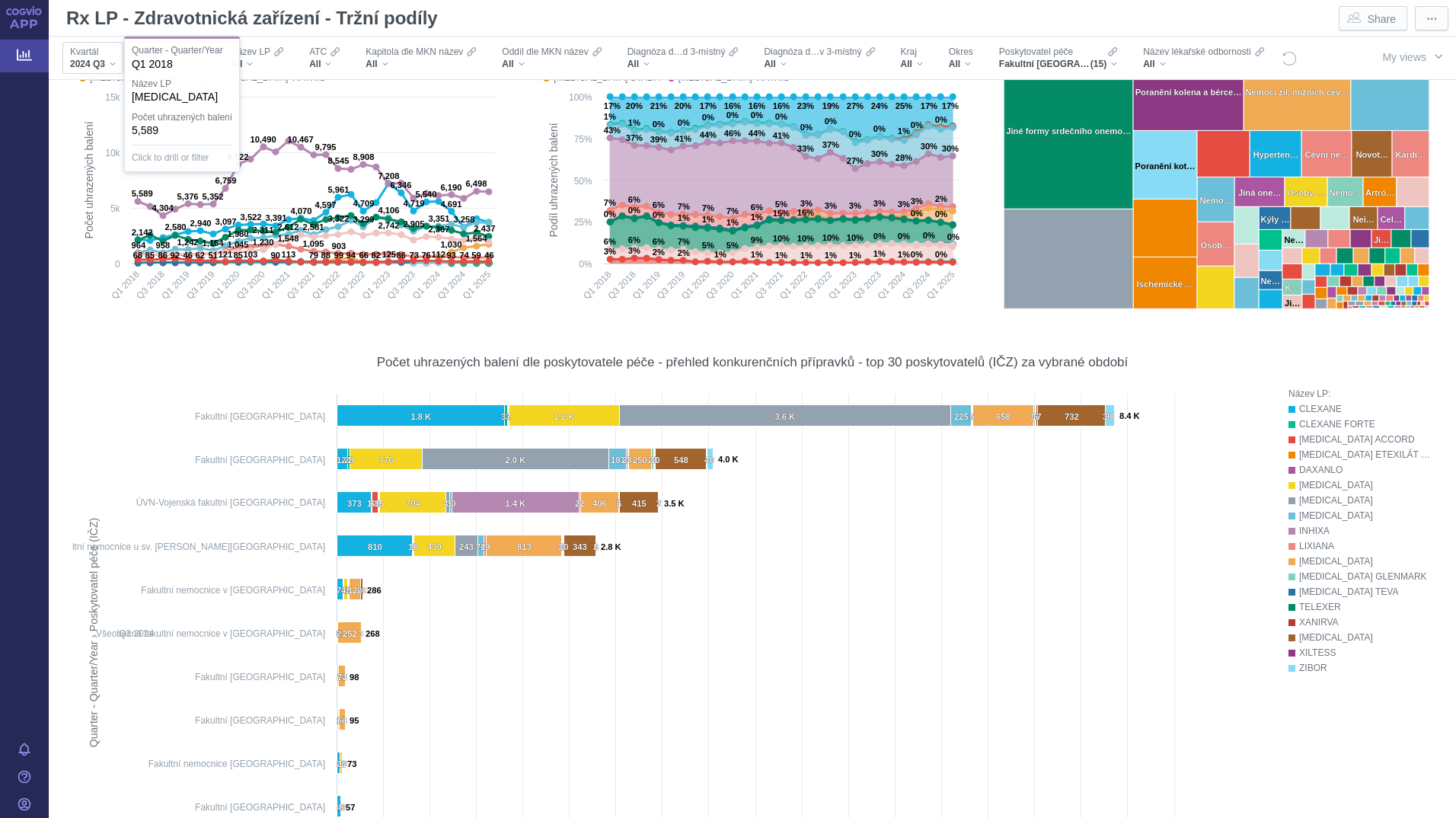
click at [110, 58] on div "2024 Q3" at bounding box center [93, 63] width 46 height 12
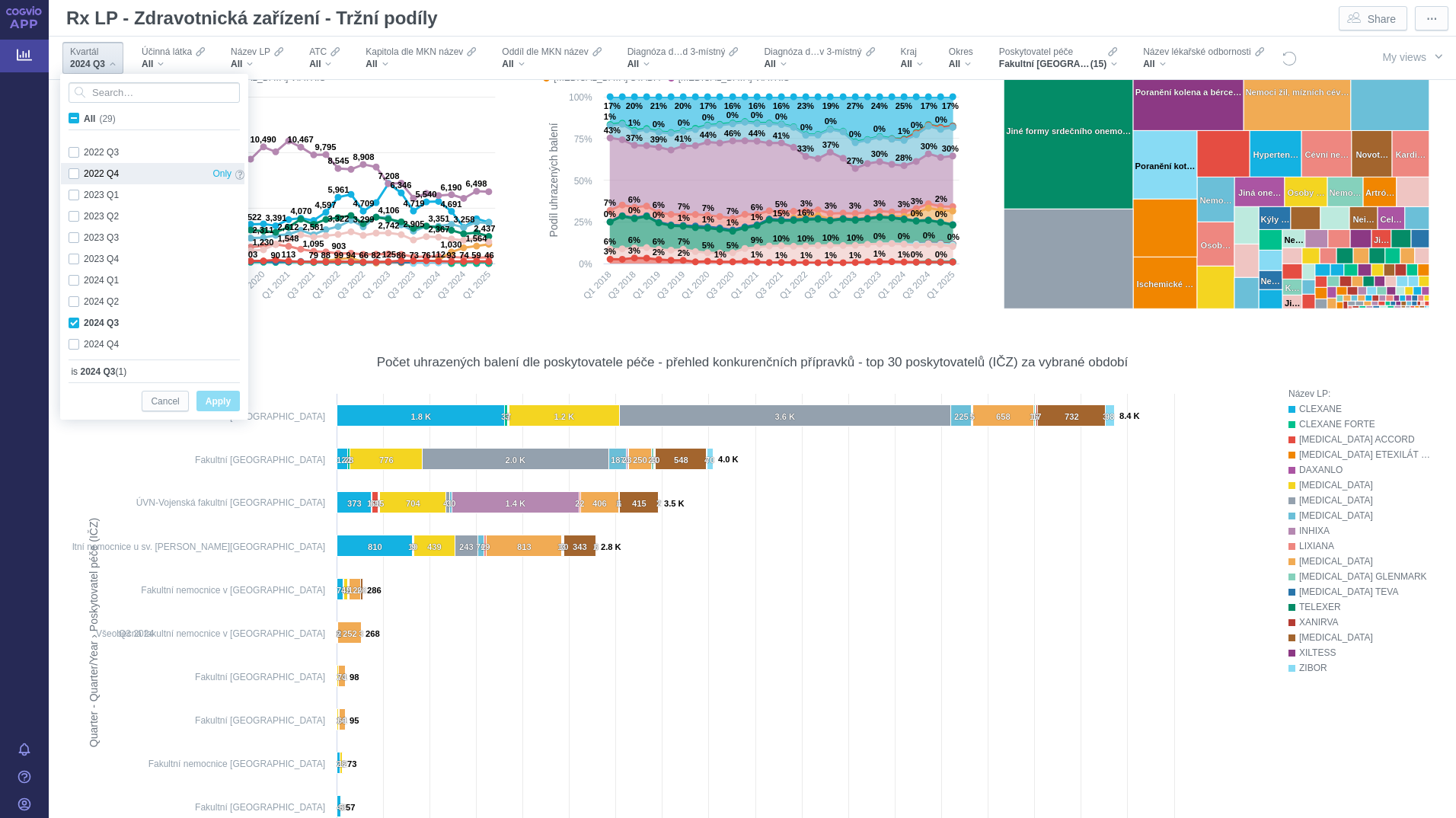
scroll to position [405, 0]
click at [72, 292] on div "2024 Q3 Only" at bounding box center [156, 298] width 191 height 21
checkbox input "false"
click at [84, 116] on span "All (29)" at bounding box center [99, 119] width 30 height 11
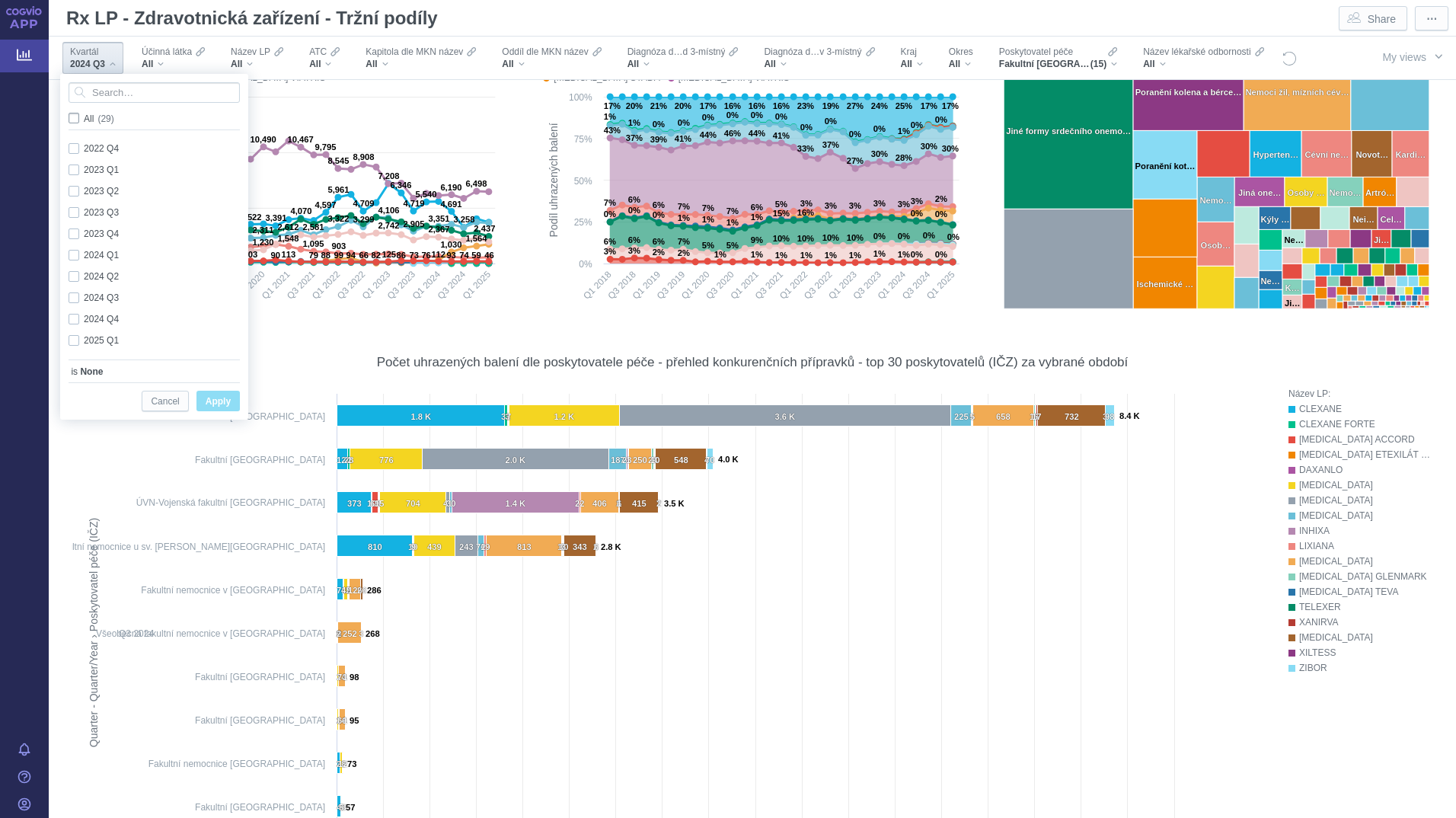
click at [84, 116] on input "All (29)" at bounding box center [89, 115] width 10 height 10
checkbox input "true"
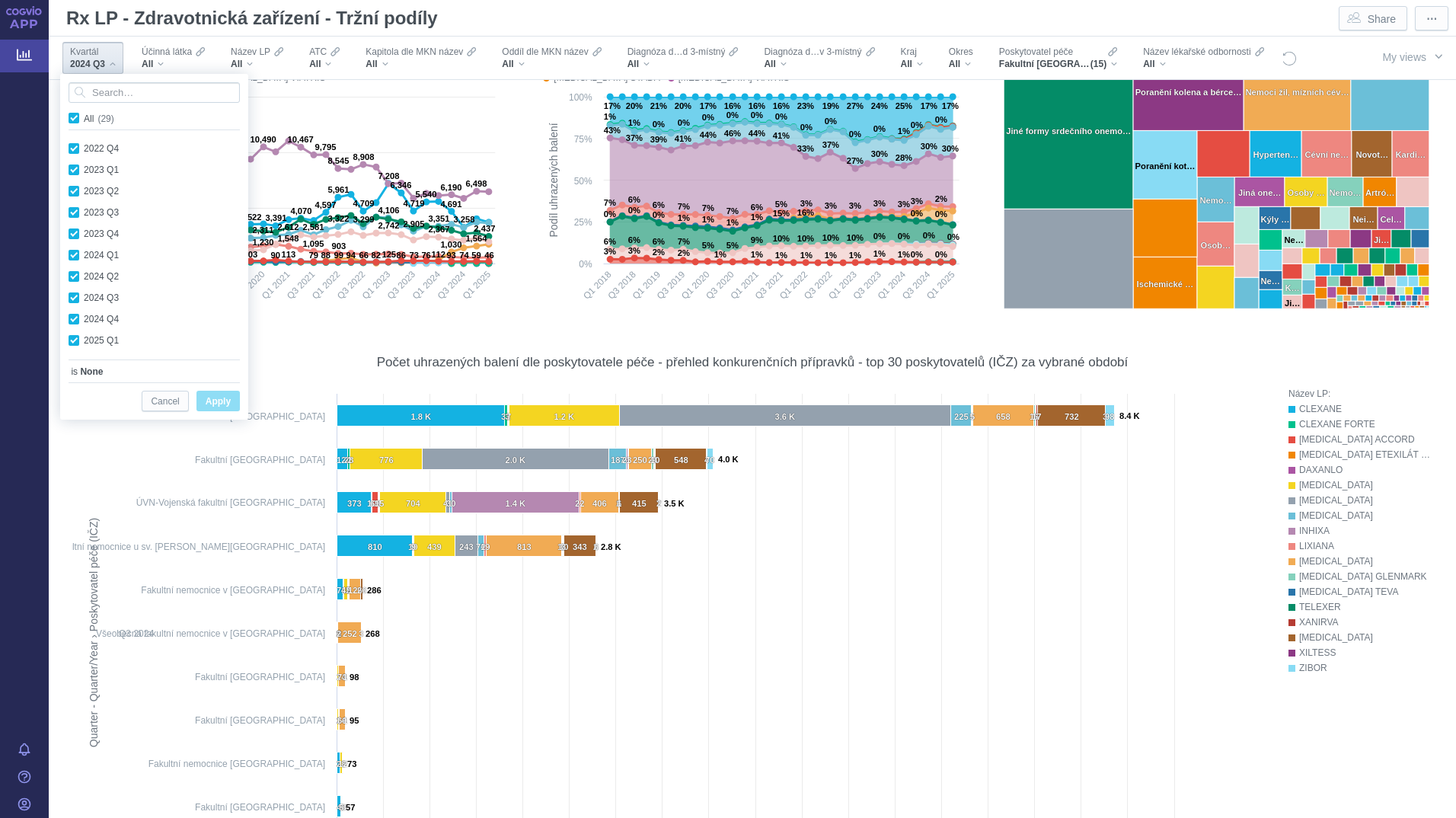
checkbox input "true"
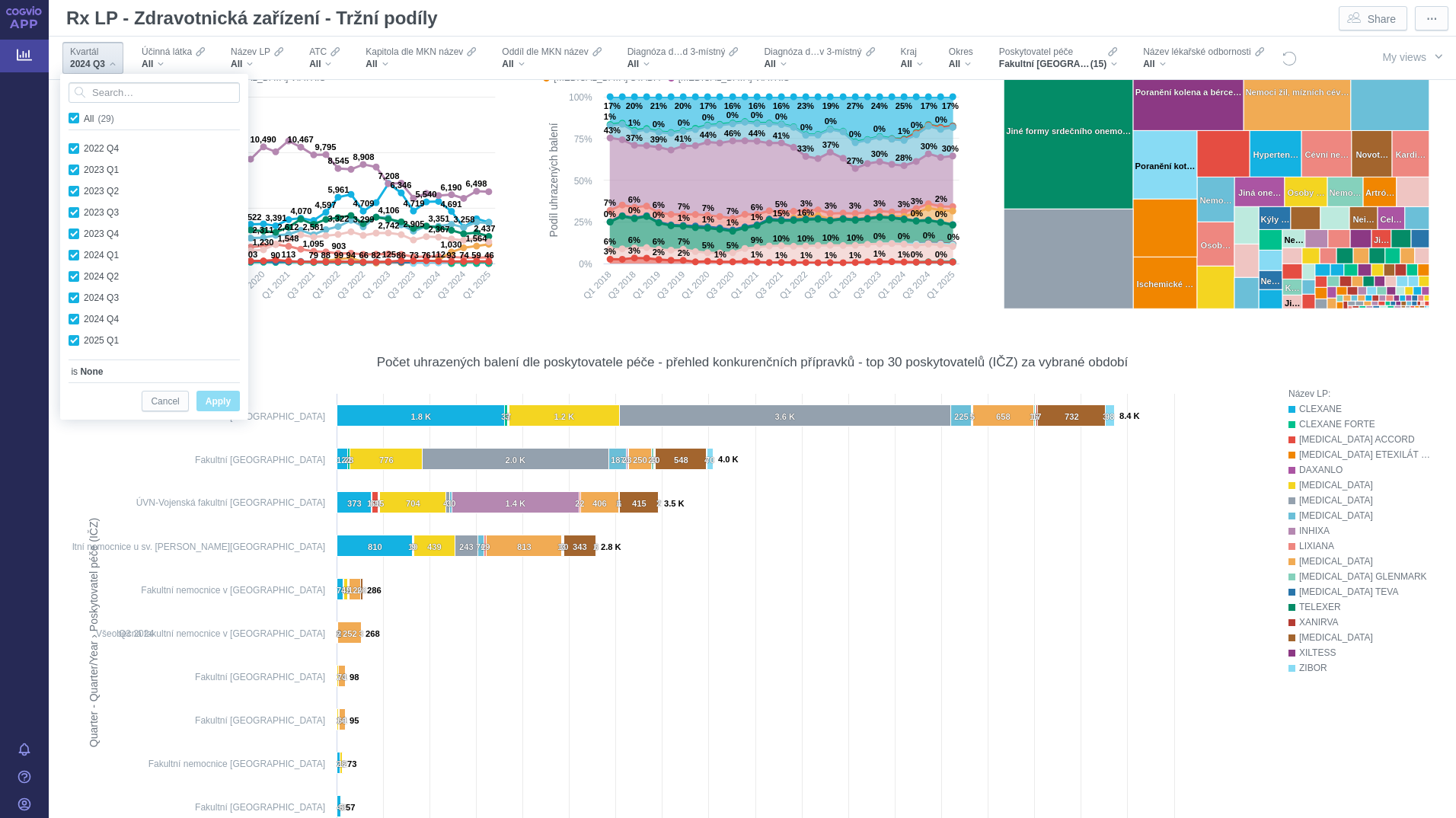
checkbox input "true"
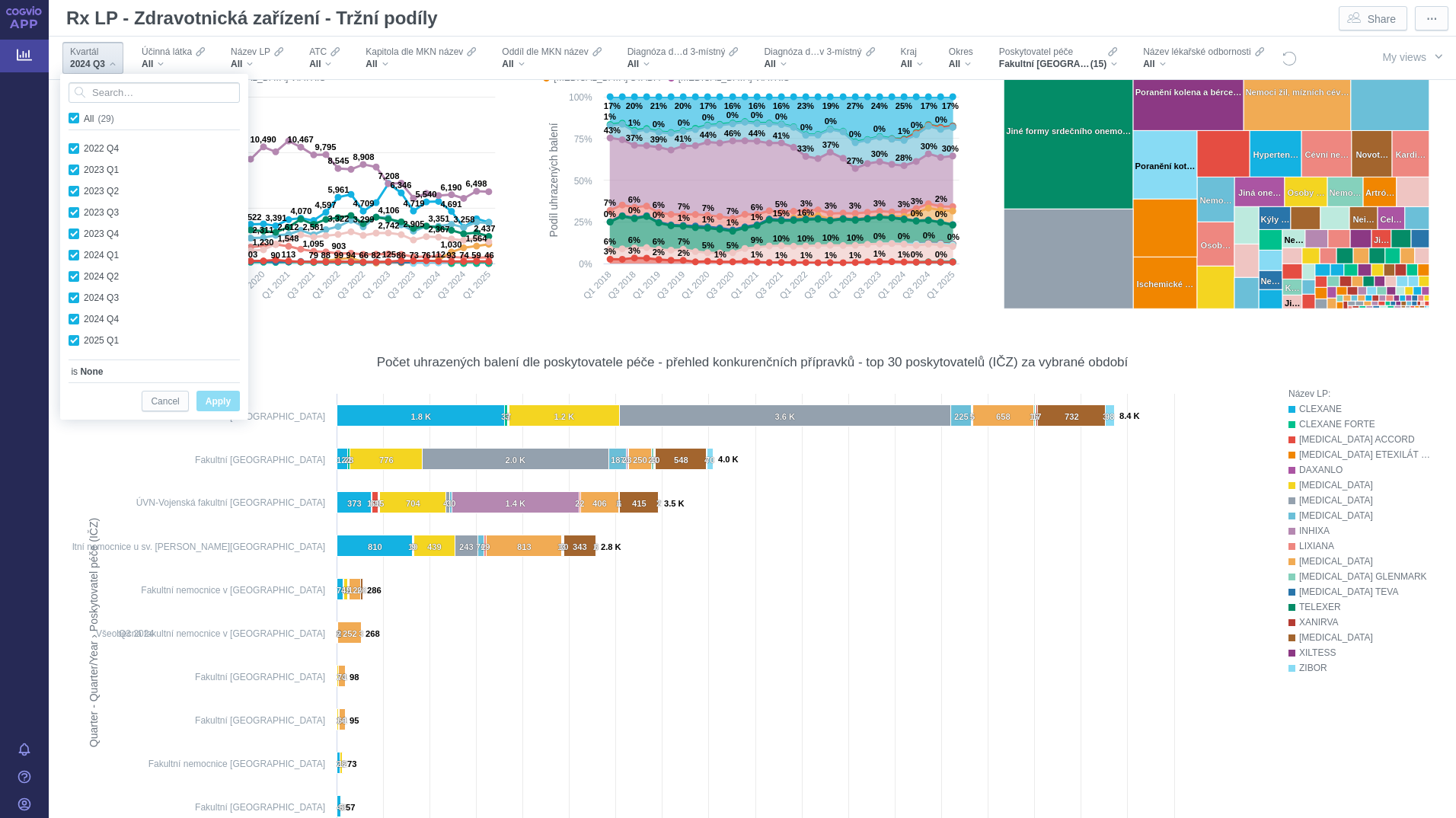
checkbox input "true"
click at [225, 395] on span "Apply" at bounding box center [218, 401] width 26 height 19
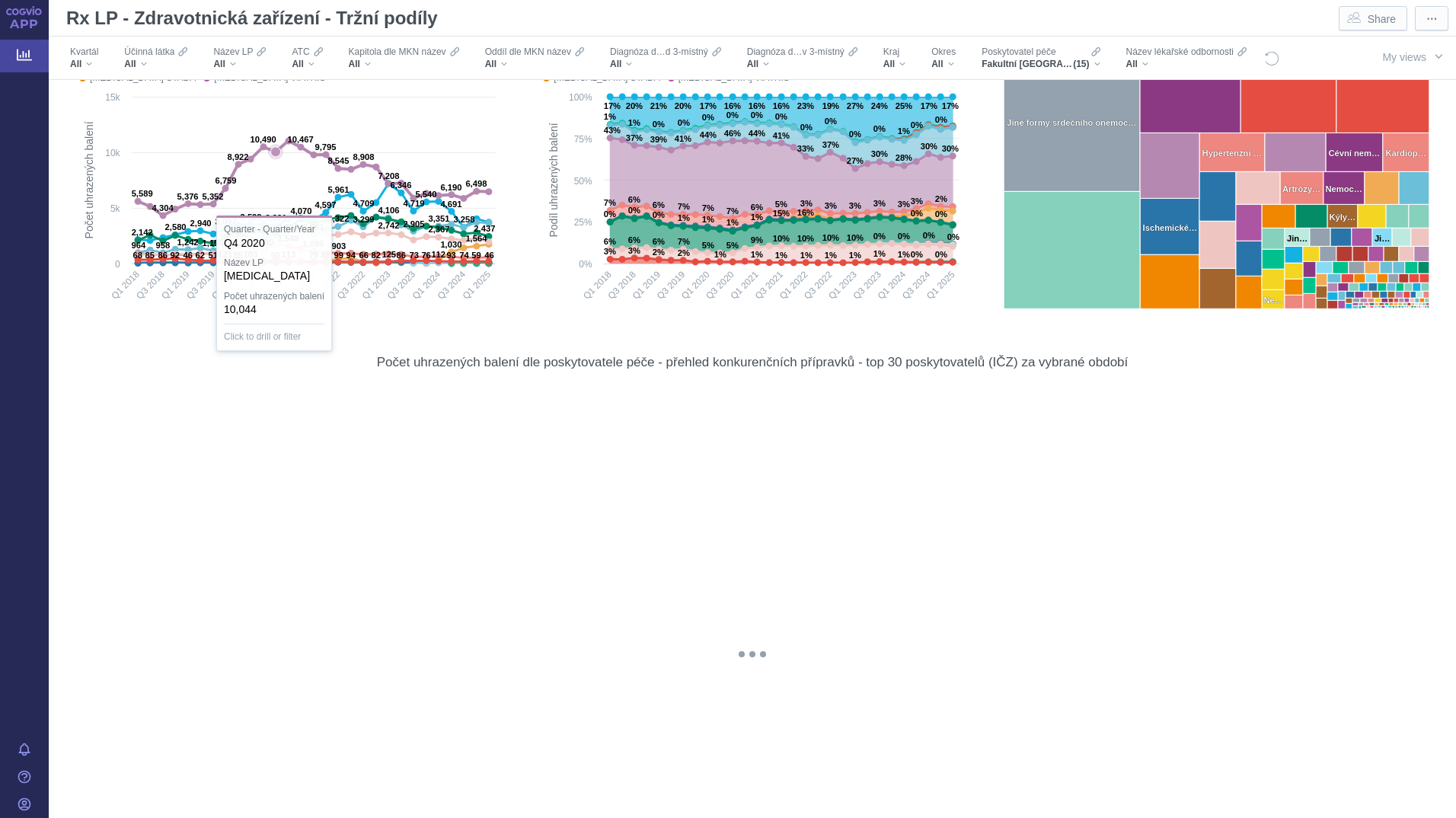
scroll to position [77, 0]
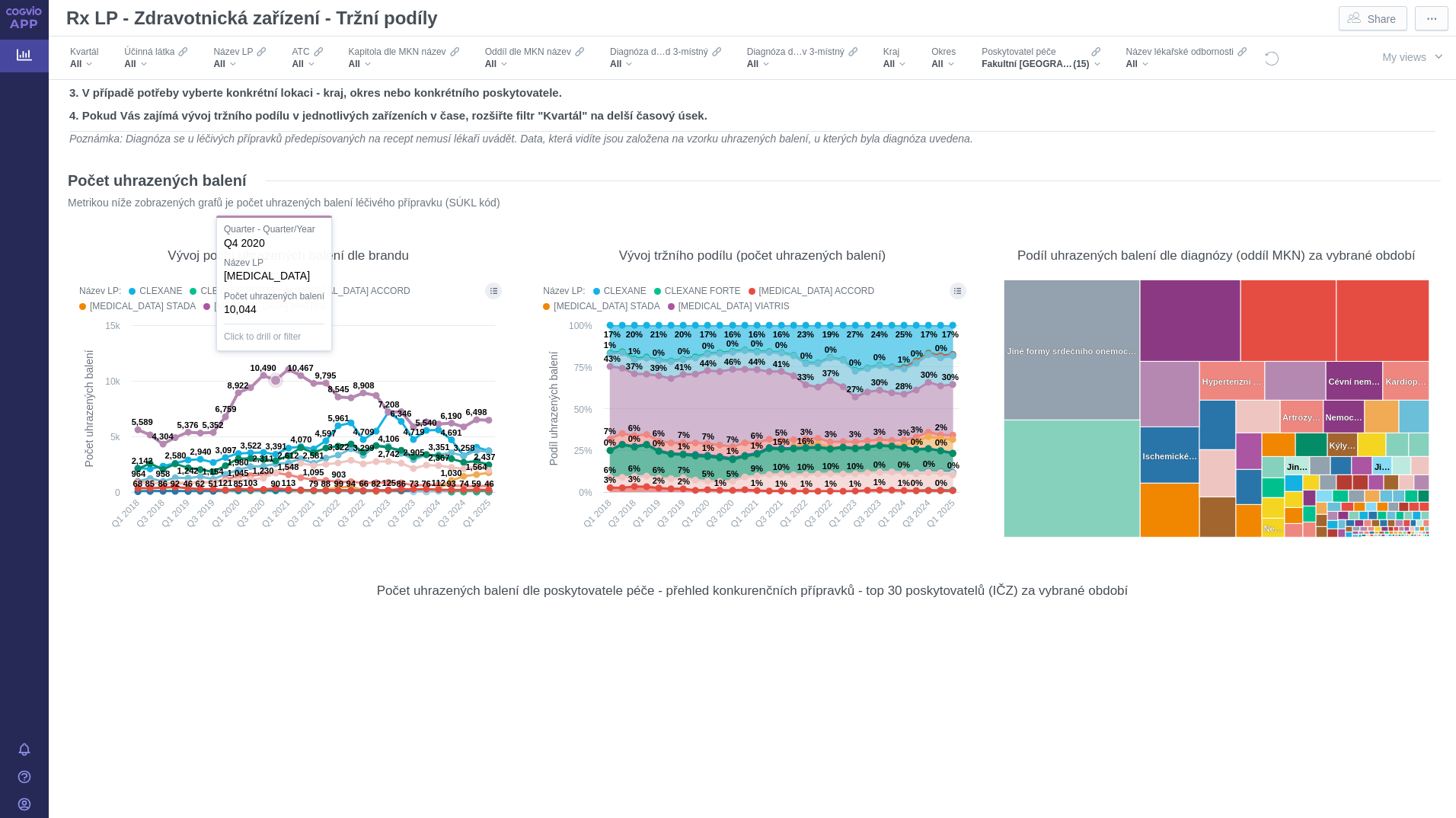
click at [519, 349] on section "Počet uhrazených balení Metrikou níže zobrazených grafů je počet uhrazených bal…" at bounding box center [752, 356] width 1376 height 401
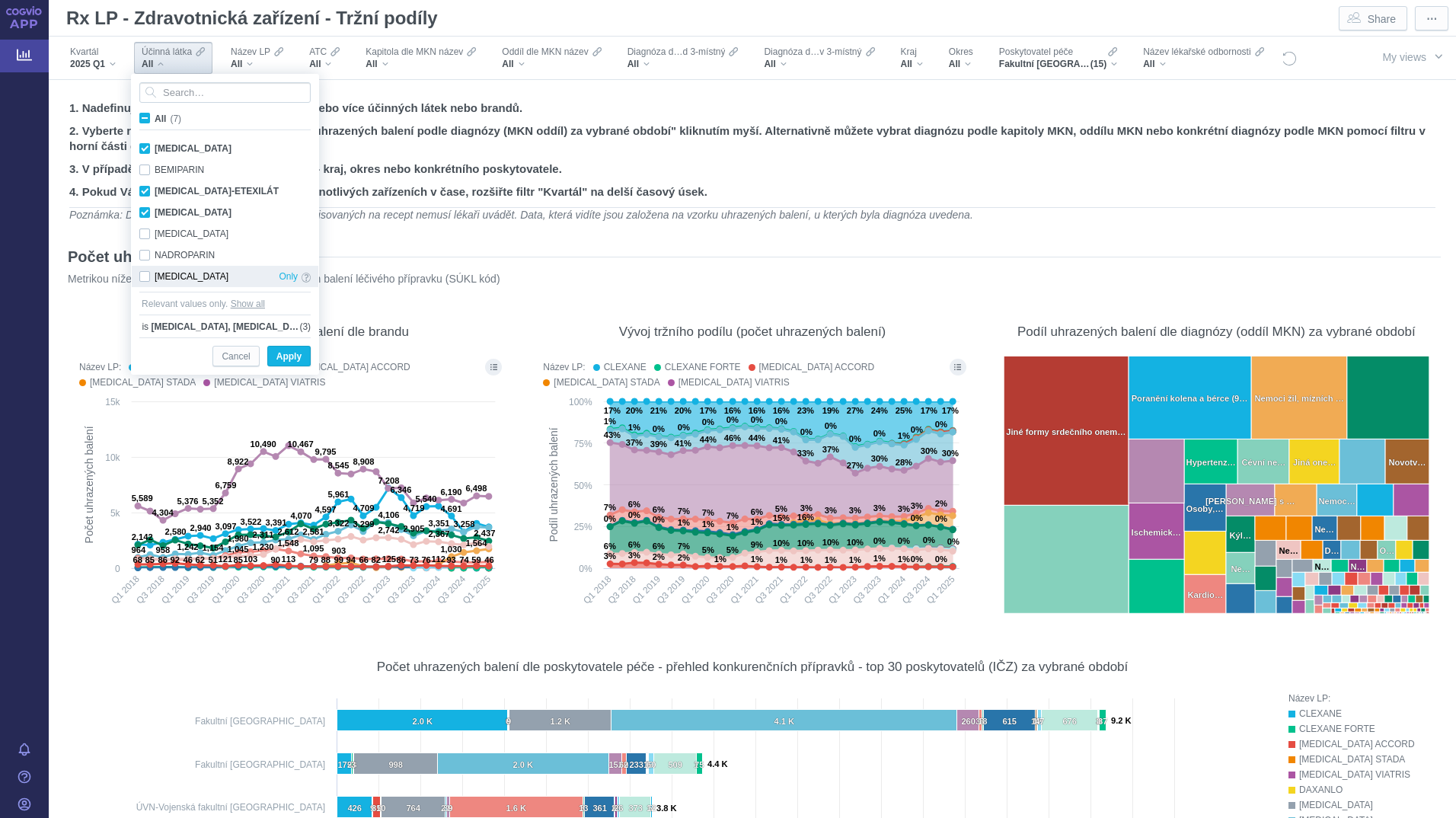
click at [147, 269] on div "[MEDICAL_DATA] Only" at bounding box center [225, 277] width 187 height 21
checkbox input "true"
click at [290, 352] on span "Apply" at bounding box center [289, 356] width 26 height 19
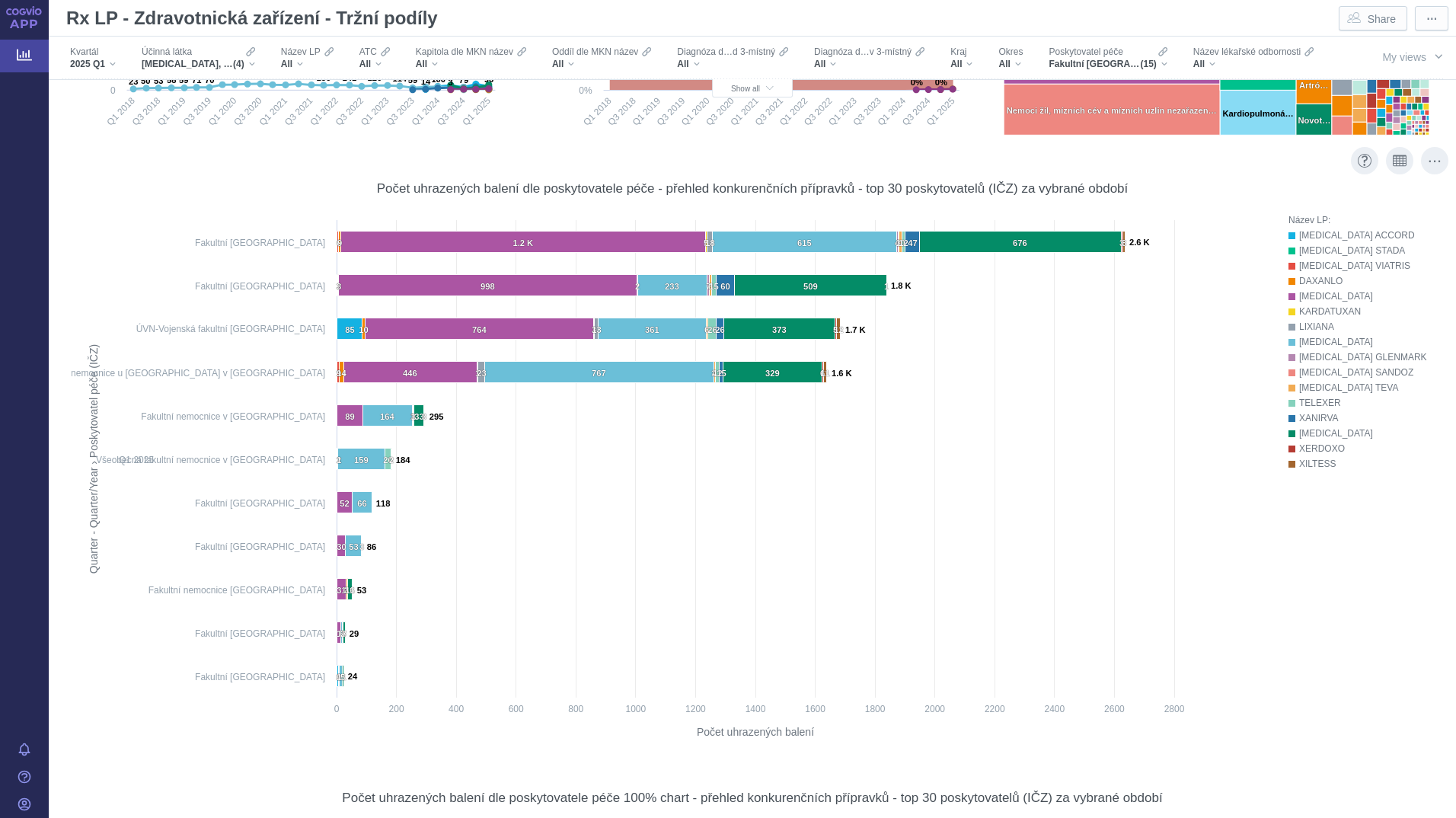
scroll to position [457, 0]
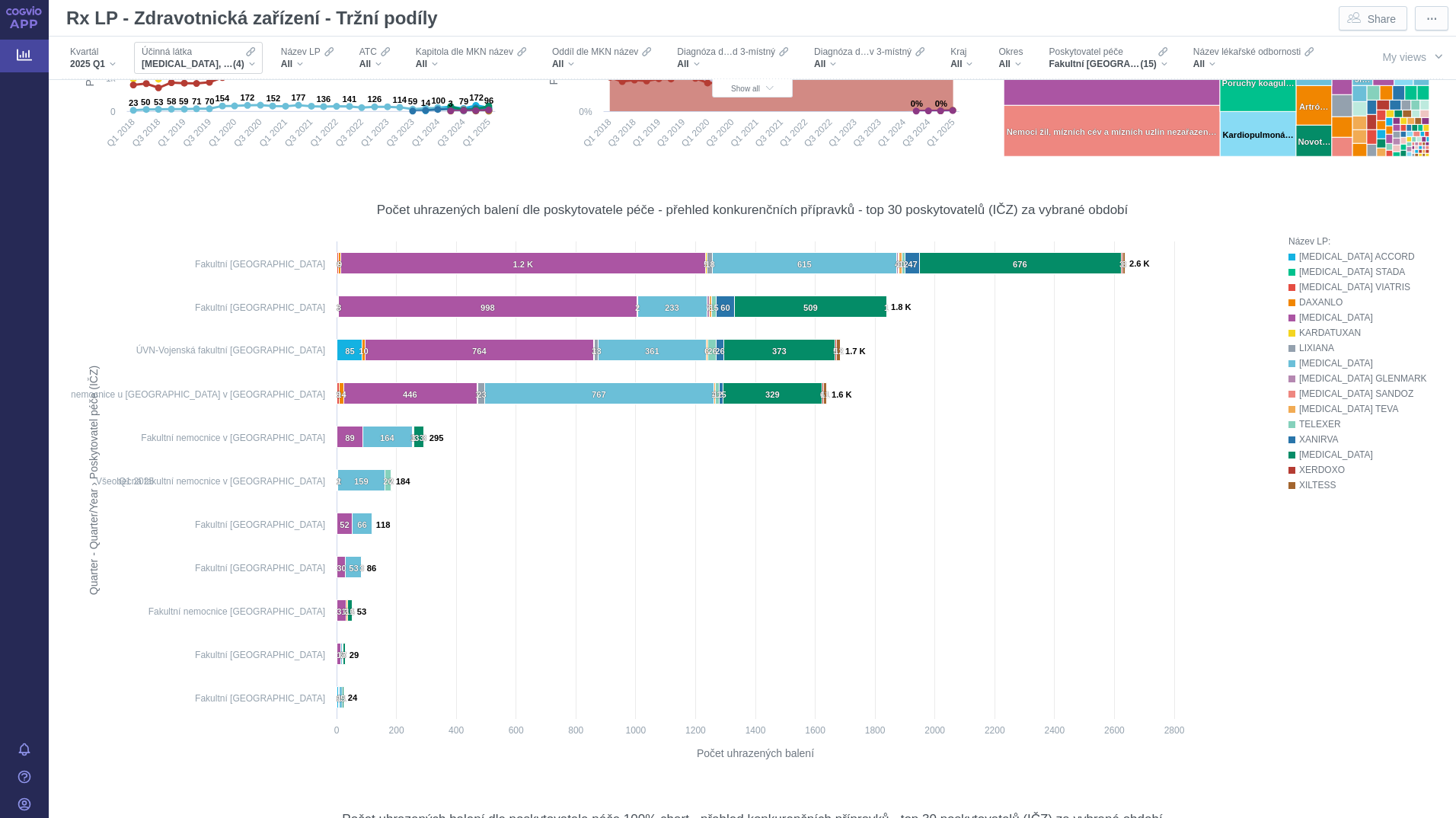
click at [225, 60] on span "[MEDICAL_DATA], [MEDICAL_DATA]-ETEXILÁT, [GEOGRAPHIC_DATA], [MEDICAL_DATA]" at bounding box center [187, 63] width 91 height 12
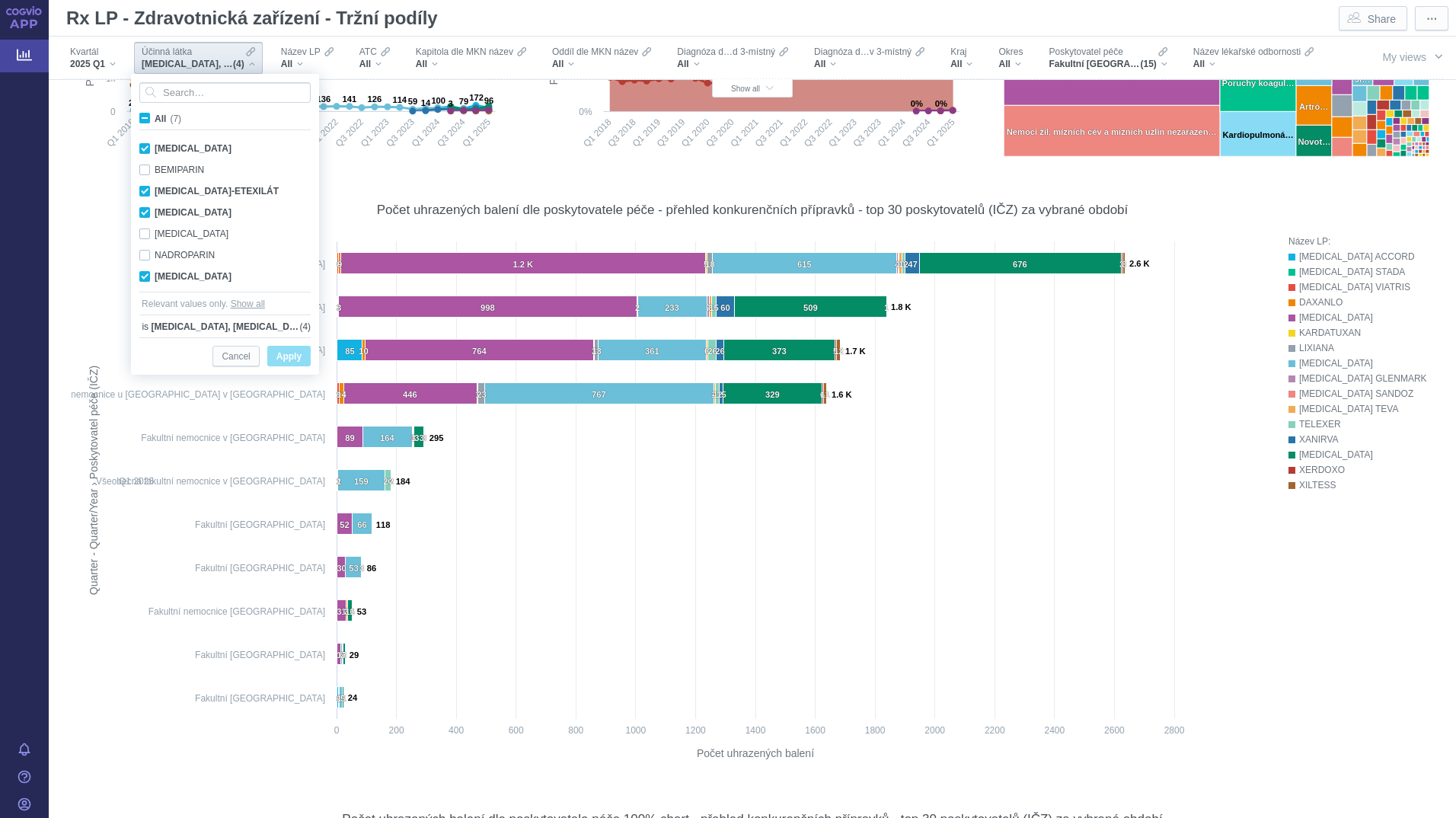
click at [160, 114] on input "All (7)" at bounding box center [160, 115] width 10 height 10
checkbox input "true"
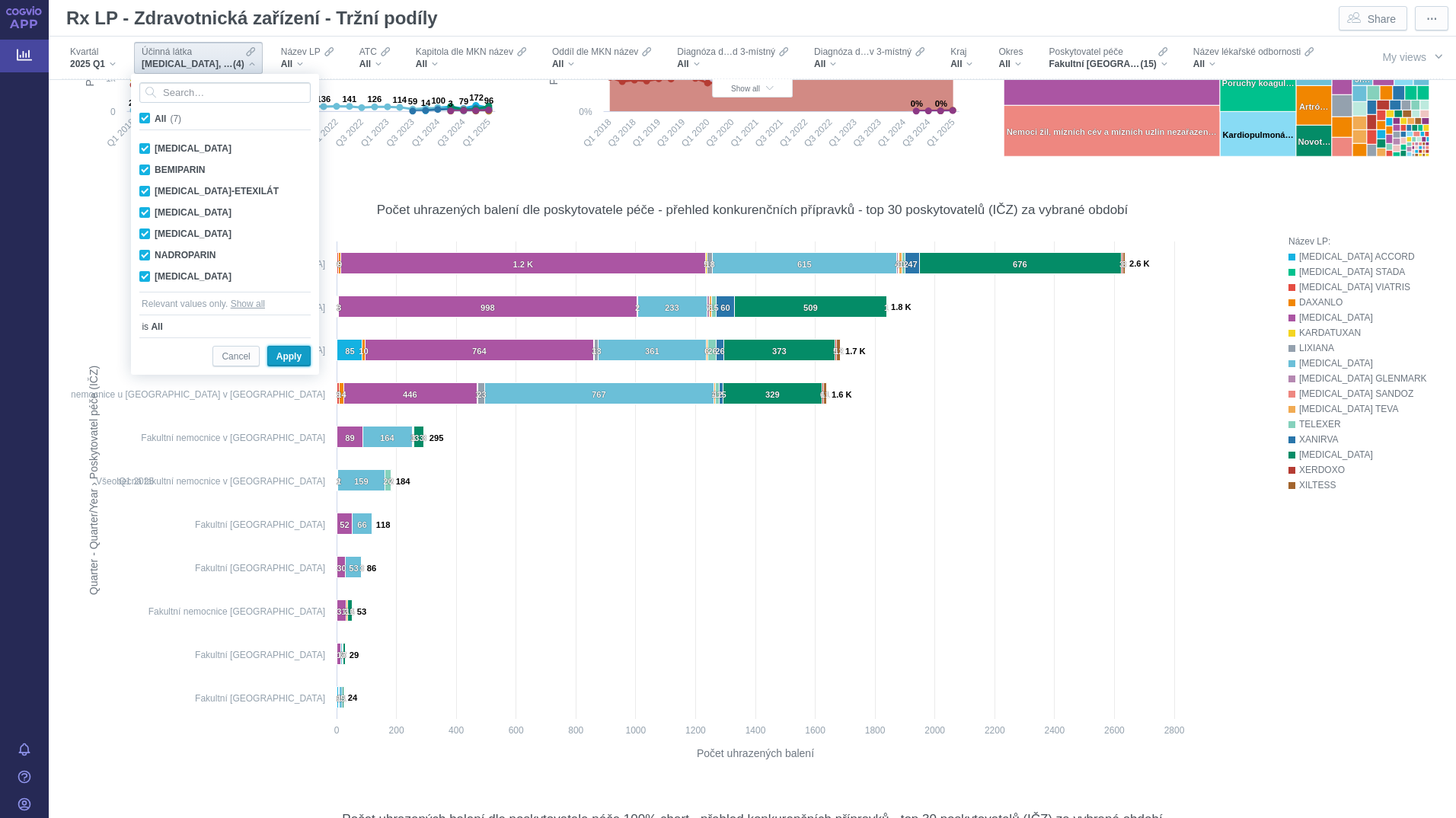
click at [288, 358] on span "Apply" at bounding box center [289, 356] width 26 height 19
